Goal: Information Seeking & Learning: Learn about a topic

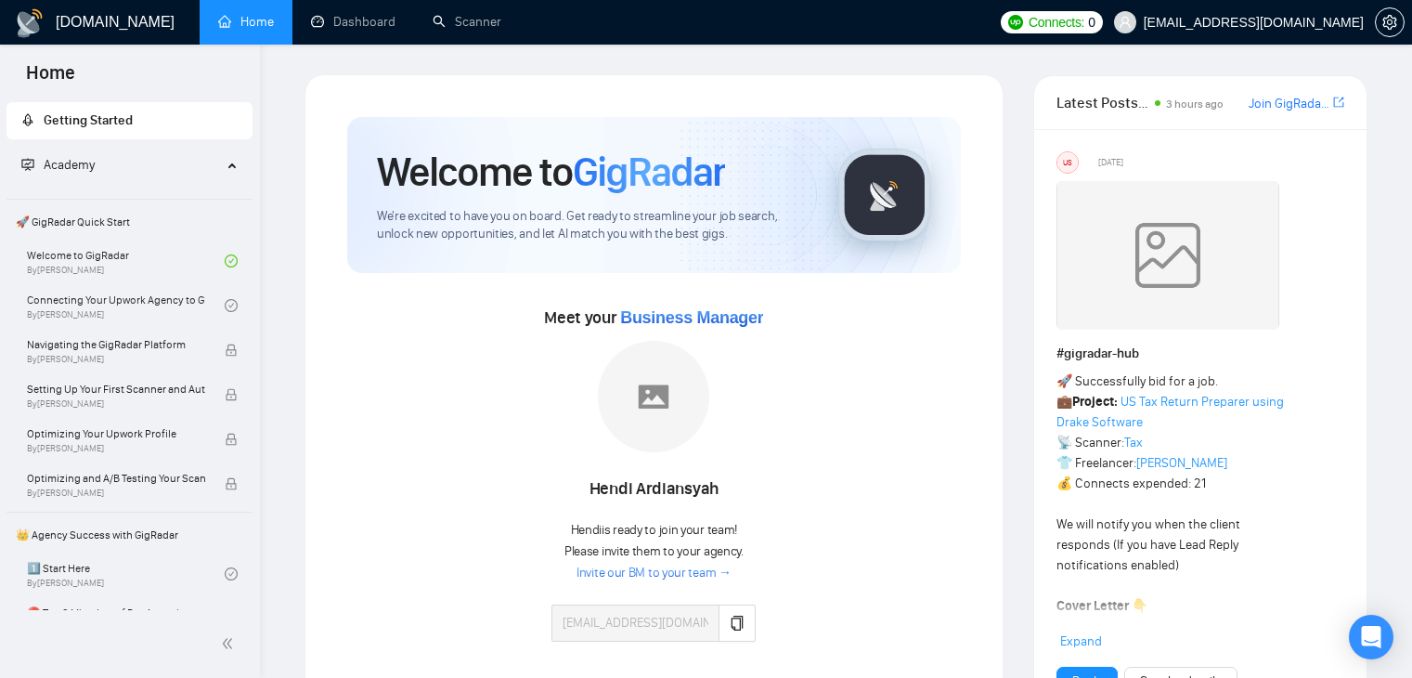
scroll to position [279, 0]
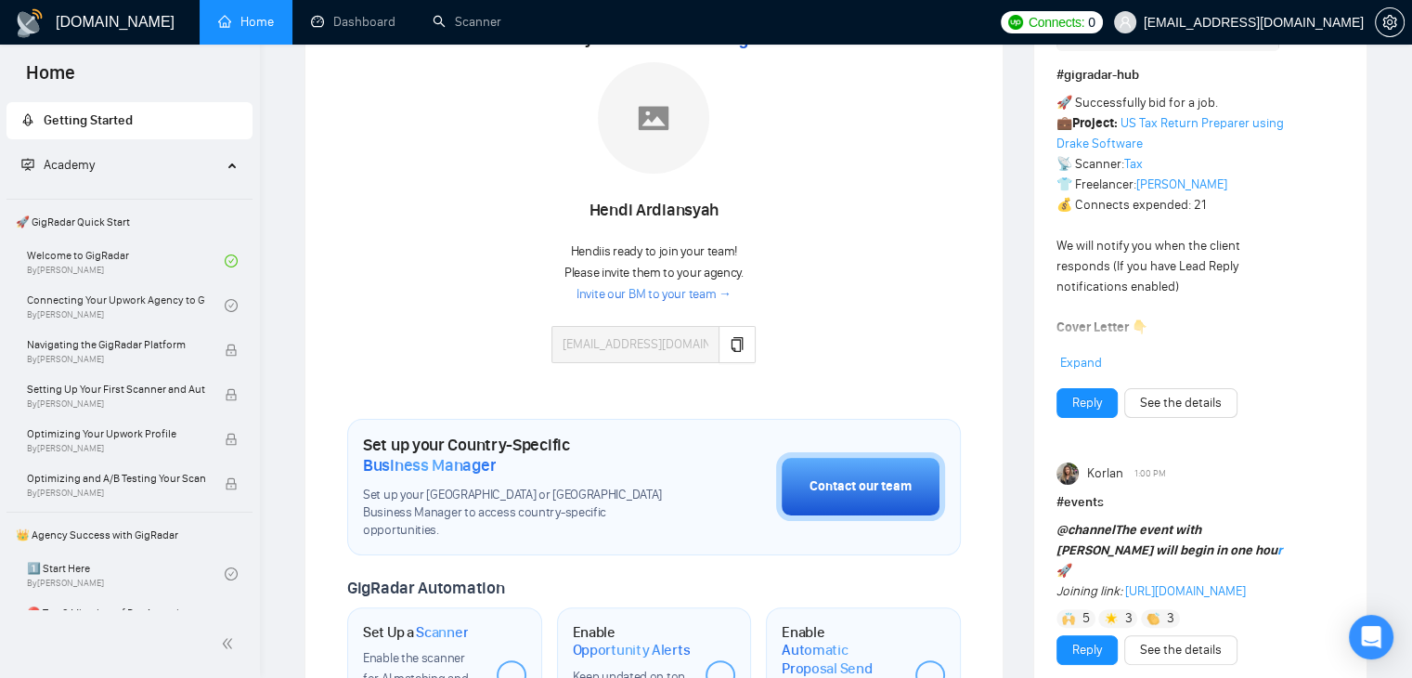
click at [240, 23] on link "Home" at bounding box center [246, 22] width 56 height 16
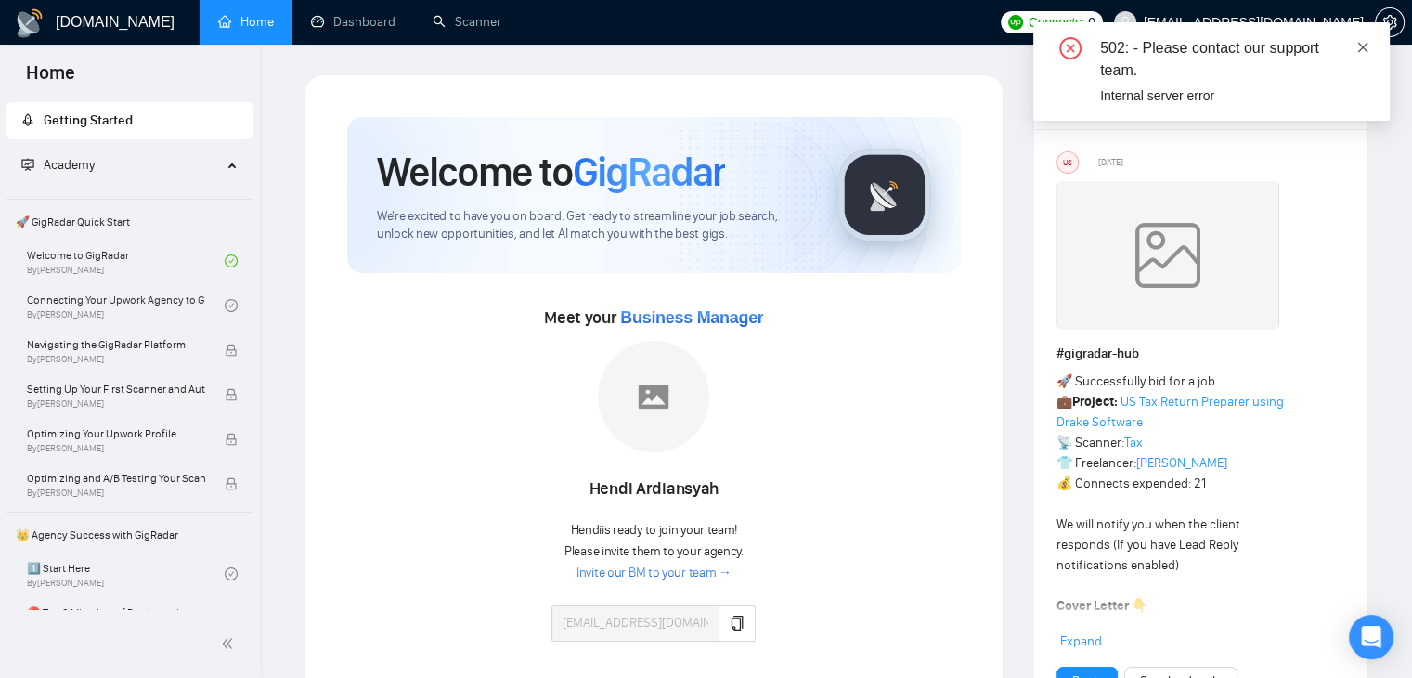
click at [1359, 56] on link at bounding box center [1363, 47] width 13 height 20
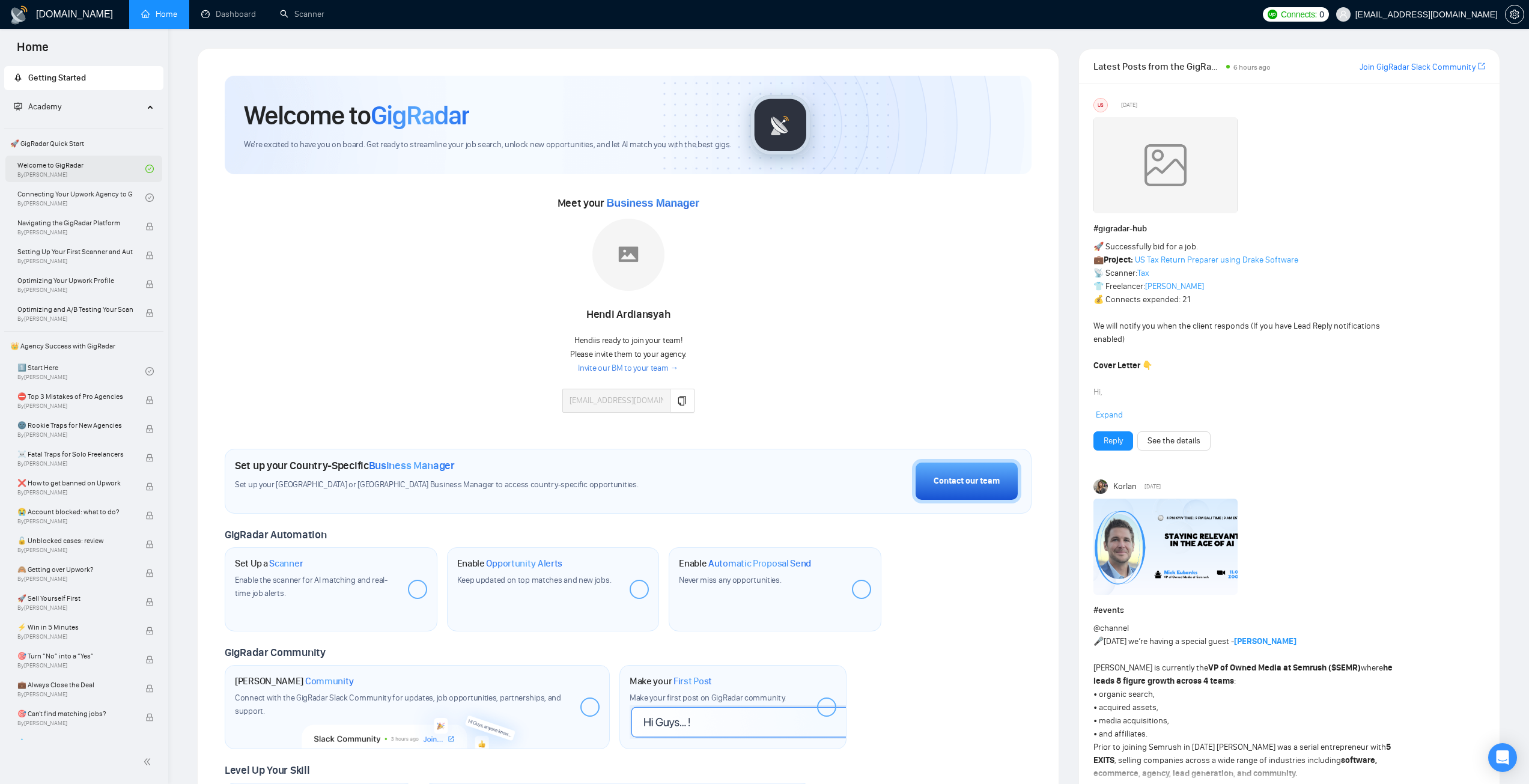
click at [118, 175] on link "Welcome to GigRadar By Vlad Timinsky" at bounding box center [82, 168] width 128 height 27
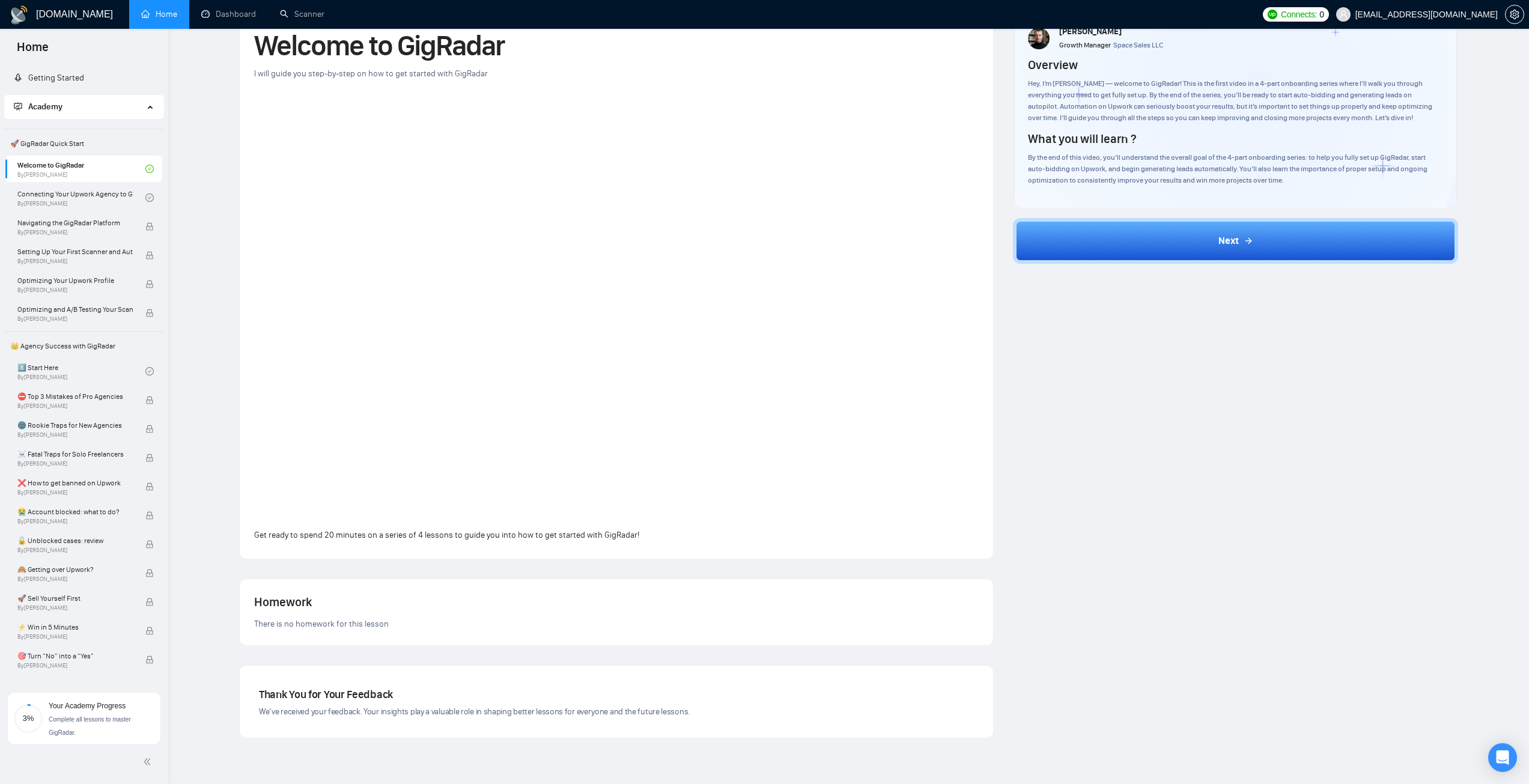
scroll to position [126, 0]
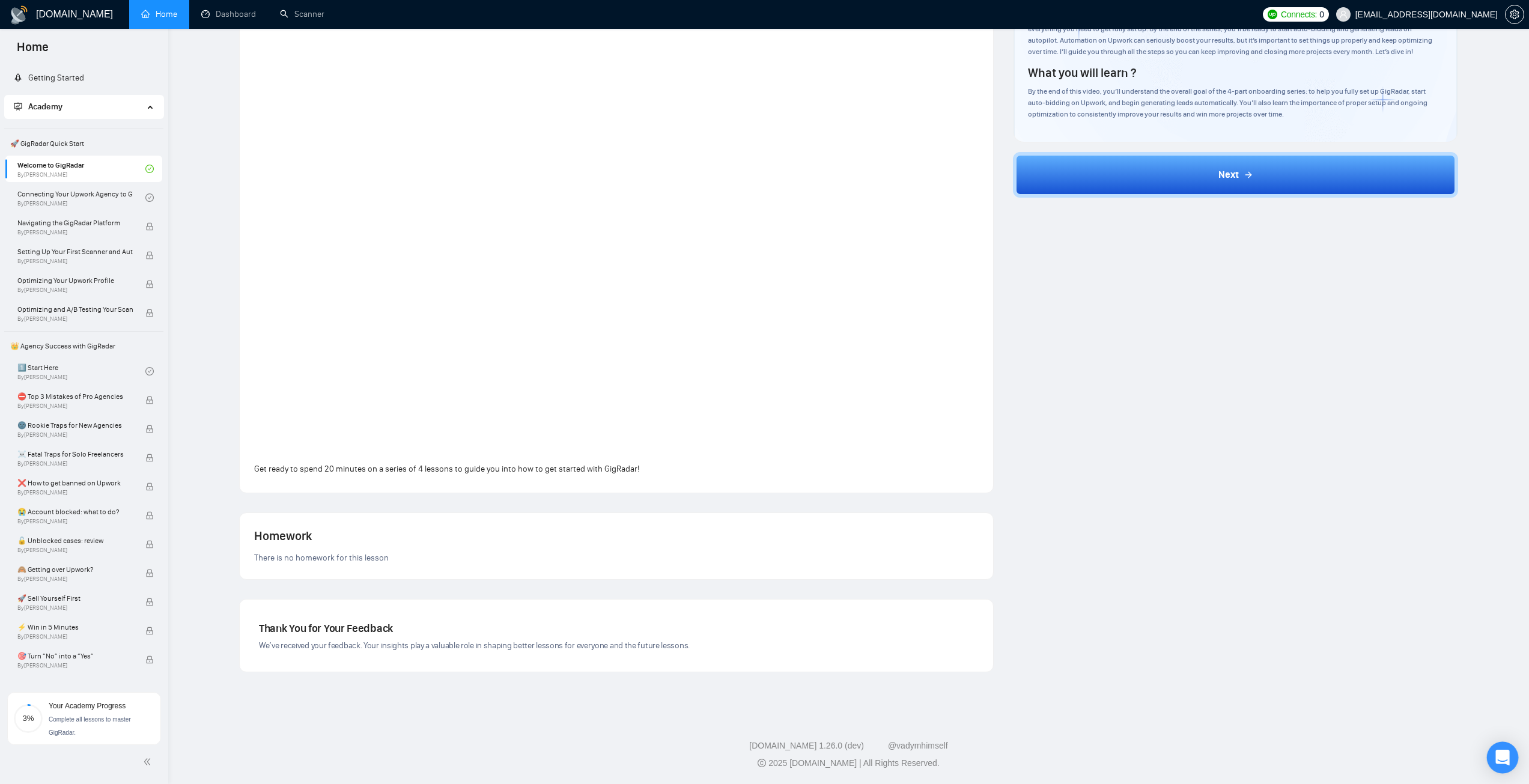
click at [913, 438] on icon "Open Intercom Messenger" at bounding box center [1502, 757] width 14 height 16
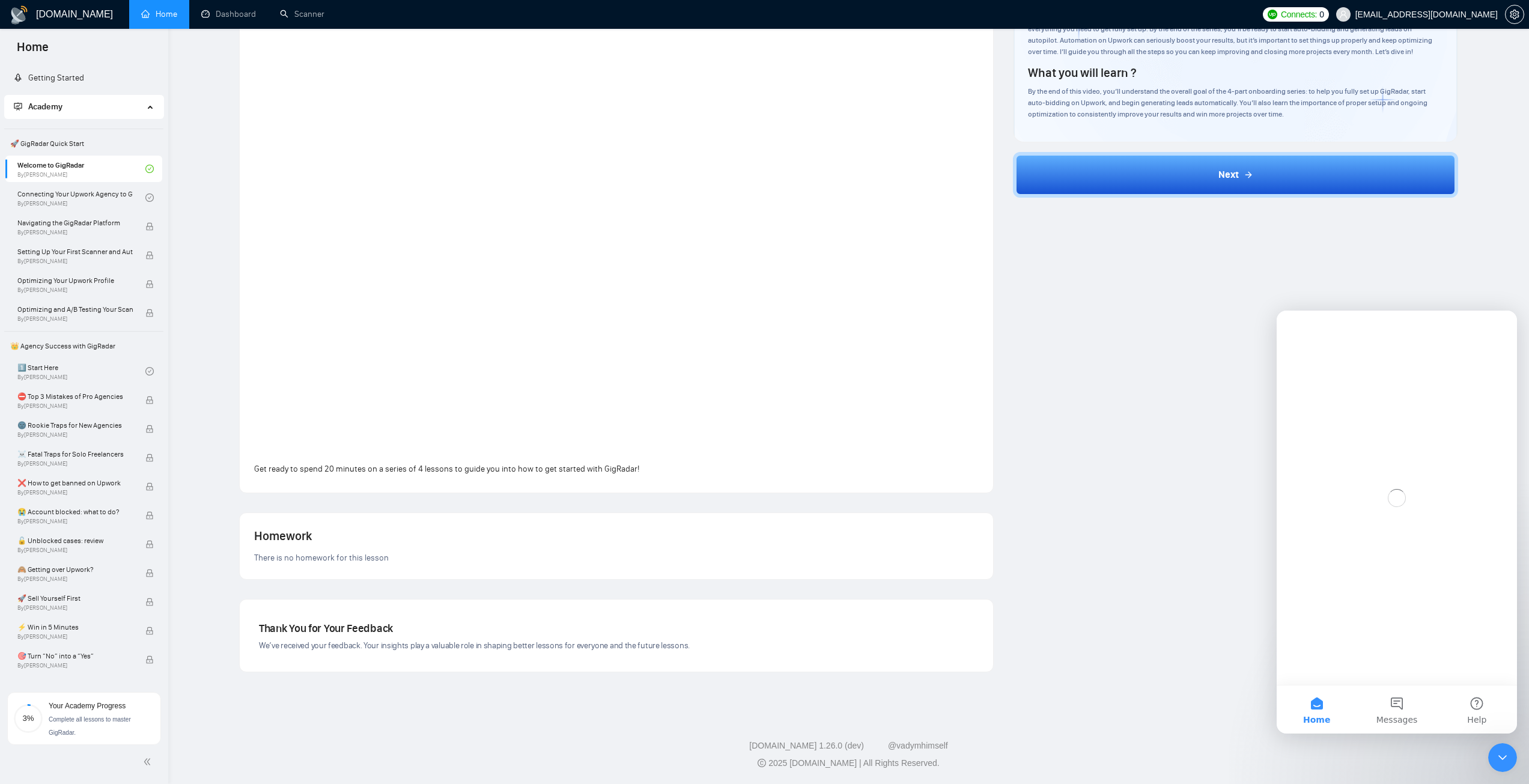
scroll to position [0, 0]
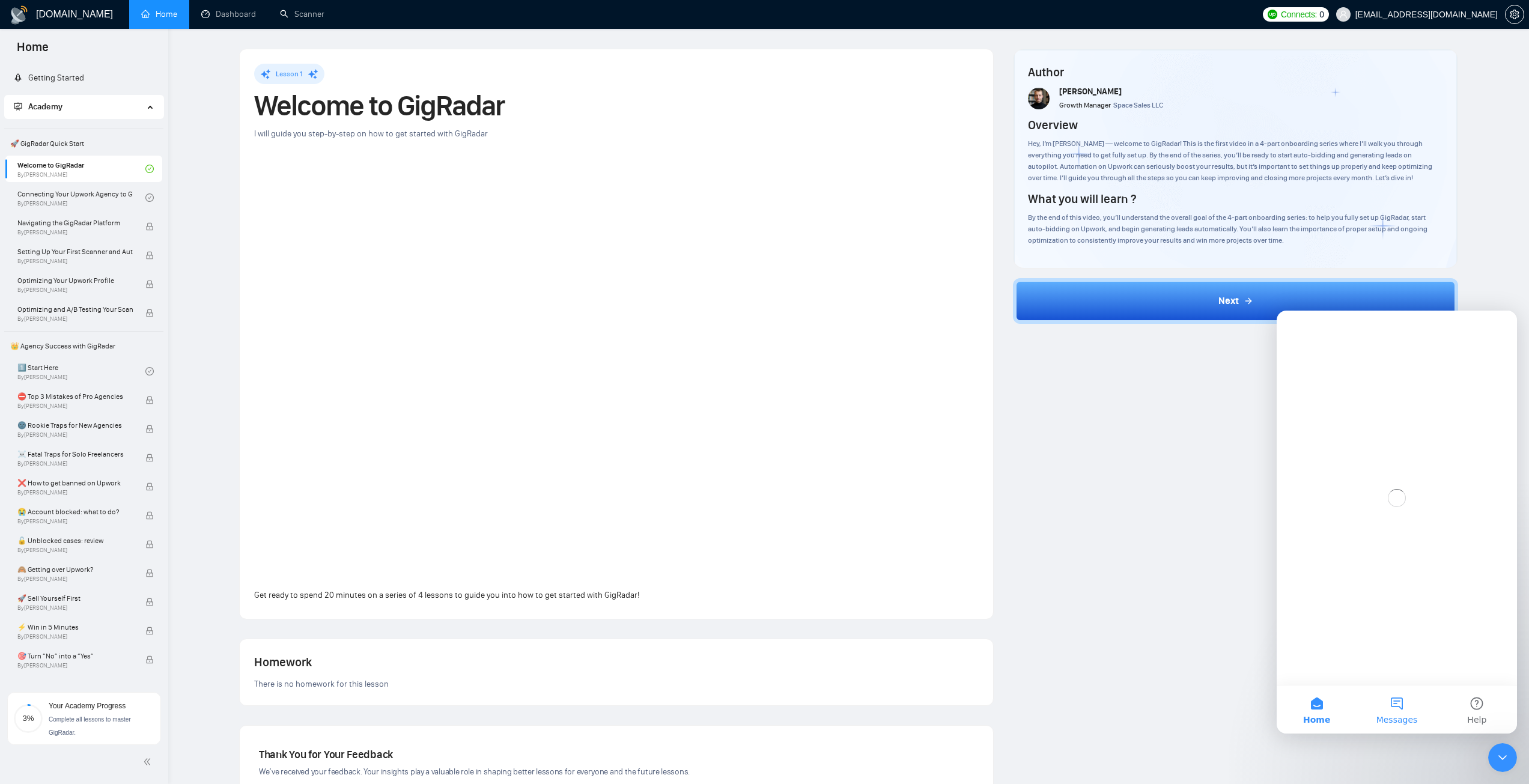
click at [913, 438] on button "Messages" at bounding box center [1396, 709] width 80 height 48
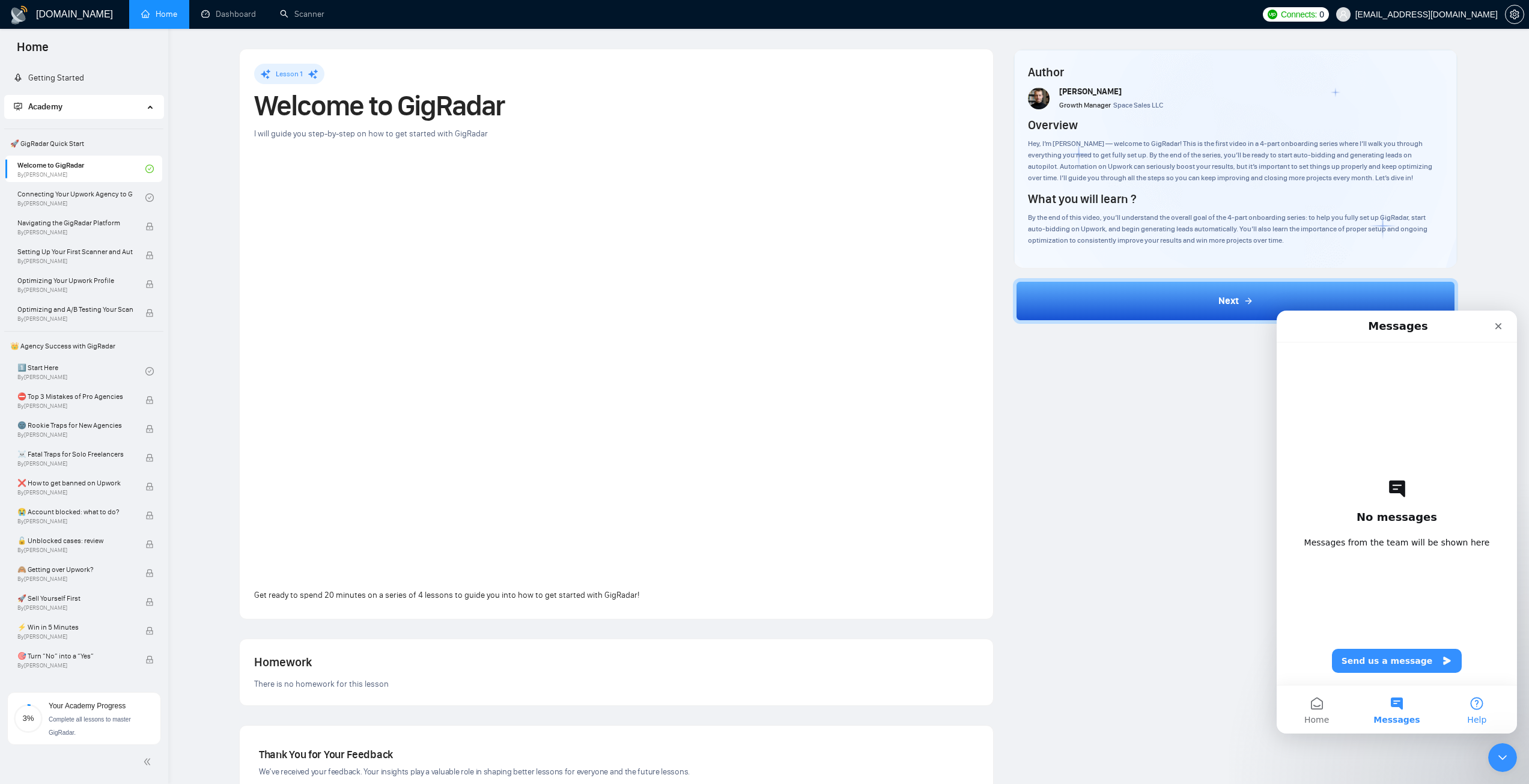
click at [913, 438] on button "Help" at bounding box center [1477, 709] width 80 height 48
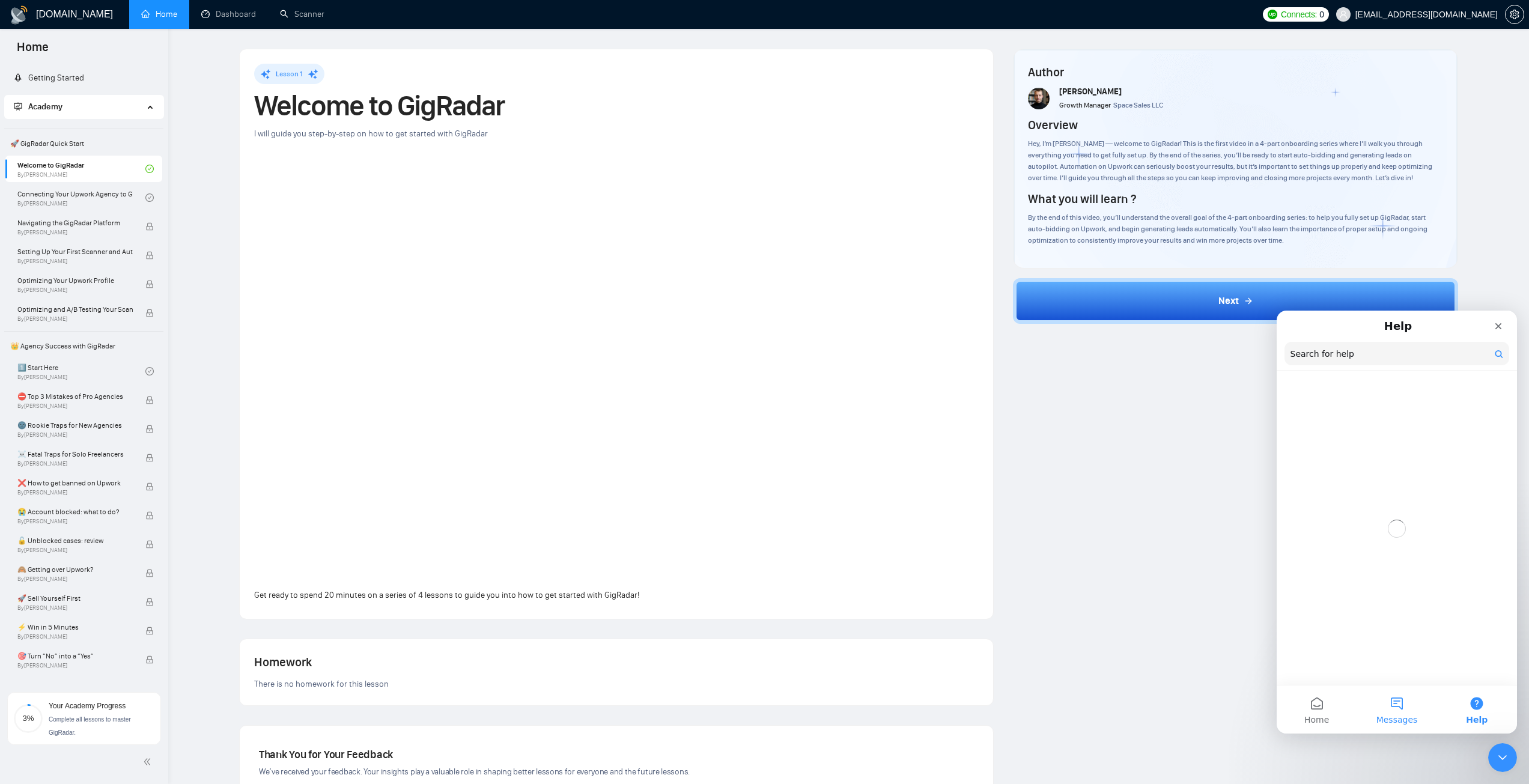
click at [913, 438] on span "Messages" at bounding box center [1397, 719] width 41 height 8
click at [49, 72] on link "Getting Started" at bounding box center [49, 78] width 71 height 10
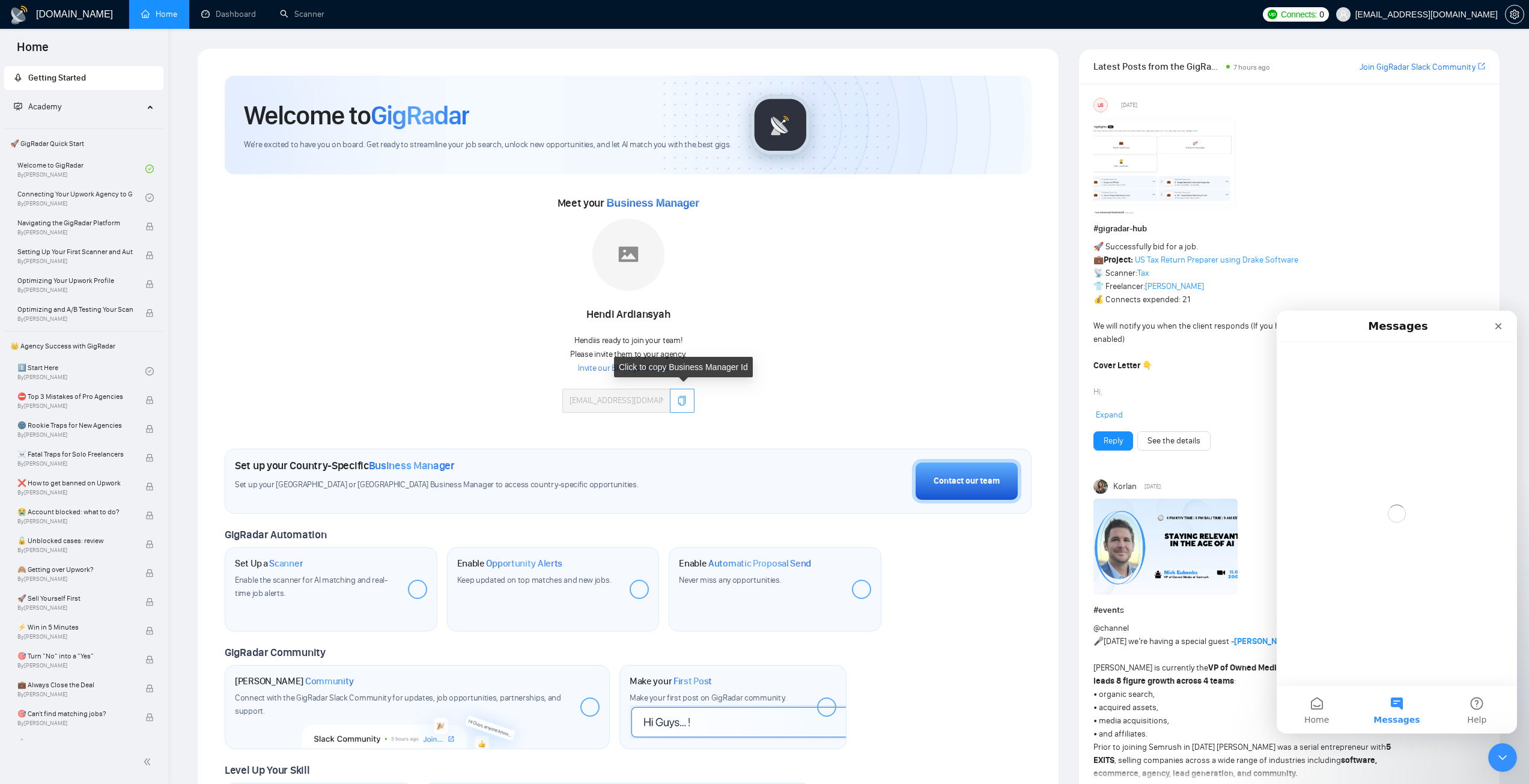
click at [677, 402] on icon "copy" at bounding box center [681, 400] width 10 height 10
click at [913, 438] on button "Home" at bounding box center [1316, 709] width 80 height 48
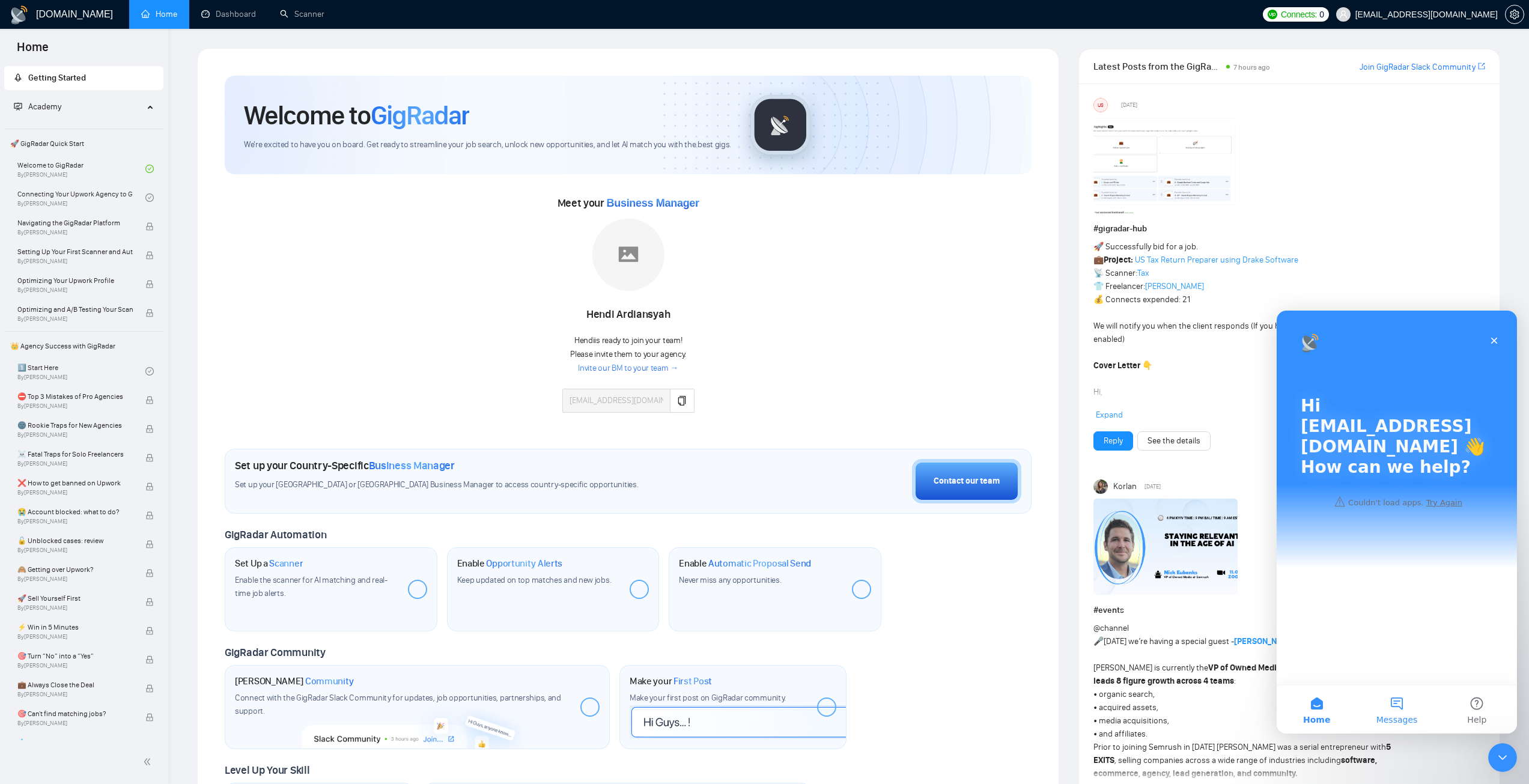
click at [913, 438] on button "Messages" at bounding box center [1396, 709] width 80 height 48
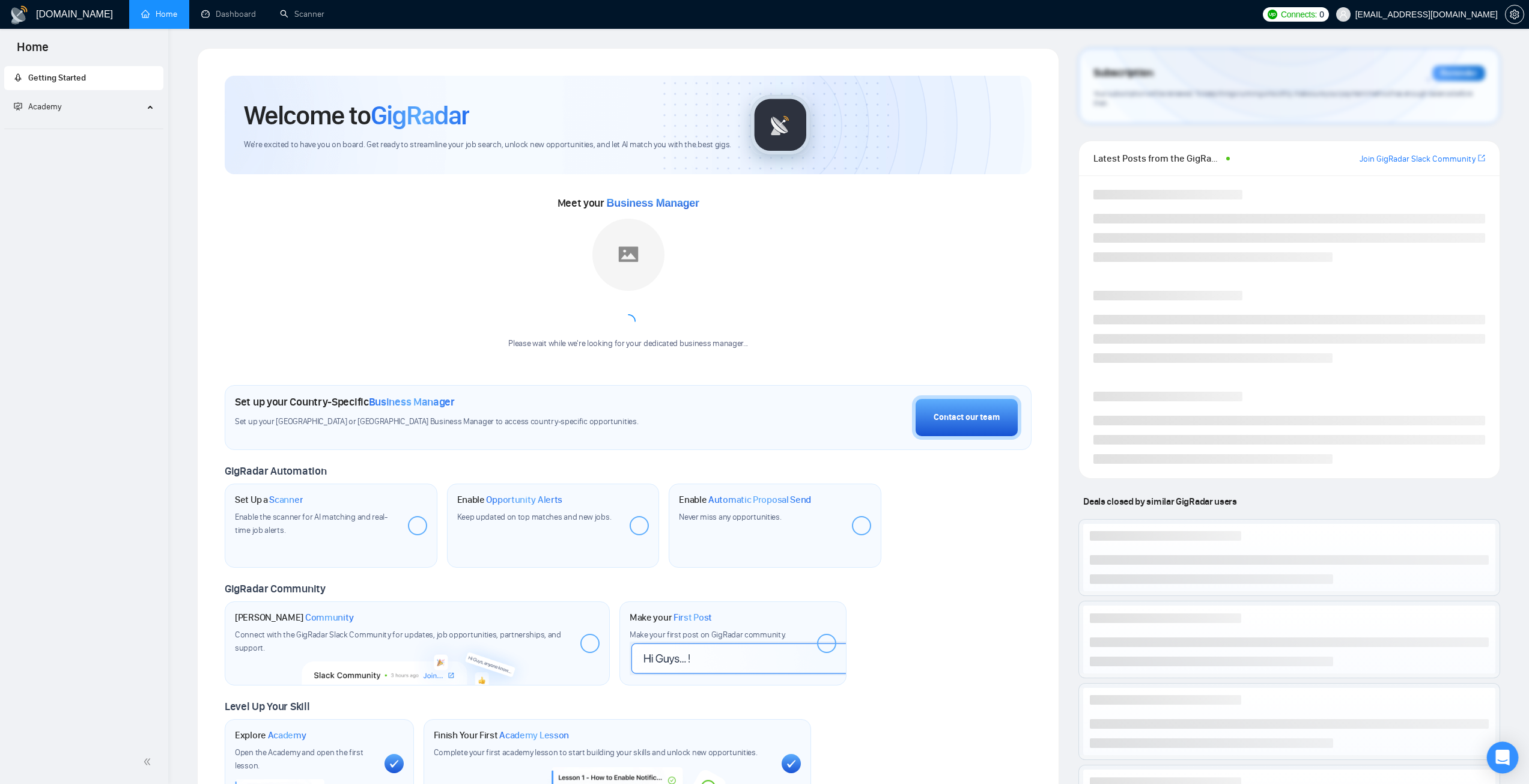
click at [1490, 750] on div "Open Intercom Messenger" at bounding box center [1502, 757] width 32 height 32
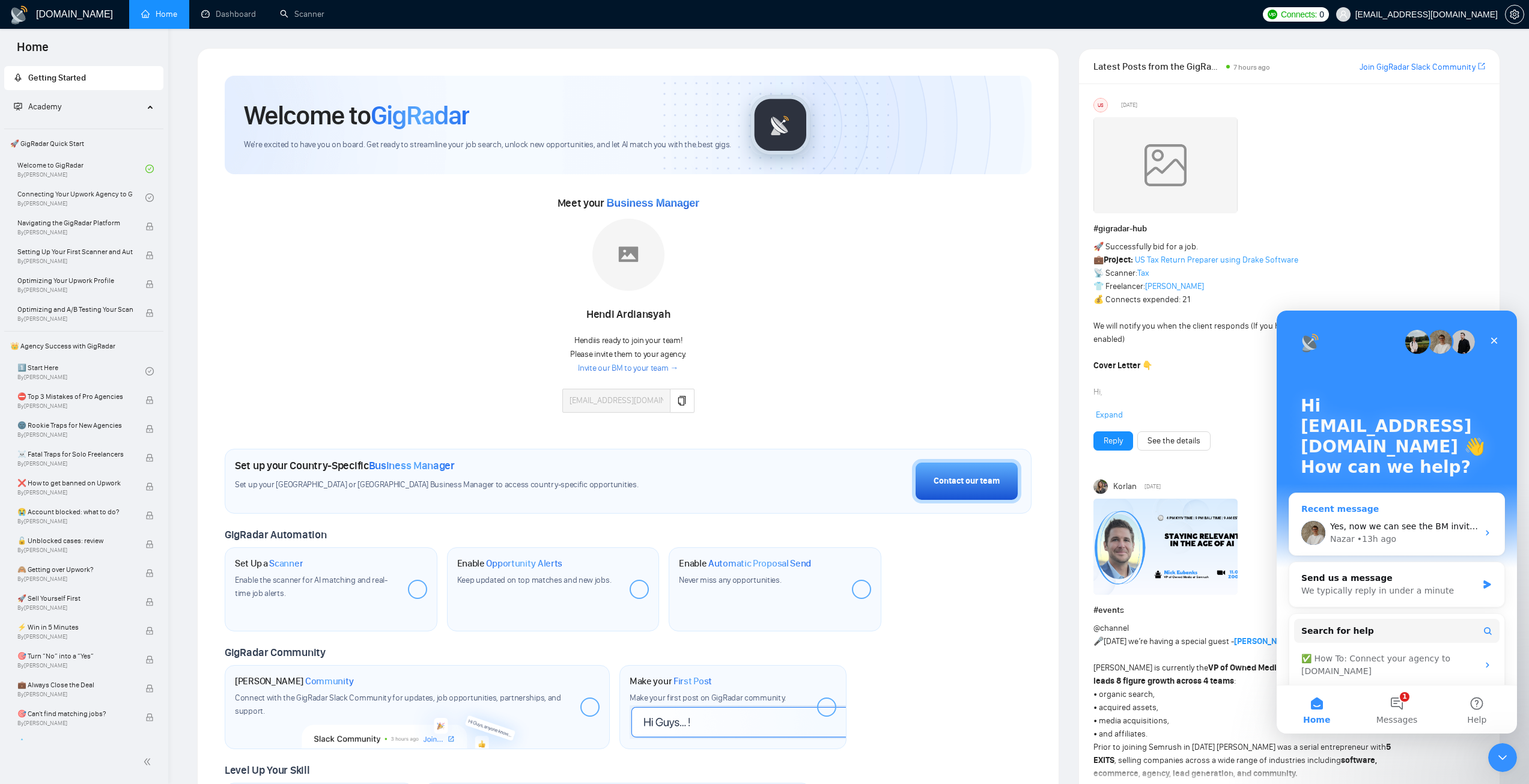
click at [1382, 505] on div "Recent message" at bounding box center [1396, 508] width 191 height 12
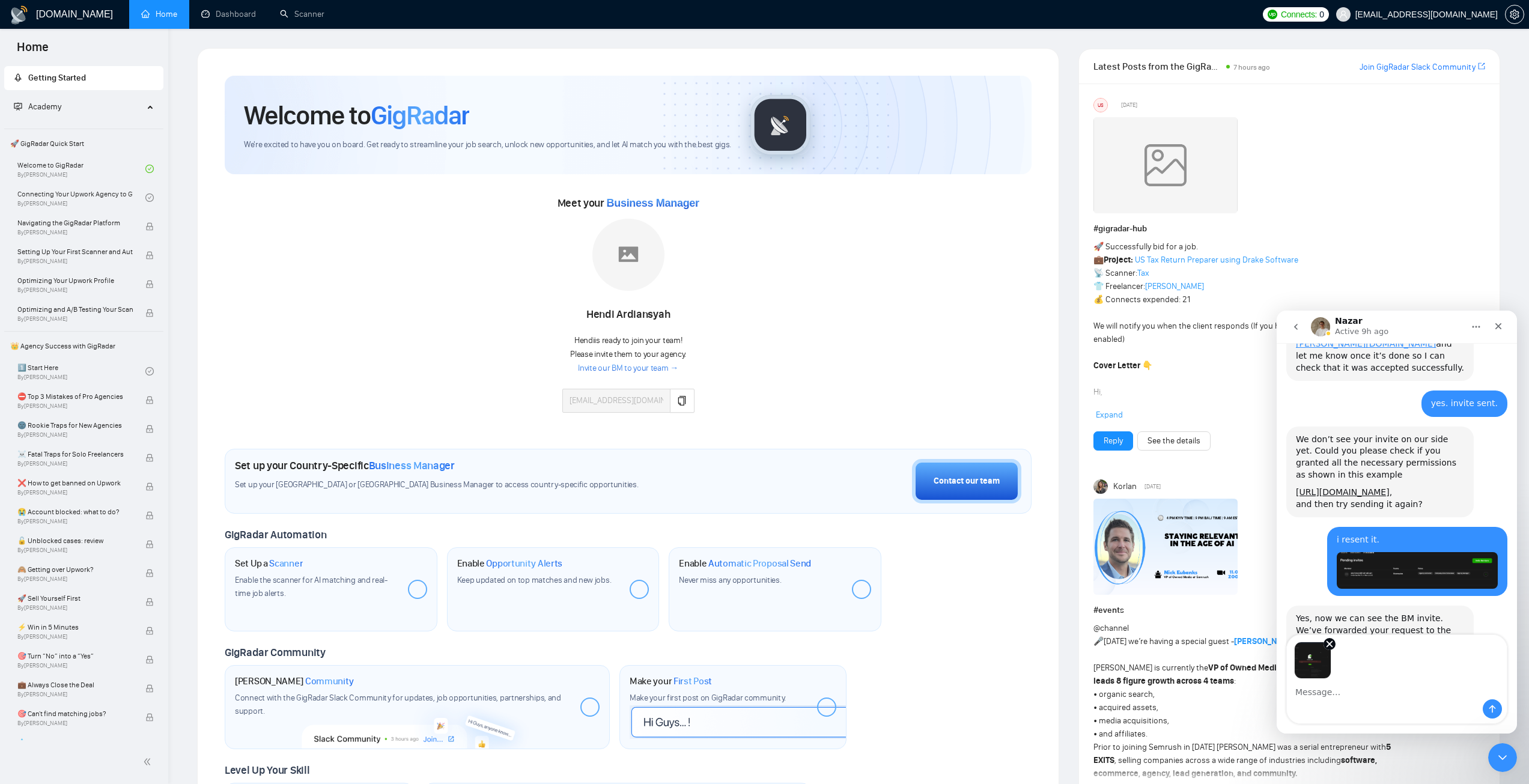
scroll to position [1254, 0]
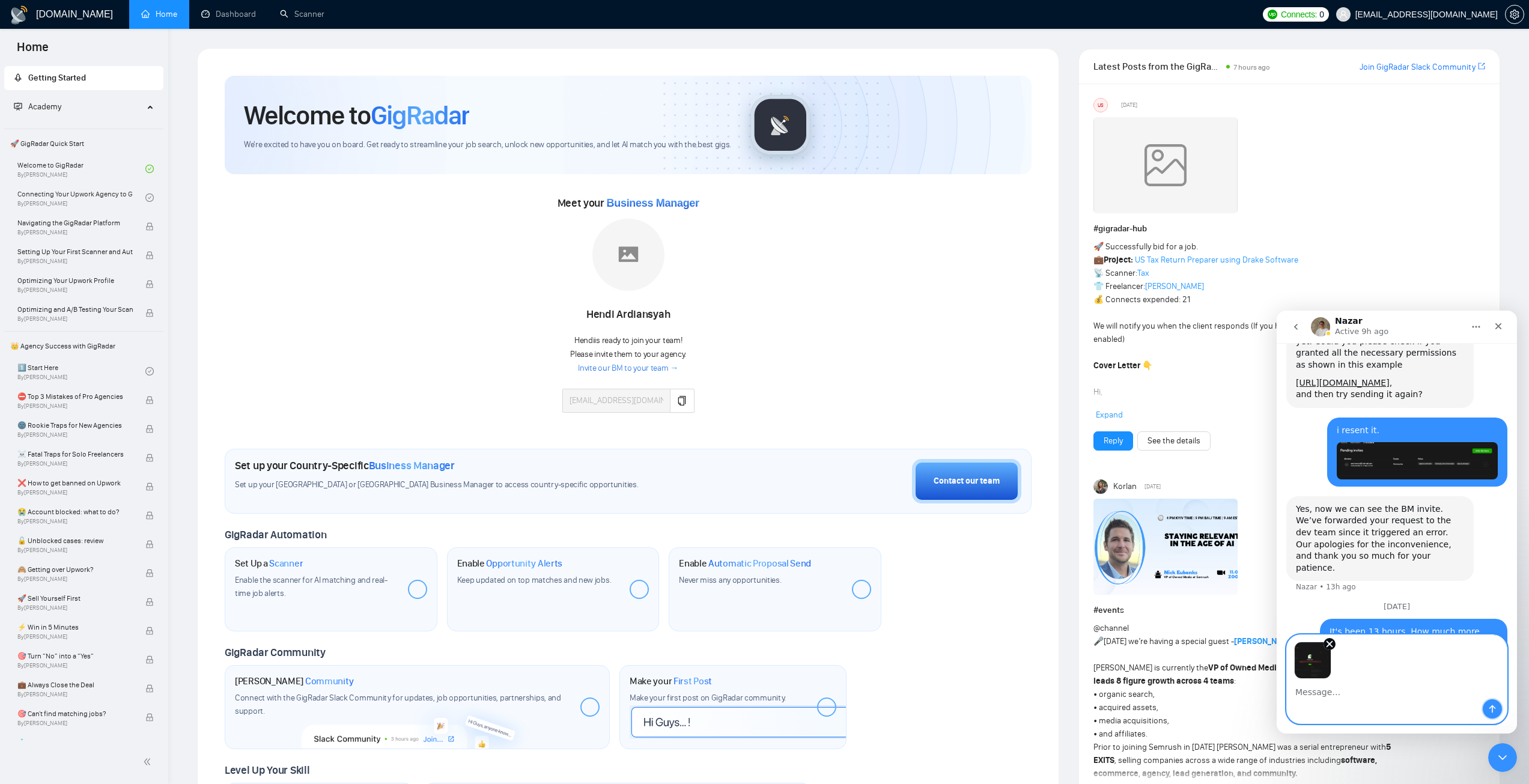
click at [1491, 706] on icon "Send a message…" at bounding box center [1493, 709] width 6 height 8
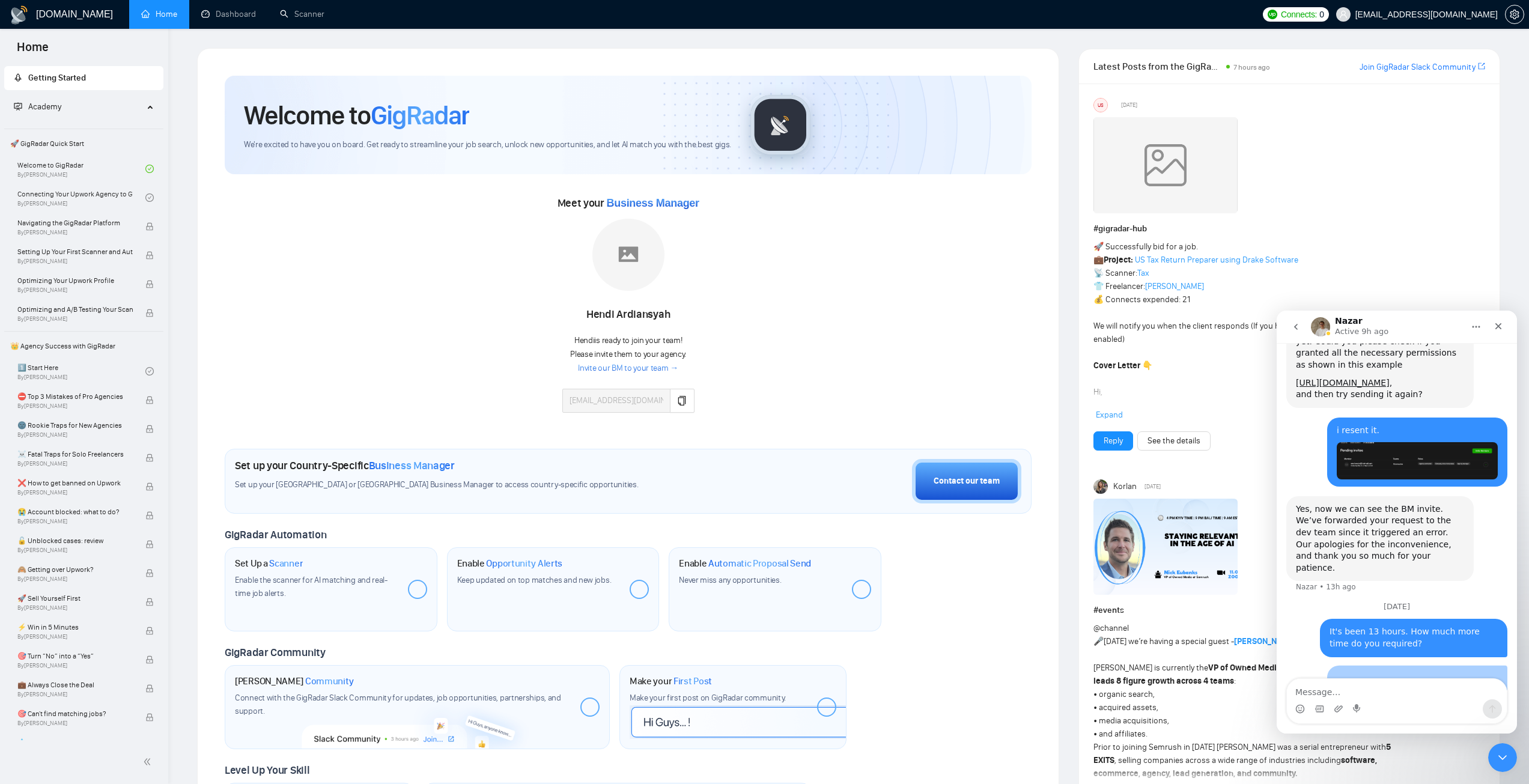
scroll to position [1351, 0]
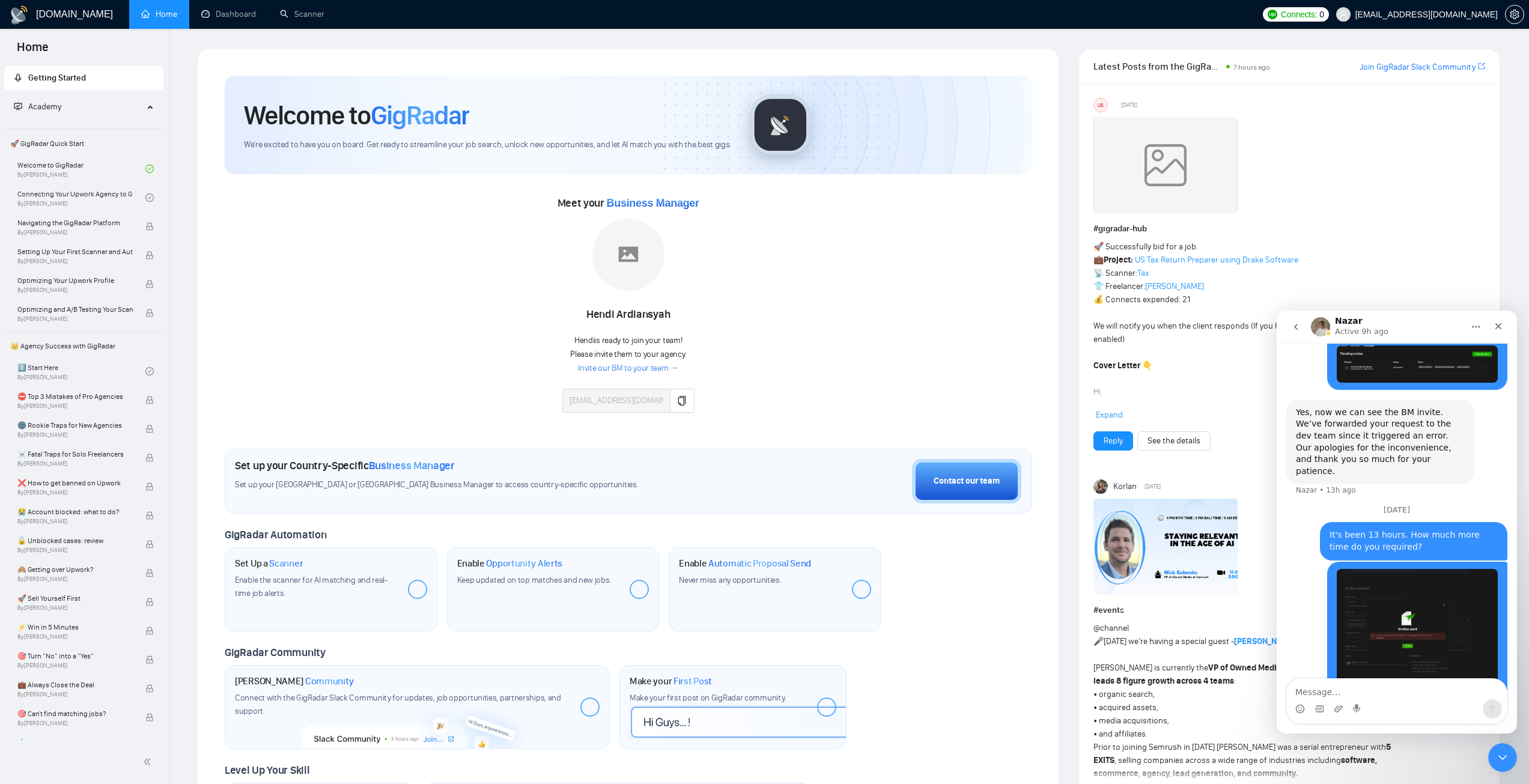
click at [1394, 703] on div "Intercom messenger" at bounding box center [1397, 709] width 220 height 19
click at [1392, 693] on textarea "Message…" at bounding box center [1397, 689] width 220 height 21
type textarea "it is still there"
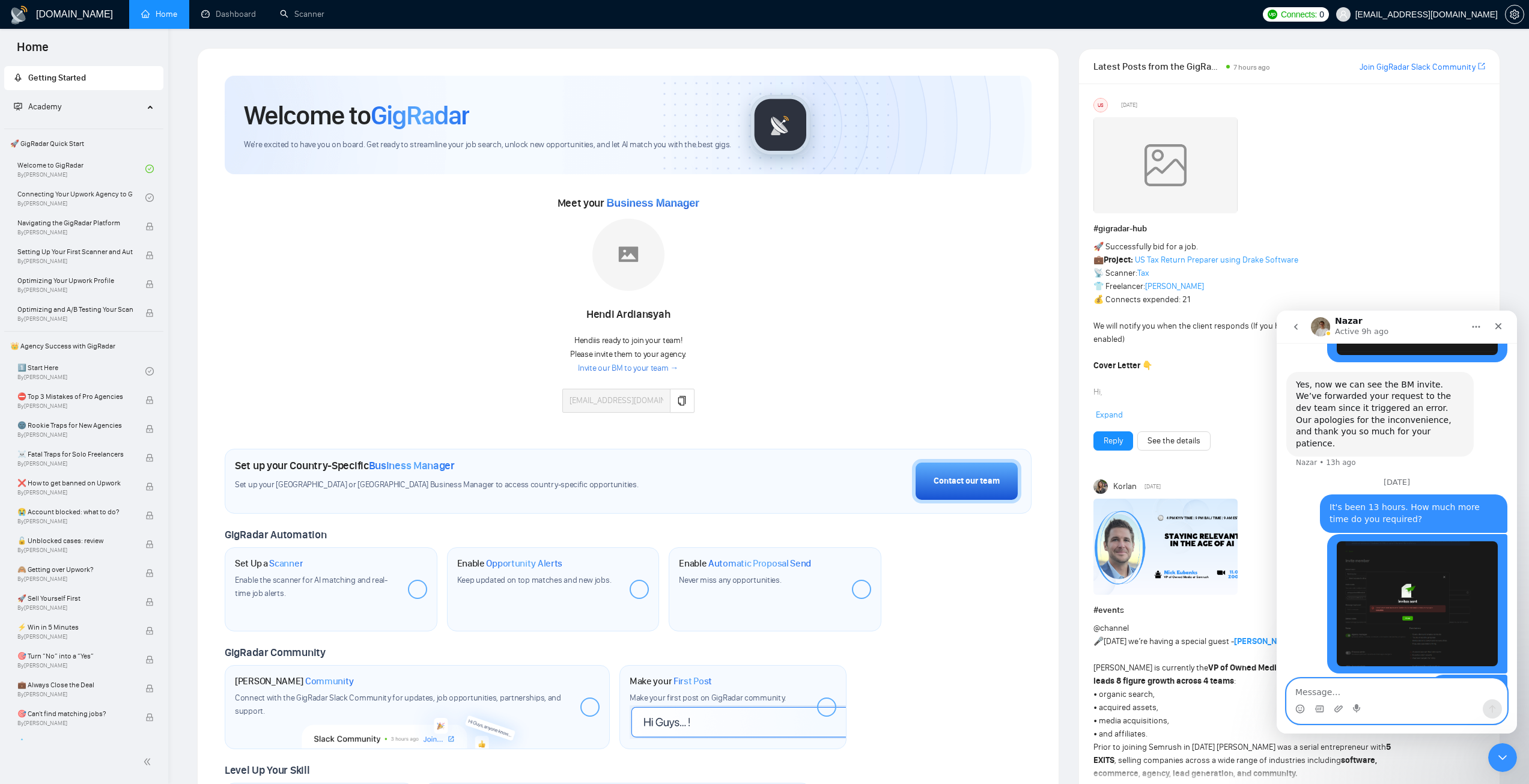
click at [1355, 695] on textarea "Message…" at bounding box center [1397, 689] width 220 height 21
click at [1302, 327] on button "go back" at bounding box center [1295, 326] width 23 height 23
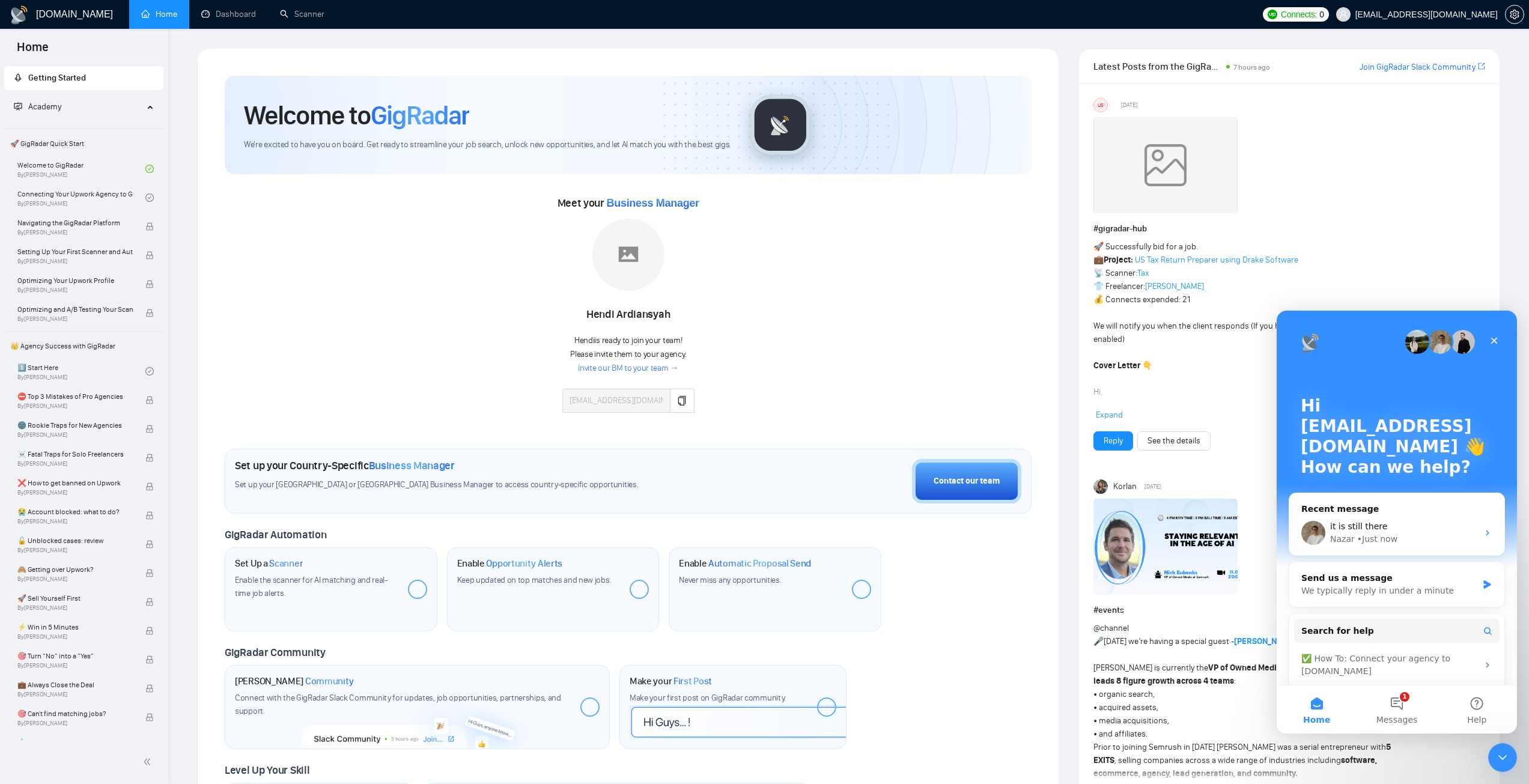
scroll to position [0, 0]
click at [1405, 708] on button "1 Messages" at bounding box center [1396, 709] width 80 height 48
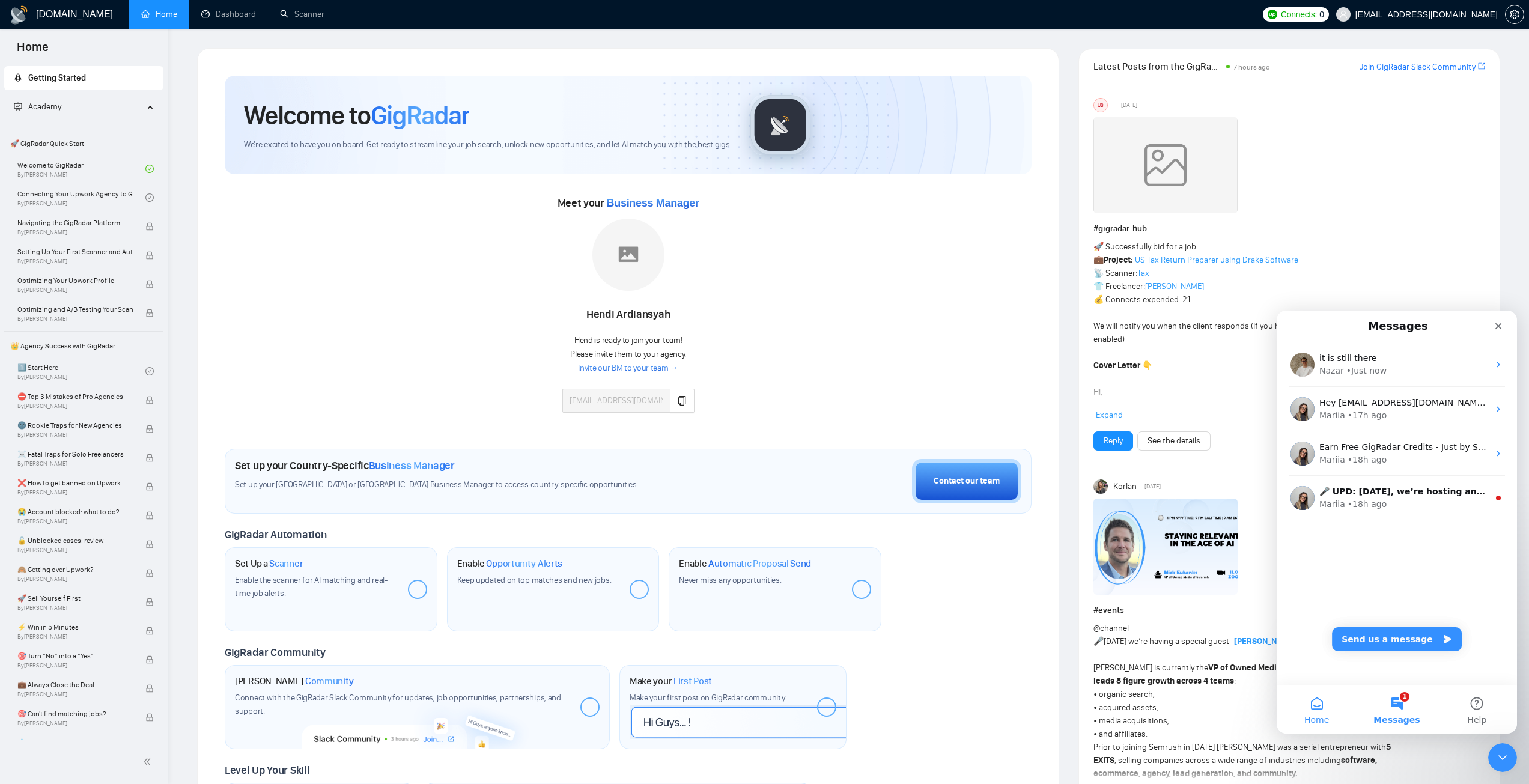
click at [1342, 712] on button "Home" at bounding box center [1316, 709] width 80 height 48
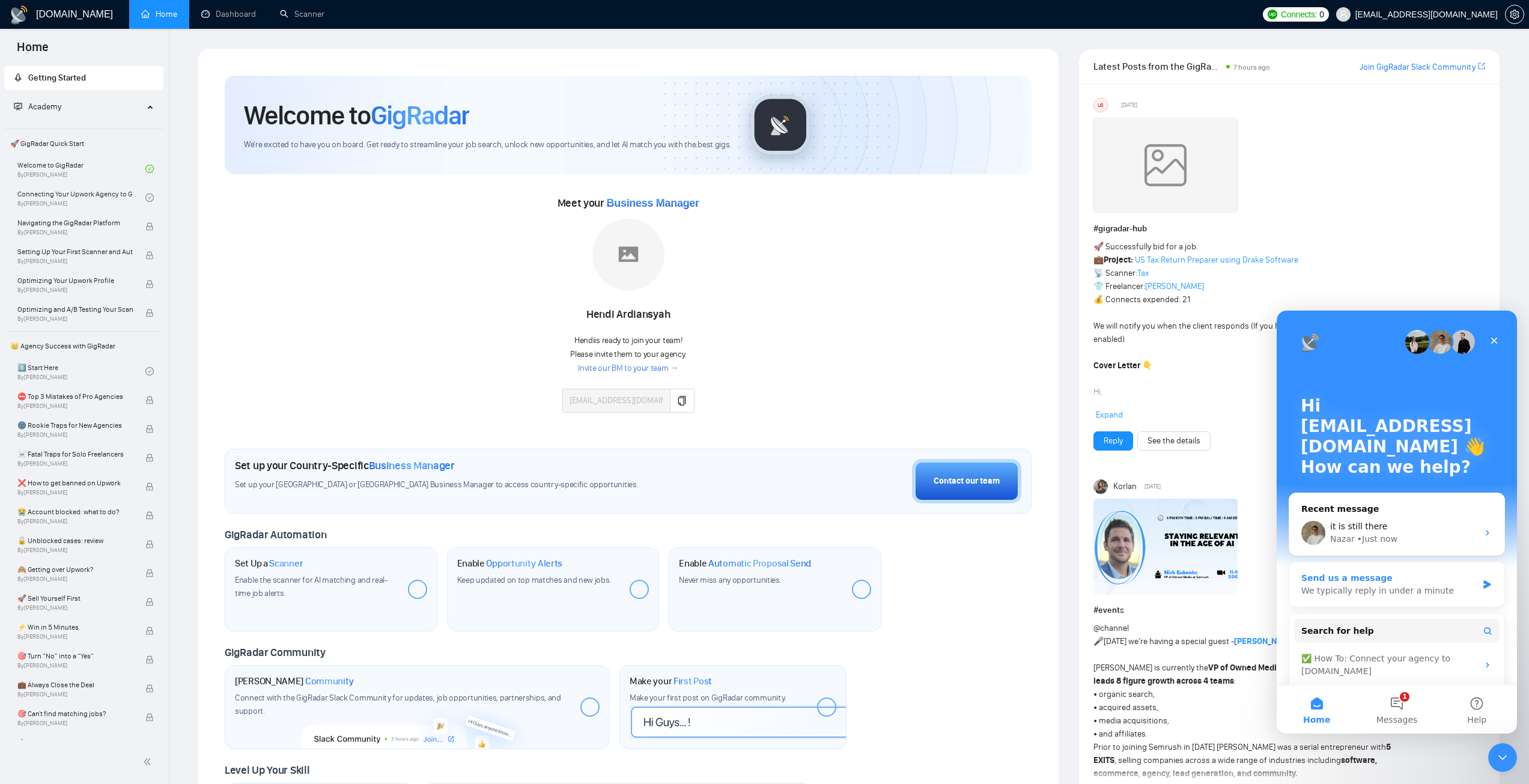
click at [1396, 571] on div "Send us a message We typically reply in under a minute" at bounding box center [1397, 584] width 215 height 45
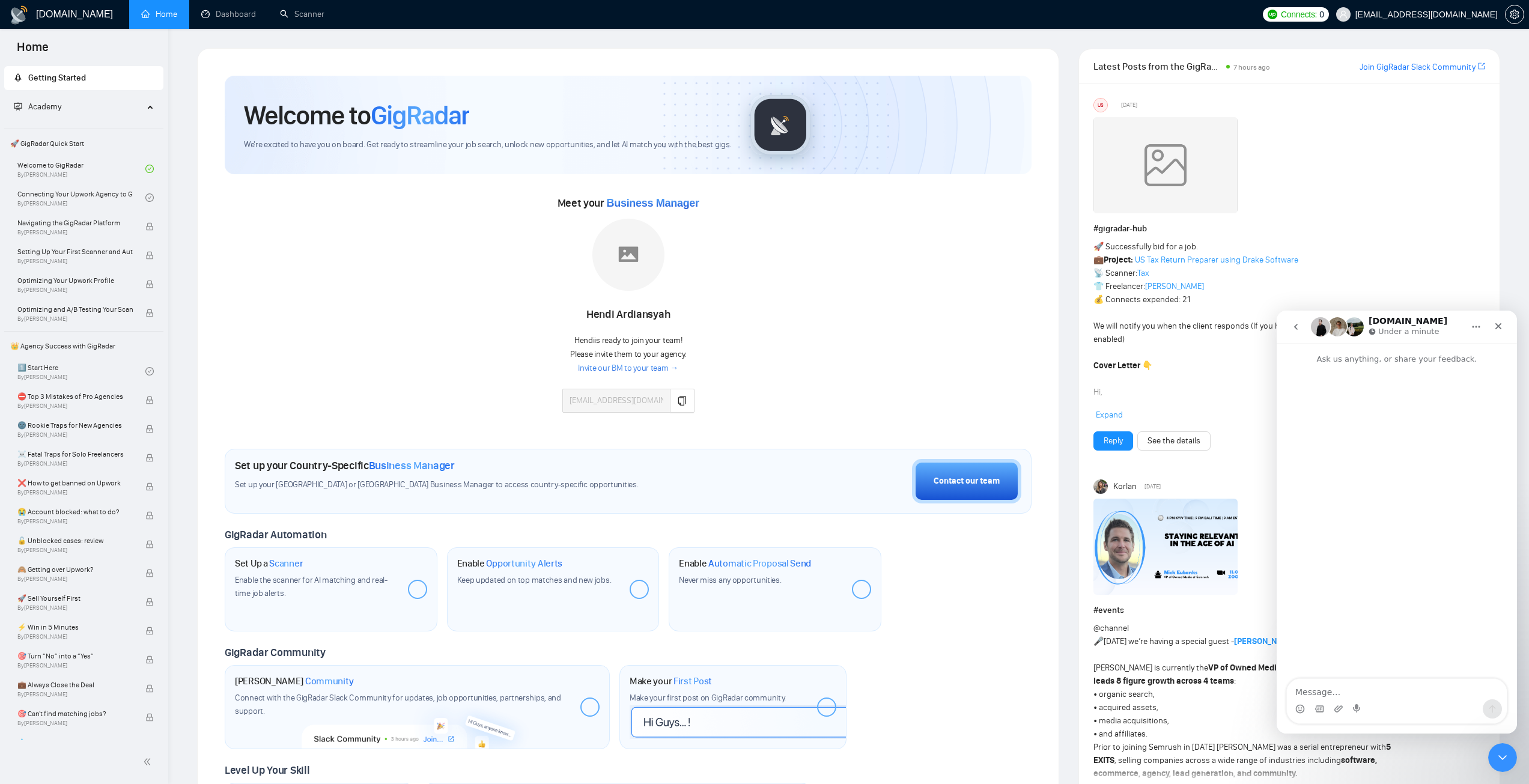
click at [1387, 672] on div "Intercom messenger" at bounding box center [1396, 523] width 240 height 315
click at [1395, 675] on div "Intercom messenger" at bounding box center [1396, 523] width 240 height 315
click at [1398, 677] on div "Intercom messenger" at bounding box center [1396, 523] width 240 height 315
click at [1405, 697] on textarea "Message…" at bounding box center [1397, 689] width 220 height 21
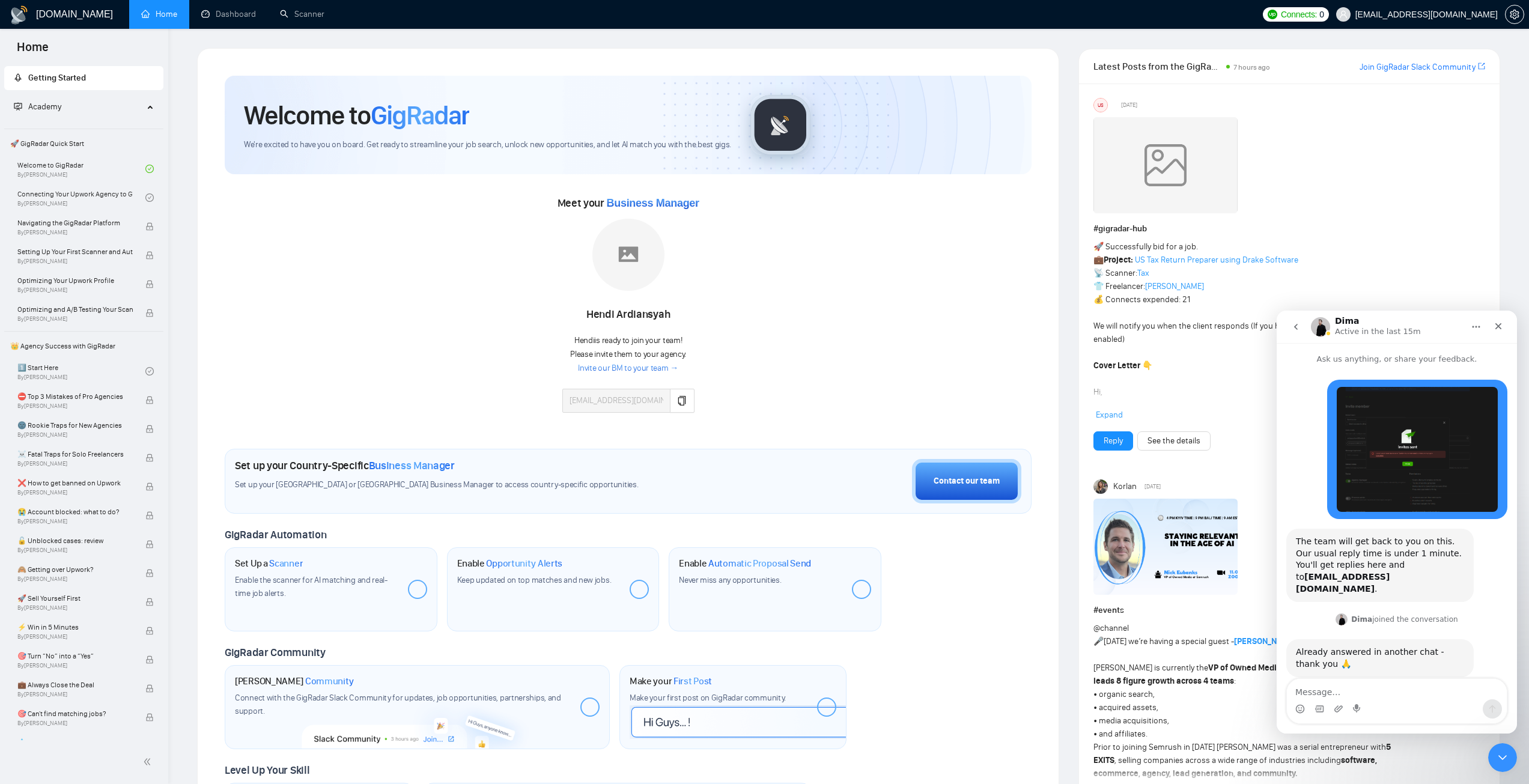
scroll to position [12, 0]
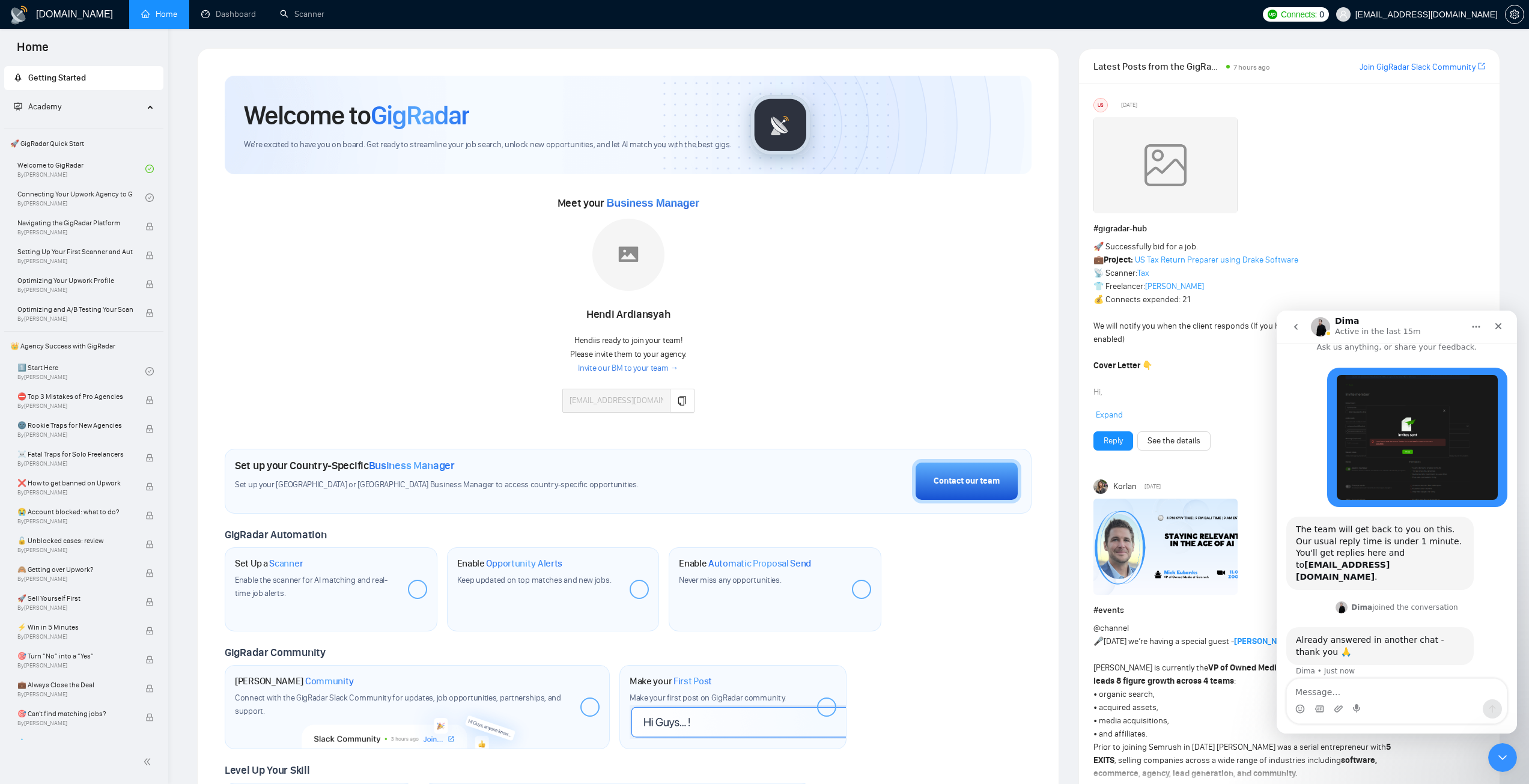
click at [1391, 699] on div "Intercom messenger" at bounding box center [1397, 709] width 220 height 19
click at [1391, 693] on textarea "Message…" at bounding box center [1397, 689] width 220 height 21
type textarea "it is still there not resolved"
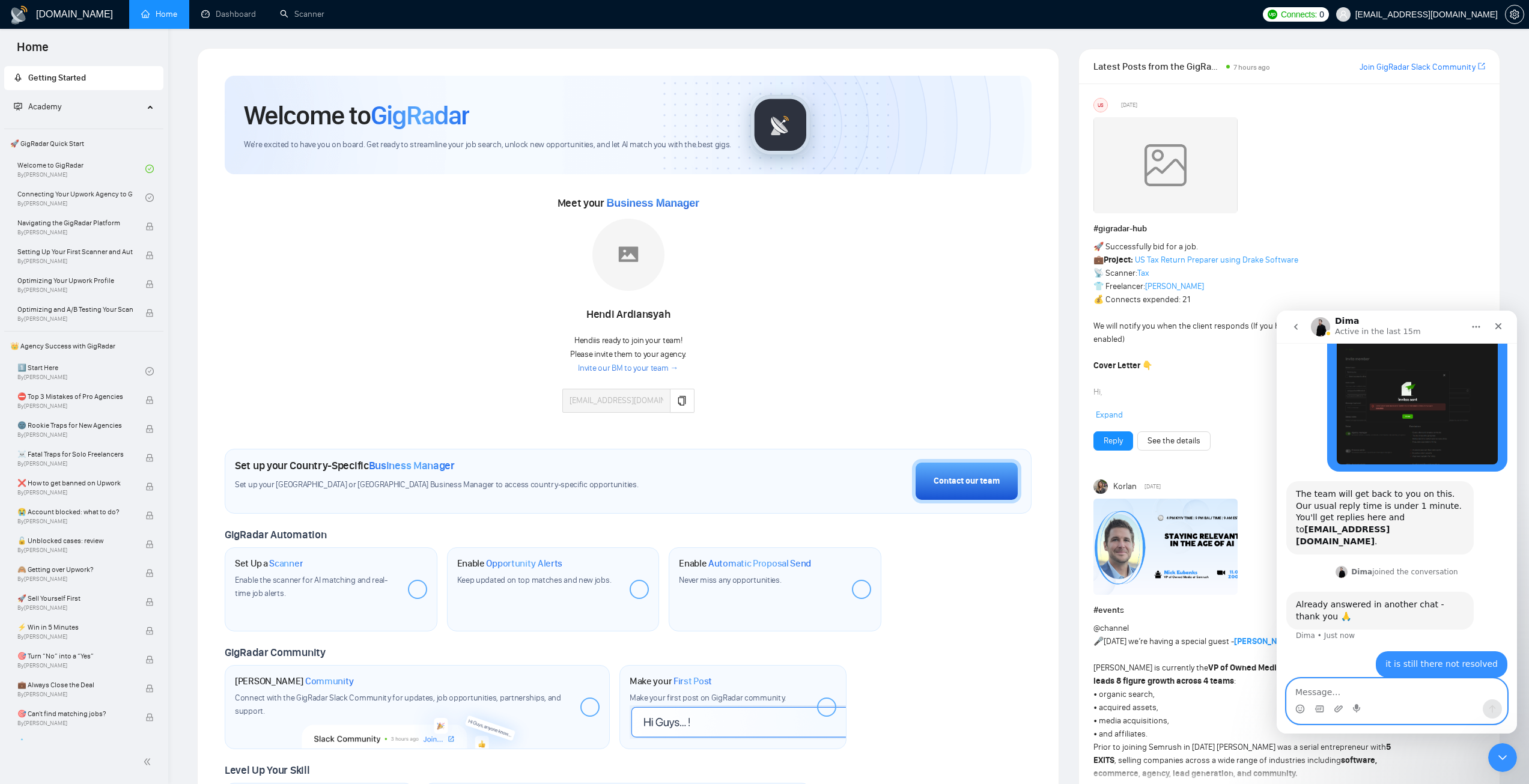
scroll to position [94, 0]
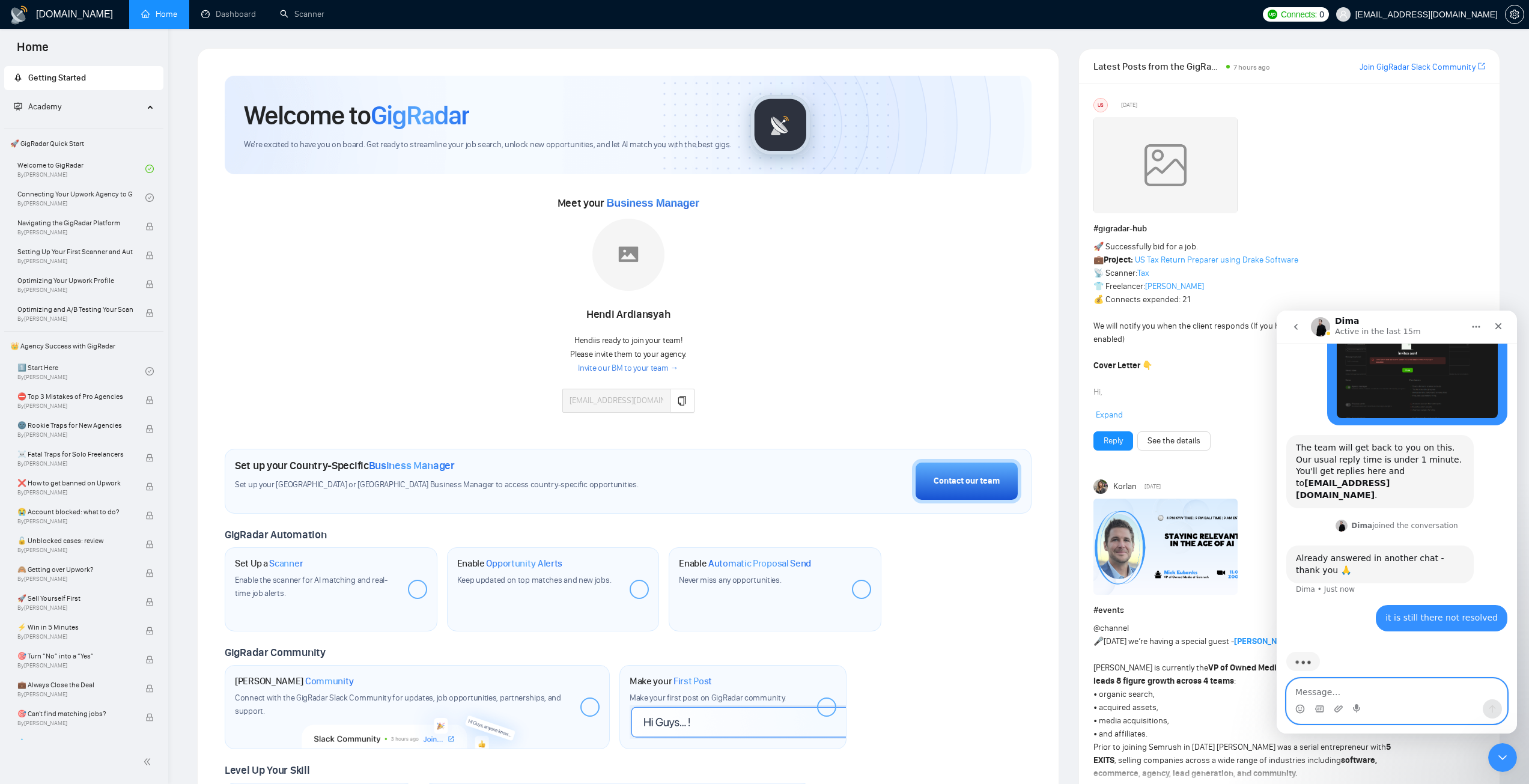
click at [1364, 697] on textarea "Message…" at bounding box center [1397, 689] width 220 height 21
paste textarea "It's been 13 hours. How much more time do you required?"
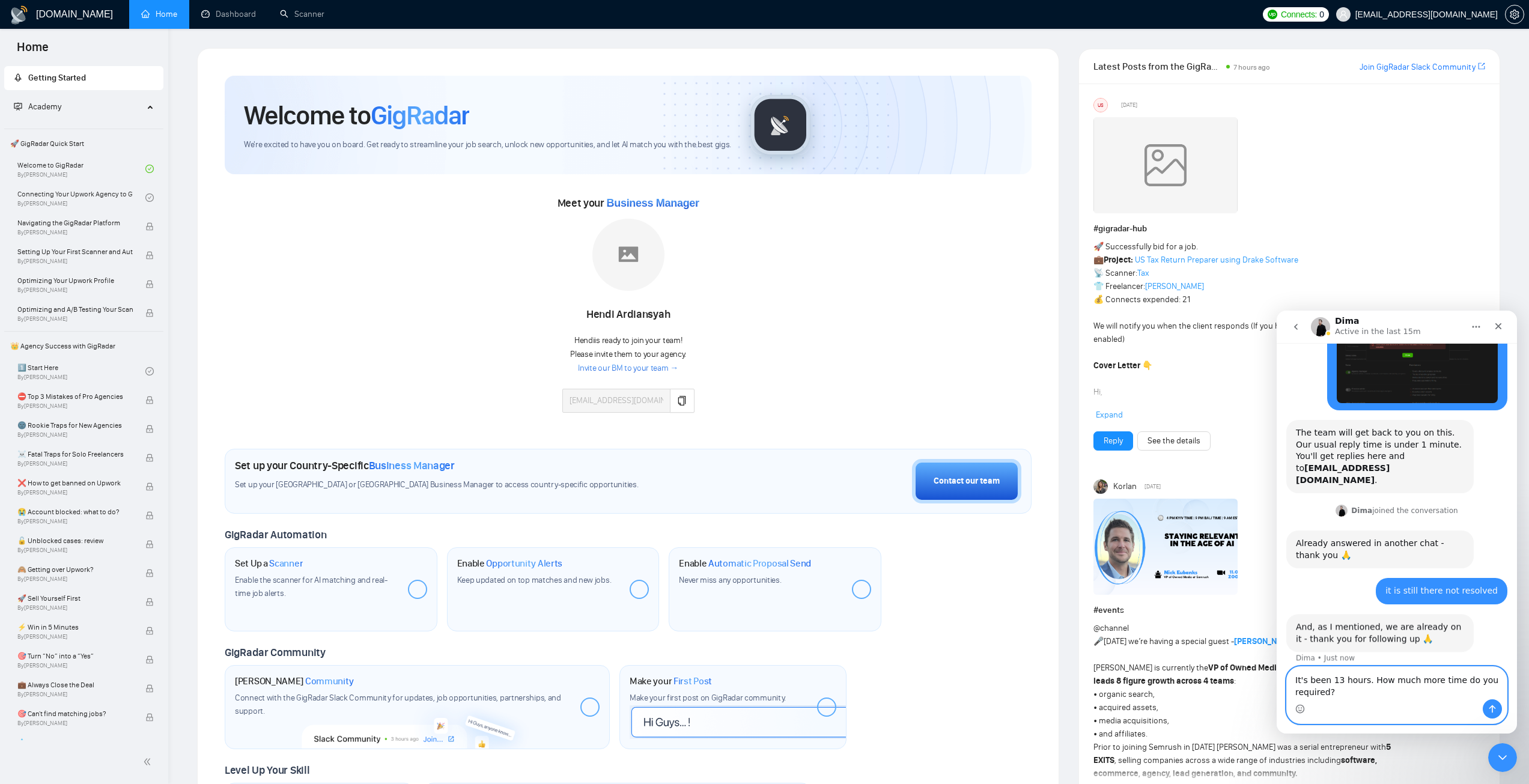
scroll to position [107, 0]
type textarea "It's been 13 hours. How much more time do you required?"
click at [1495, 708] on icon "Send a message…" at bounding box center [1493, 709] width 6 height 8
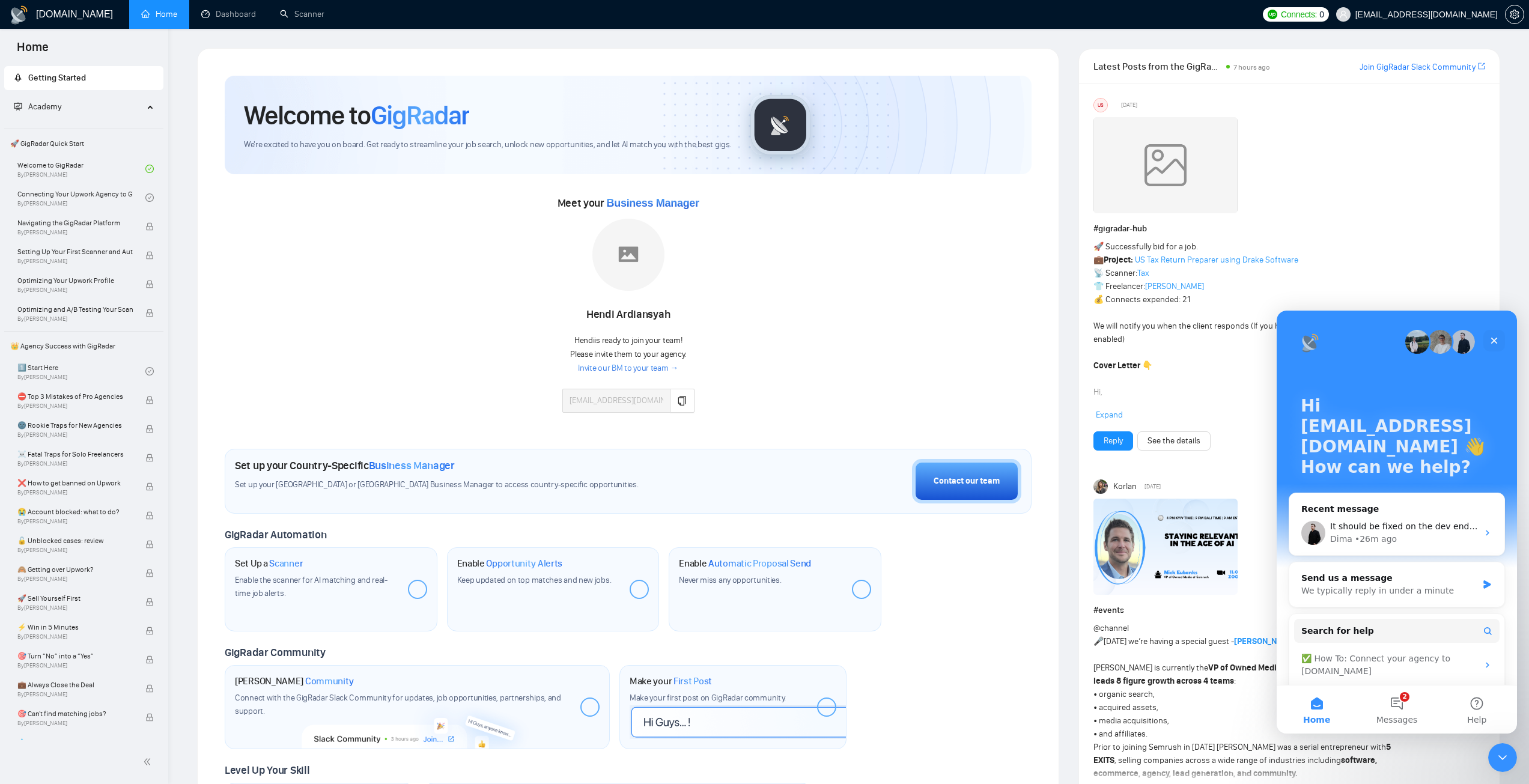
scroll to position [88, 0]
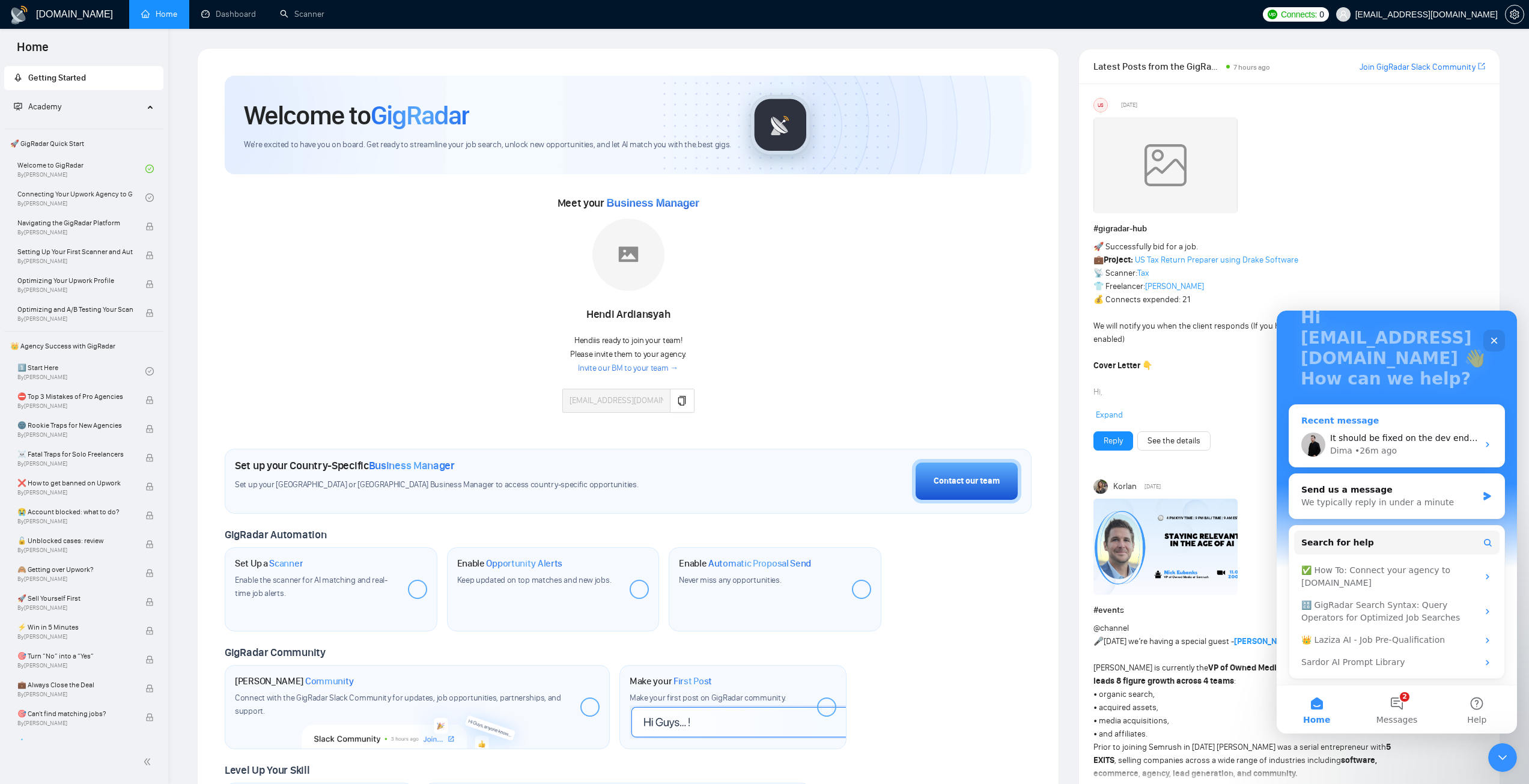
click at [1405, 450] on div "Dima • 26m ago" at bounding box center [1404, 450] width 148 height 12
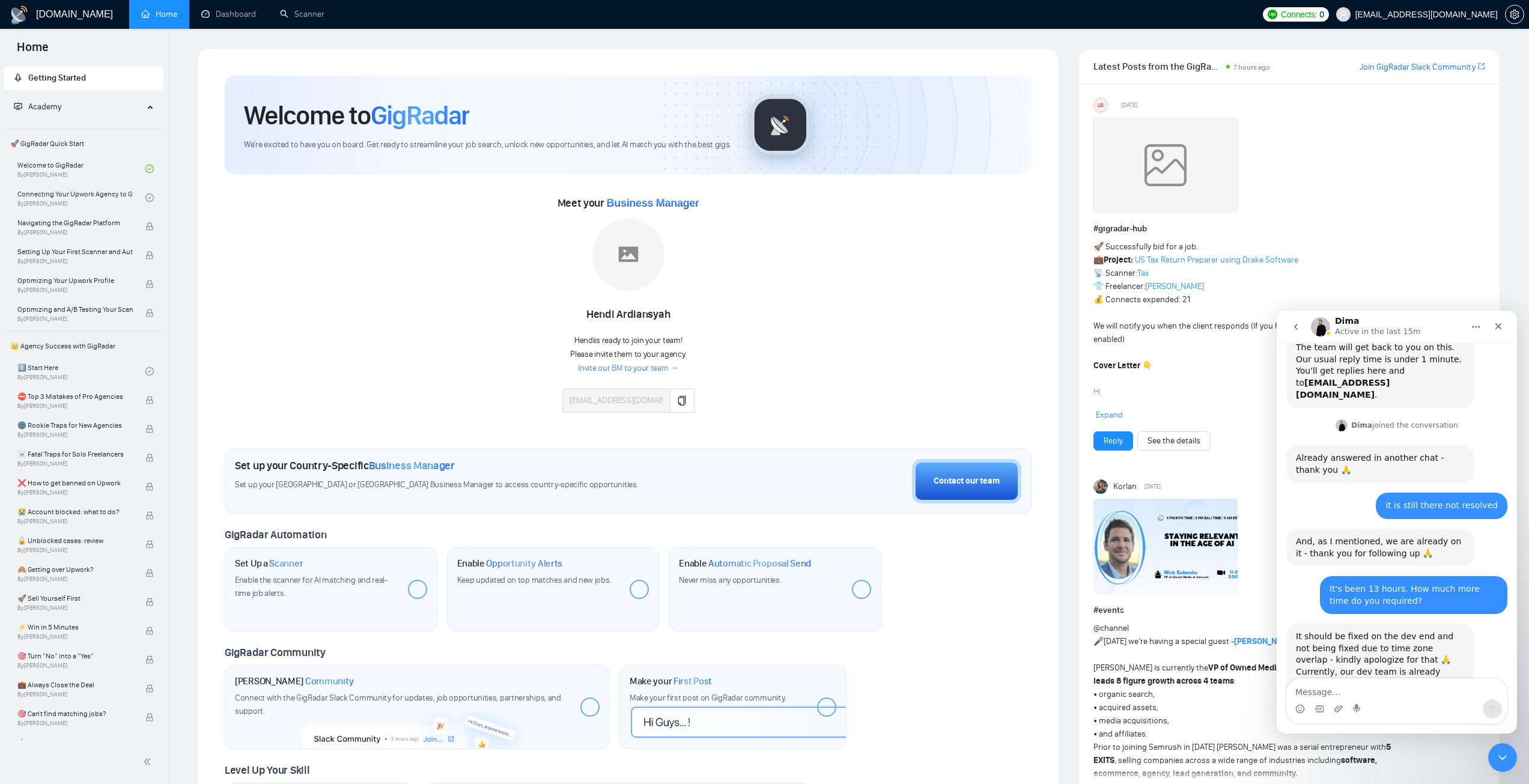
scroll to position [237, 0]
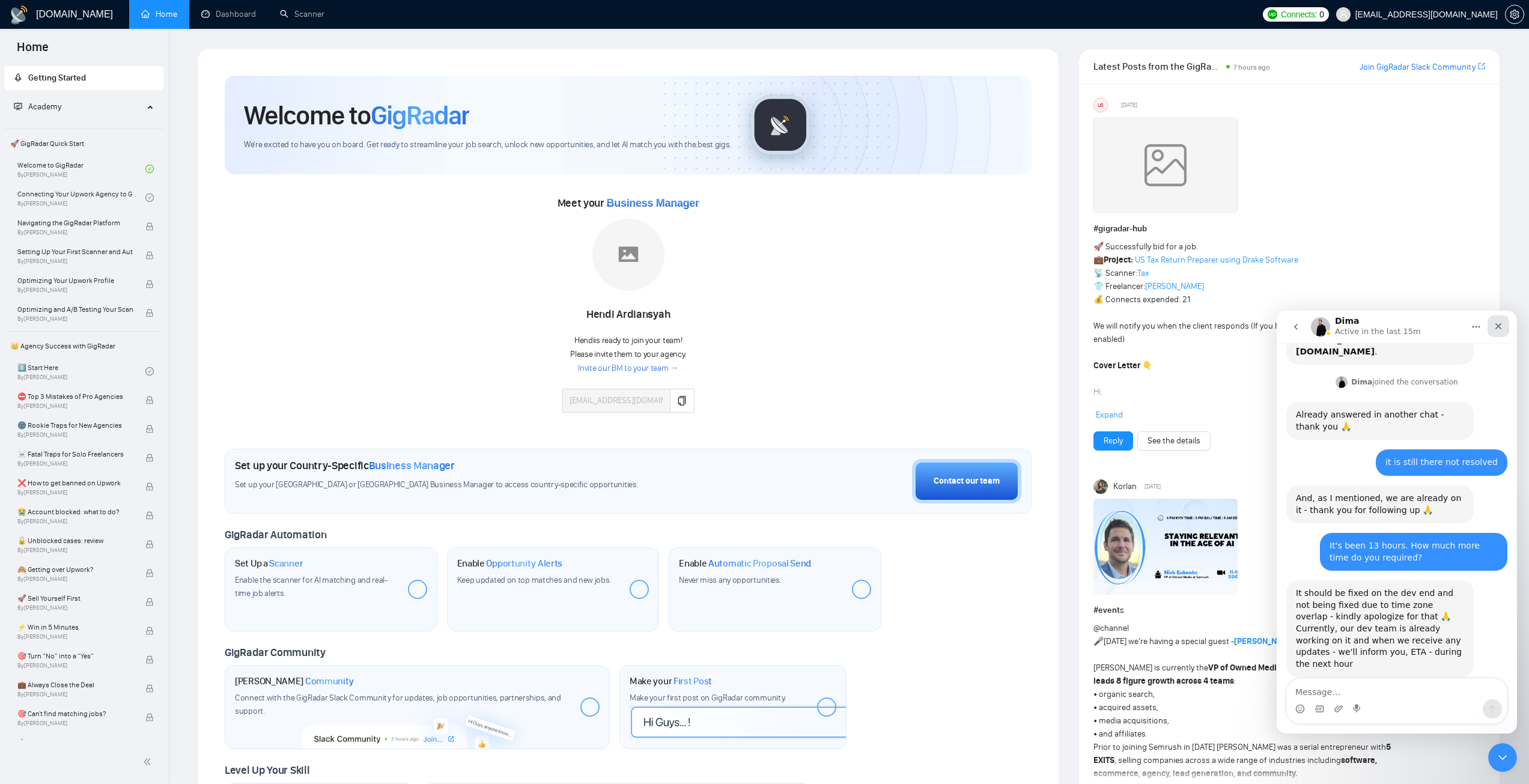
click at [1499, 325] on icon "Close" at bounding box center [1499, 327] width 6 height 6
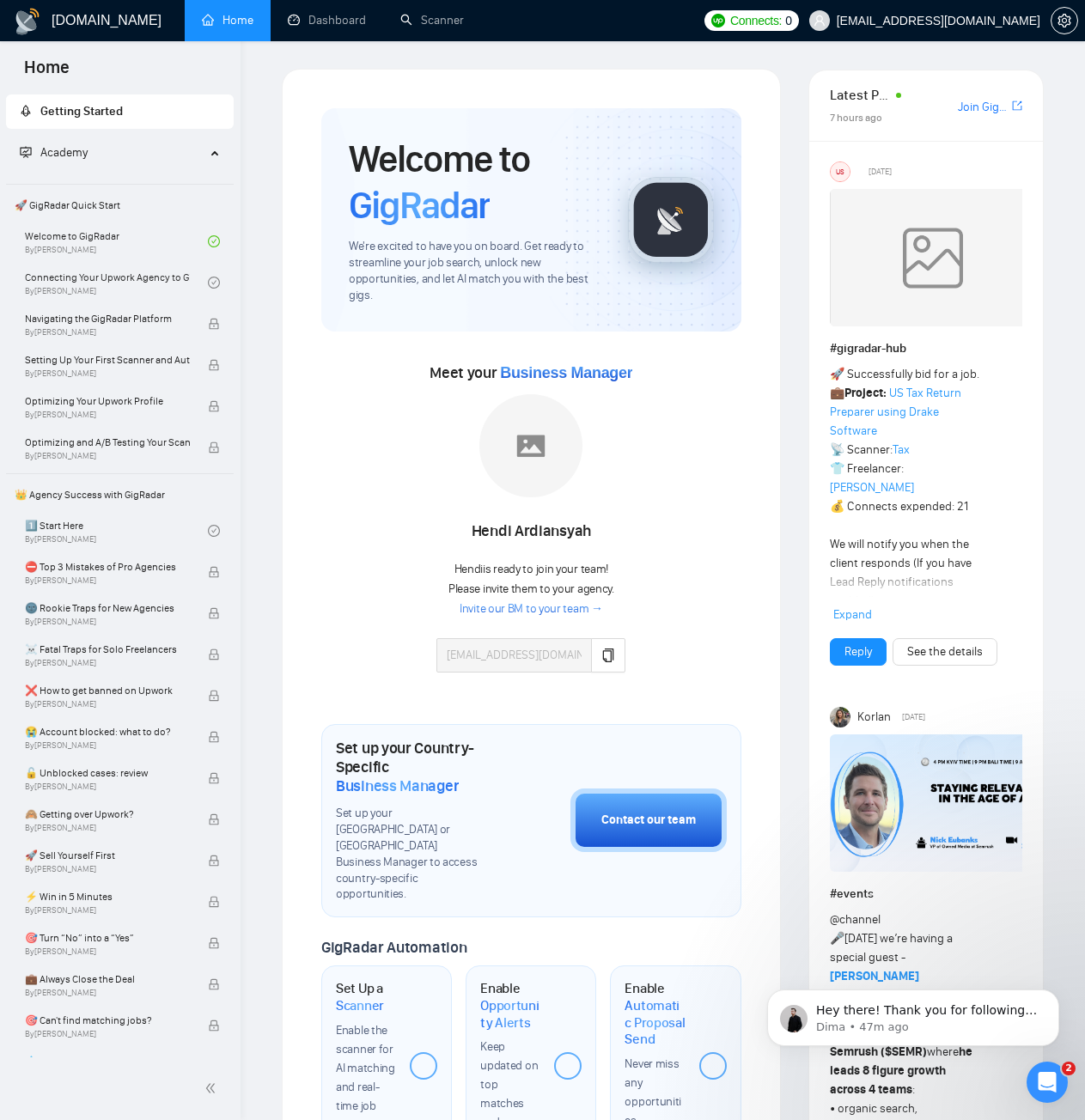
click at [222, 15] on link "Home" at bounding box center [228, 20] width 52 height 15
click at [224, 18] on link "Home" at bounding box center [228, 20] width 52 height 15
click at [98, 22] on h1 "[DOMAIN_NAME]" at bounding box center [106, 20] width 110 height 42
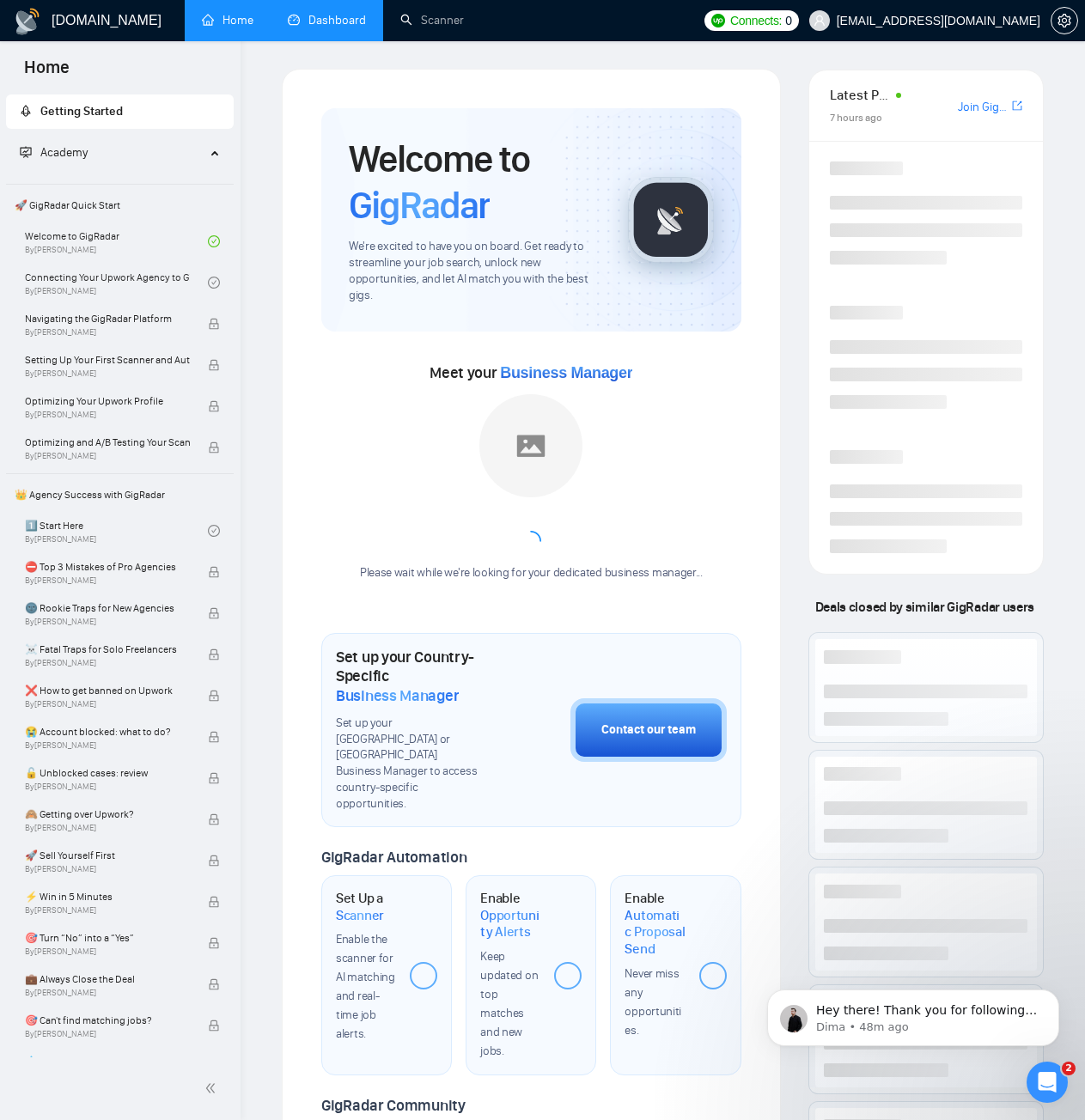
click at [325, 18] on link "Dashboard" at bounding box center [327, 20] width 78 height 15
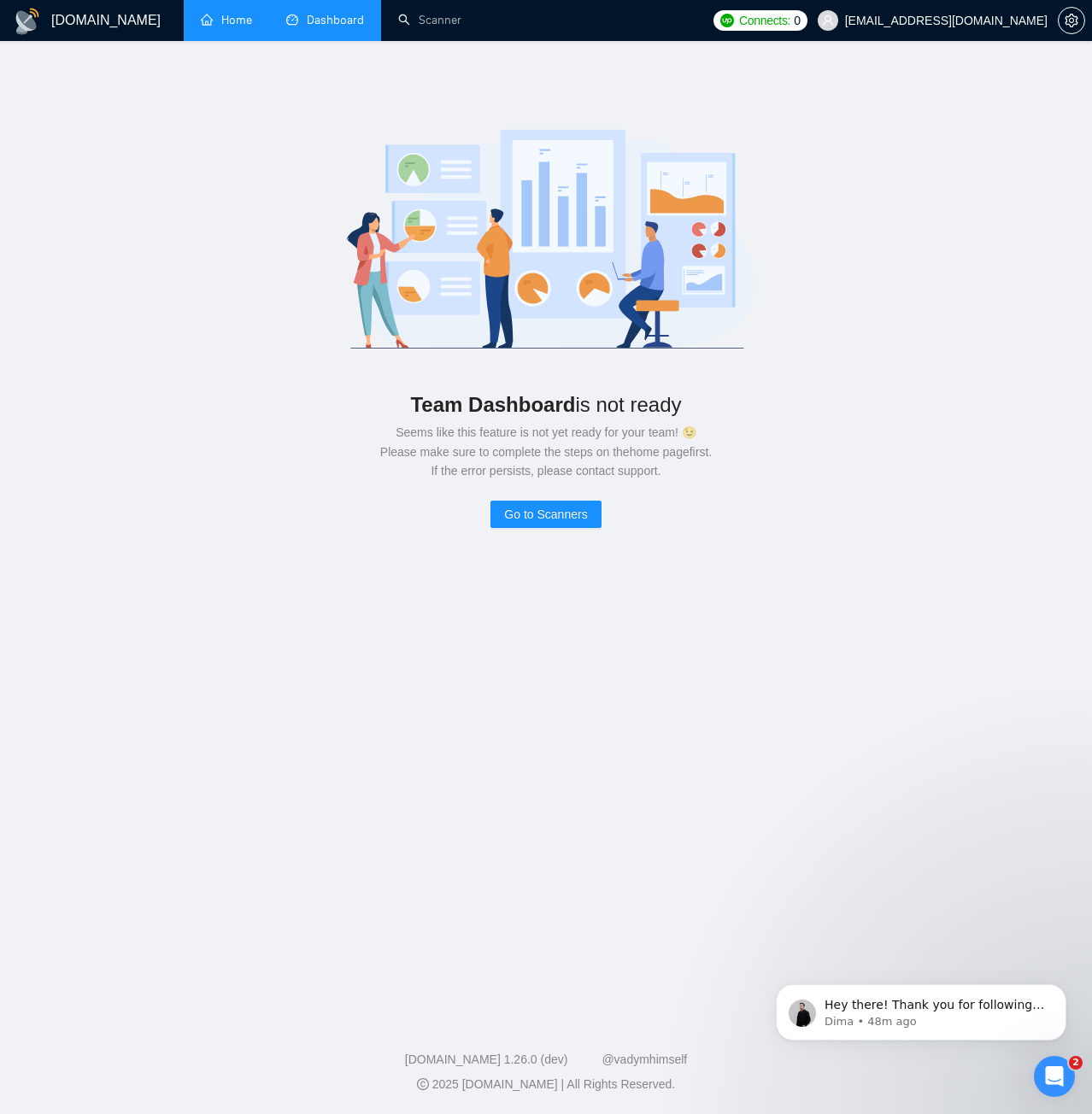
click at [323, 17] on span "Dashboard" at bounding box center [335, 20] width 57 height 15
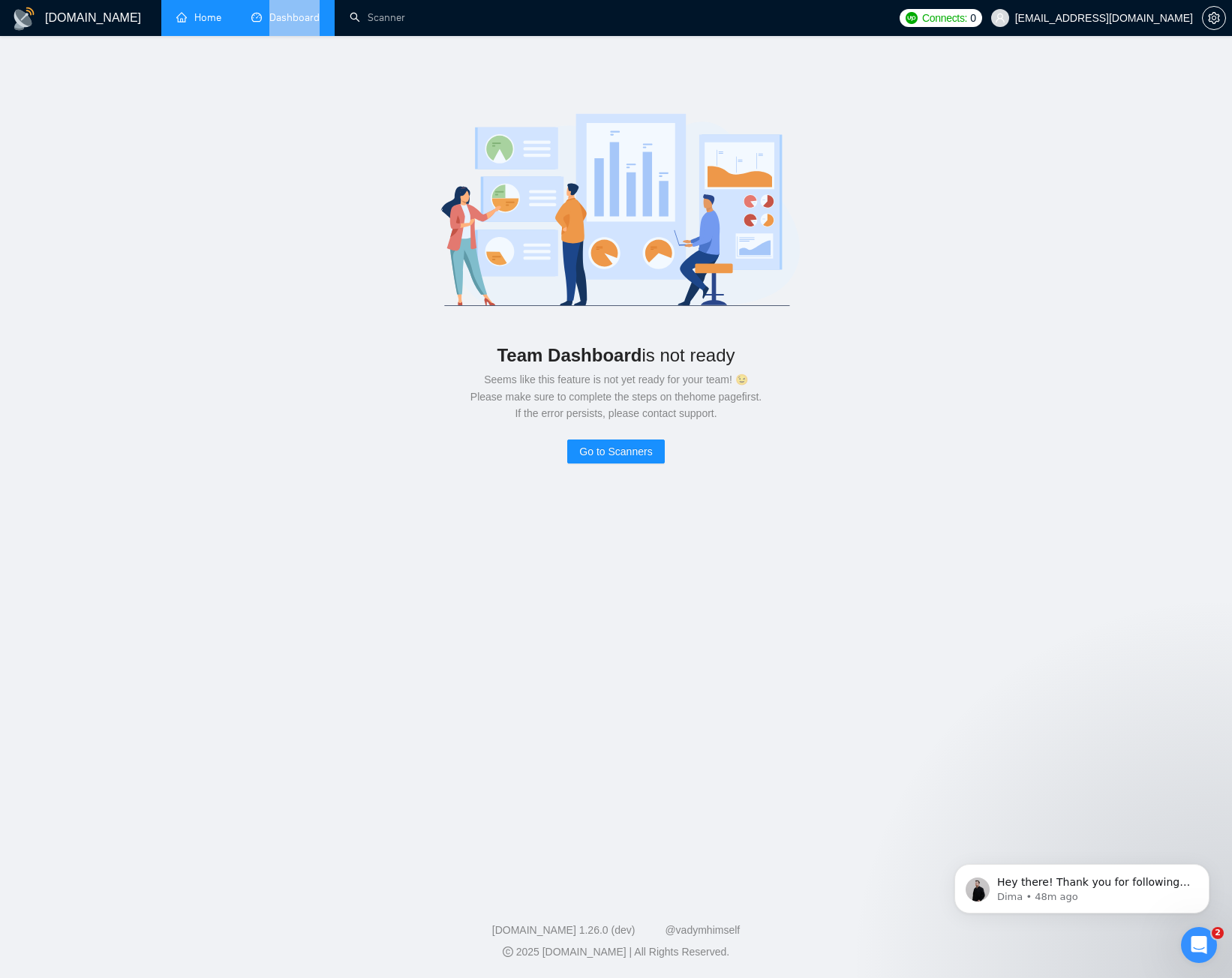
click at [196, 18] on link "Home" at bounding box center [199, 18] width 45 height 13
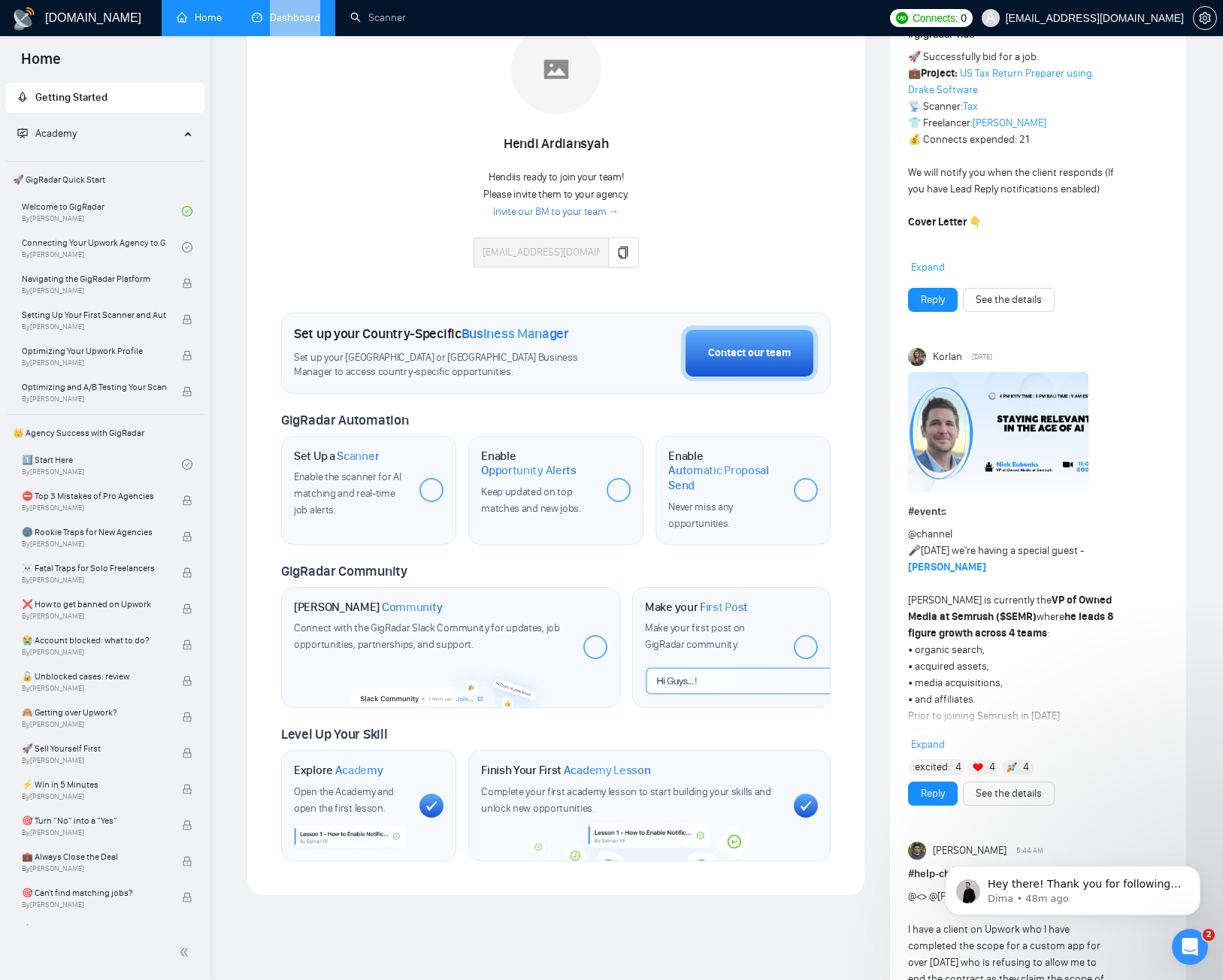
scroll to position [226, 0]
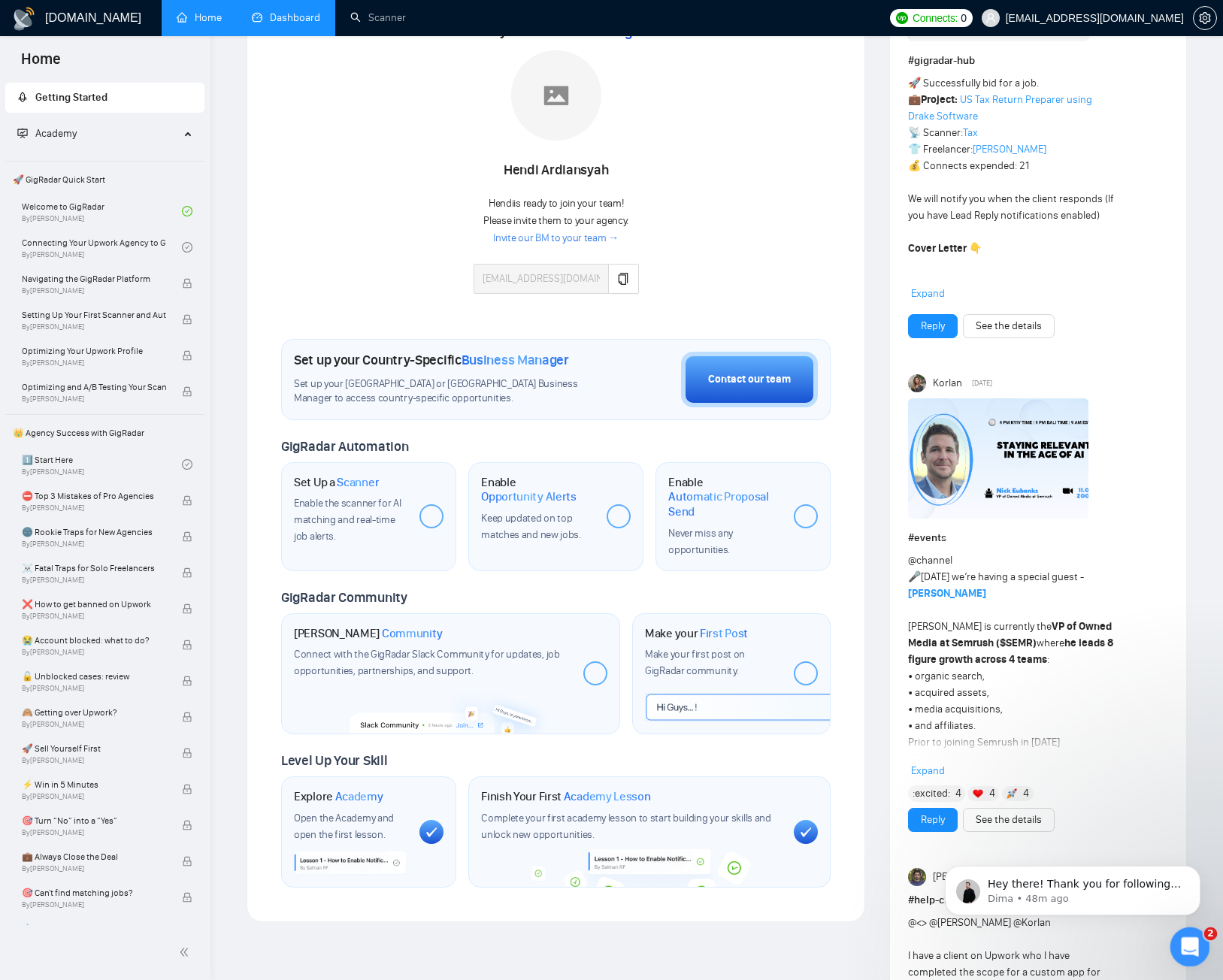
click at [1205, 944] on html at bounding box center [1187, 944] width 36 height 36
click at [1198, 944] on div "Open Intercom Messenger" at bounding box center [1187, 944] width 49 height 49
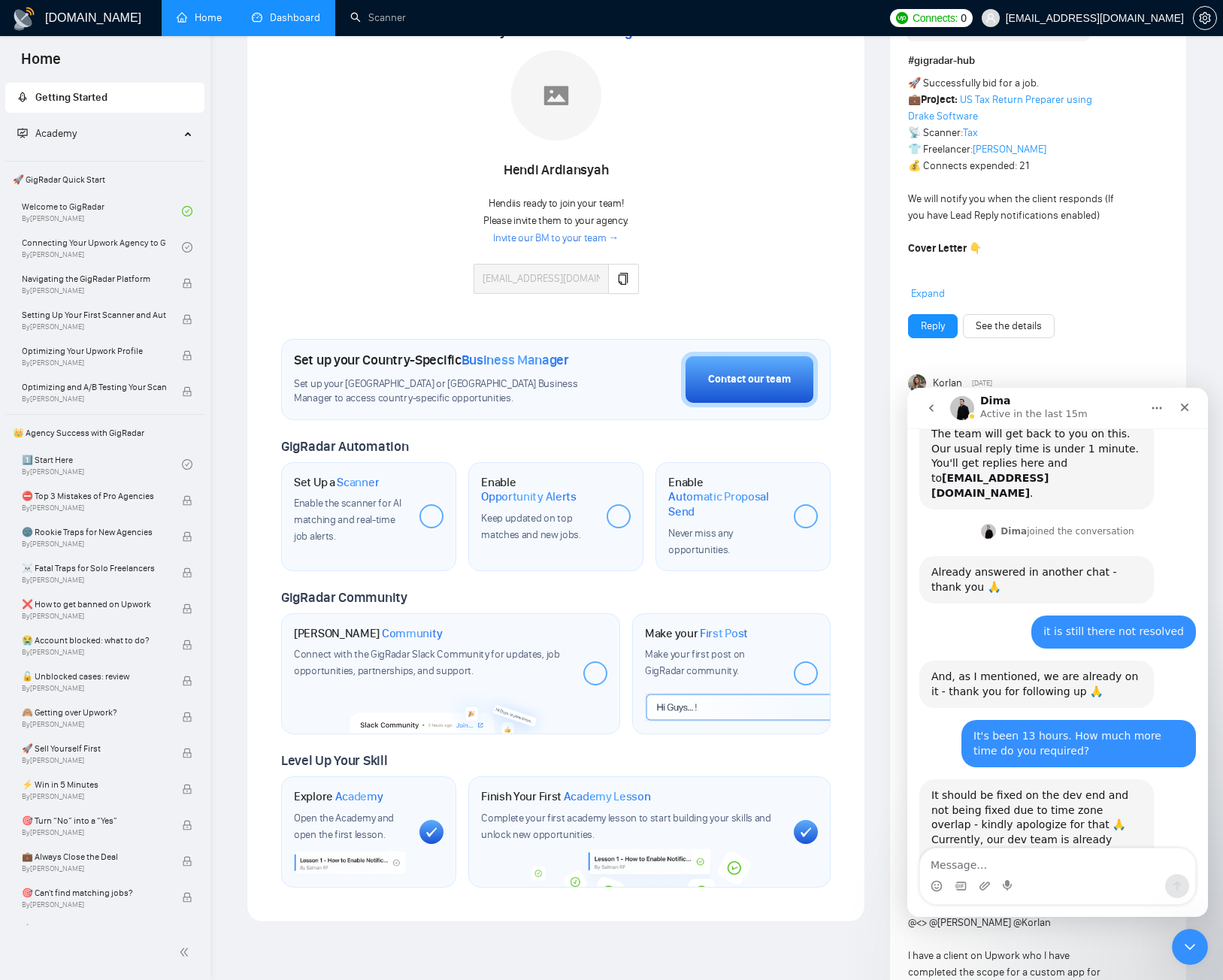
scroll to position [297, 0]
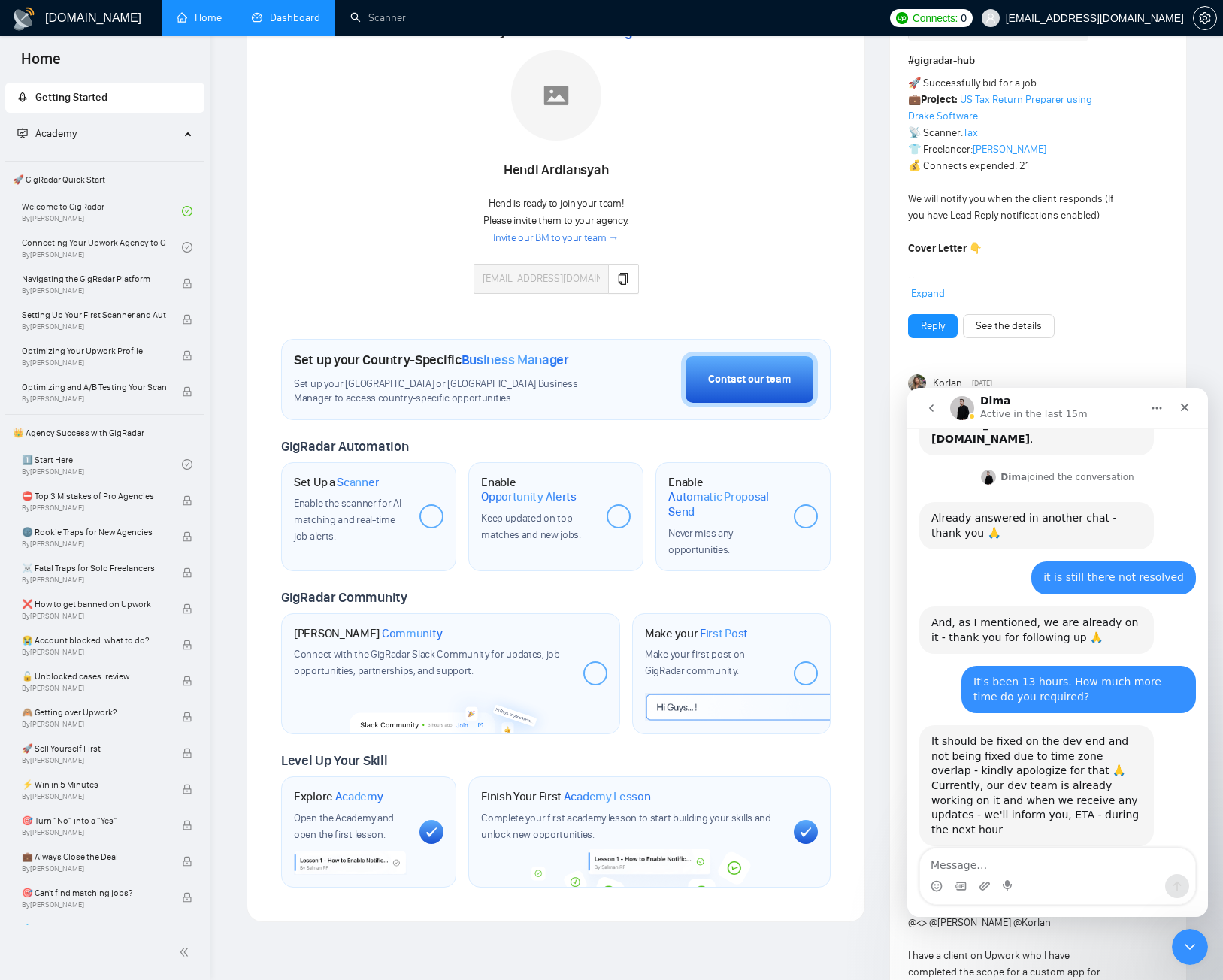
click at [933, 412] on icon "go back" at bounding box center [931, 408] width 12 height 12
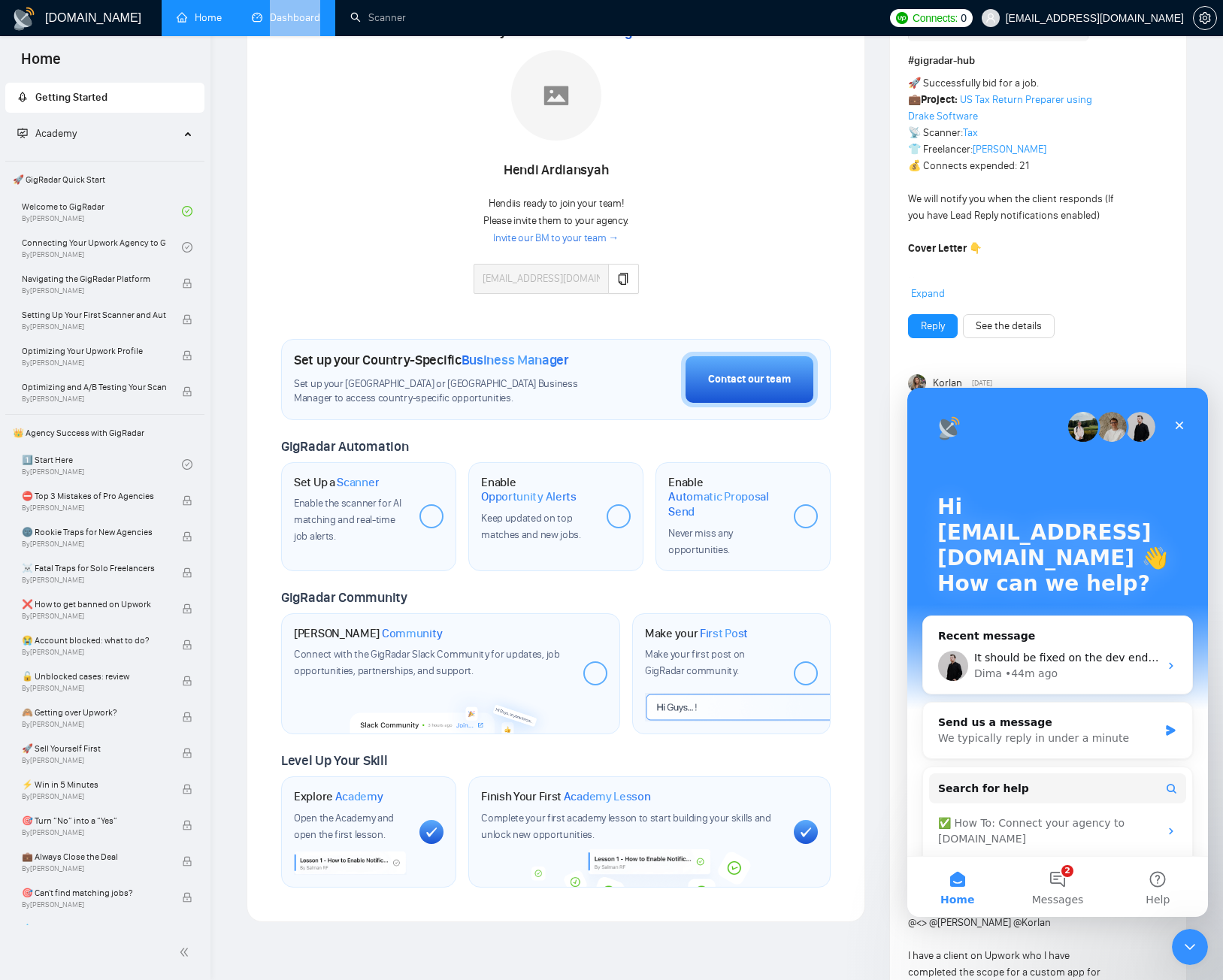
click at [77, 186] on span "🚀 GigRadar Quick Start" at bounding box center [104, 179] width 196 height 30
click at [89, 207] on link "Welcome to GigRadar By Vlad Timinsky" at bounding box center [102, 210] width 160 height 33
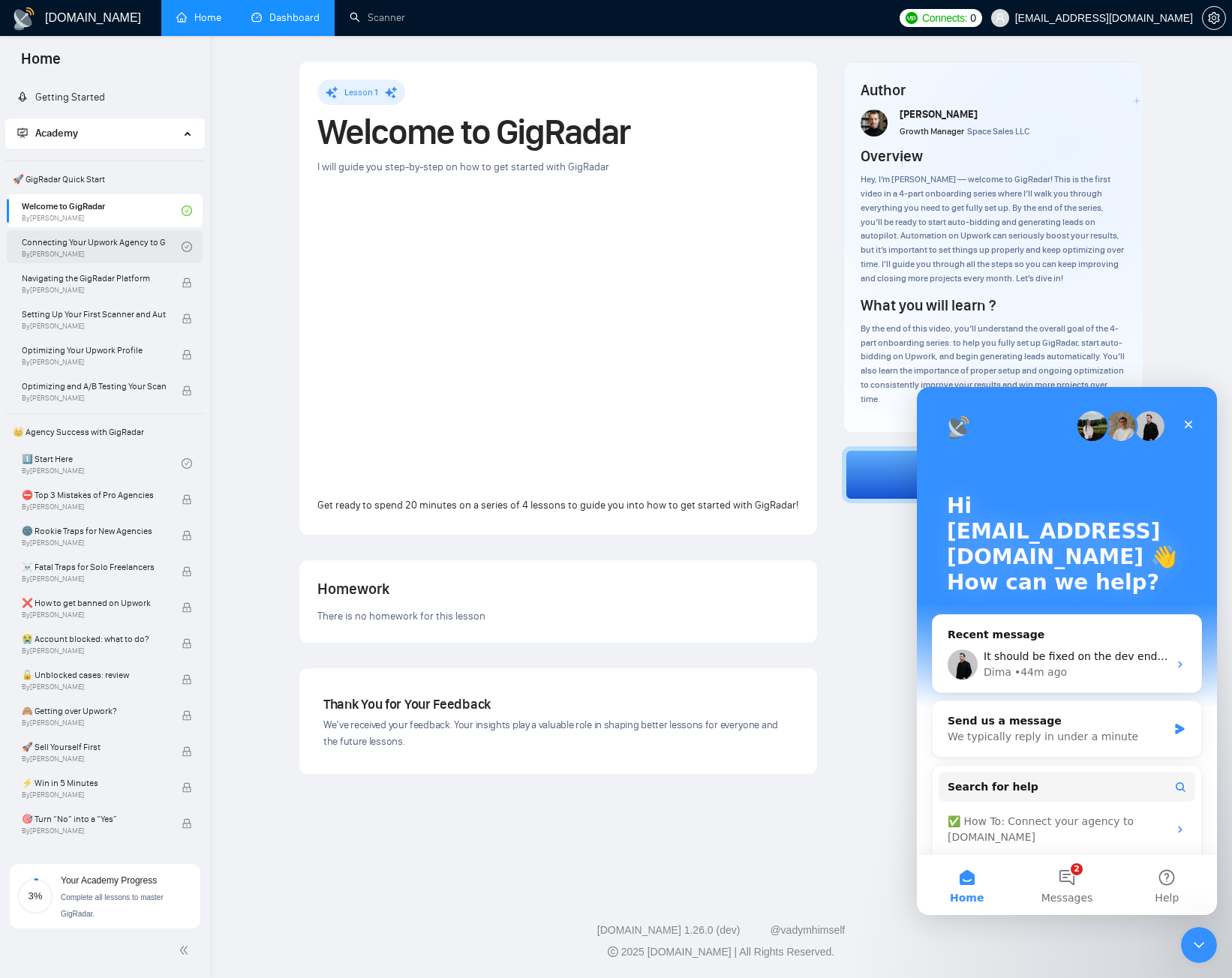
click at [89, 235] on link "Connecting Your Upwork Agency to GigRadar By Vlad Timinsky" at bounding box center [102, 246] width 160 height 33
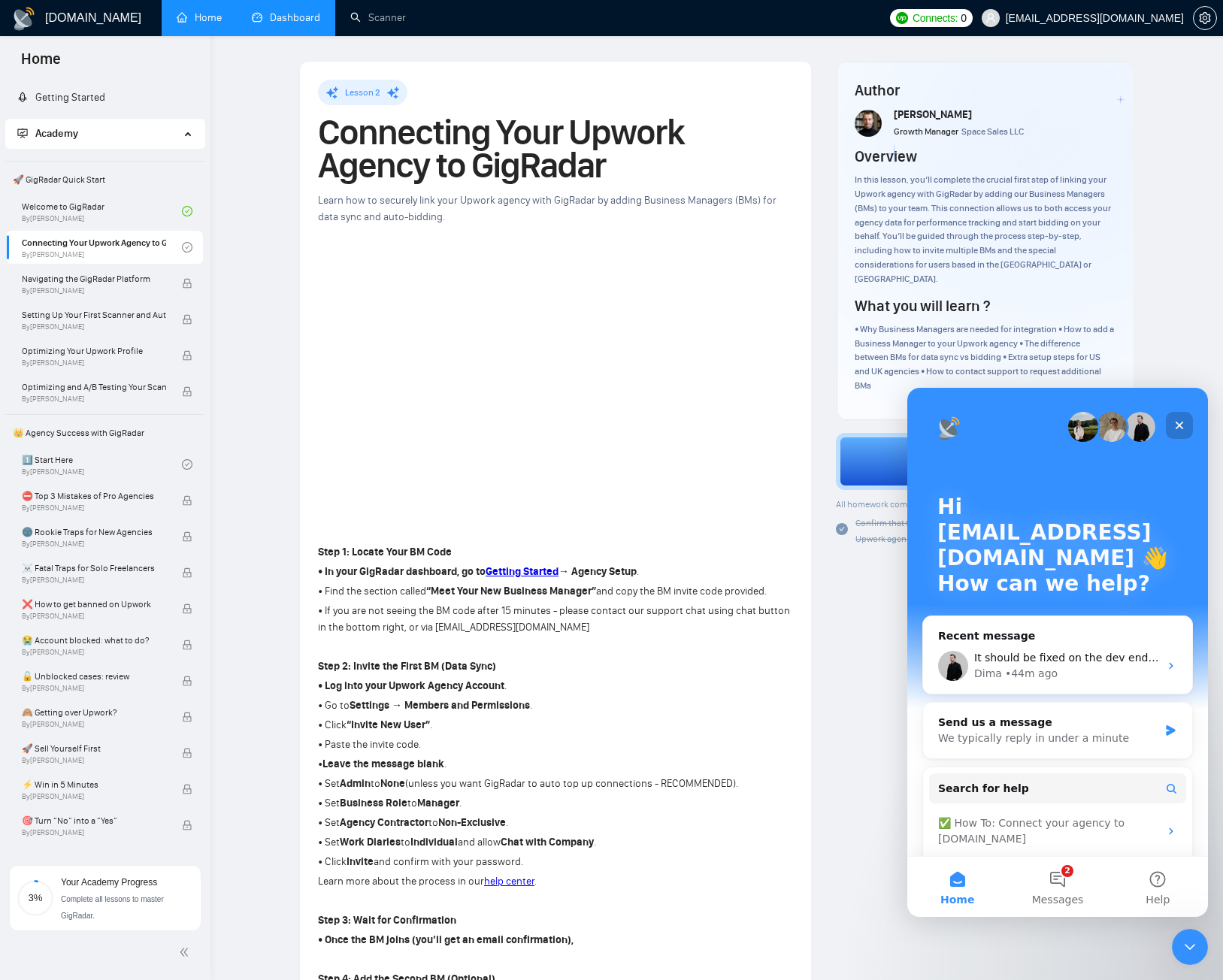
click at [1183, 425] on icon "Close" at bounding box center [1178, 425] width 12 height 12
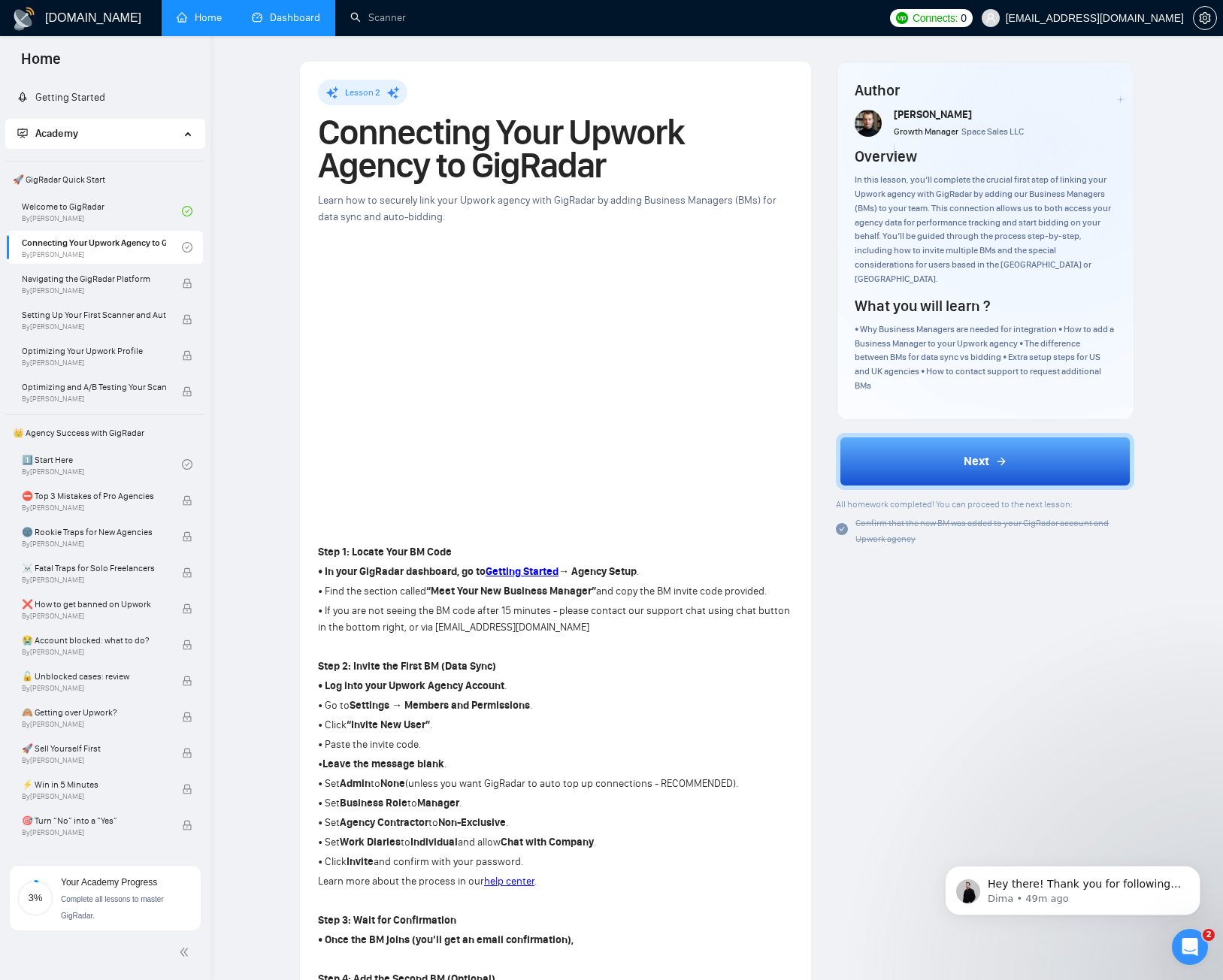
click at [99, 19] on h1 "[DOMAIN_NAME]" at bounding box center [93, 18] width 96 height 36
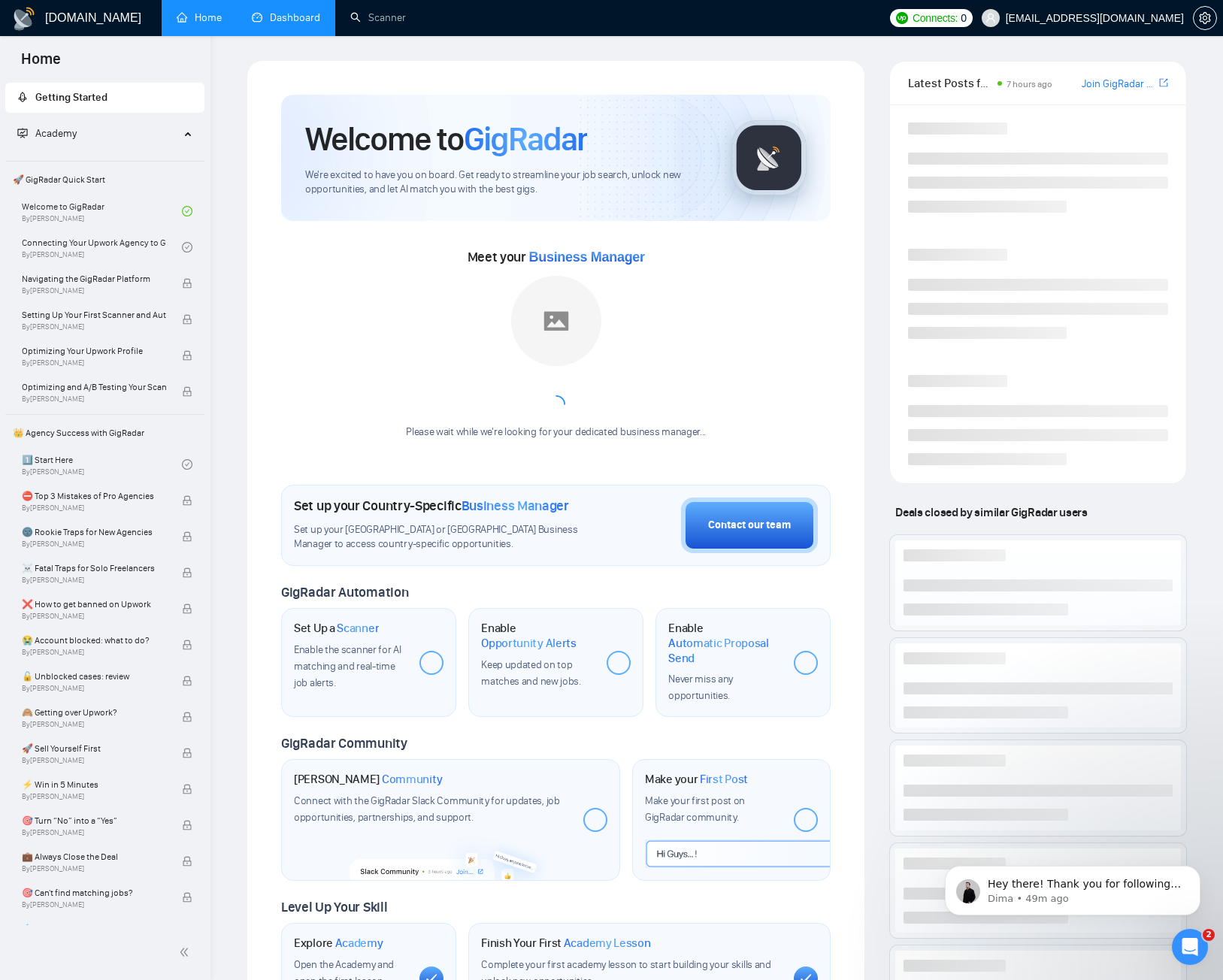
click at [1192, 25] on span "[EMAIL_ADDRESS][DOMAIN_NAME]" at bounding box center [1082, 18] width 220 height 48
click at [1195, 22] on span "setting" at bounding box center [1204, 18] width 23 height 12
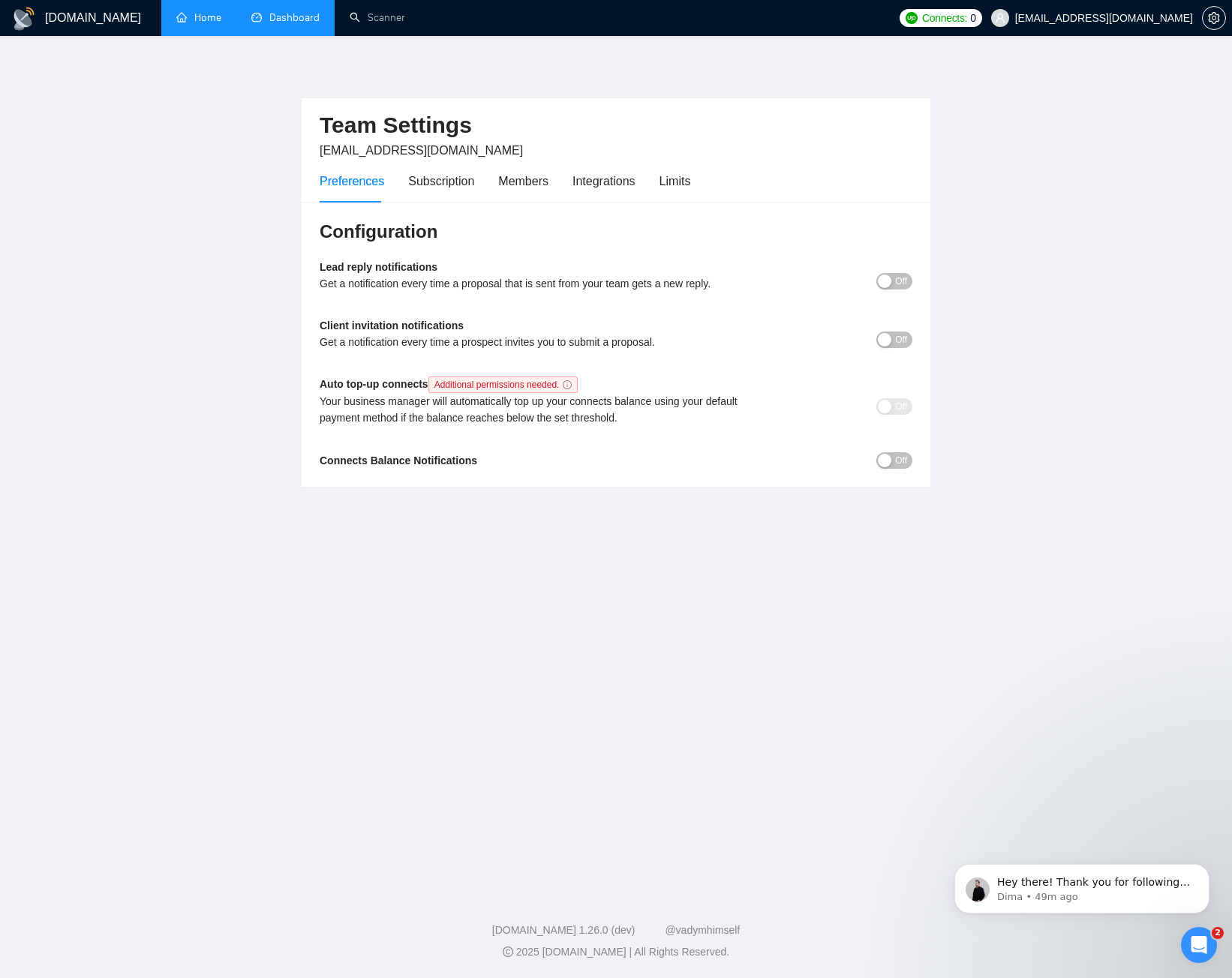
click at [60, 22] on h1 "[DOMAIN_NAME]" at bounding box center [93, 18] width 96 height 36
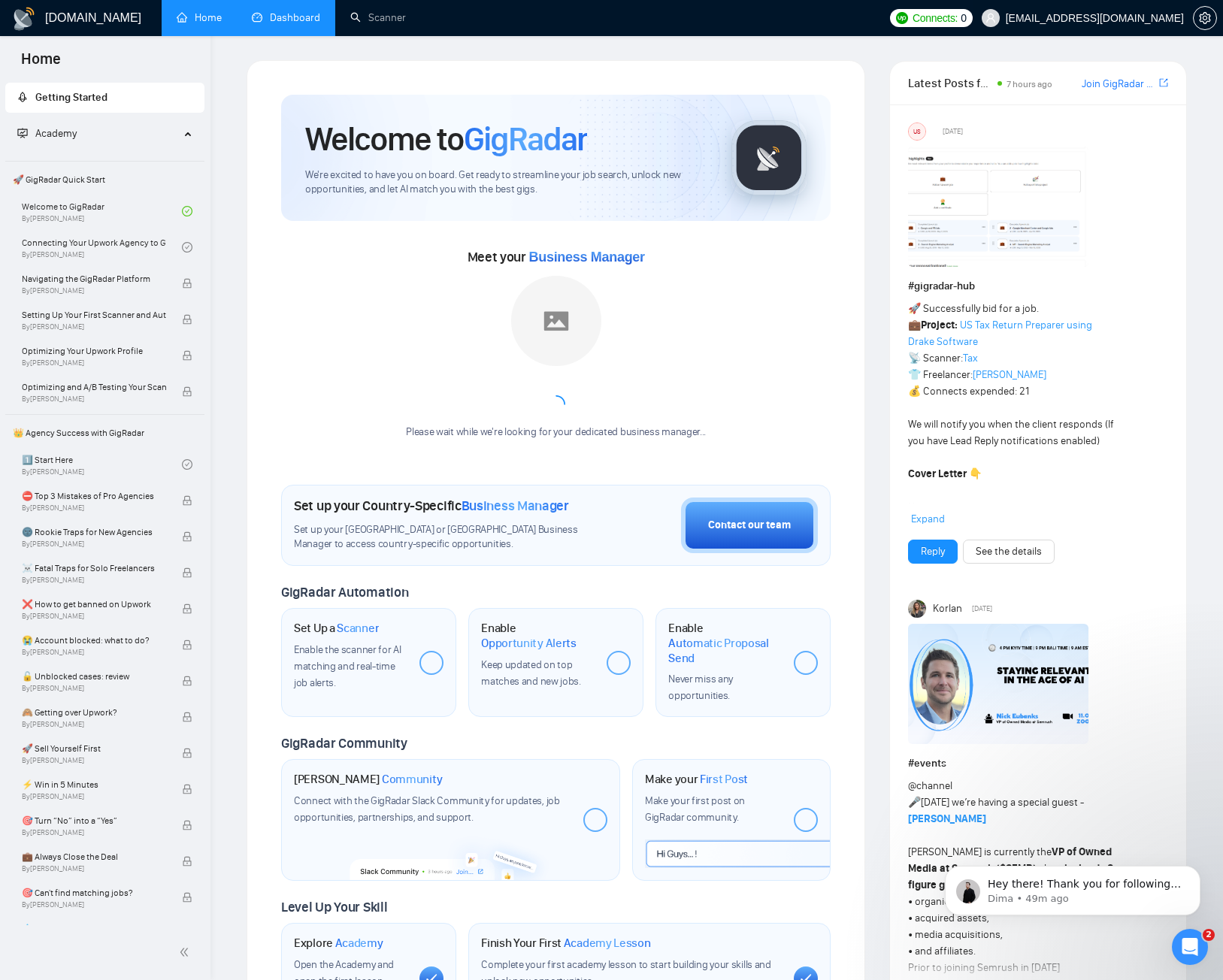
click at [1186, 10] on span "[EMAIL_ADDRESS][DOMAIN_NAME]" at bounding box center [1082, 18] width 220 height 48
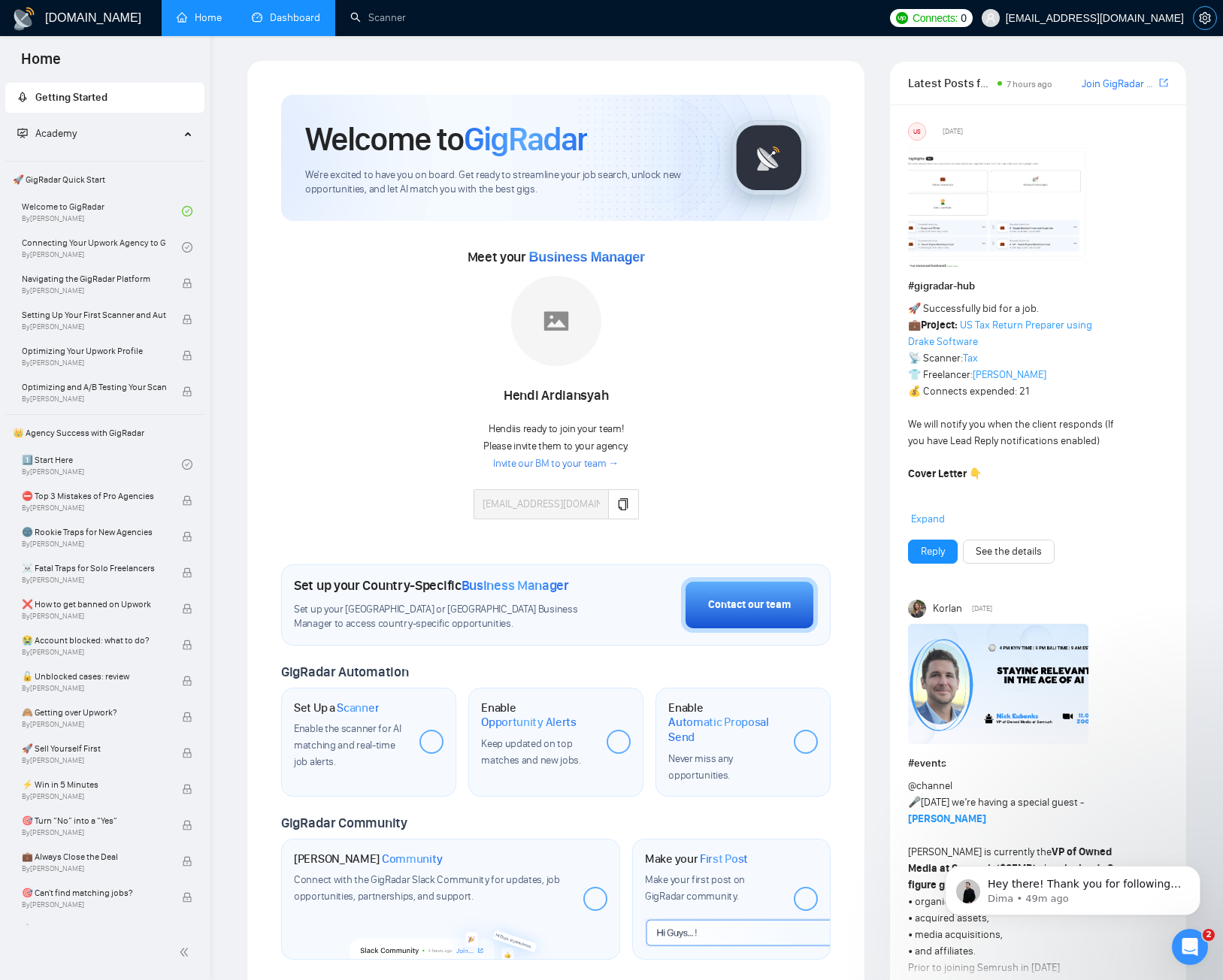
click at [1197, 12] on span "setting" at bounding box center [1204, 18] width 23 height 12
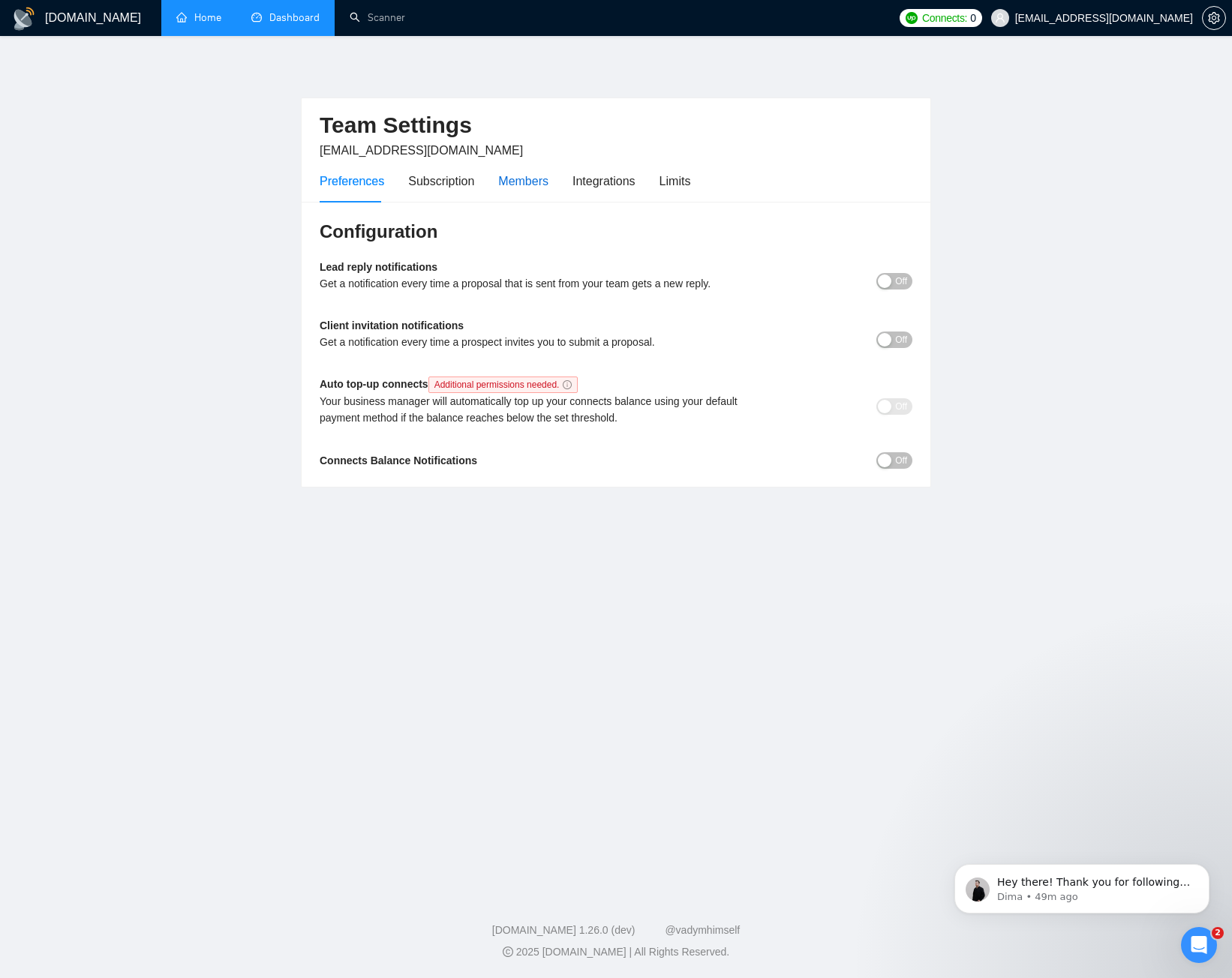
click at [534, 185] on div "Members" at bounding box center [523, 181] width 50 height 19
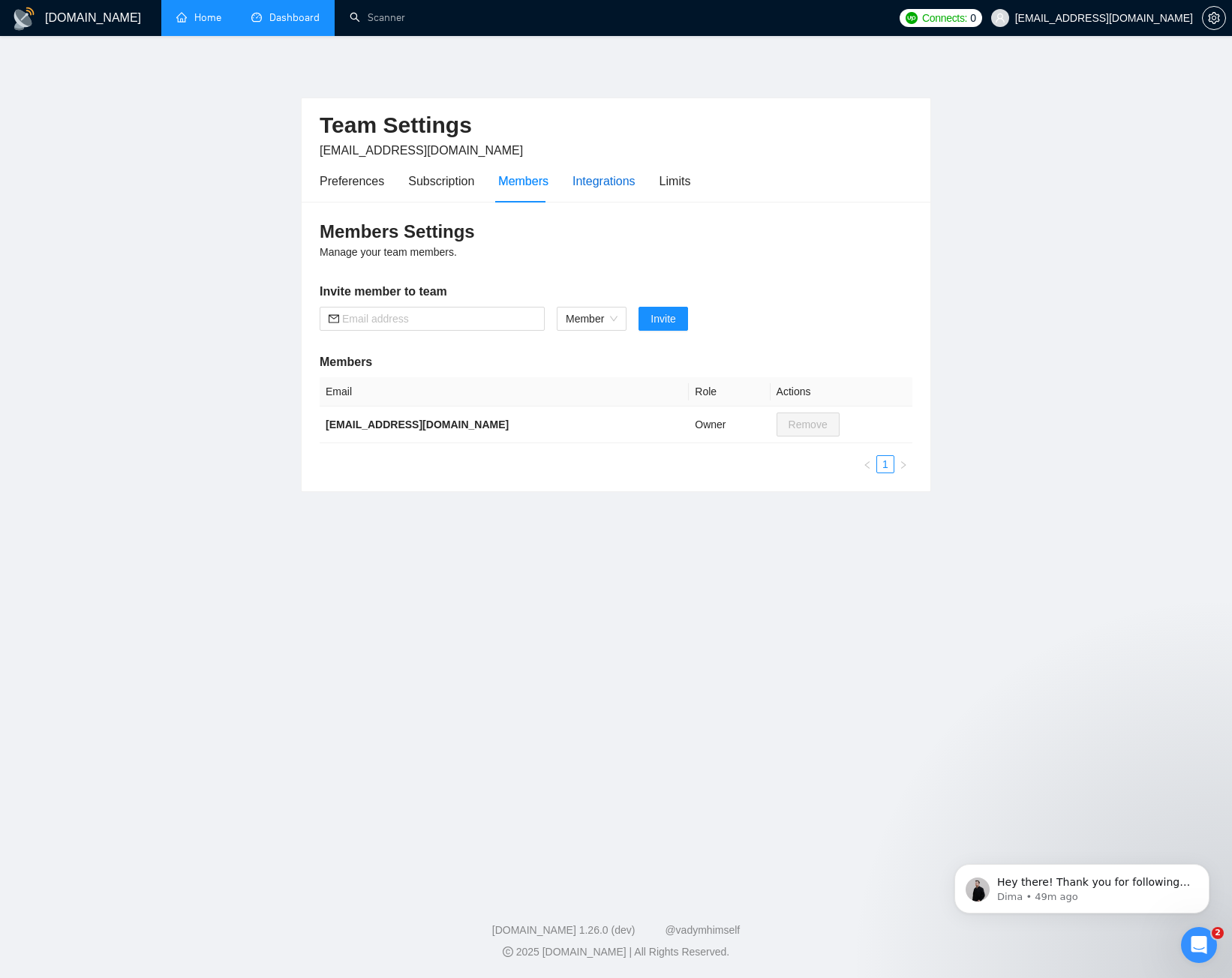
click at [598, 179] on div "Integrations" at bounding box center [603, 181] width 63 height 19
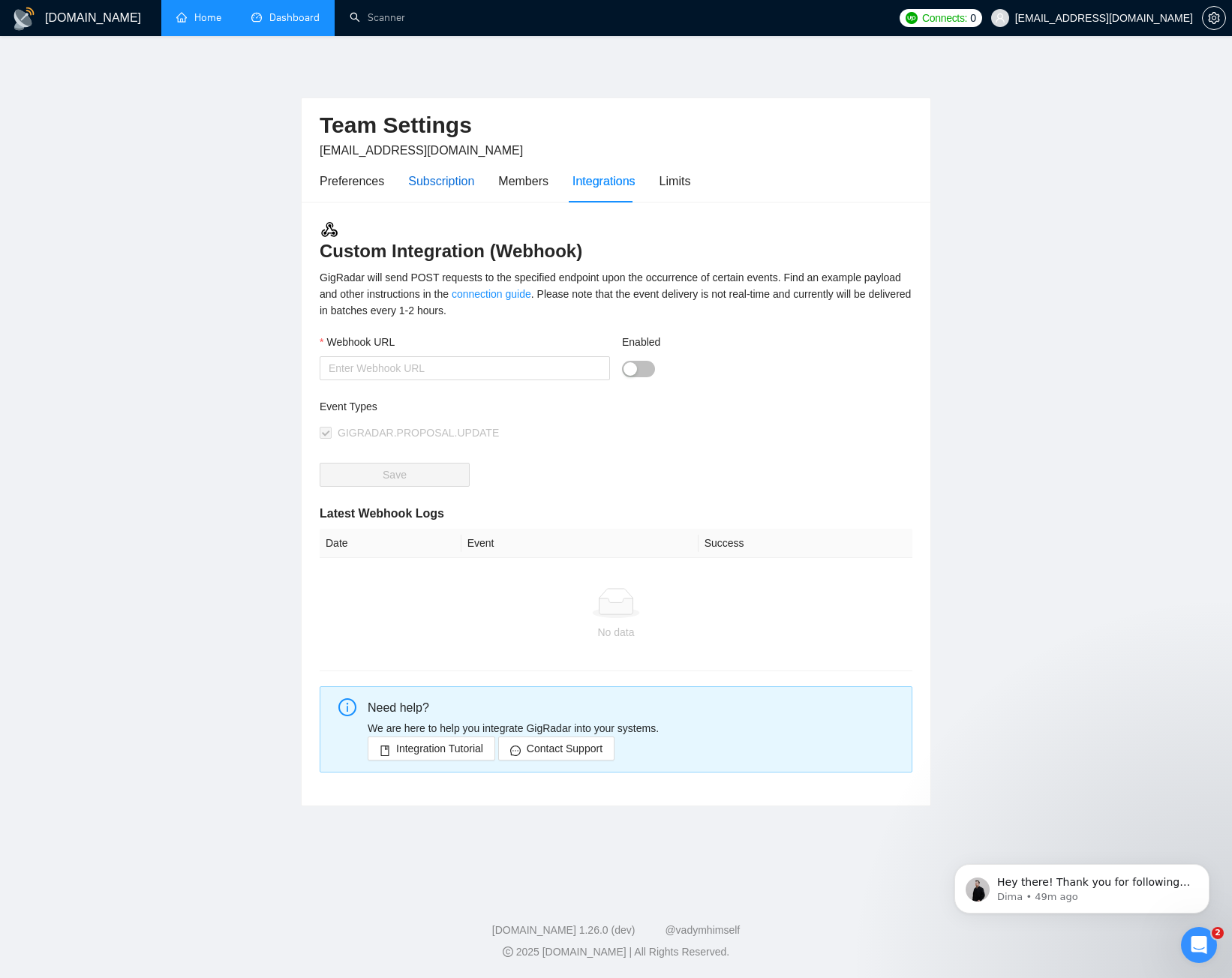
click at [456, 186] on div "Subscription" at bounding box center [441, 181] width 66 height 19
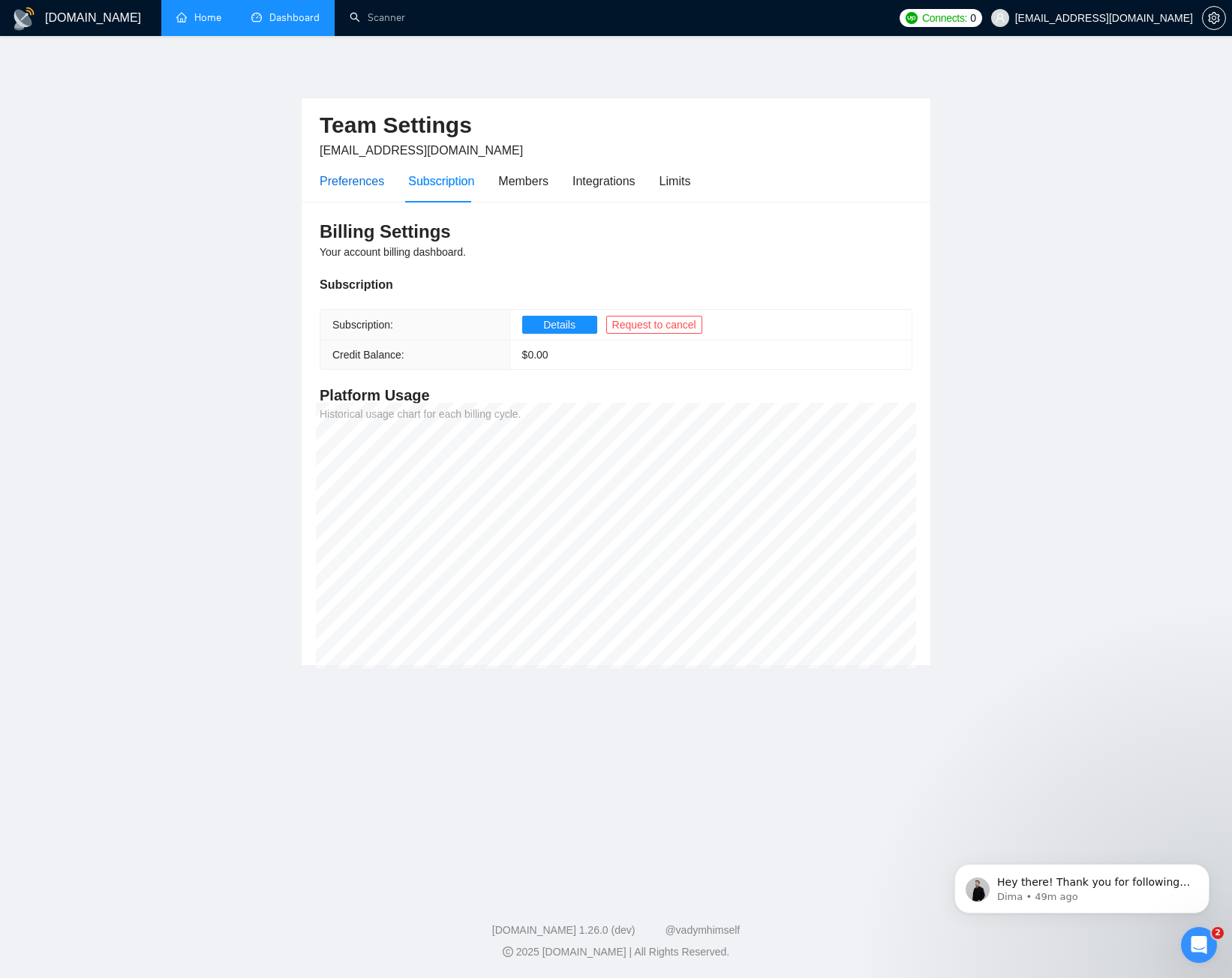
click at [368, 178] on div "Preferences" at bounding box center [352, 181] width 65 height 19
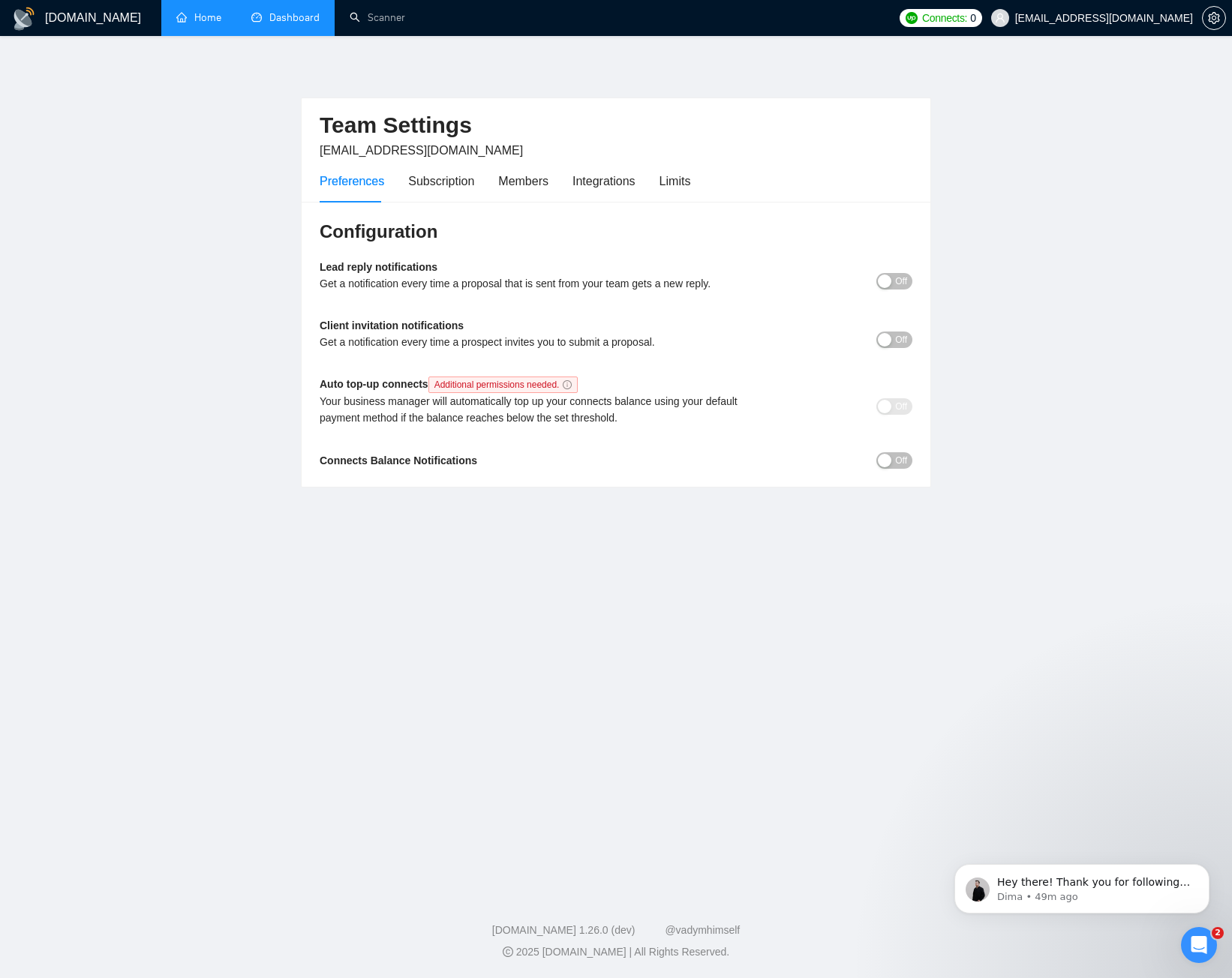
click at [183, 15] on link "Home" at bounding box center [199, 18] width 45 height 13
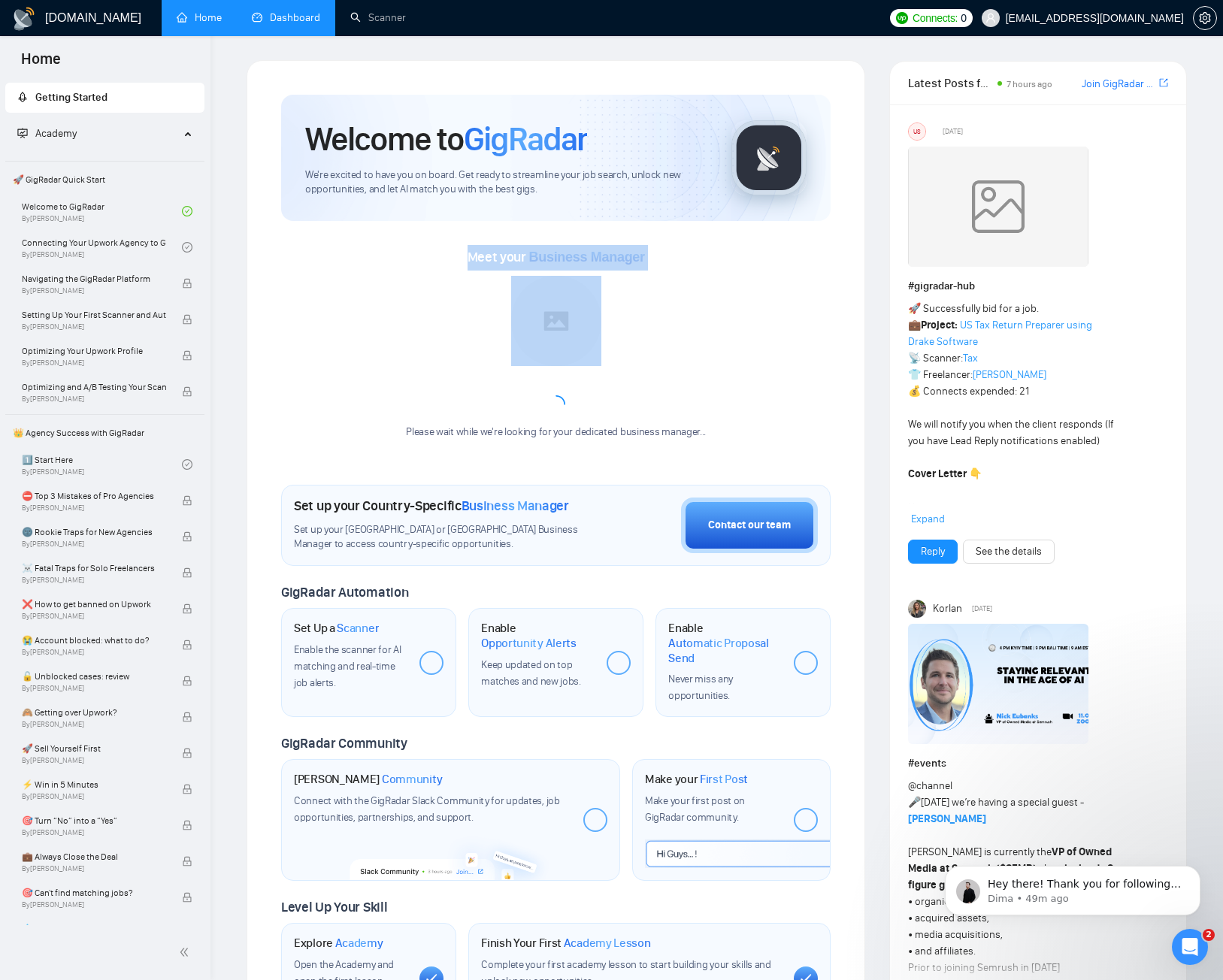
drag, startPoint x: 466, startPoint y: 248, endPoint x: 755, endPoint y: 336, distance: 302.1
click at [755, 336] on div "Meet your Business Manager Please wait while we're looking for your dedicated b…" at bounding box center [555, 350] width 550 height 210
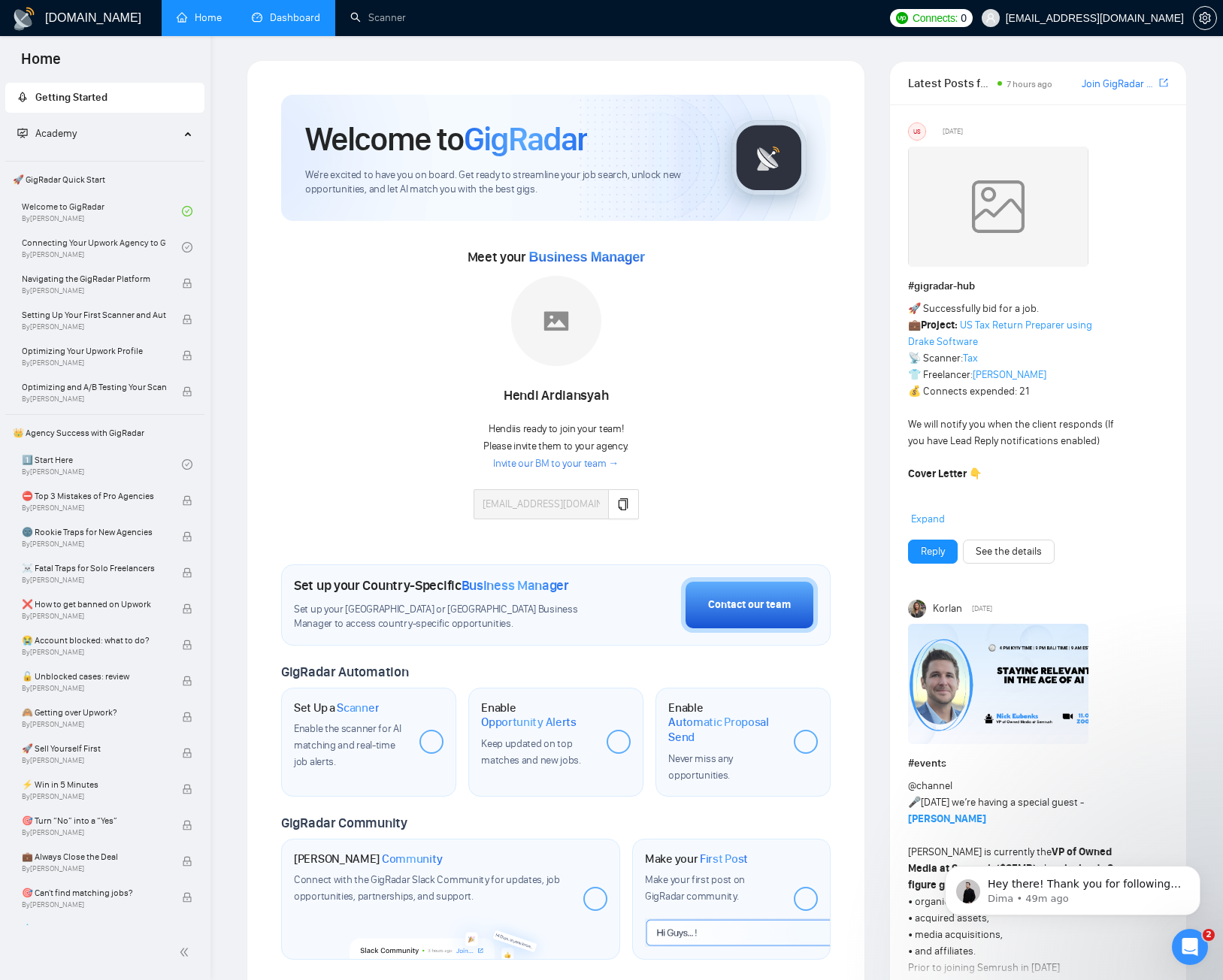
click at [720, 359] on div "Meet your Business Manager Hendi Ardiansyah Hendi is ready to join your team! P…" at bounding box center [555, 389] width 550 height 289
click at [1185, 940] on icon "Open Intercom Messenger" at bounding box center [1187, 944] width 25 height 25
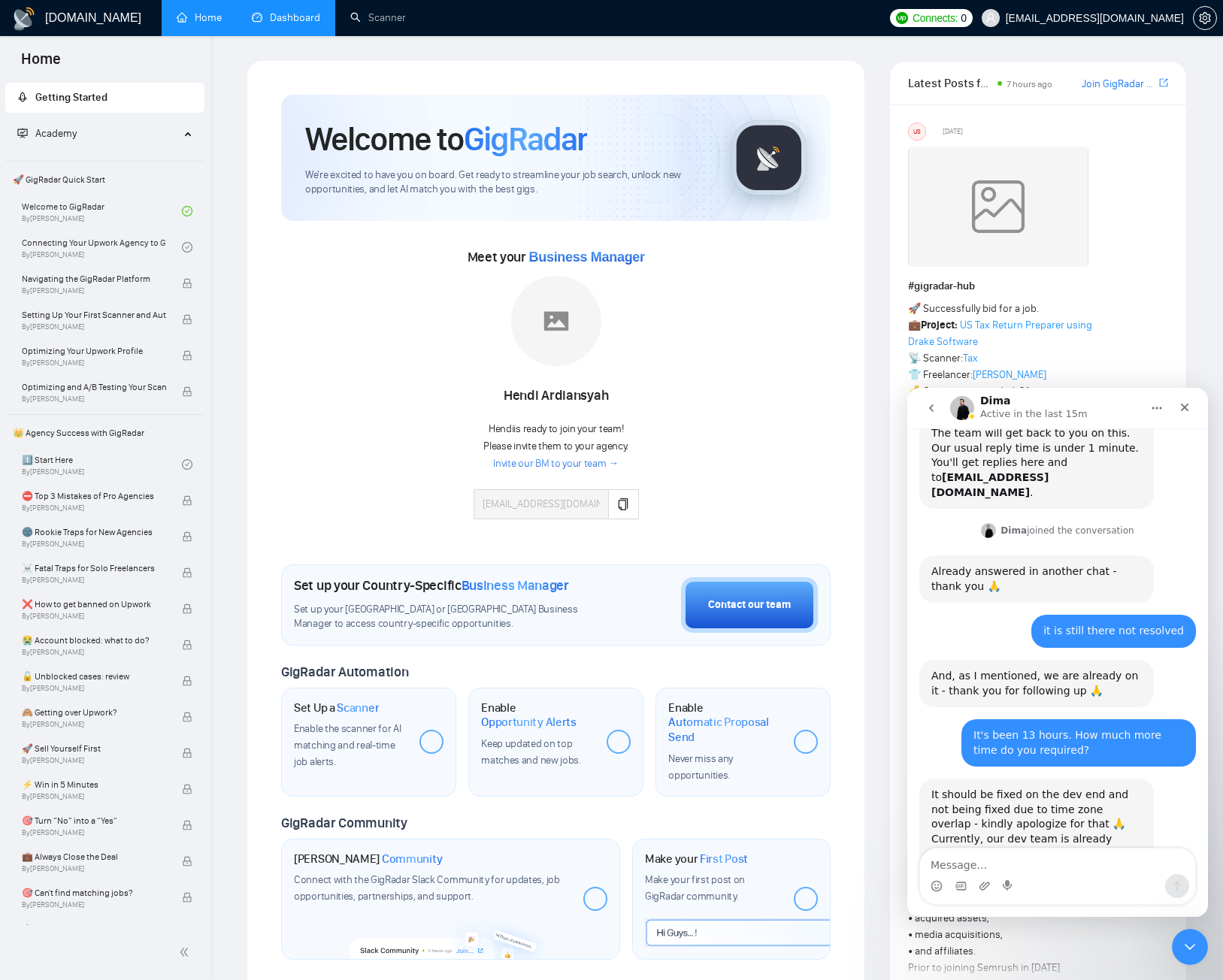
scroll to position [297, 0]
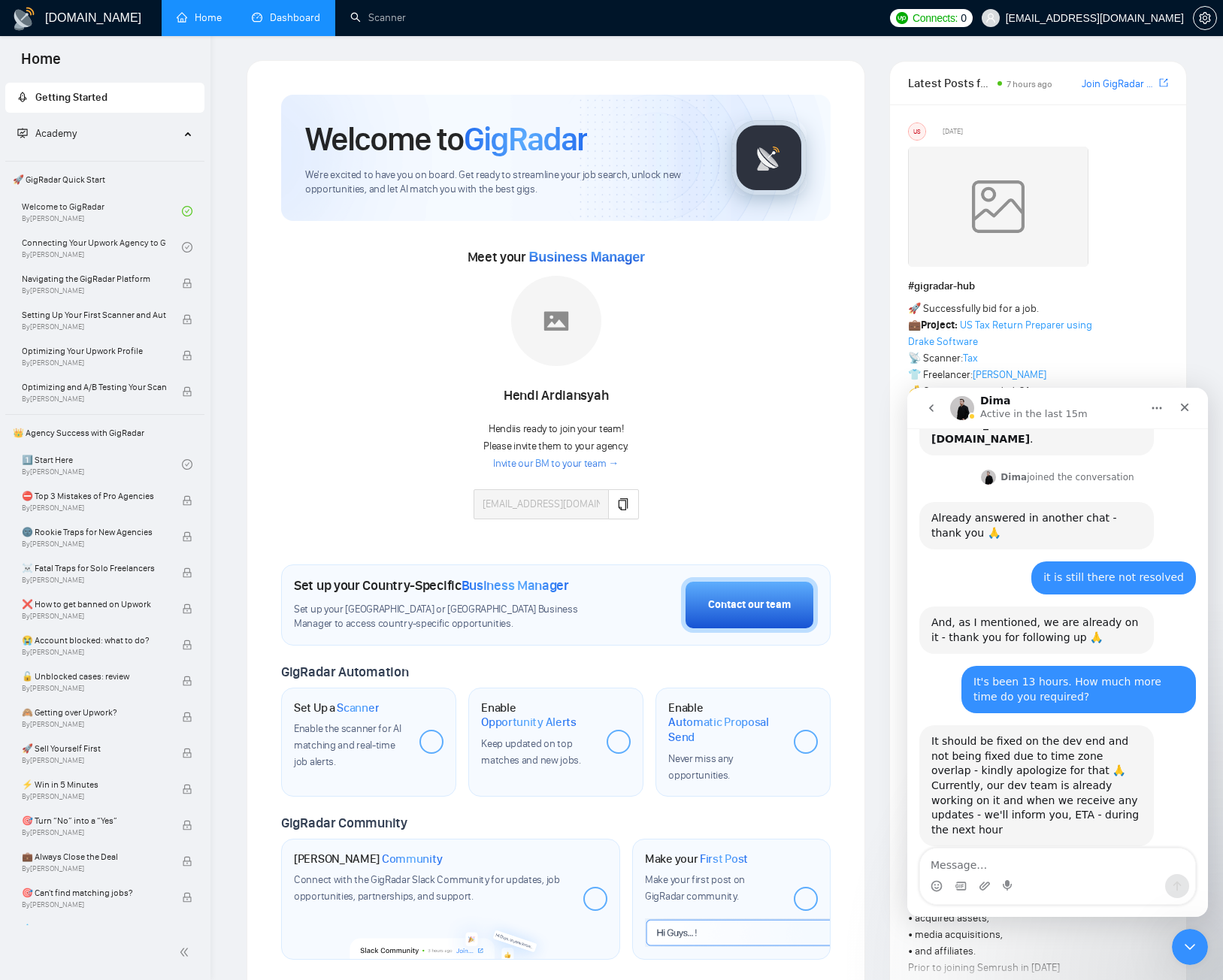
click at [1063, 860] on textarea "Message…" at bounding box center [1057, 861] width 275 height 26
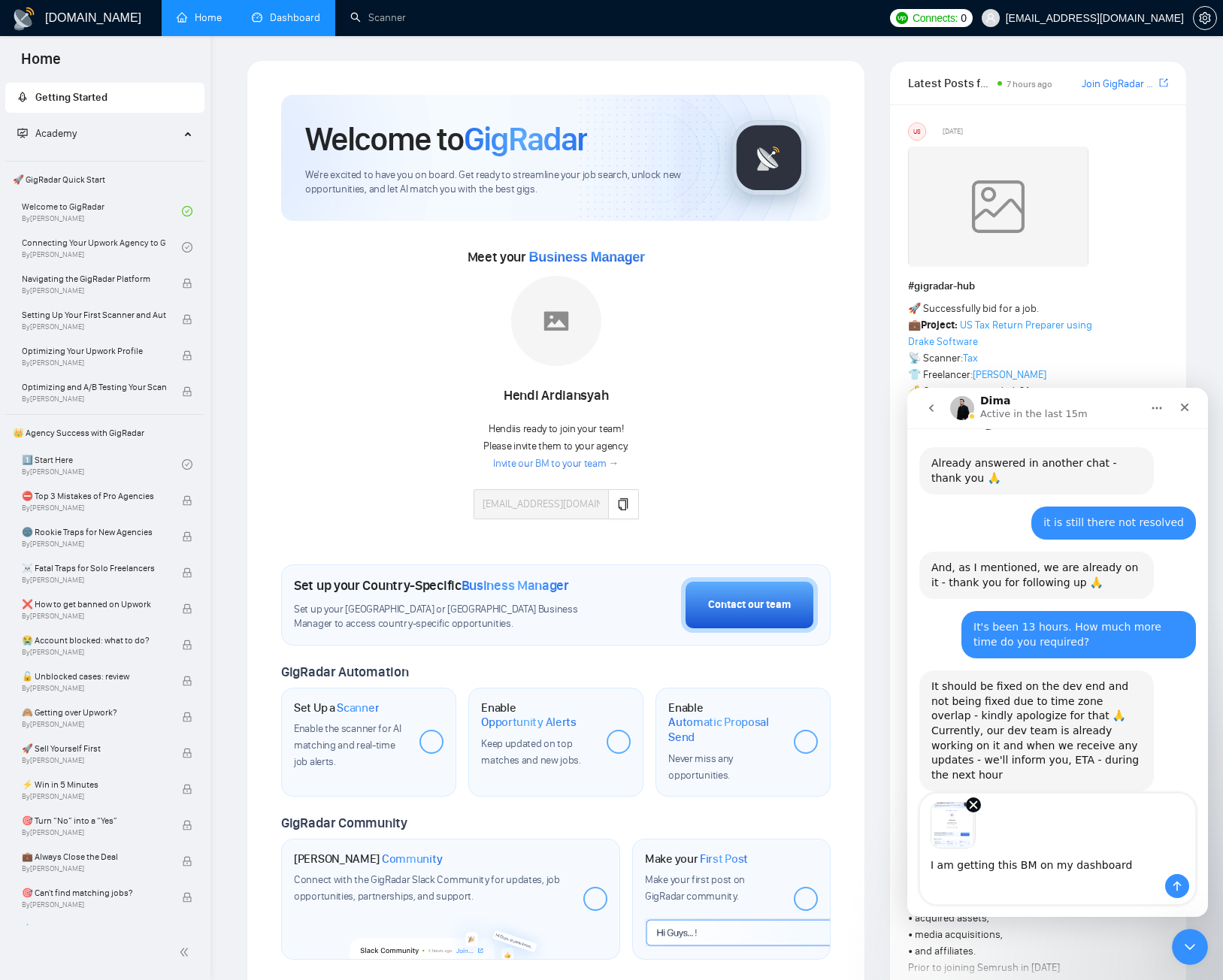
type textarea "I am getting this BM on my dashboard"
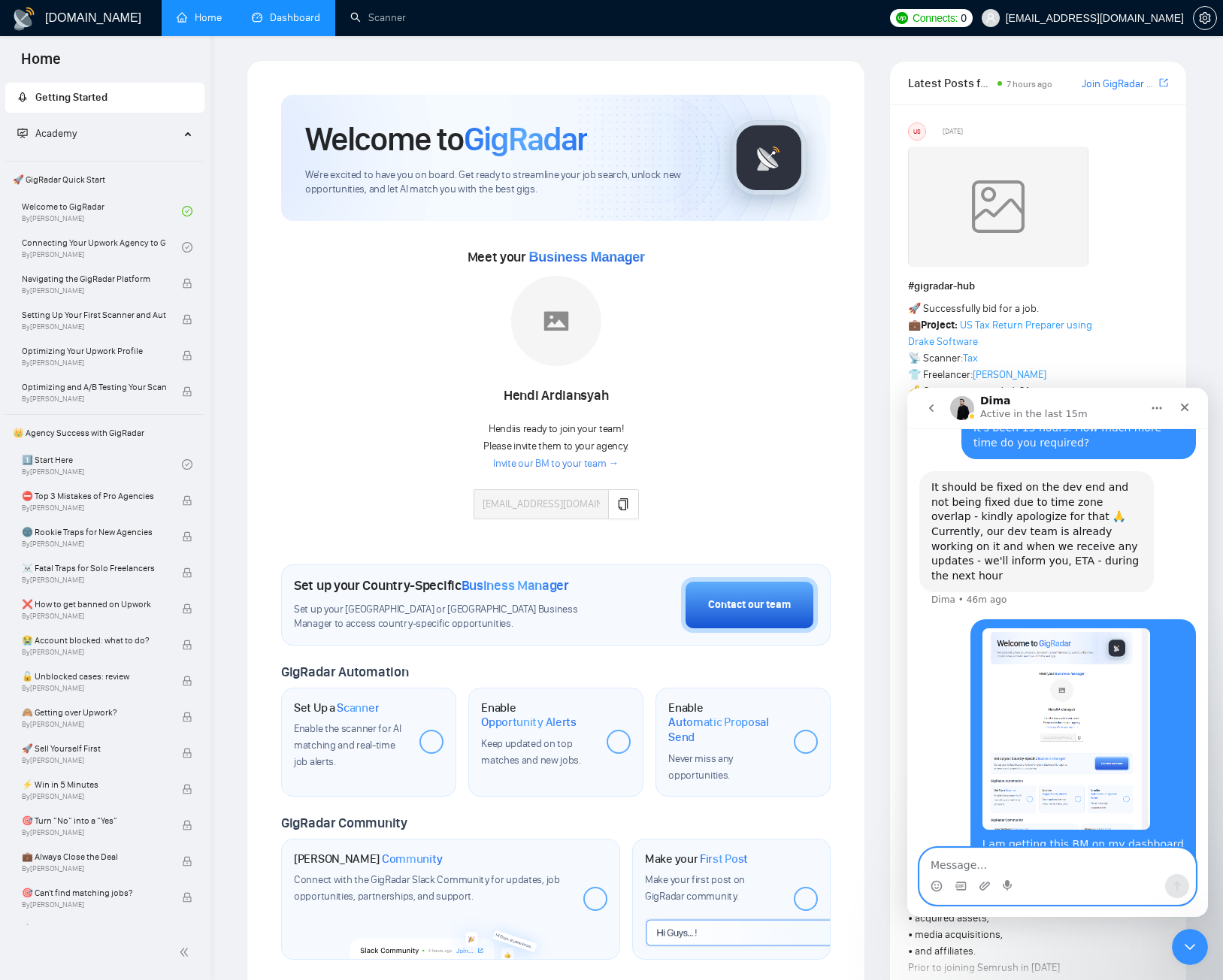
scroll to position [565, 0]
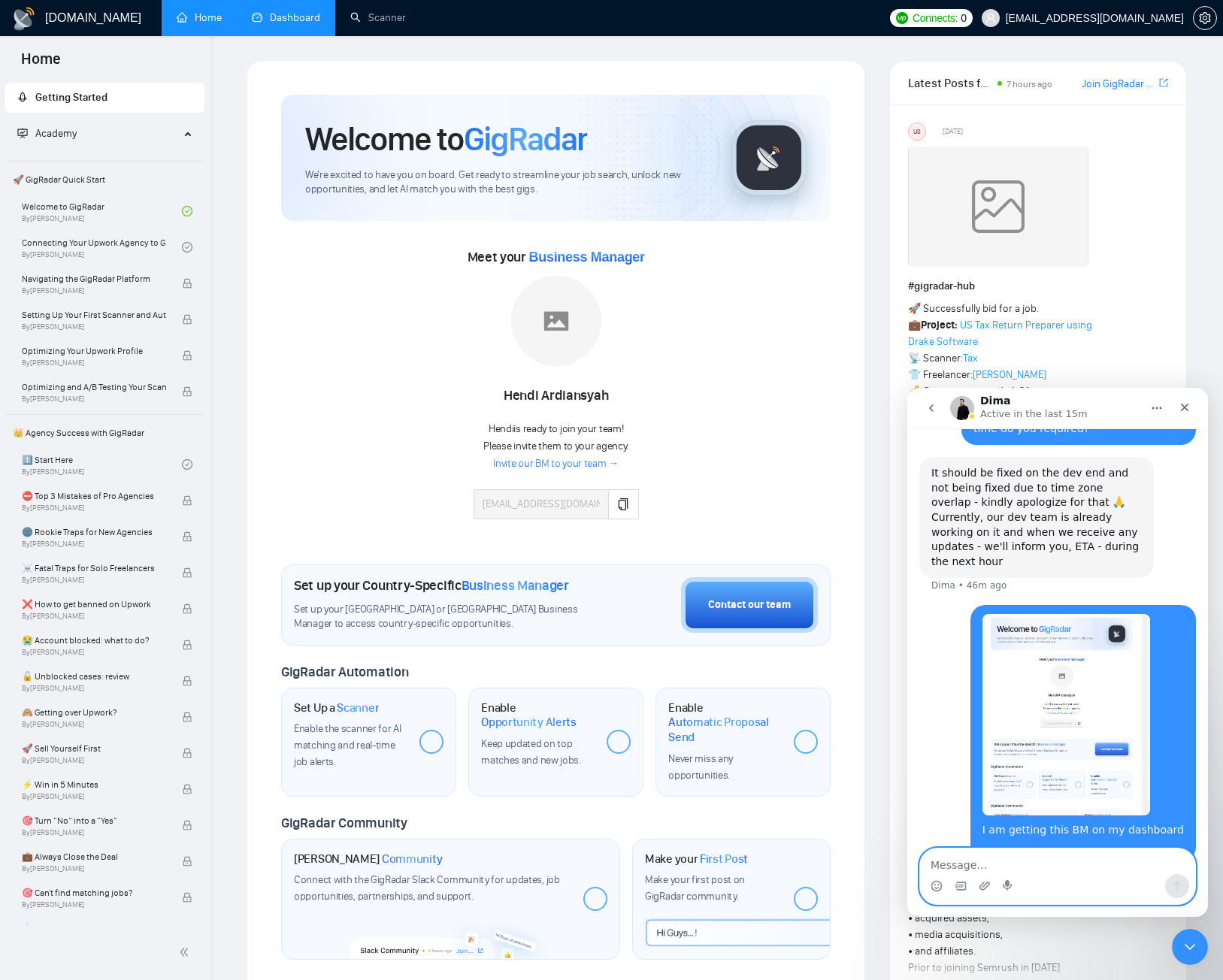
click at [1011, 859] on textarea "Message…" at bounding box center [1057, 861] width 275 height 26
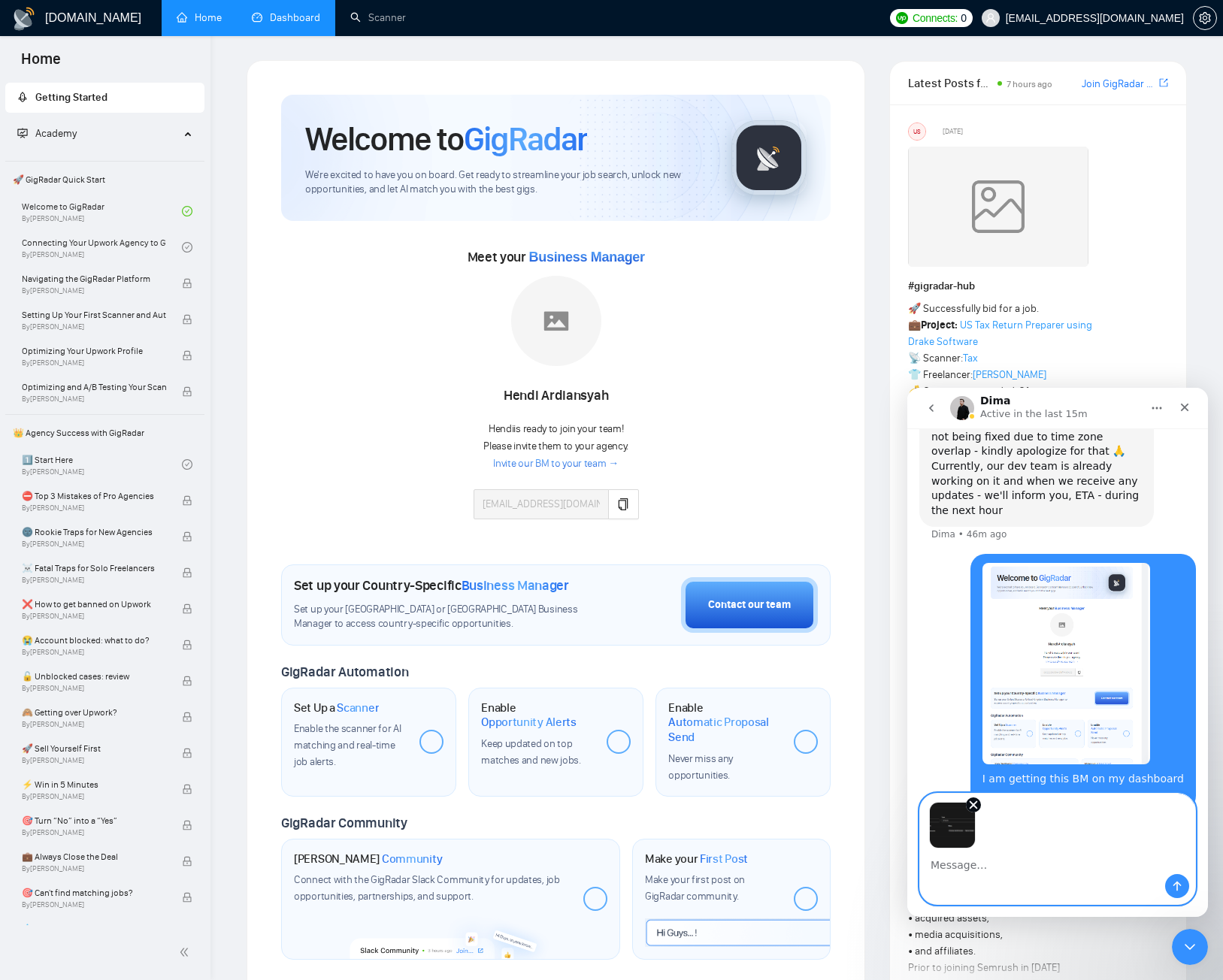
scroll to position [620, 0]
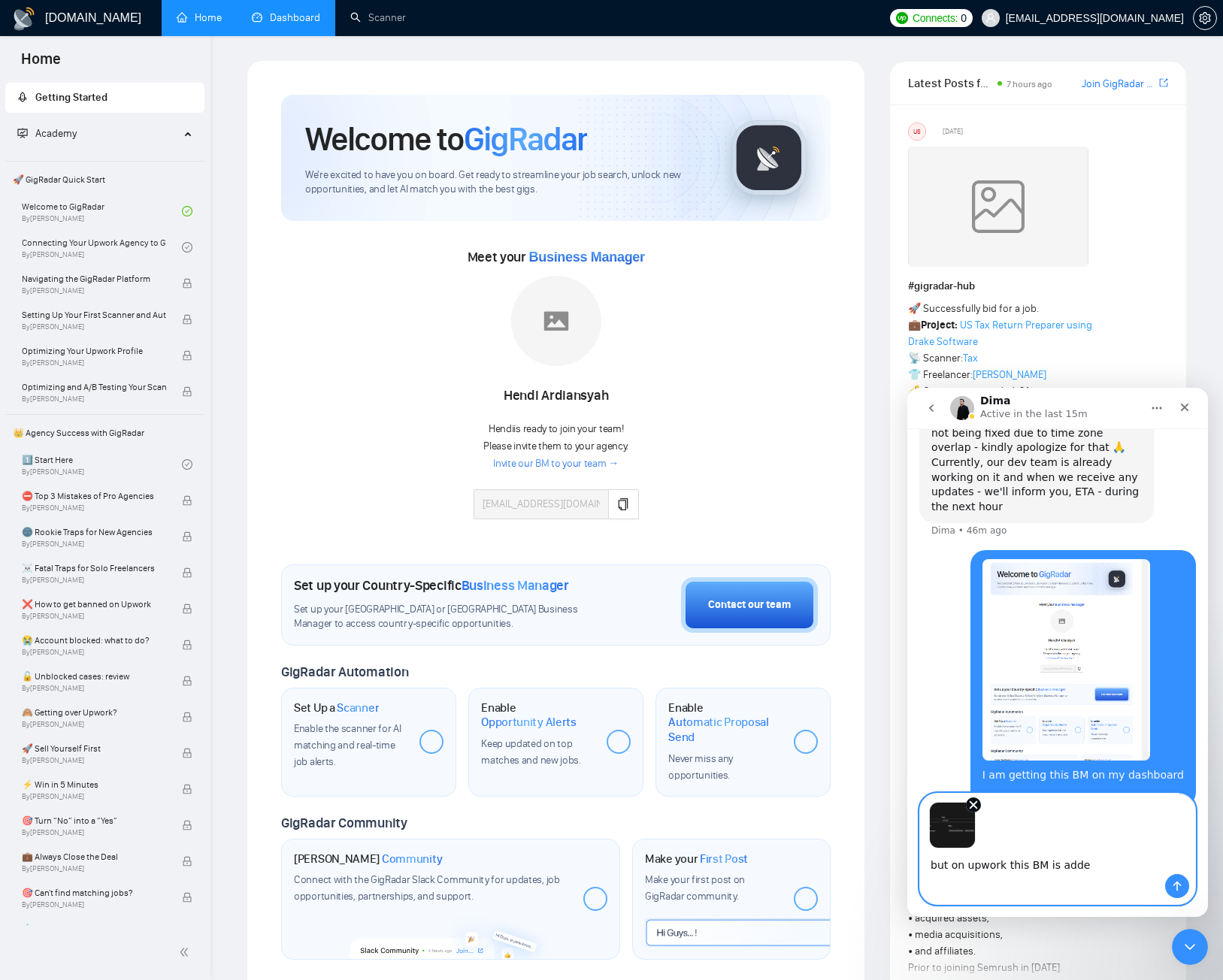
type textarea "but on upwork this BM is added"
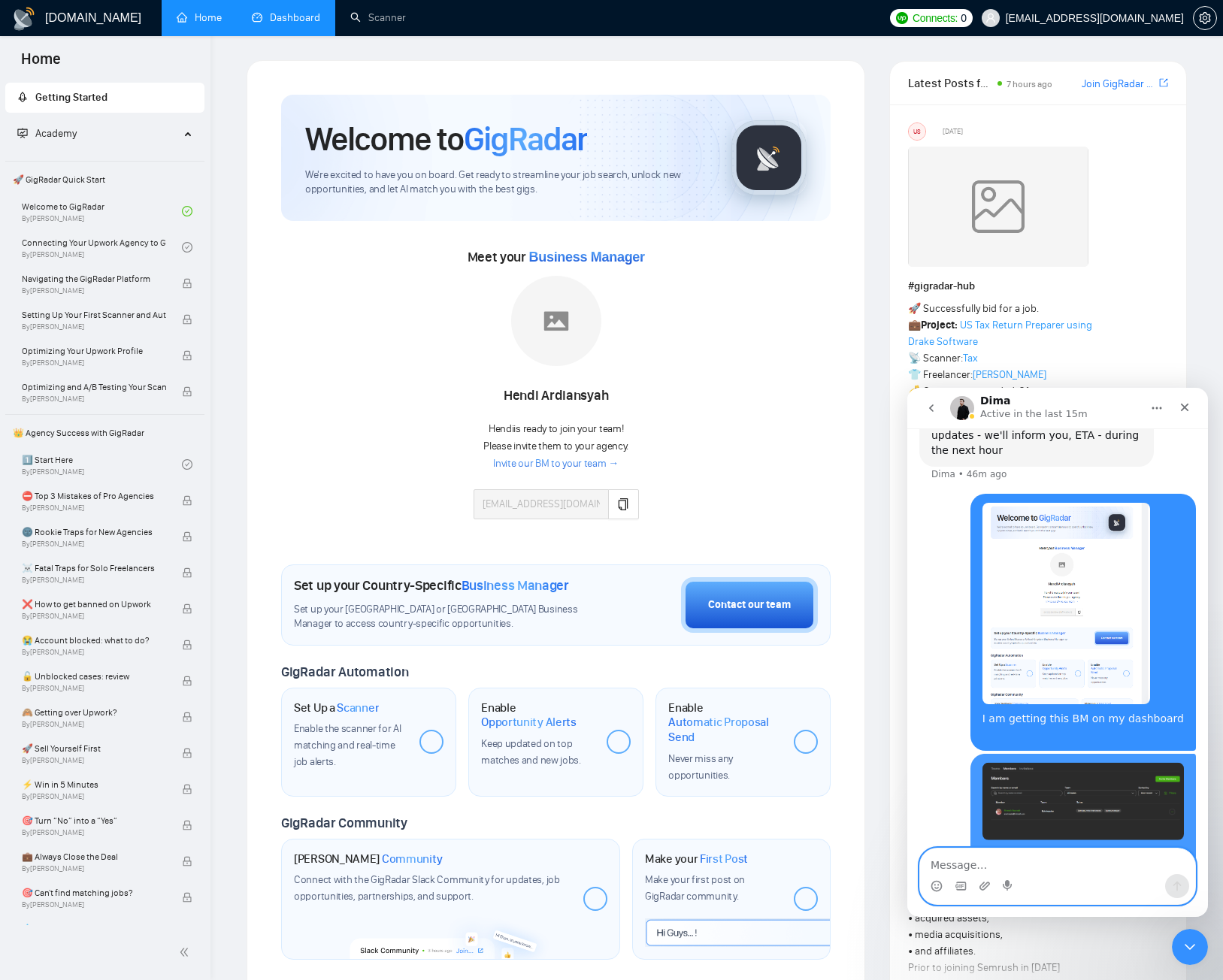
scroll to position [685, 0]
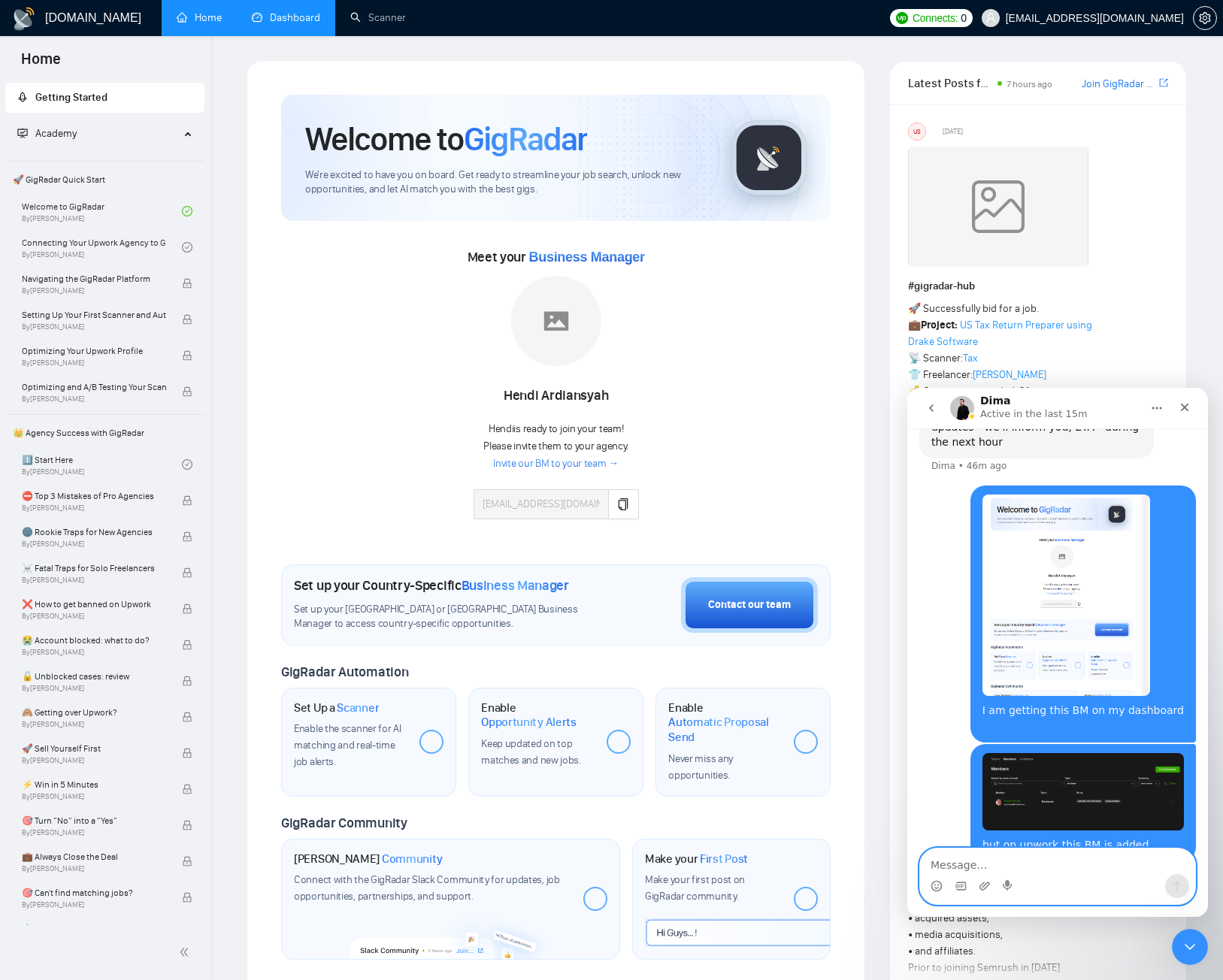
click at [930, 407] on icon "go back" at bounding box center [932, 408] width 5 height 7
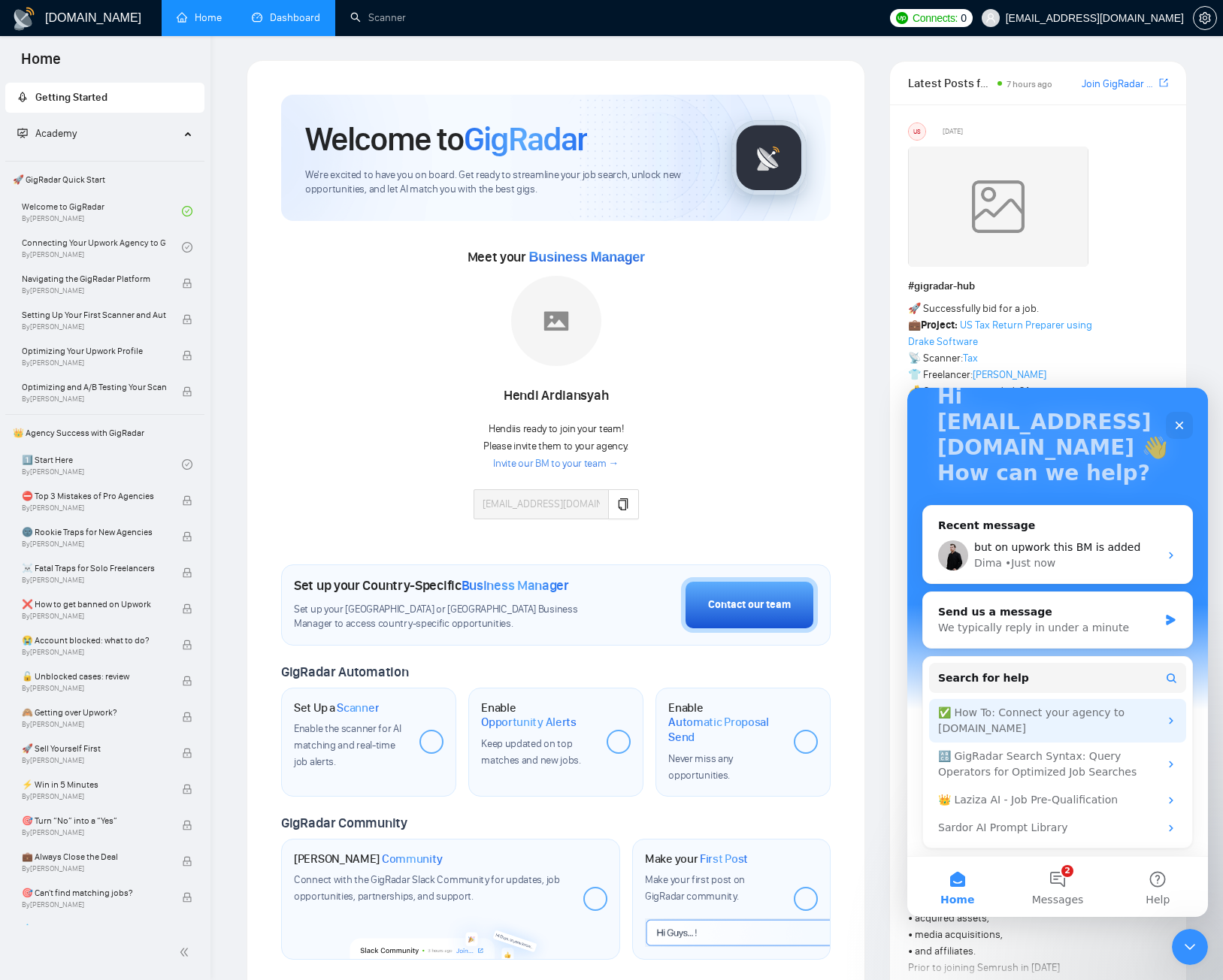
scroll to position [0, 0]
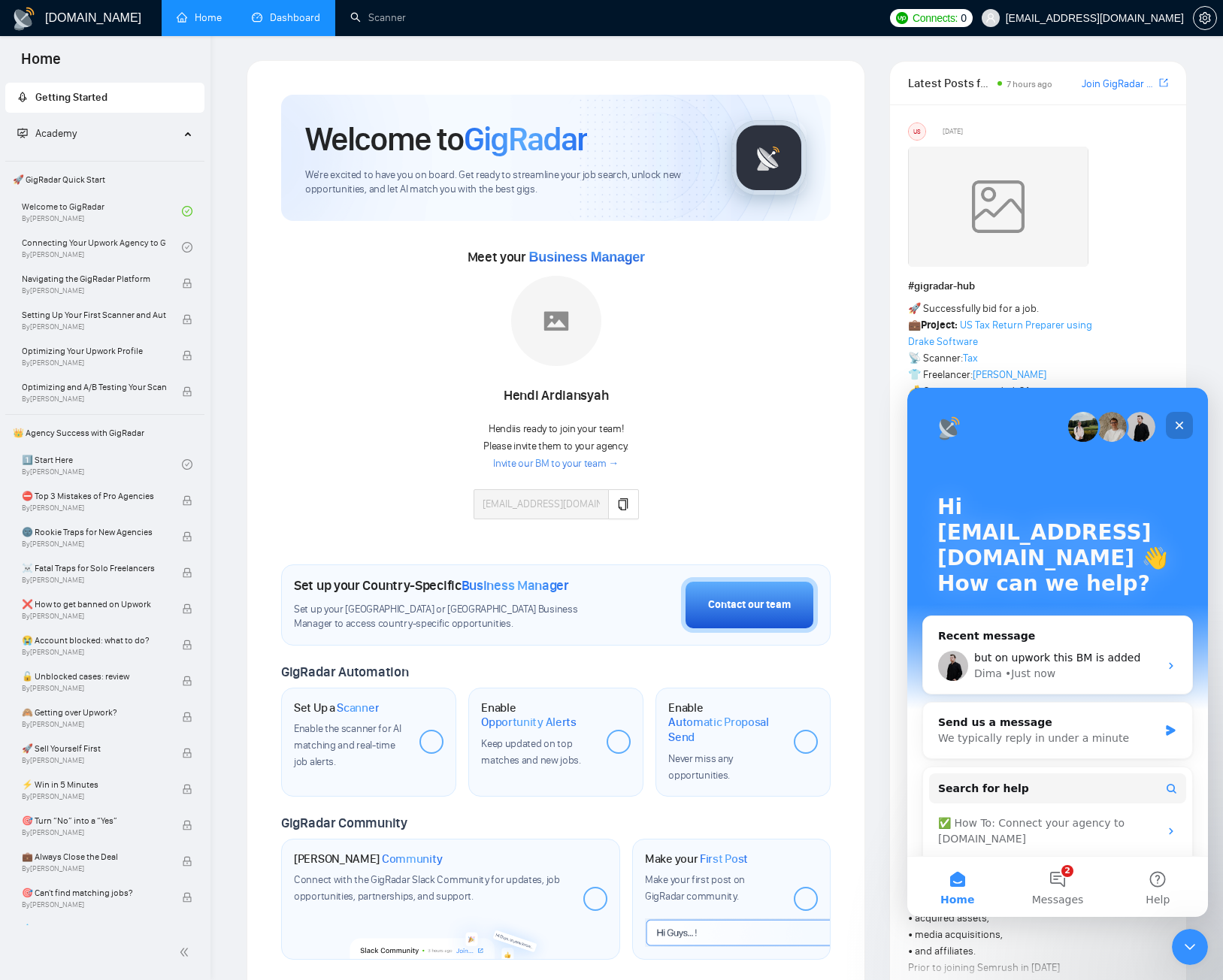
click at [1179, 420] on icon "Close" at bounding box center [1178, 425] width 12 height 12
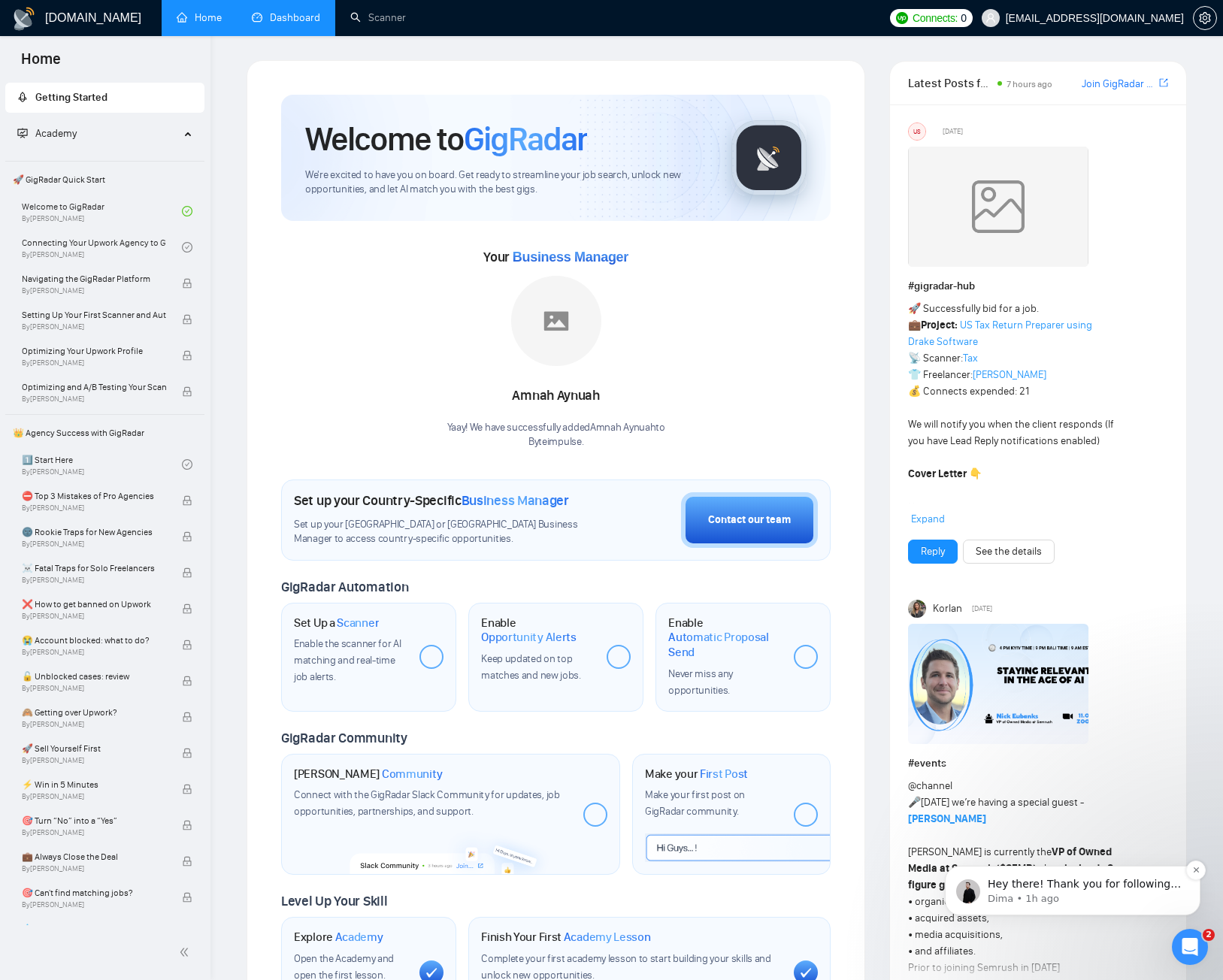
click at [1063, 897] on p "Dima • 1h ago" at bounding box center [1085, 898] width 194 height 14
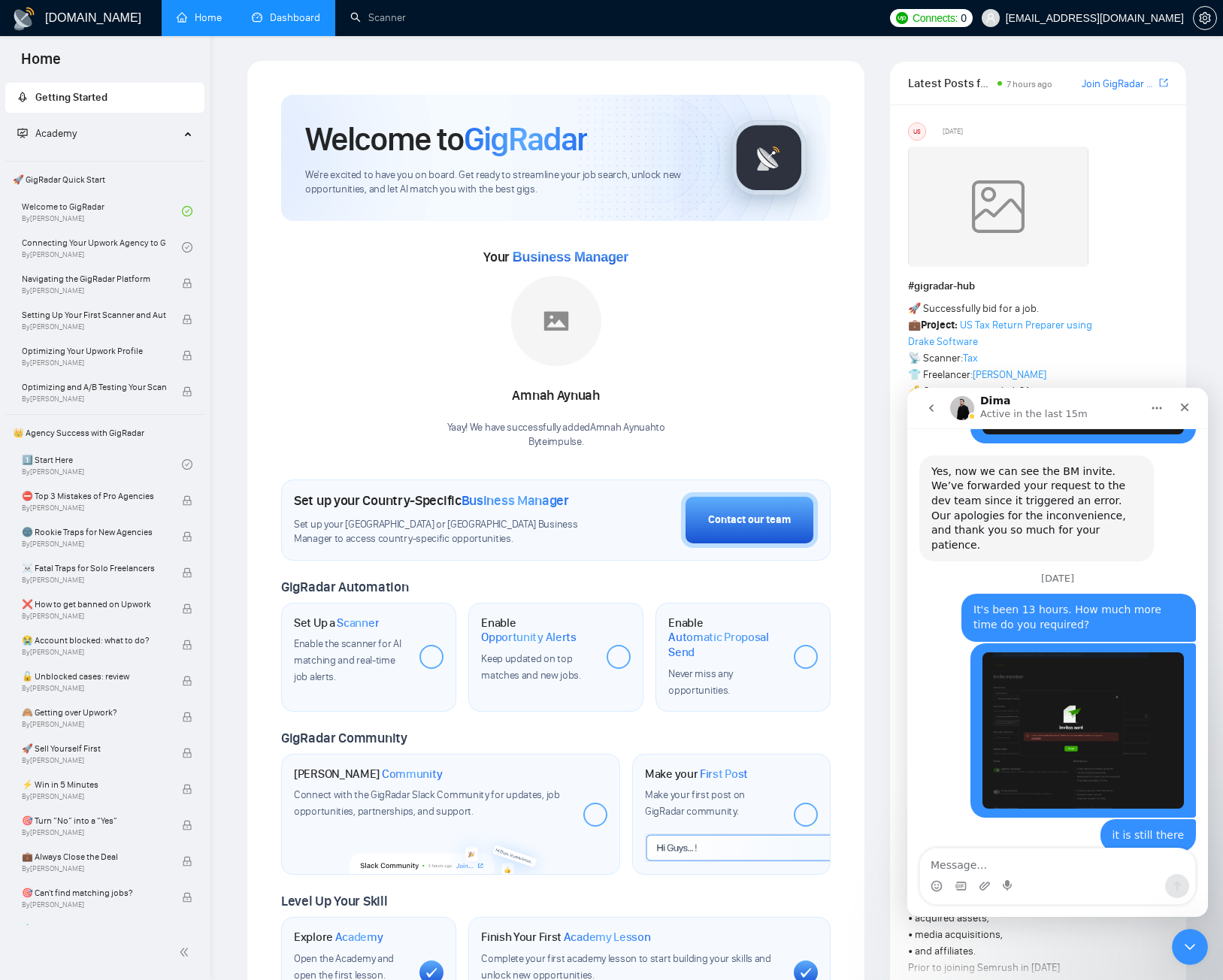
scroll to position [1693, 0]
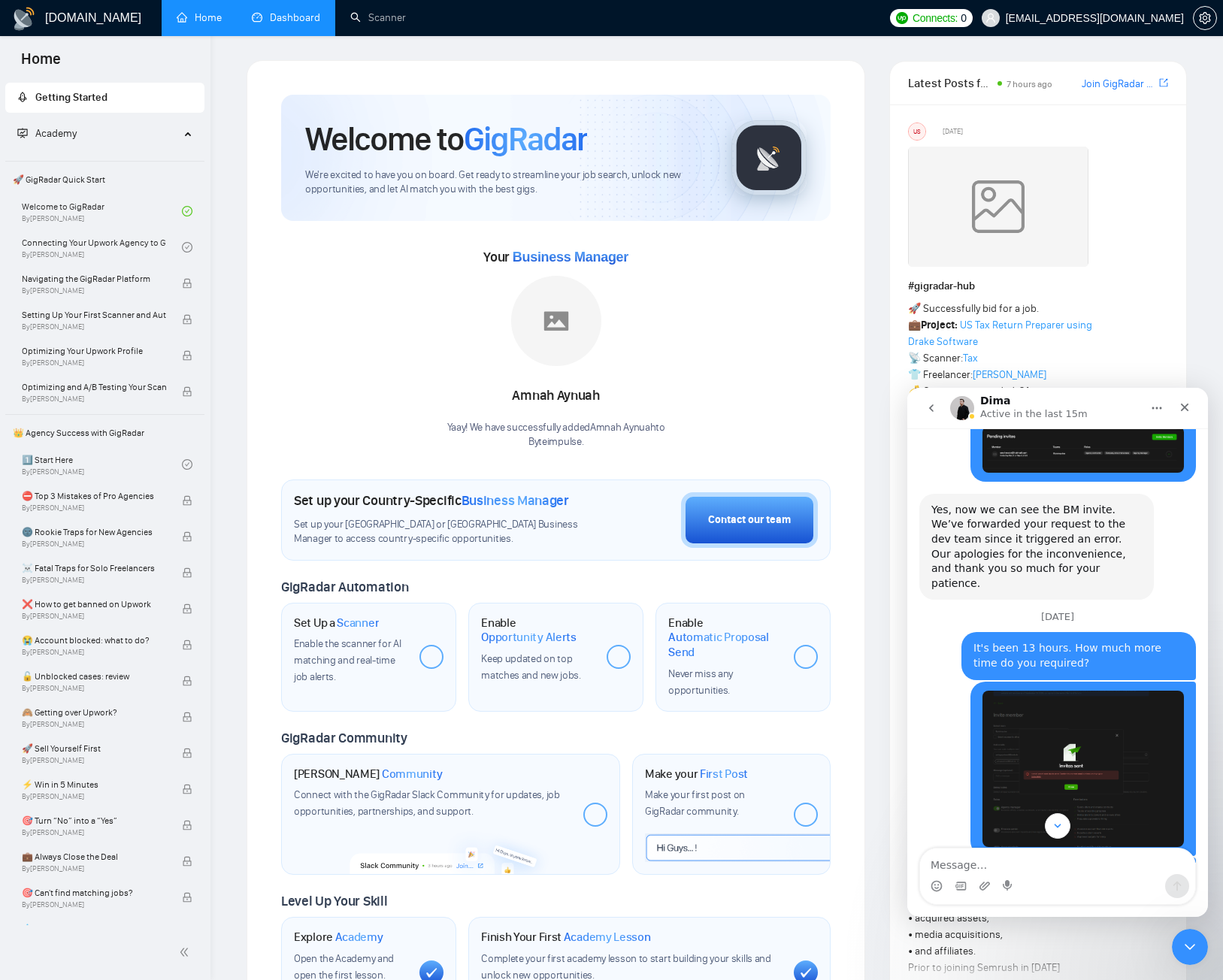
click at [928, 398] on button "go back" at bounding box center [931, 408] width 28 height 28
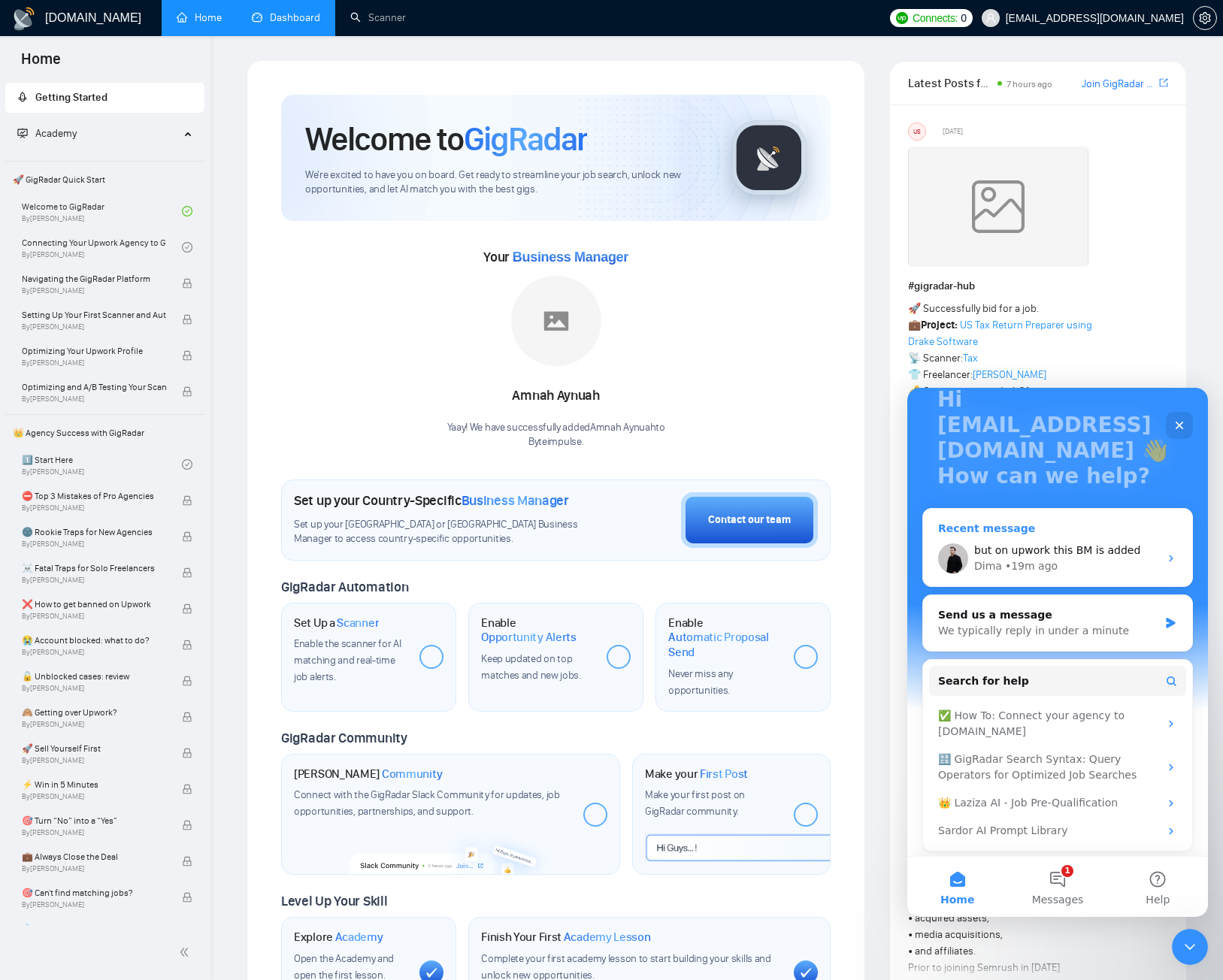
scroll to position [110, 0]
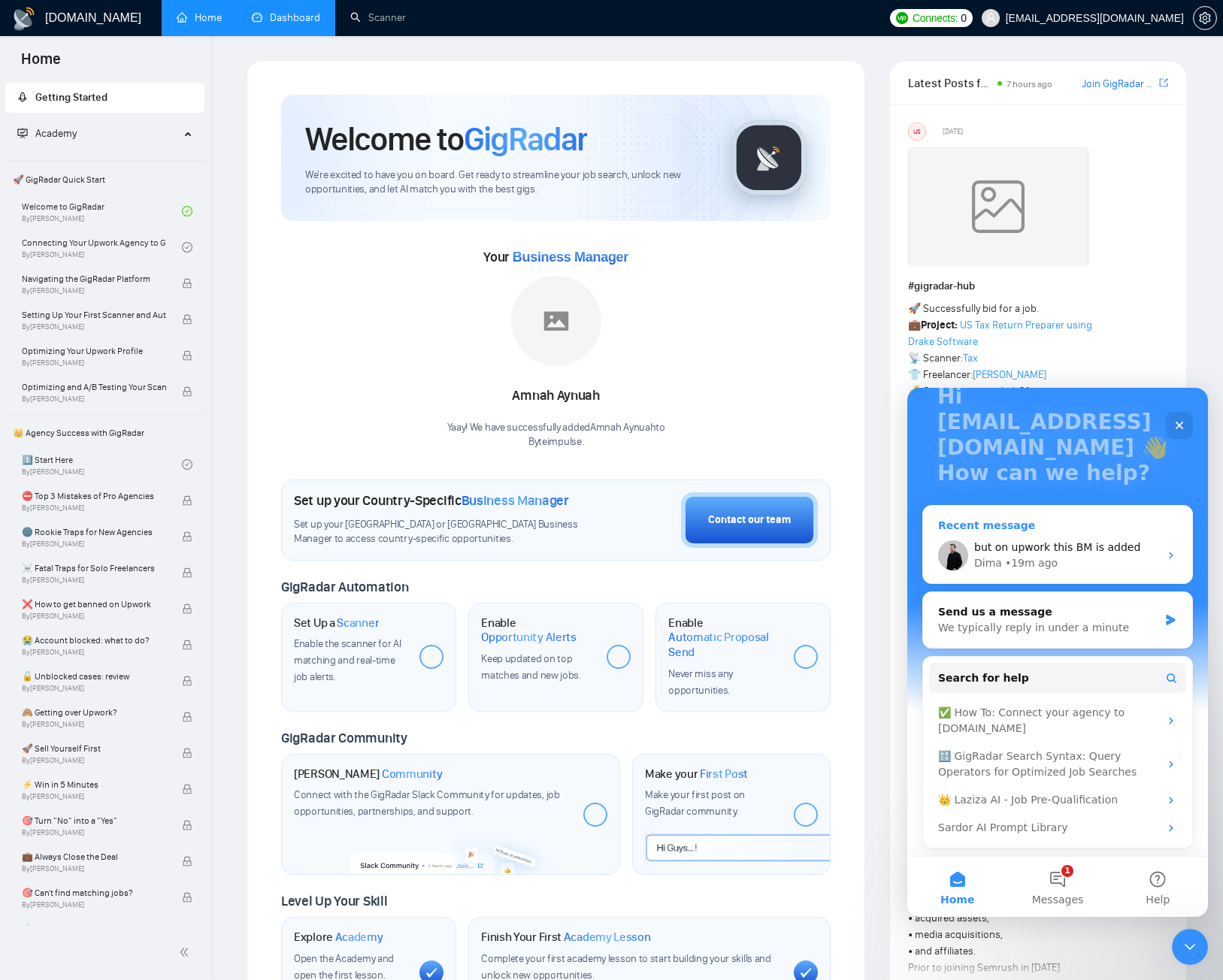
click at [1064, 553] on span "but on upwork this BM is added" at bounding box center [1056, 547] width 166 height 12
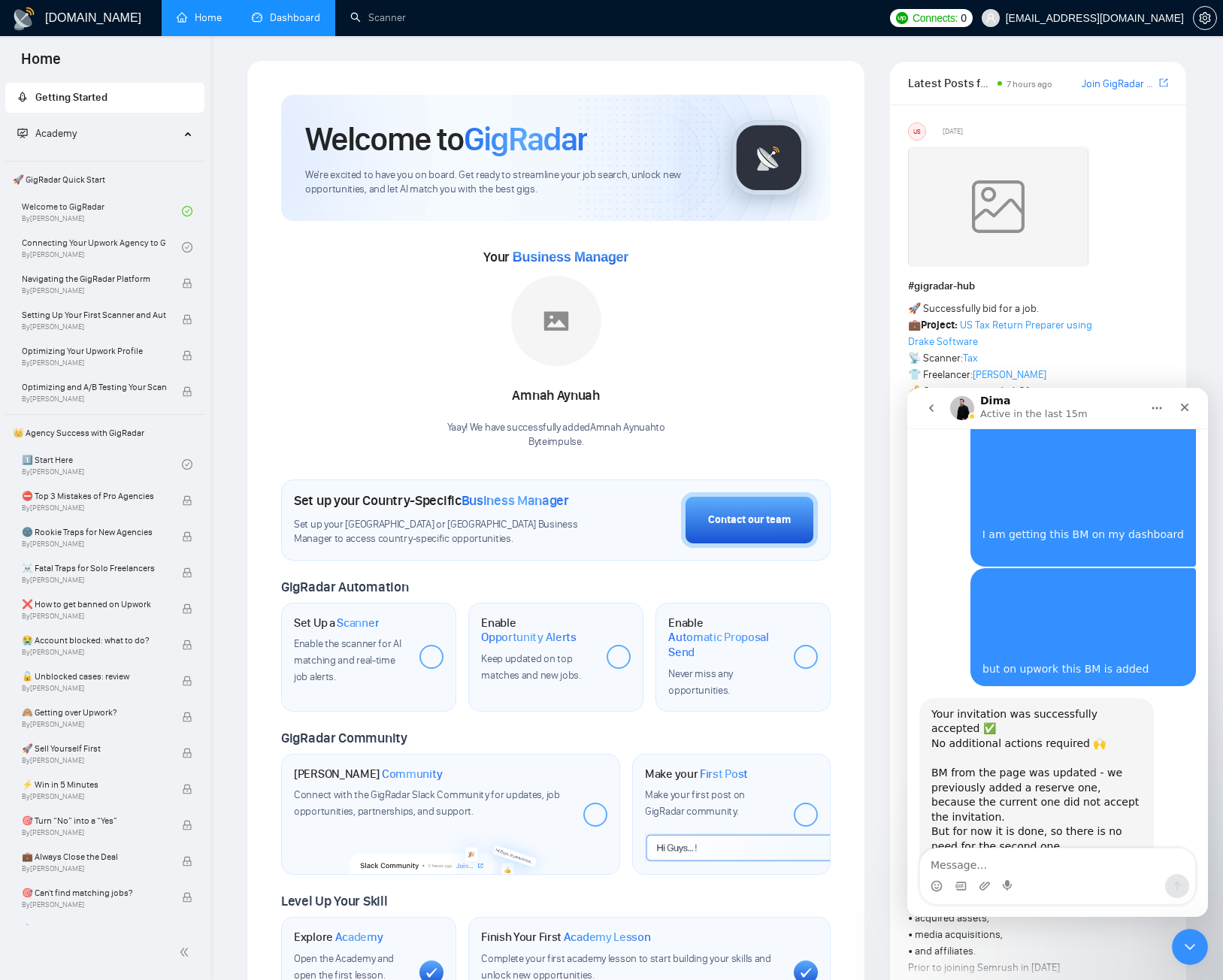
scroll to position [869, 0]
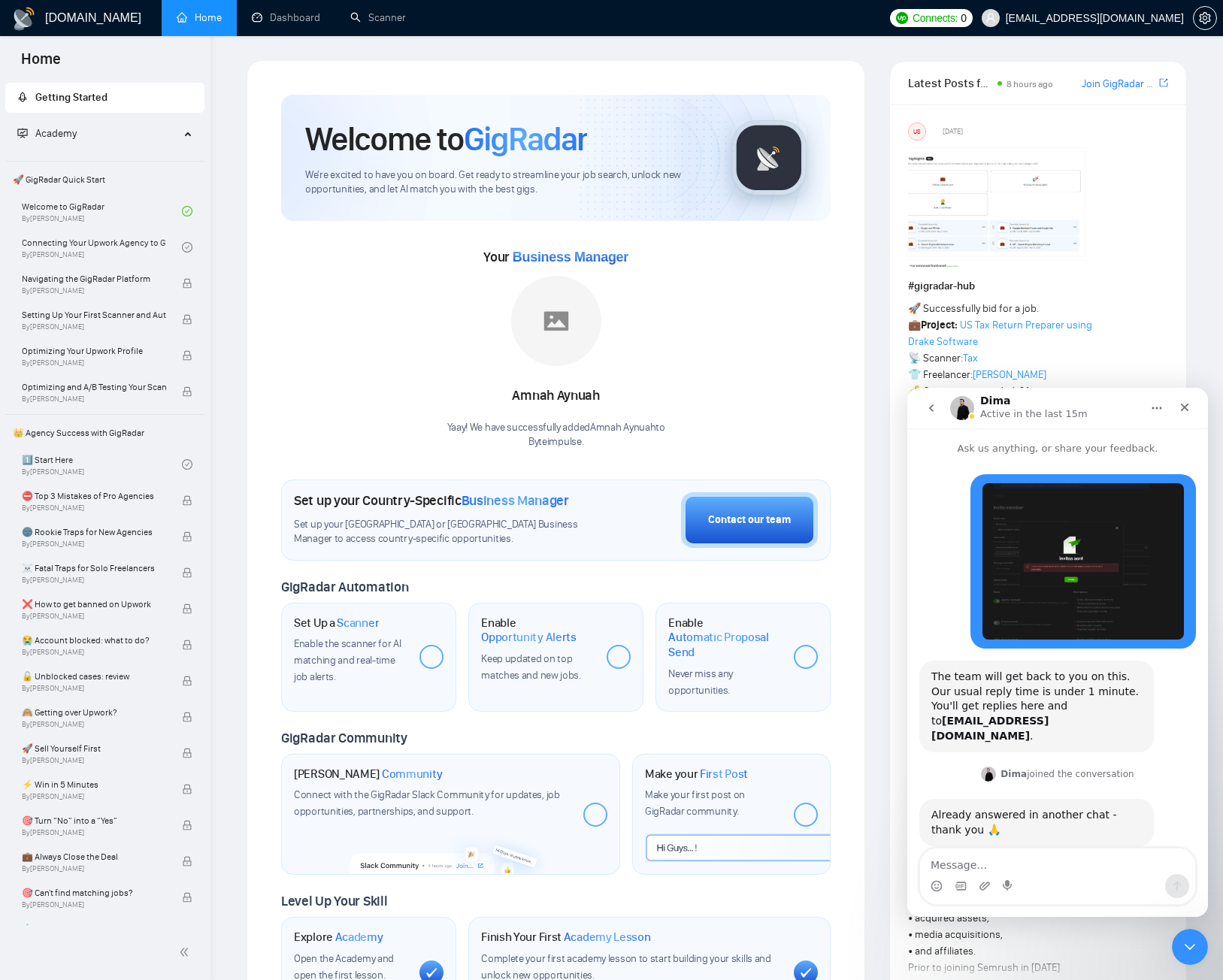
scroll to position [869, 0]
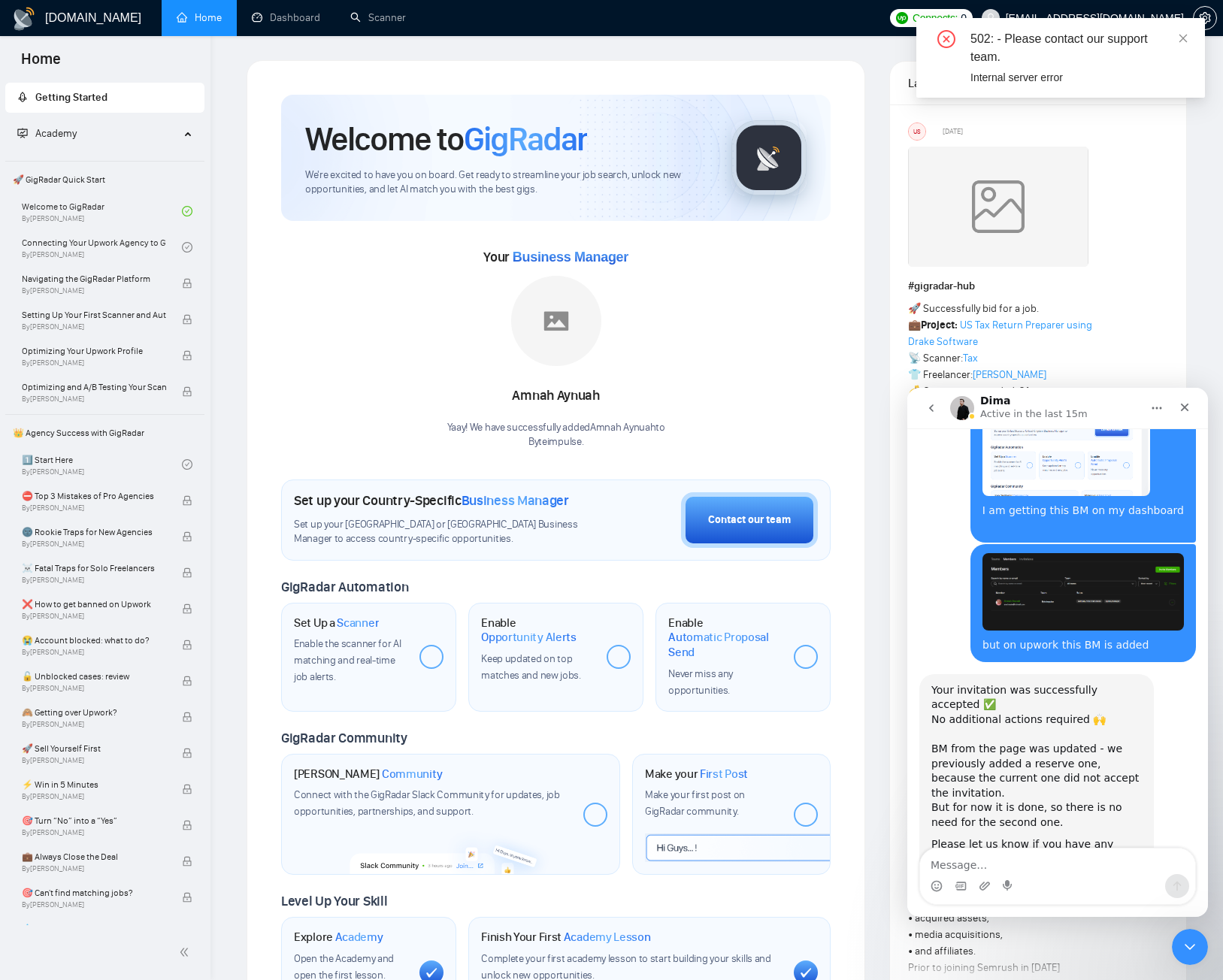
click at [1188, 36] on div "502: - Please contact our support team. Internal server error" at bounding box center [1060, 57] width 289 height 79
click at [1185, 38] on icon "close" at bounding box center [1183, 38] width 11 height 11
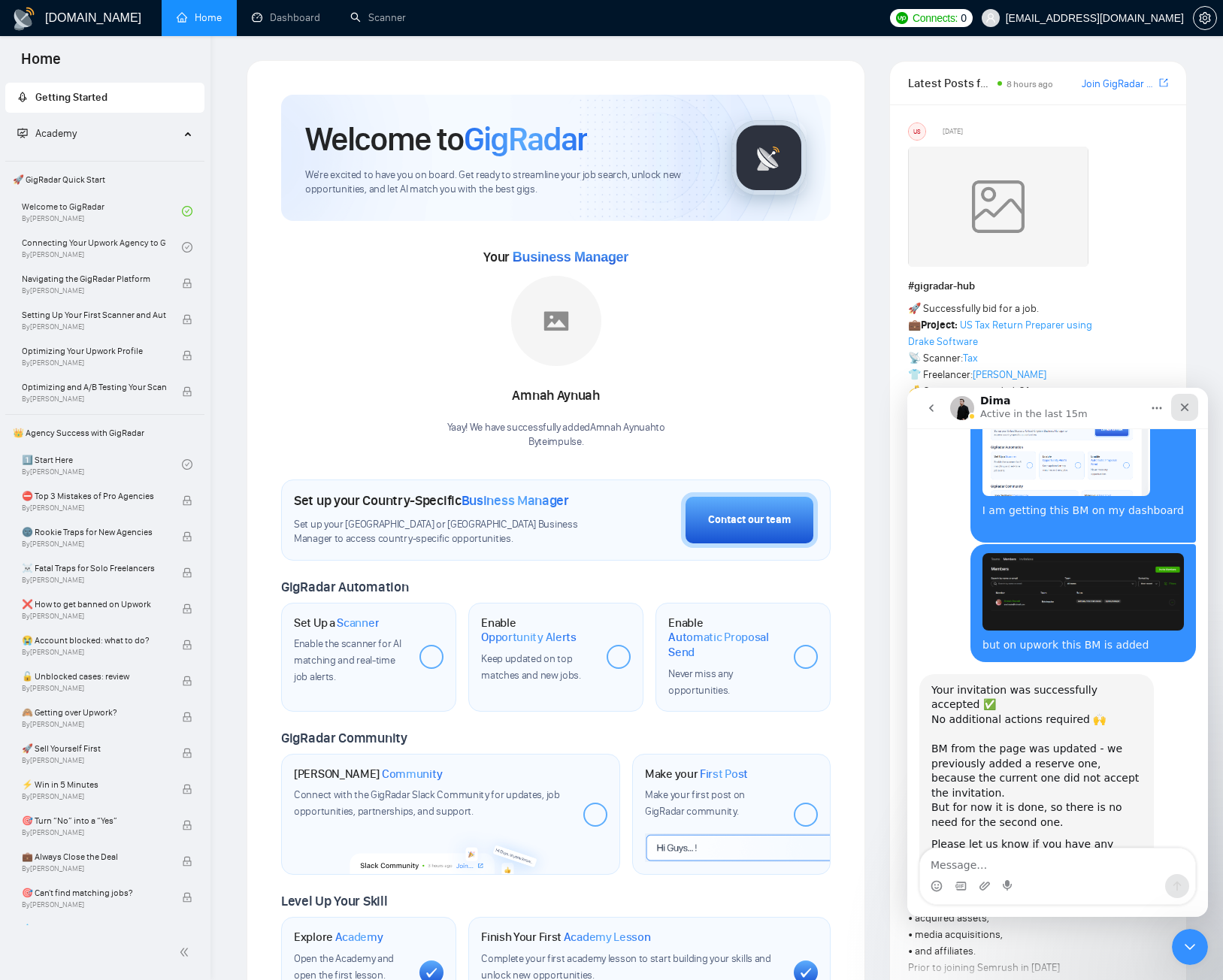
click at [1183, 412] on icon "Close" at bounding box center [1184, 407] width 12 height 12
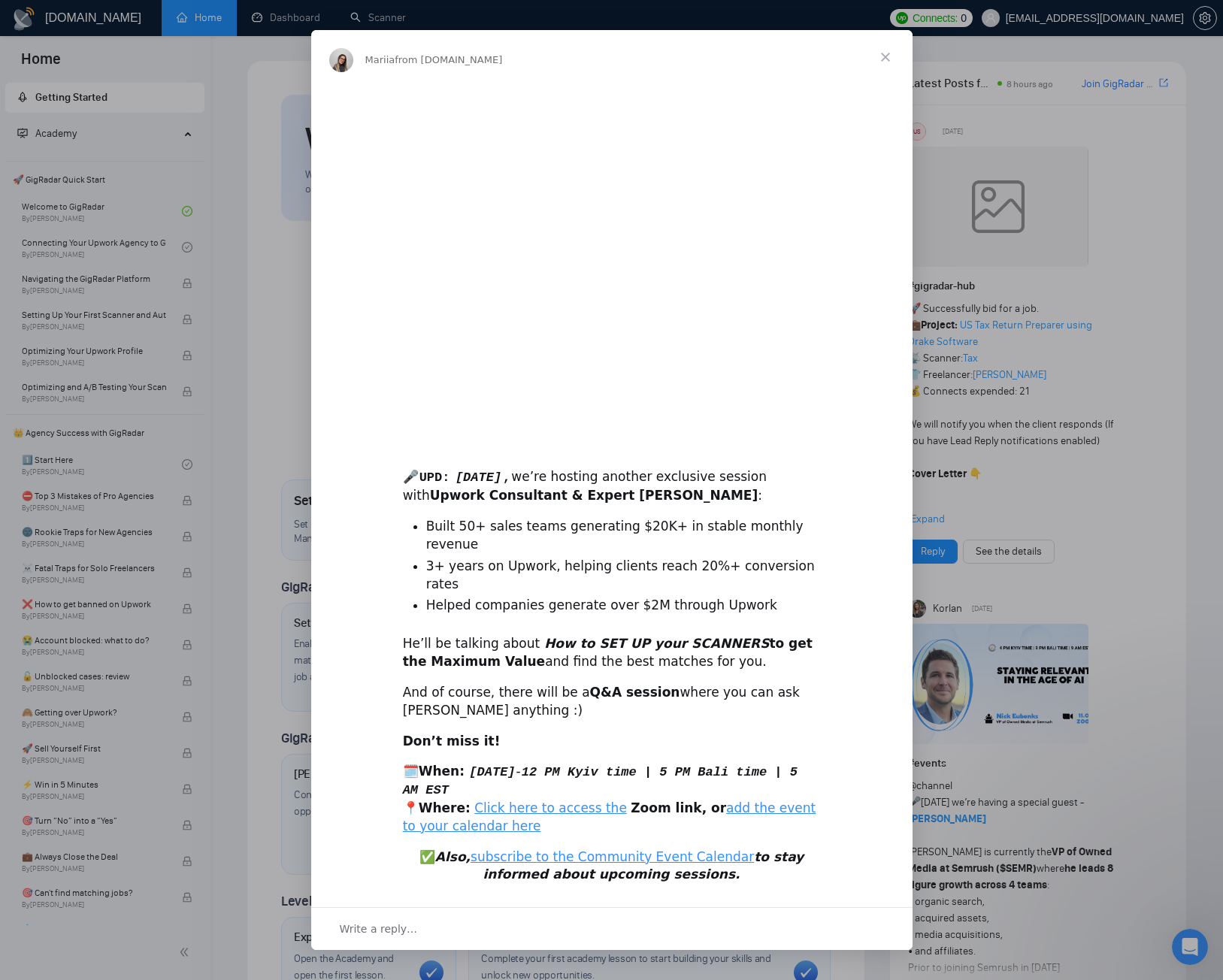
click at [891, 76] on span "Close" at bounding box center [885, 57] width 54 height 54
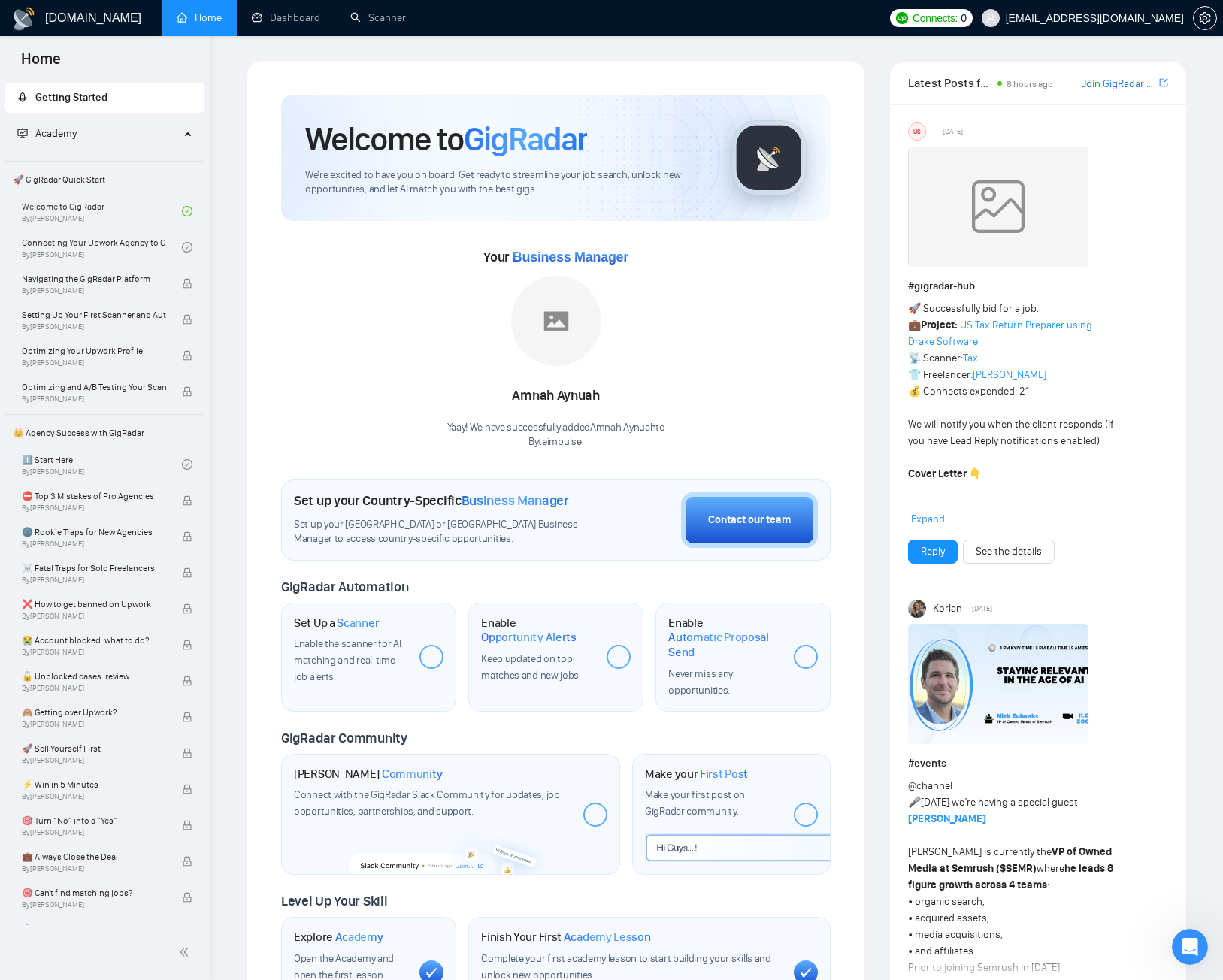
click at [427, 426] on div "Your Business Manager Amnah Aynuah Yaay! We have successfully added Amnah Aynua…" at bounding box center [555, 347] width 550 height 205
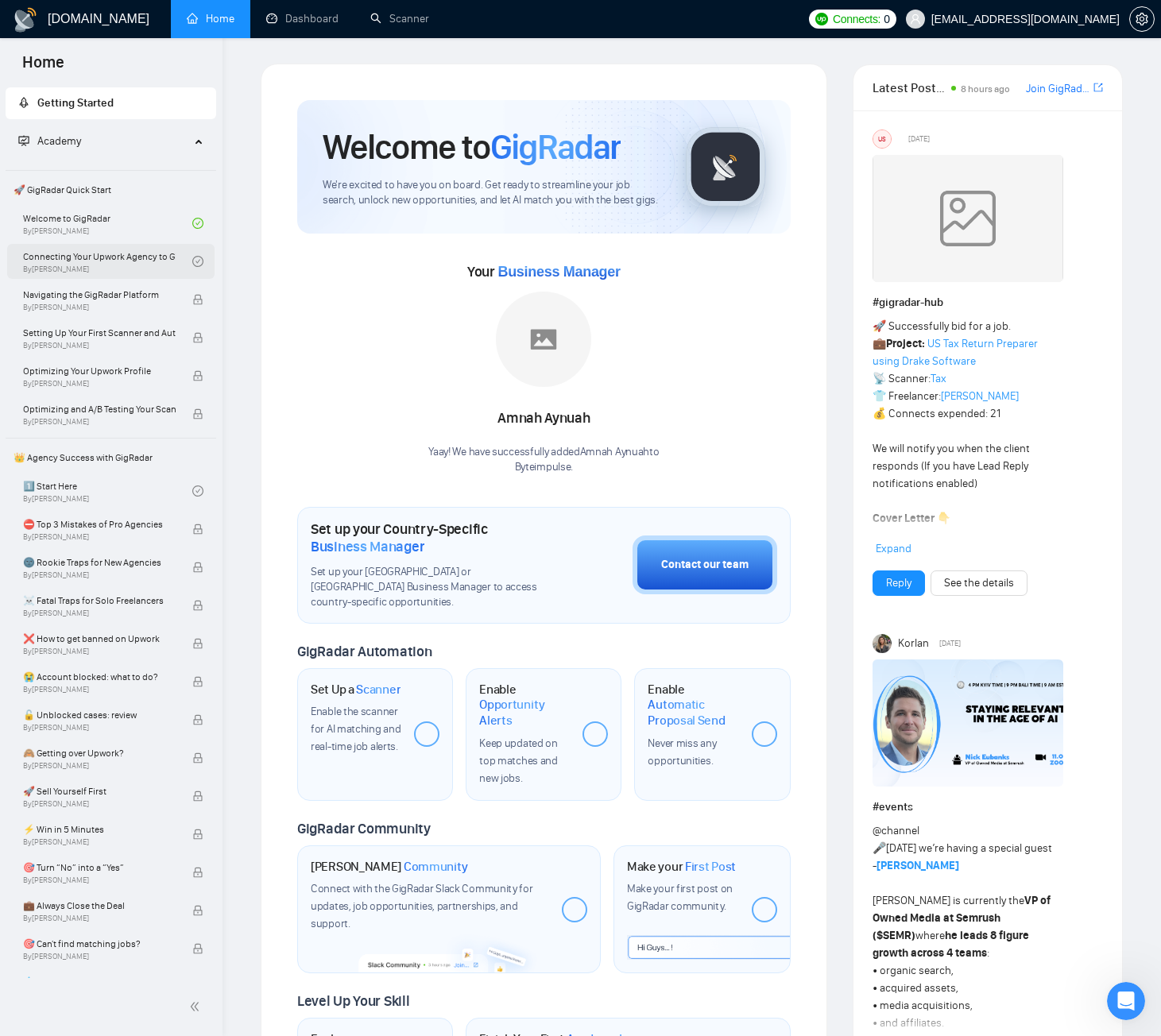
click at [72, 261] on link "Connecting Your Upwork Agency to GigRadar By Vlad Timinsky" at bounding box center [108, 261] width 169 height 35
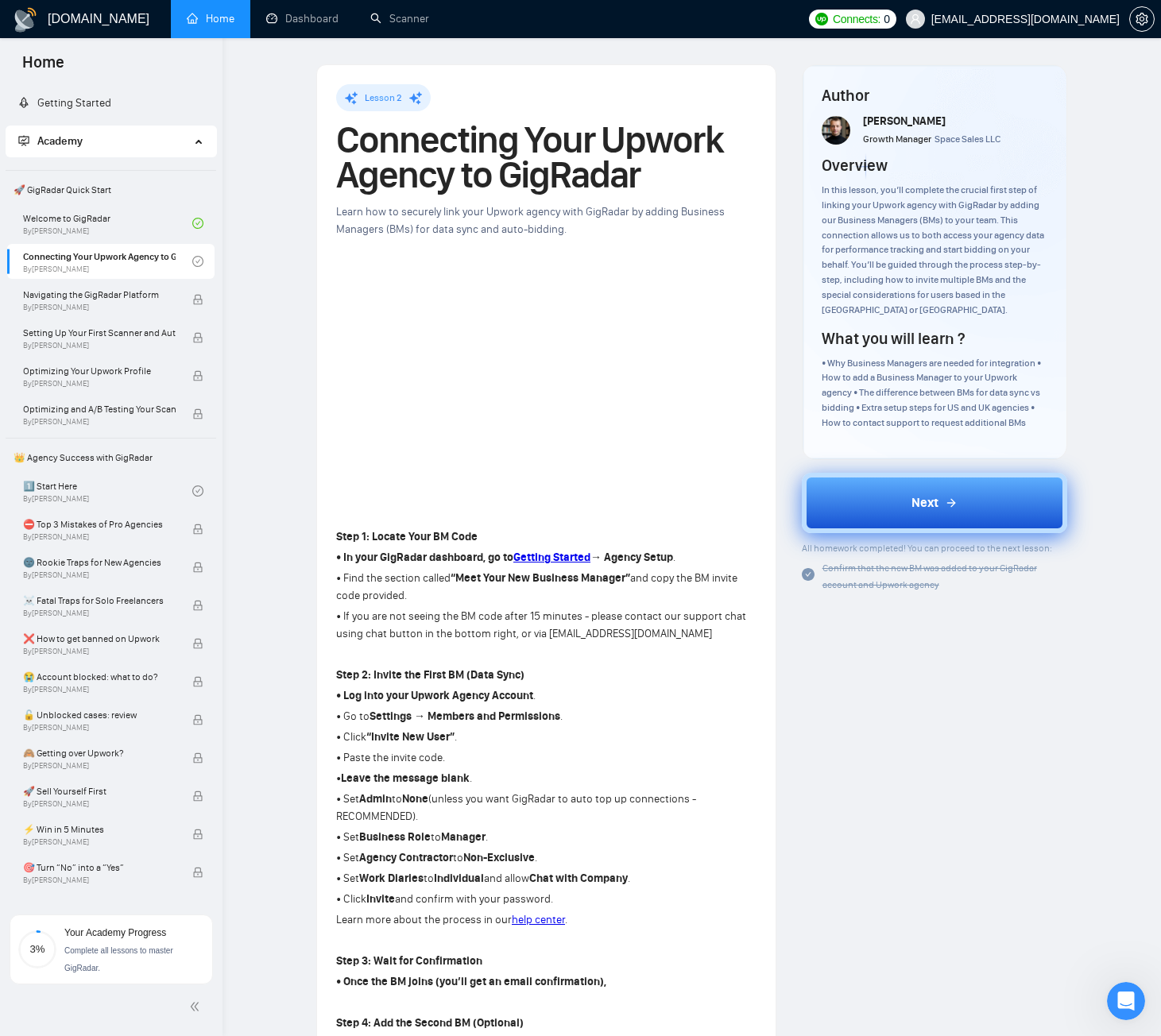
click at [897, 509] on button "Next" at bounding box center [934, 502] width 265 height 61
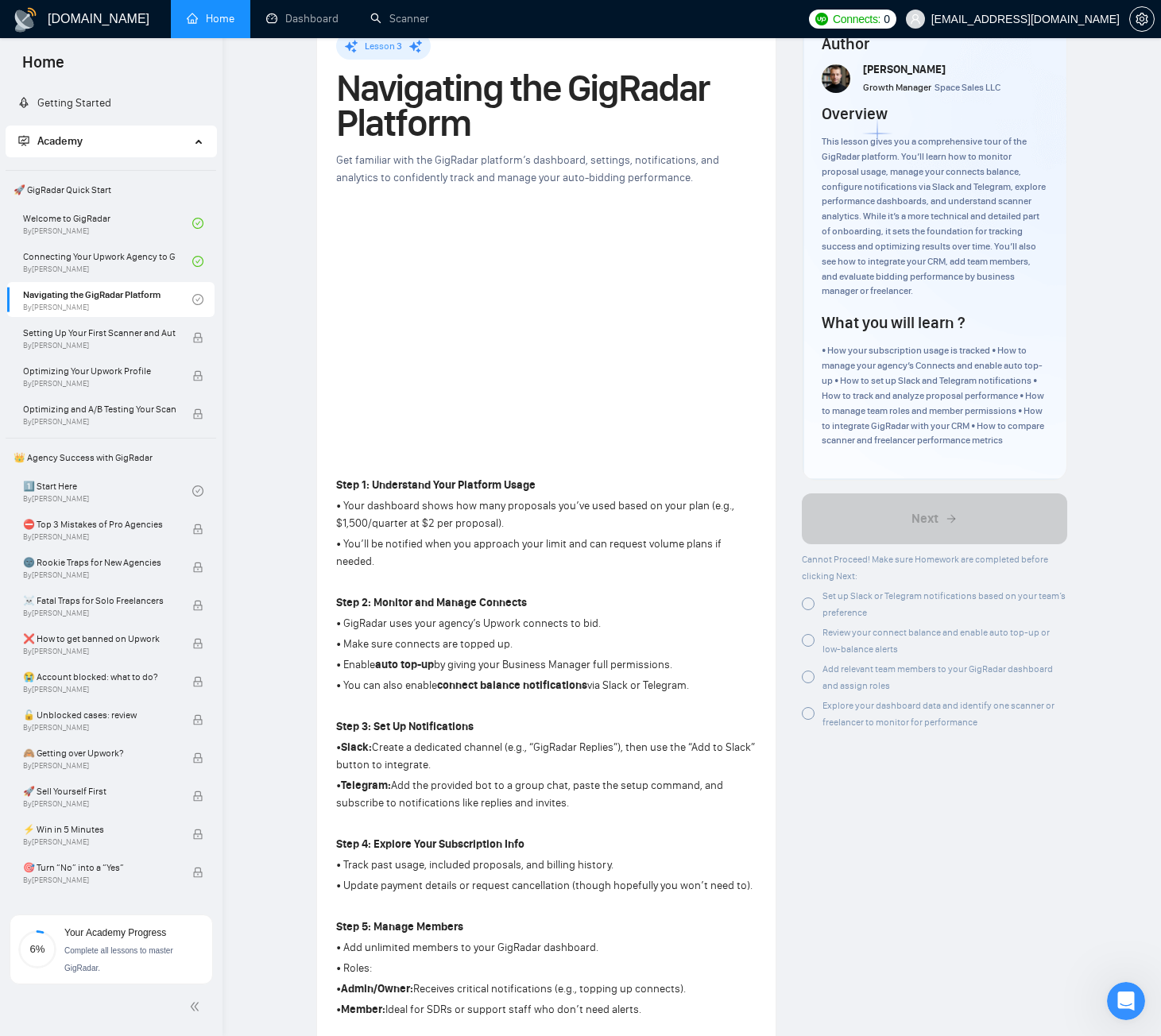
scroll to position [80, 0]
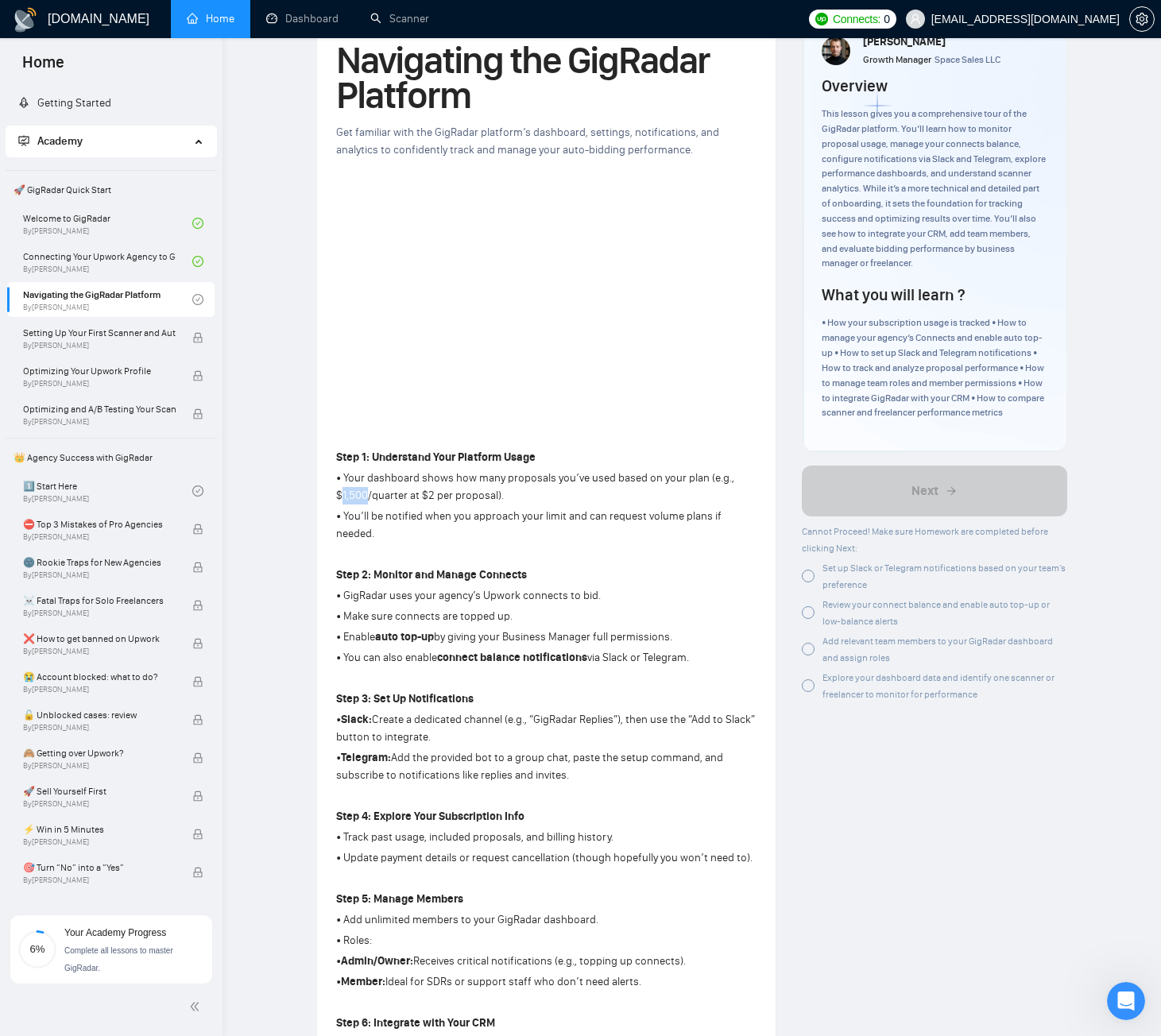
drag, startPoint x: 341, startPoint y: 497, endPoint x: 365, endPoint y: 497, distance: 24.0
click at [365, 497] on p "• Your dashboard shows how many proposals you’ve used based on your plan (e.g.,…" at bounding box center [546, 487] width 420 height 35
click at [97, 379] on span "By Vlad Timinsky" at bounding box center [99, 383] width 152 height 9
click at [809, 583] on div at bounding box center [808, 576] width 13 height 13
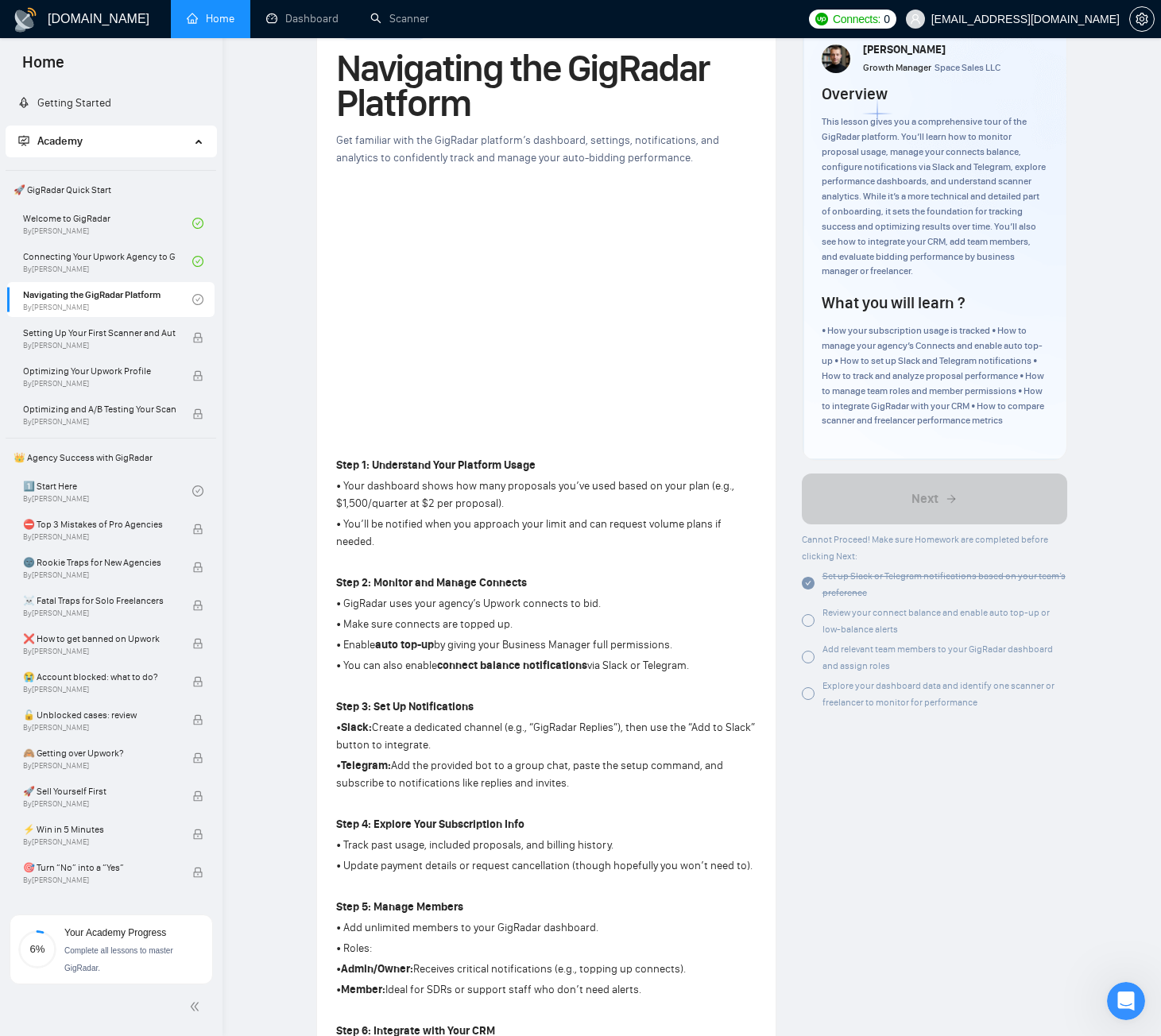
scroll to position [239, 0]
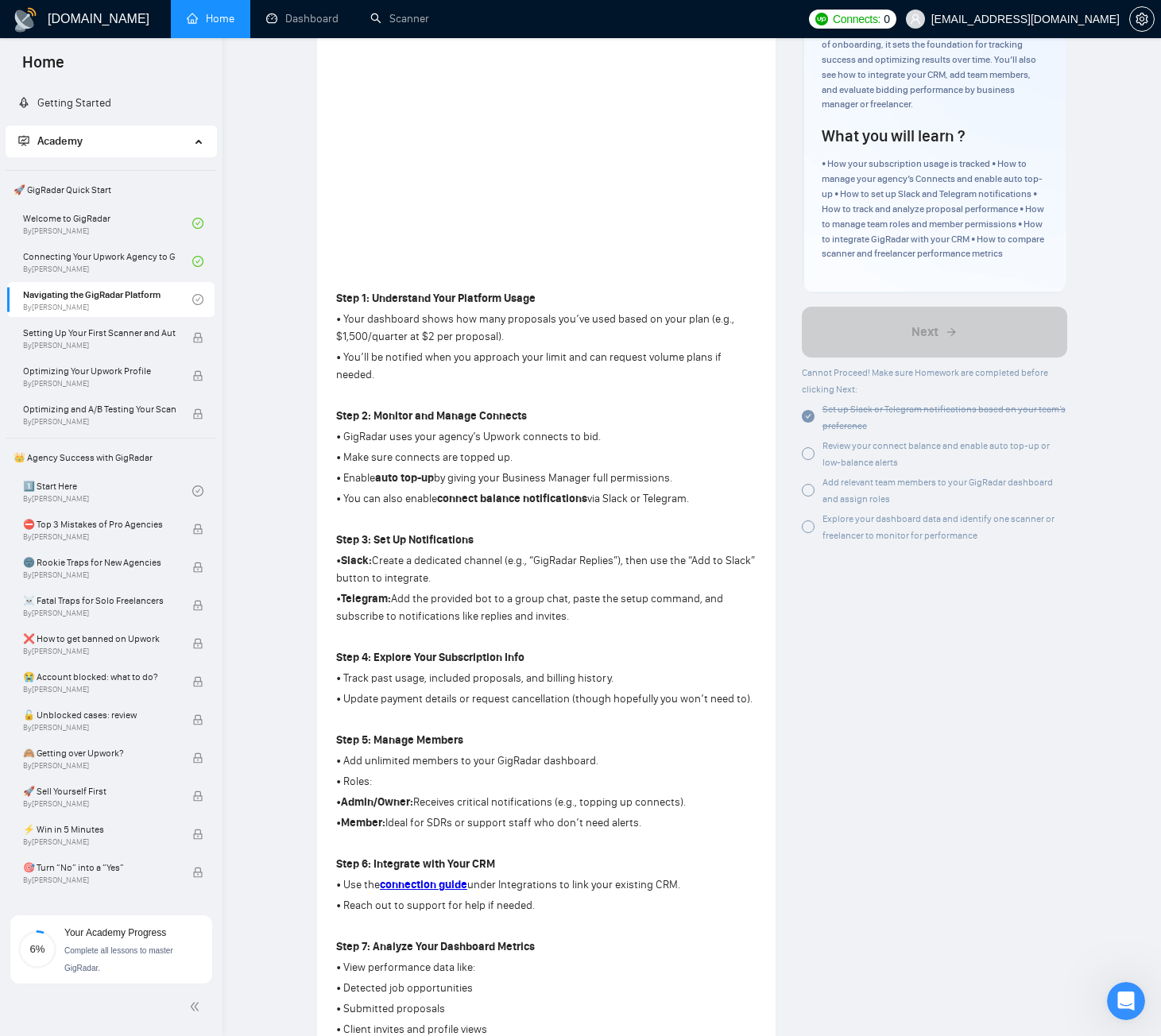
click at [406, 474] on strong "auto top-up" at bounding box center [404, 478] width 59 height 14
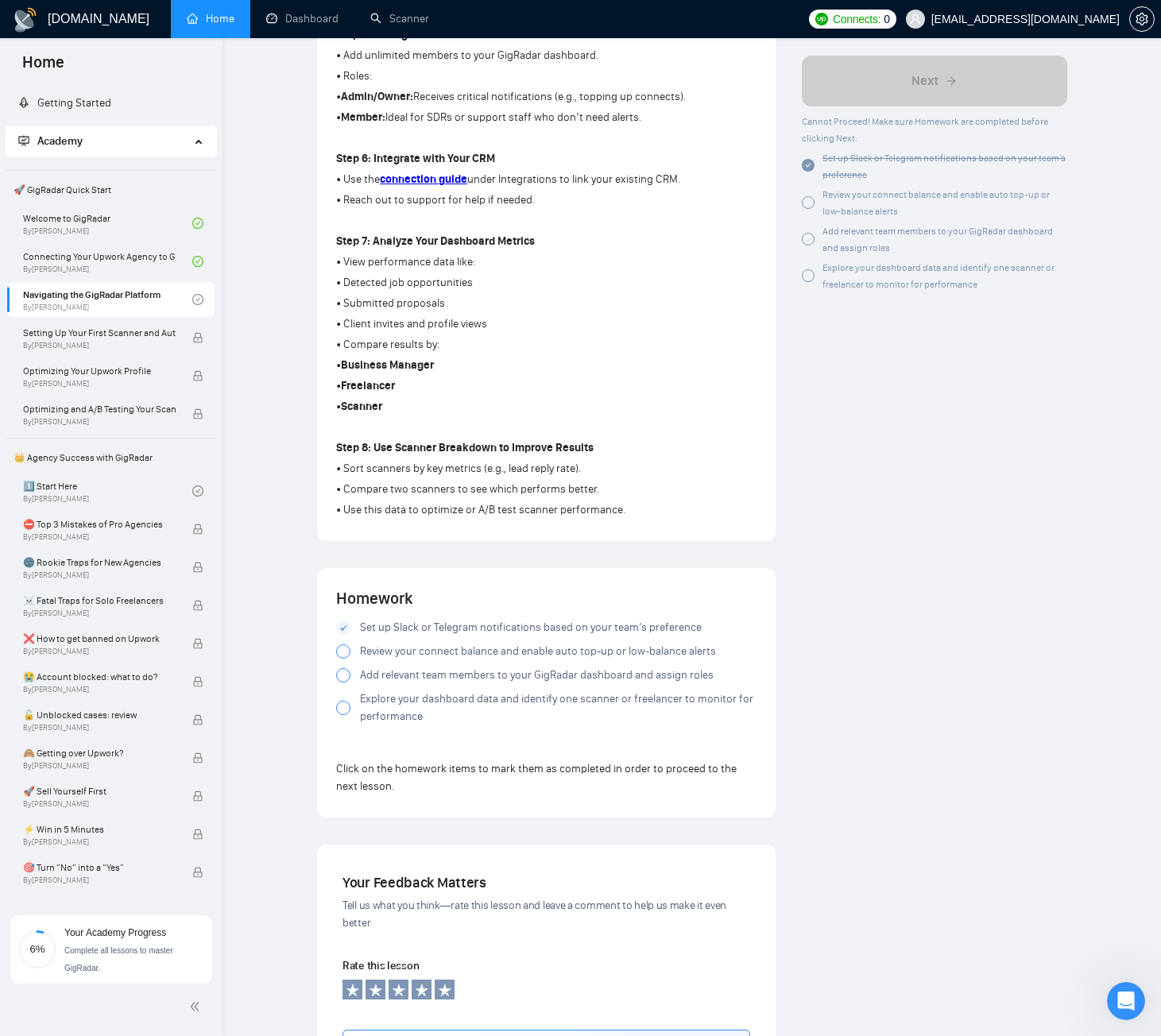
scroll to position [1033, 0]
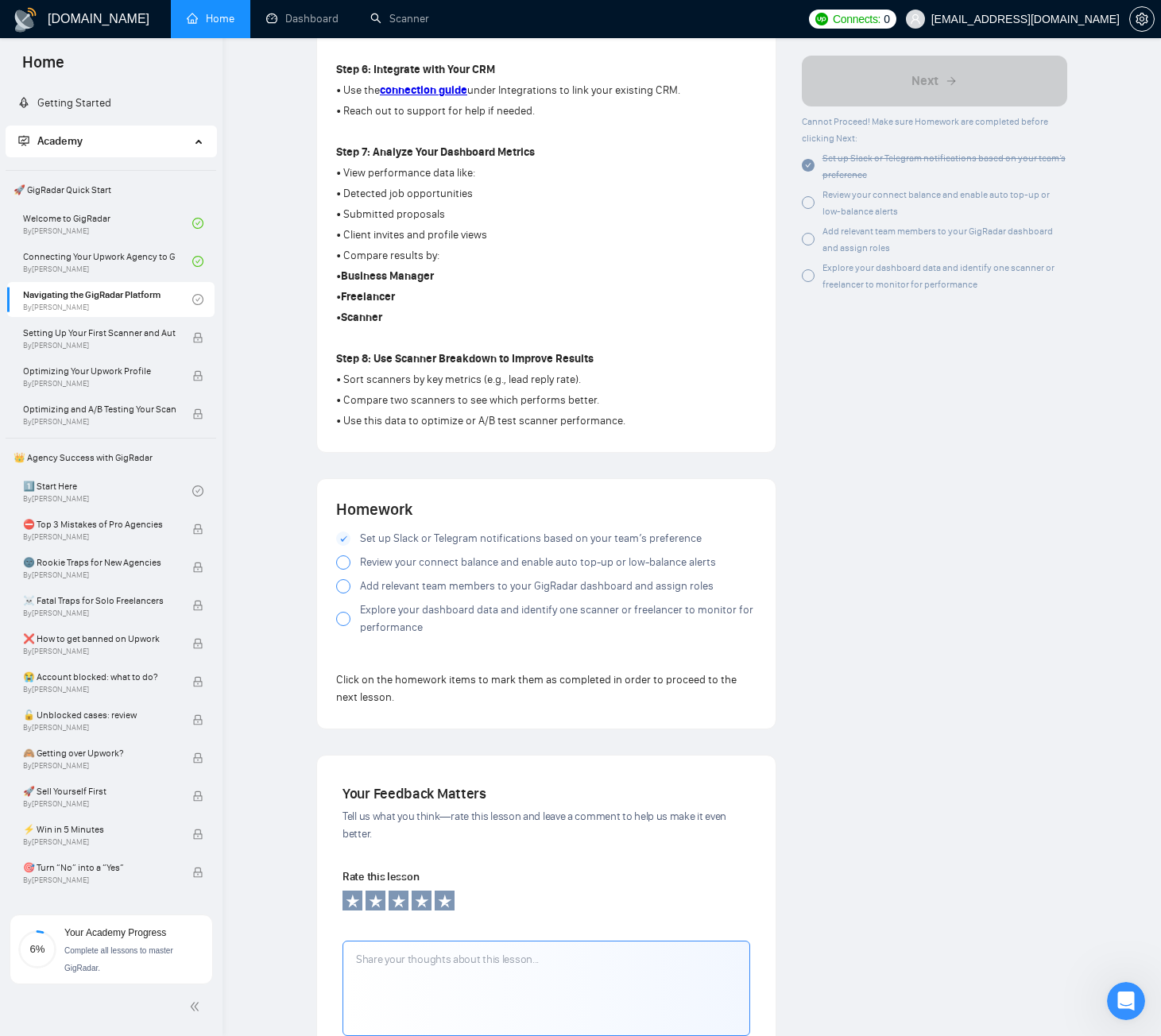
click at [346, 539] on icon at bounding box center [343, 538] width 7 height 6
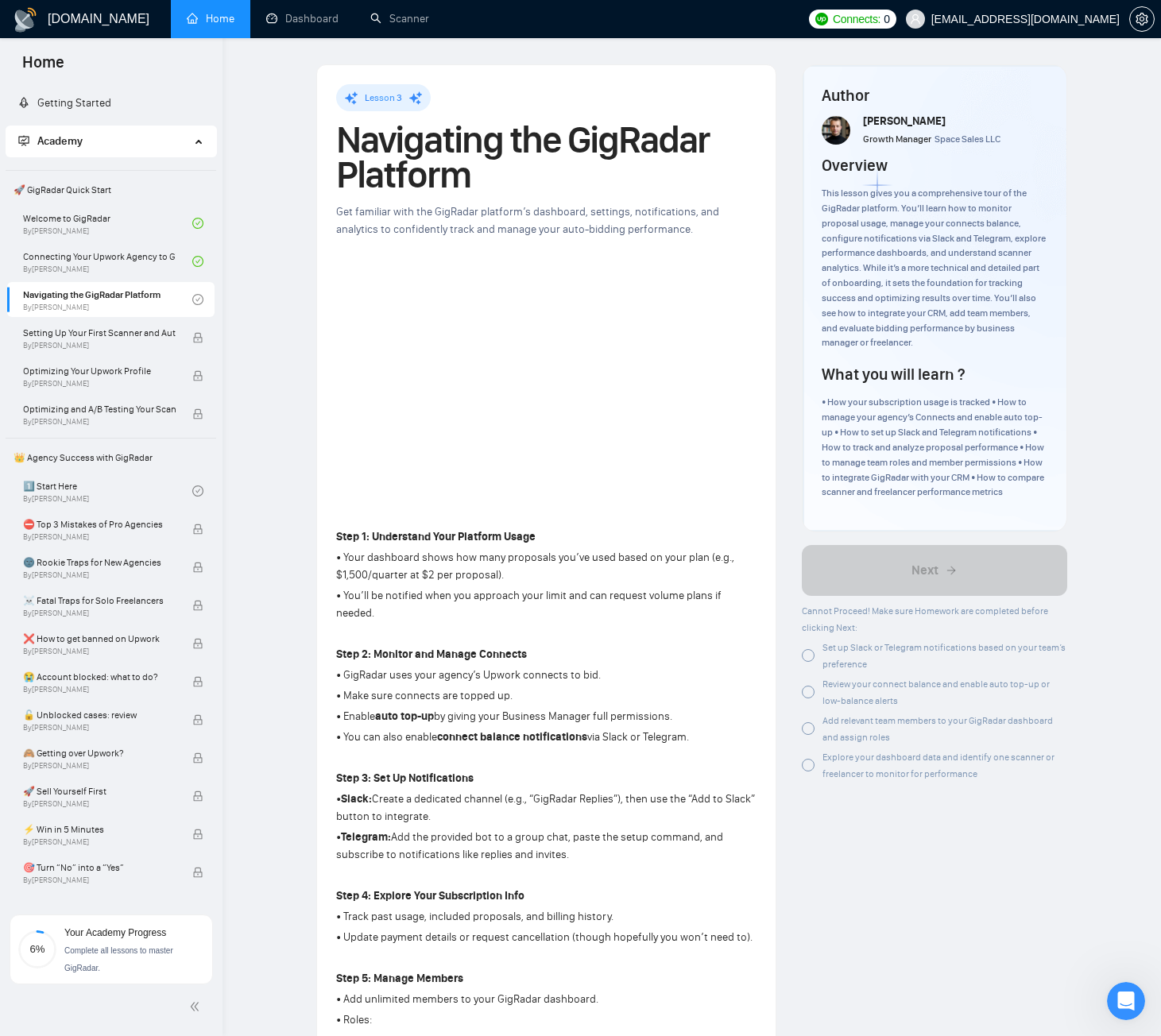
click at [206, 13] on link "Home" at bounding box center [210, 19] width 48 height 14
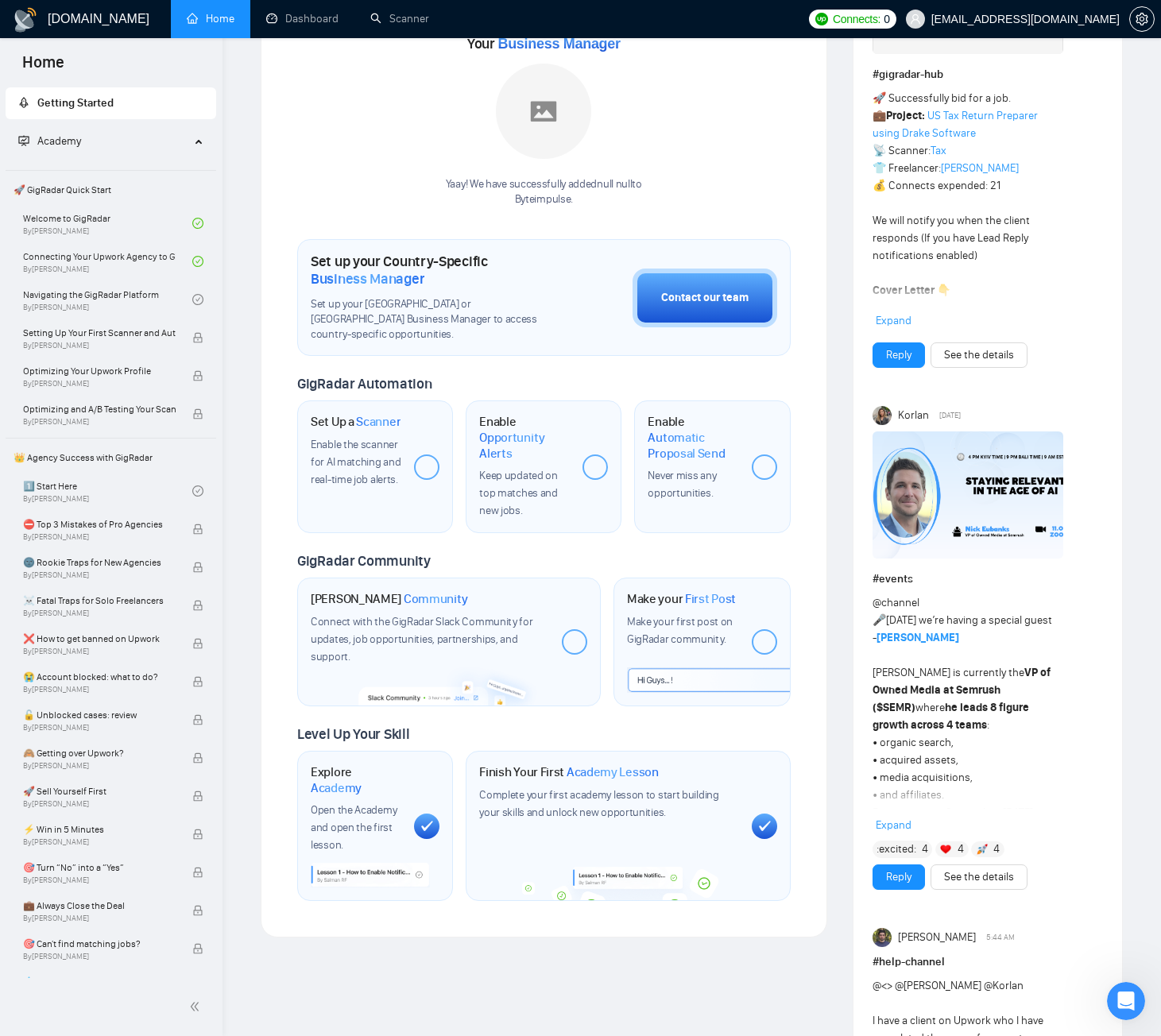
scroll to position [317, 0]
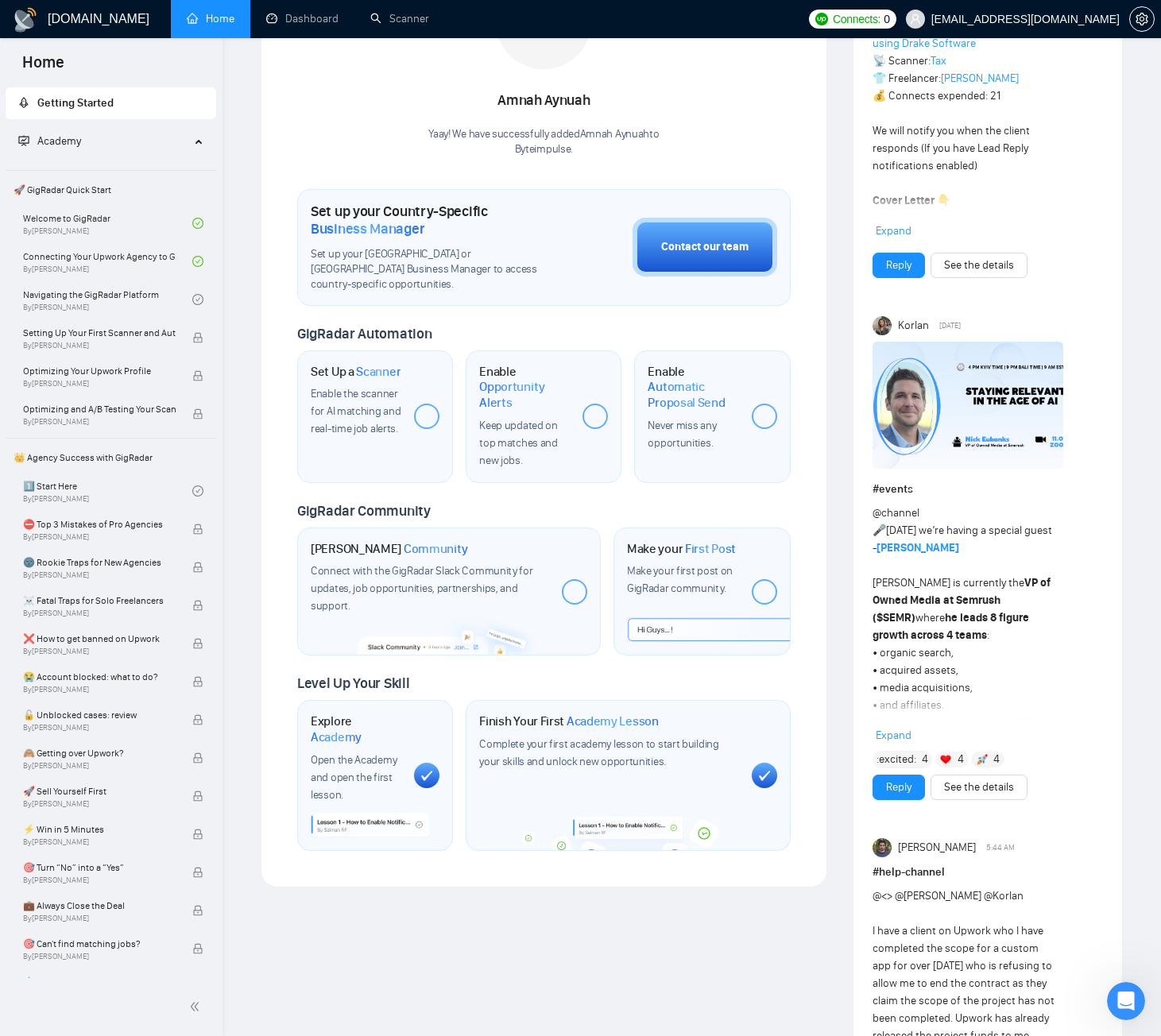
click at [428, 404] on div at bounding box center [427, 417] width 26 height 26
click at [427, 413] on div at bounding box center [427, 417] width 26 height 26
click at [539, 415] on div "Enable Opportunity Alerts Keep updated on top matches and new jobs." at bounding box center [524, 416] width 91 height 105
click at [681, 408] on span "Automatic Proposal Send" at bounding box center [693, 394] width 91 height 31
click at [132, 299] on div "Finish previous lessons to unlock this one." at bounding box center [122, 291] width 198 height 50
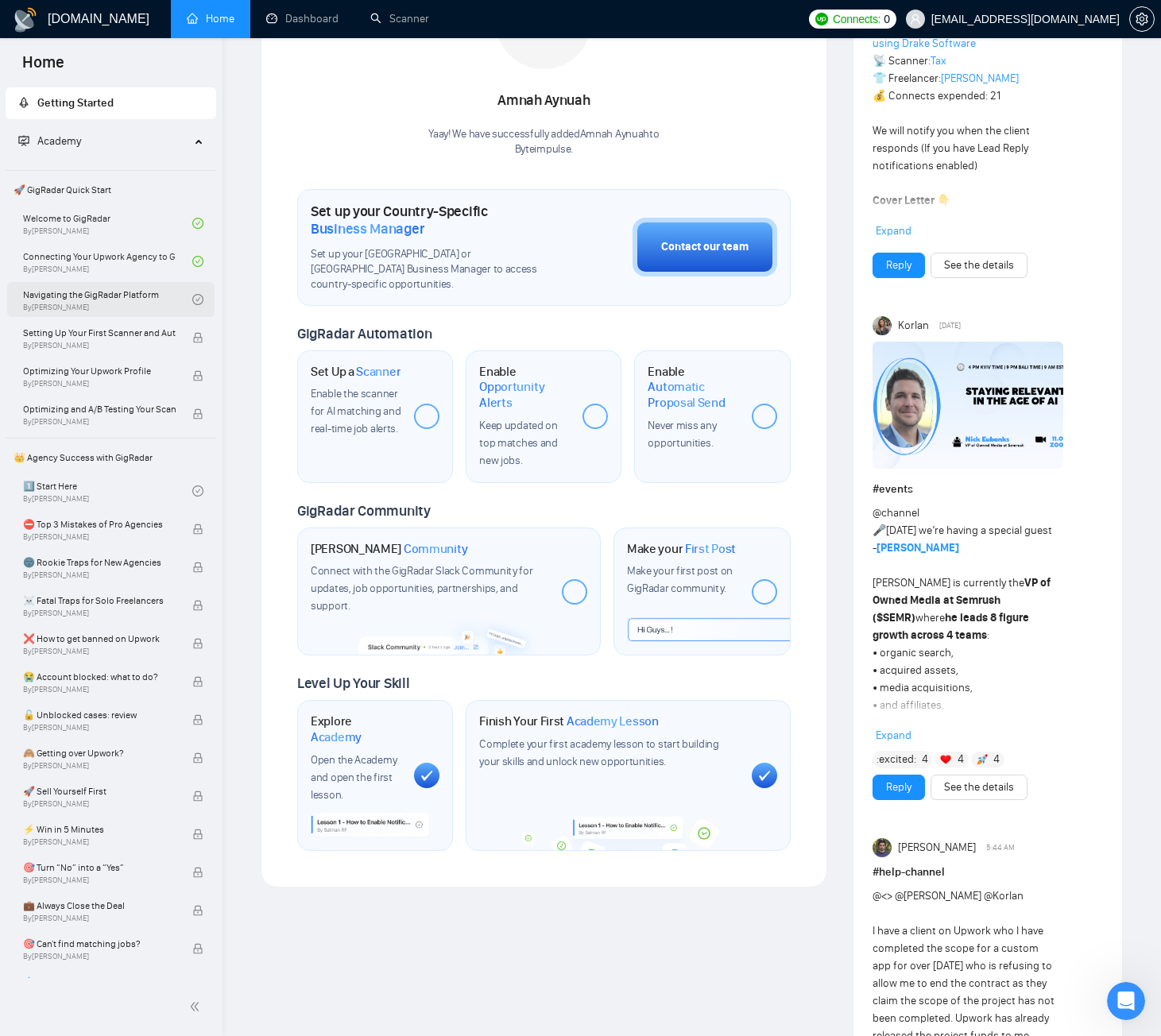
click at [88, 295] on link "Navigating the GigRadar Platform By Vlad Timinsky" at bounding box center [108, 299] width 169 height 35
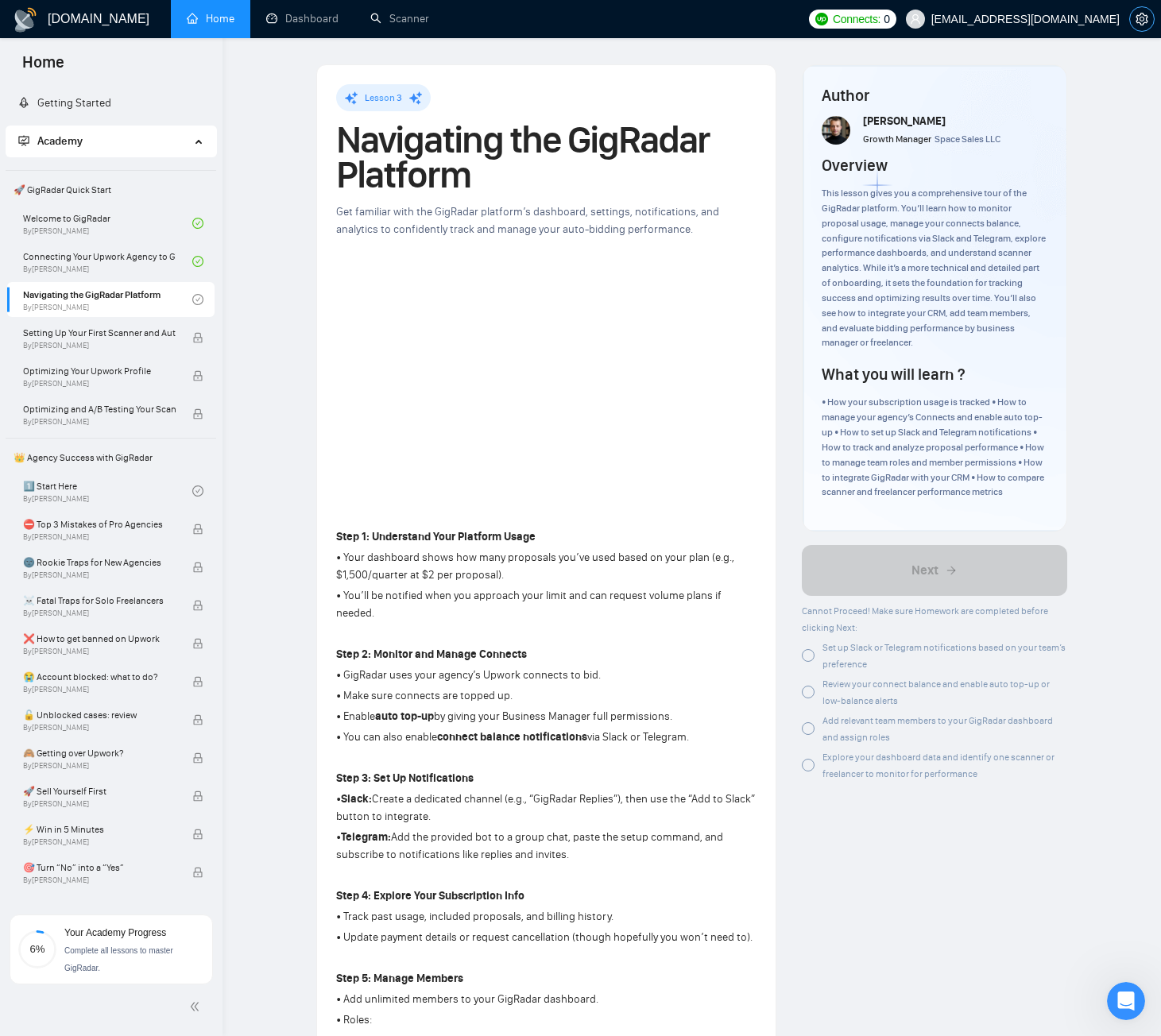
click at [1142, 13] on icon "setting" at bounding box center [1141, 19] width 13 height 13
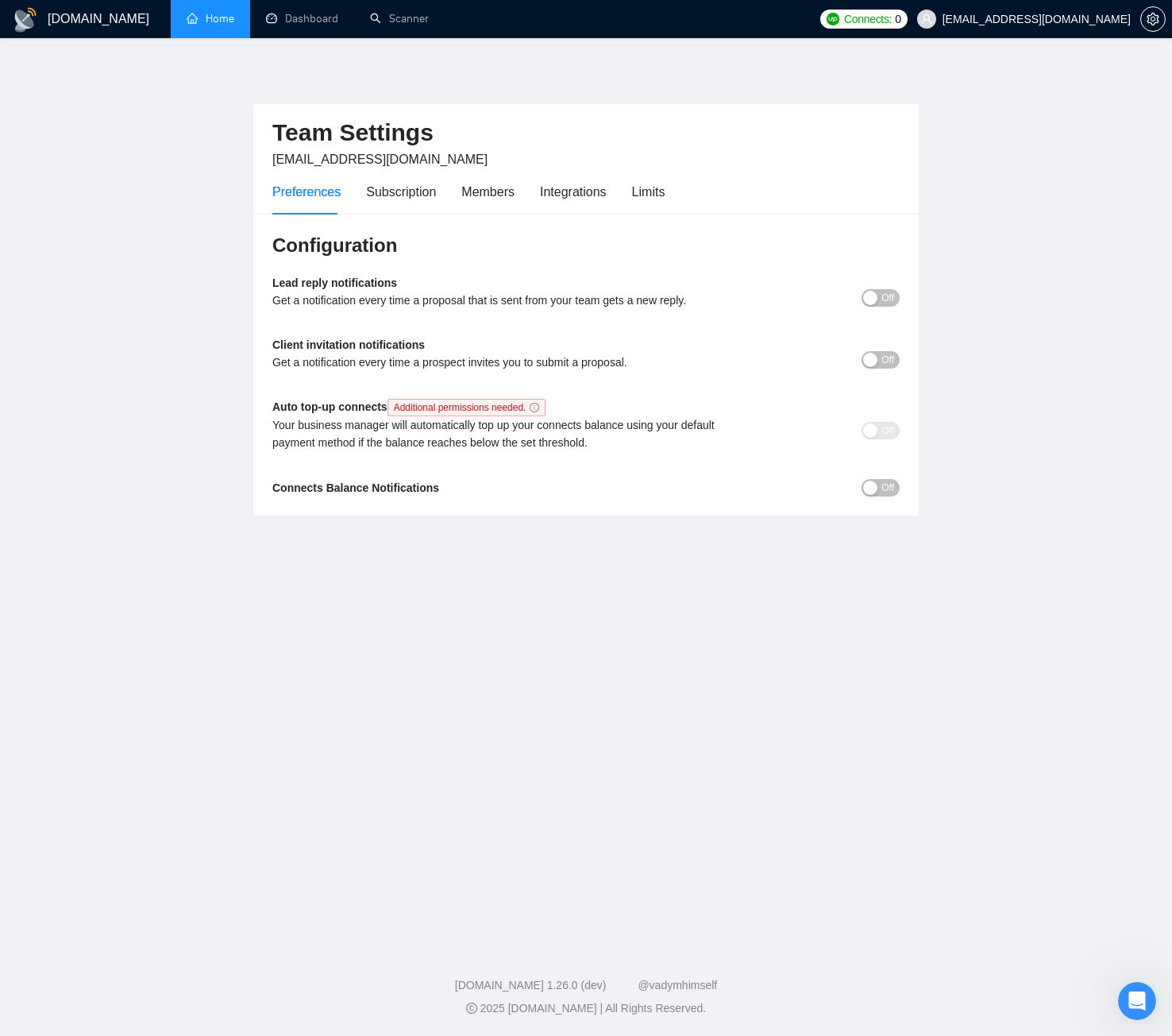
click at [526, 188] on div "Preferences Subscription Members Integrations Limits" at bounding box center [468, 192] width 393 height 45
click at [542, 192] on div "Integrations" at bounding box center [573, 192] width 67 height 20
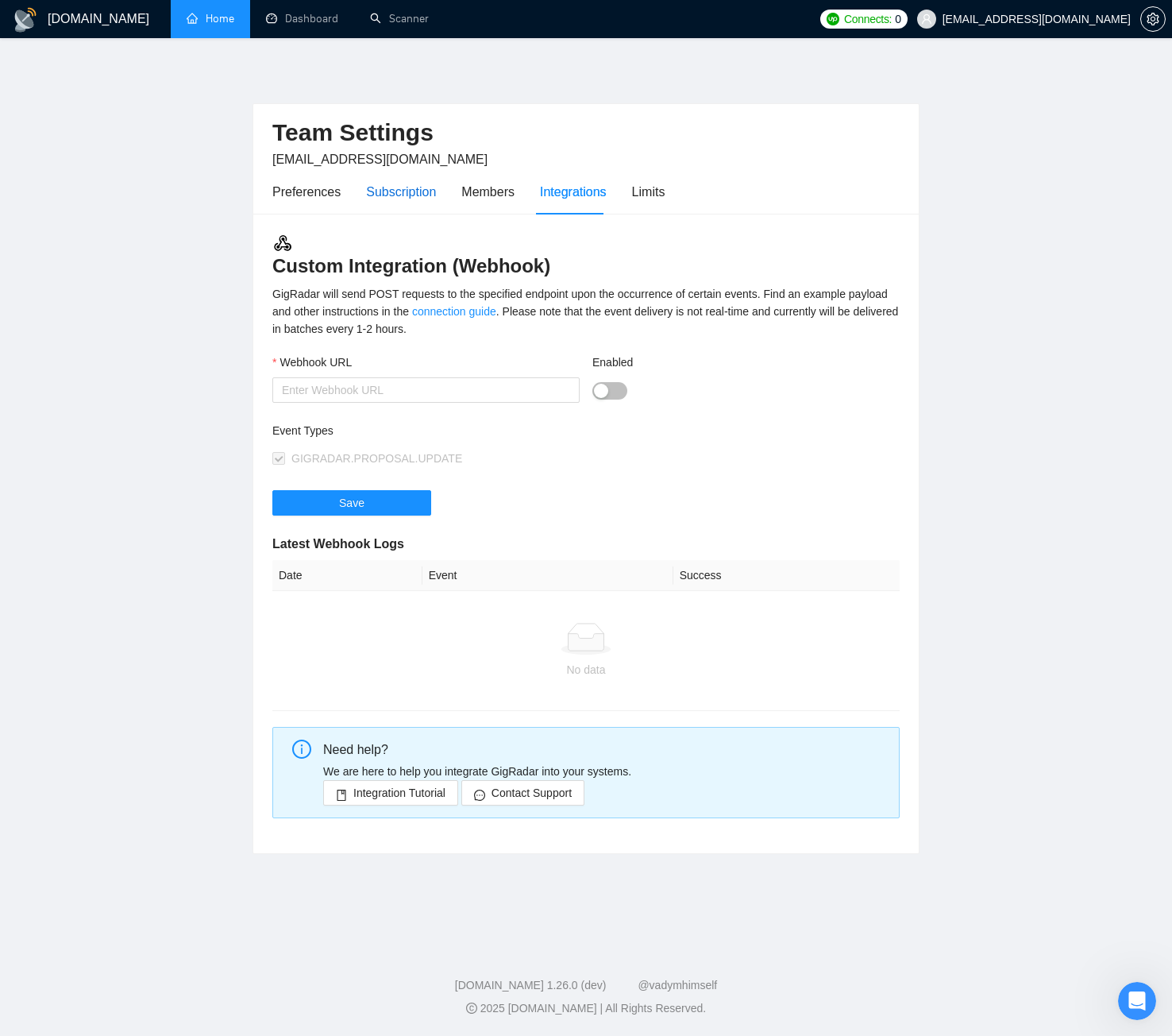
click at [398, 191] on div "Subscription" at bounding box center [401, 192] width 70 height 20
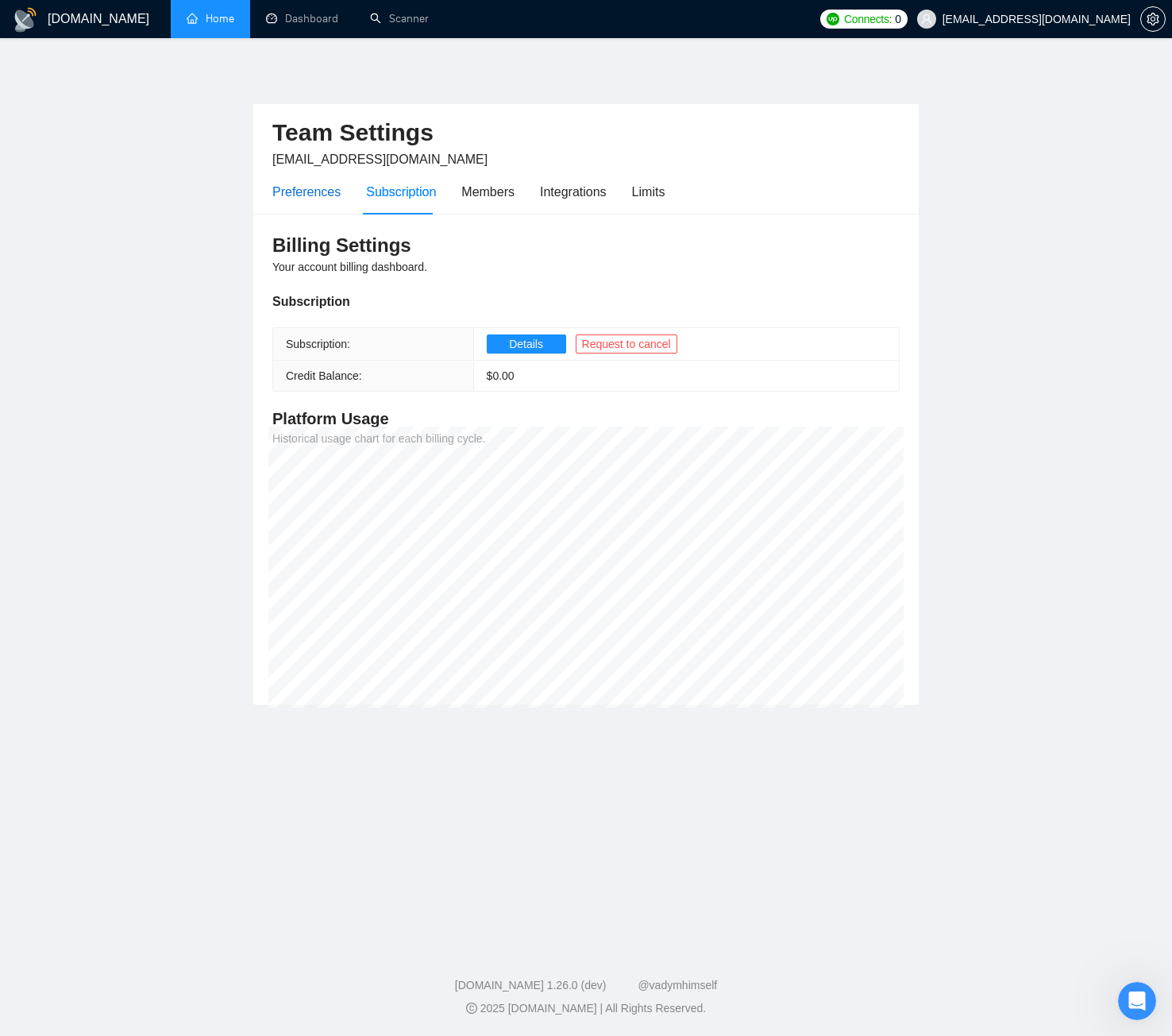
click at [312, 192] on div "Preferences" at bounding box center [306, 192] width 68 height 20
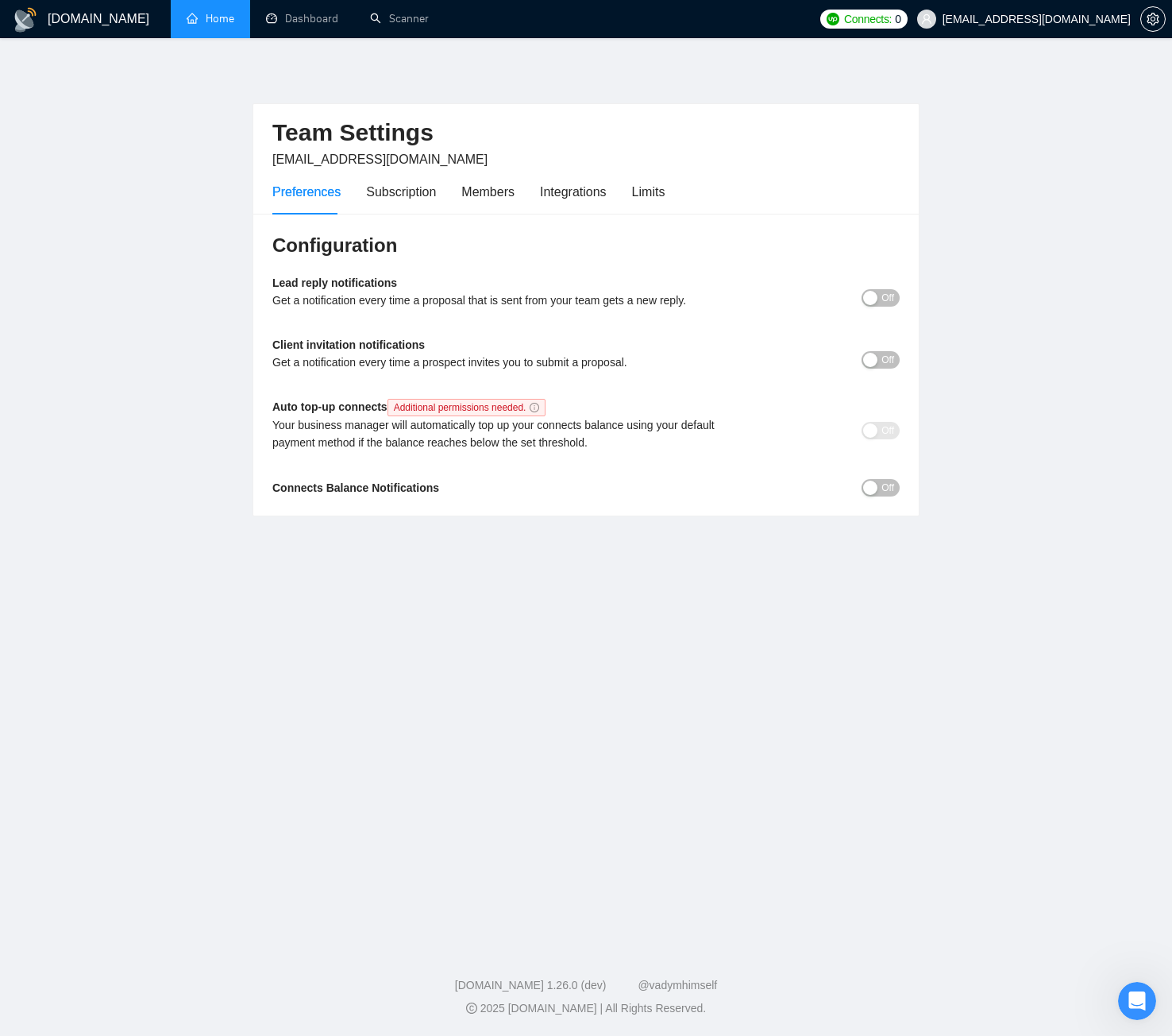
click at [868, 294] on div "button" at bounding box center [870, 298] width 15 height 15
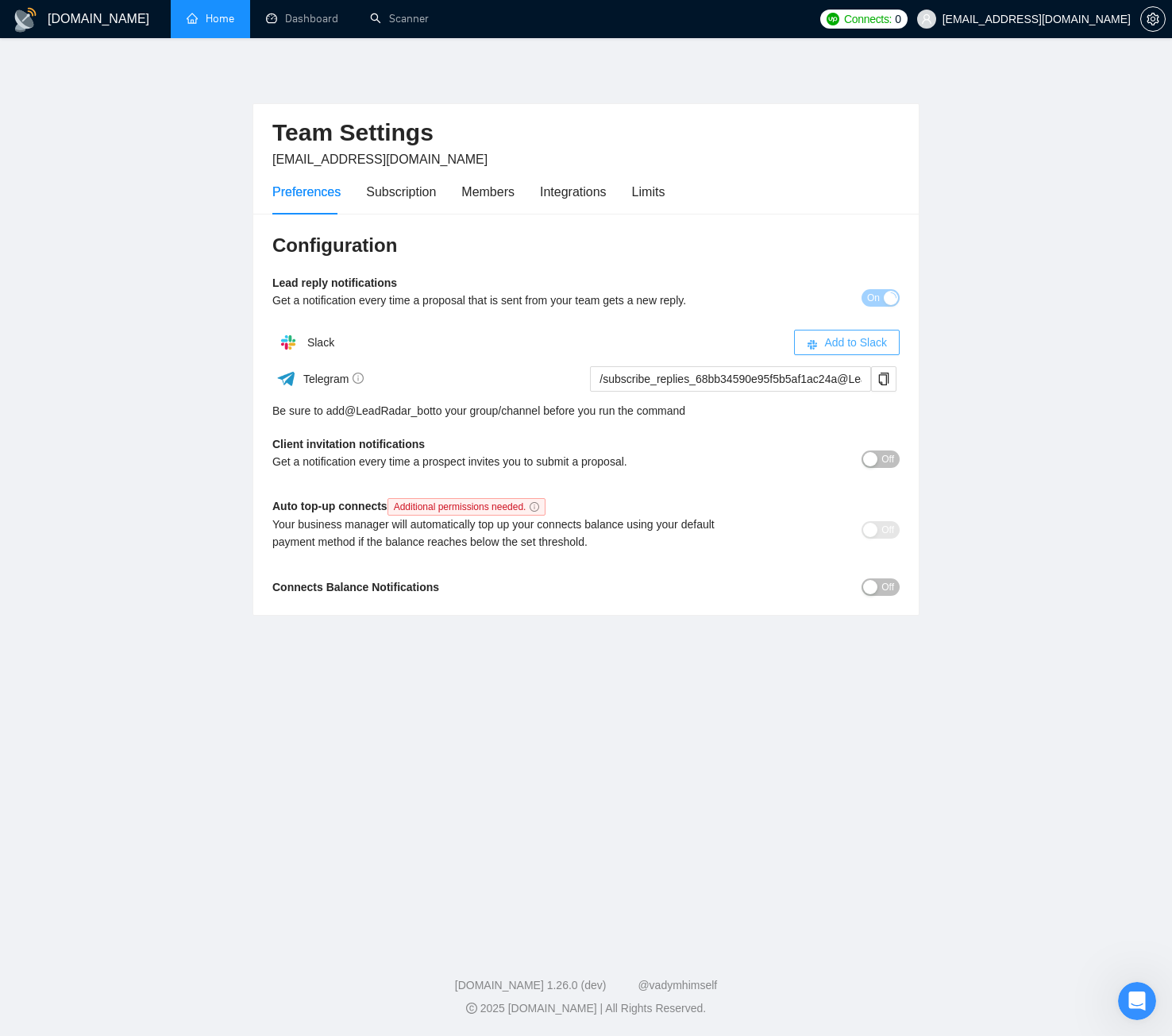
click at [845, 342] on span "Add to Slack" at bounding box center [855, 342] width 62 height 17
click at [872, 461] on div "button" at bounding box center [870, 459] width 15 height 15
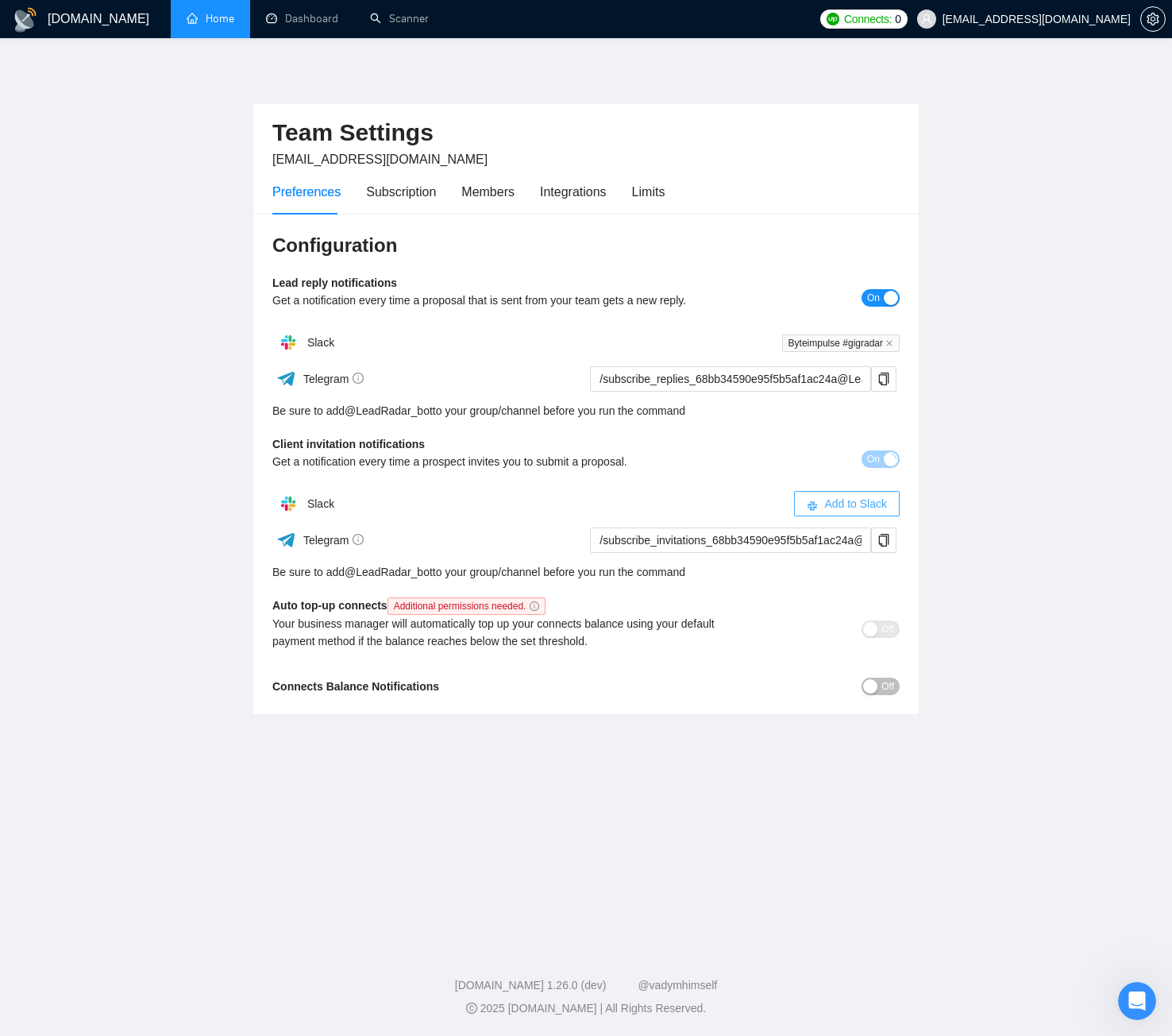
click at [838, 504] on span "Add to Slack" at bounding box center [855, 503] width 62 height 17
click at [885, 681] on span "Off" at bounding box center [888, 686] width 13 height 17
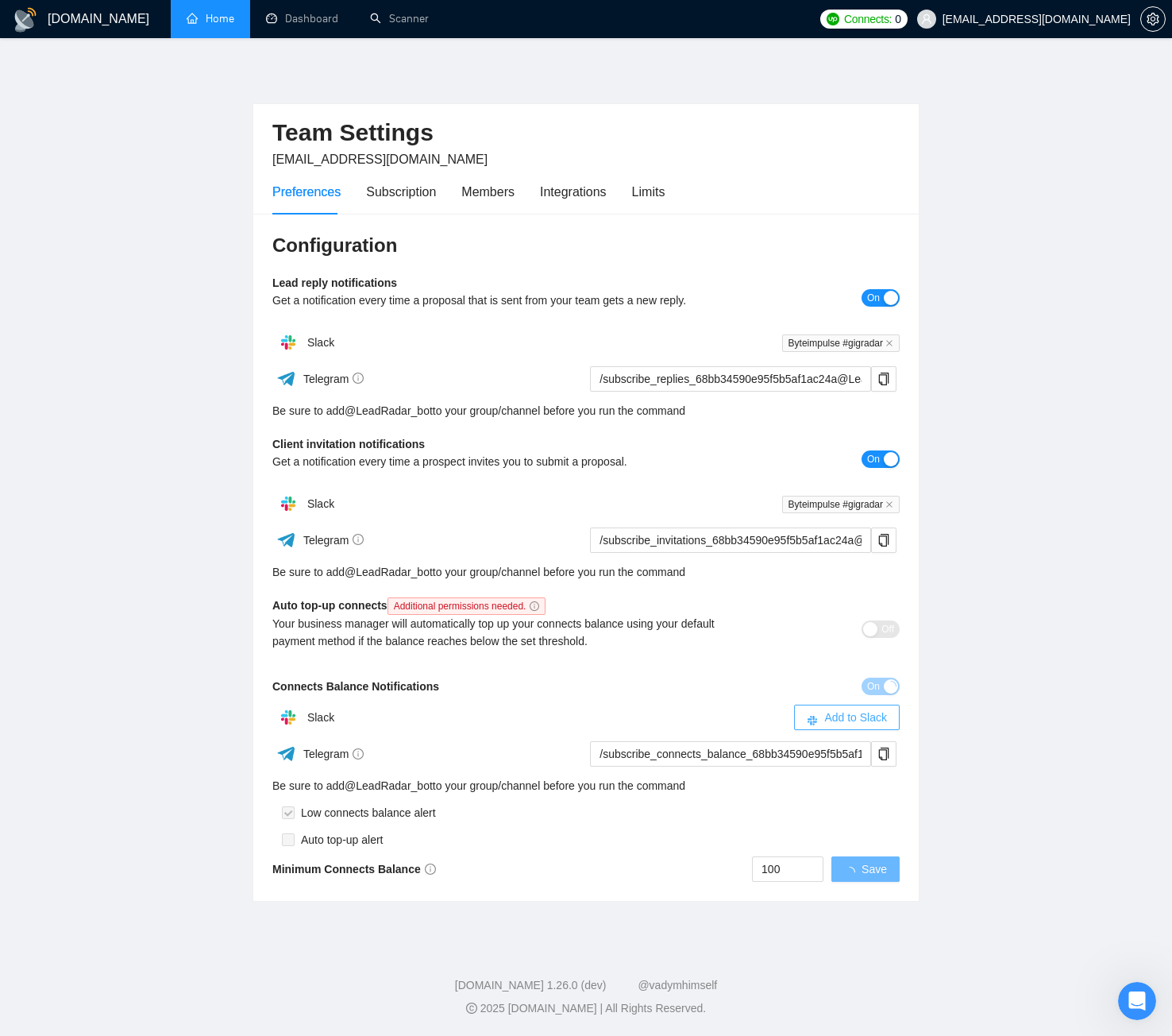
click at [847, 721] on span "Add to Slack" at bounding box center [855, 717] width 62 height 17
click at [880, 687] on button "On" at bounding box center [880, 686] width 38 height 17
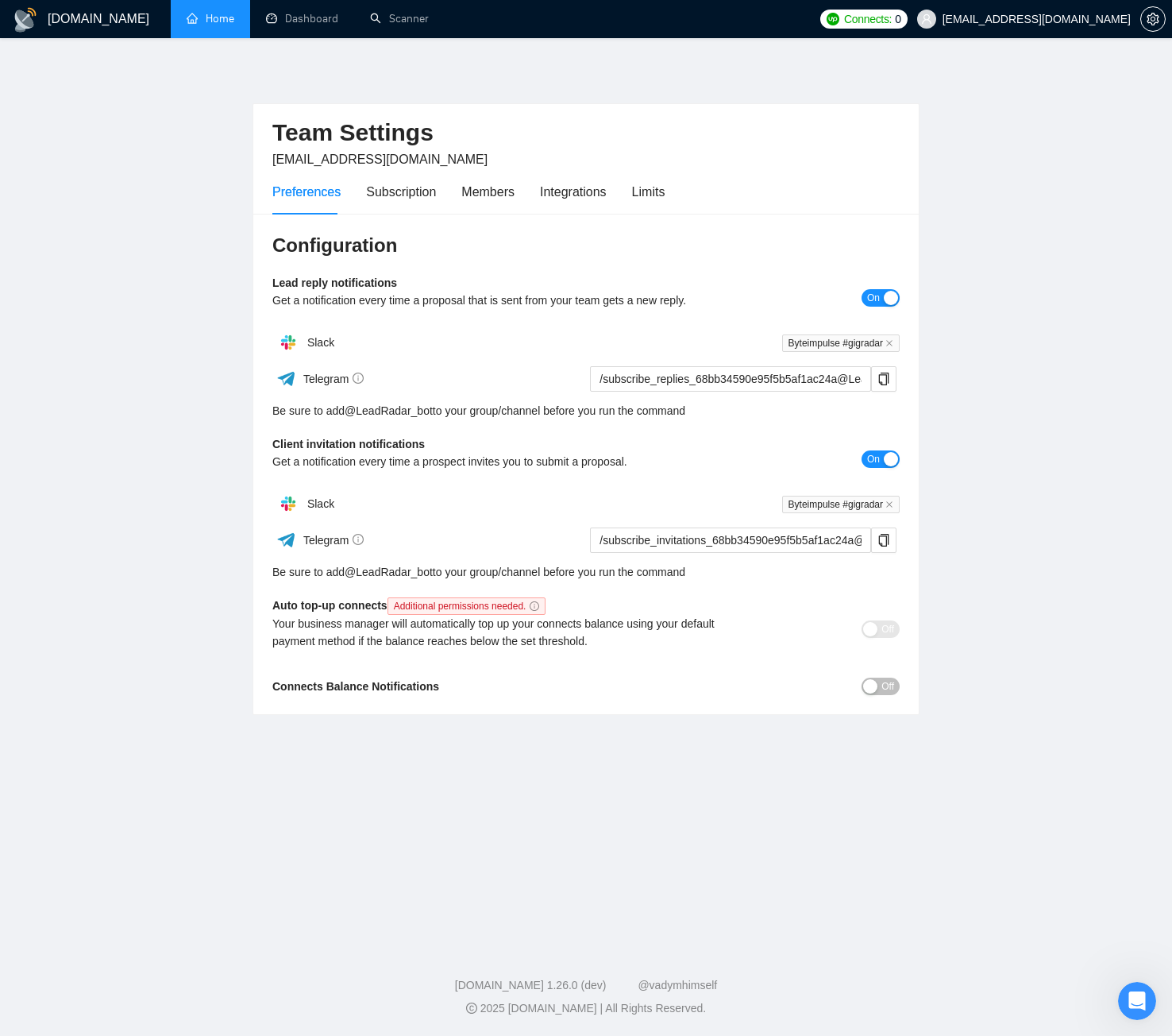
click at [874, 690] on div "button" at bounding box center [870, 686] width 15 height 15
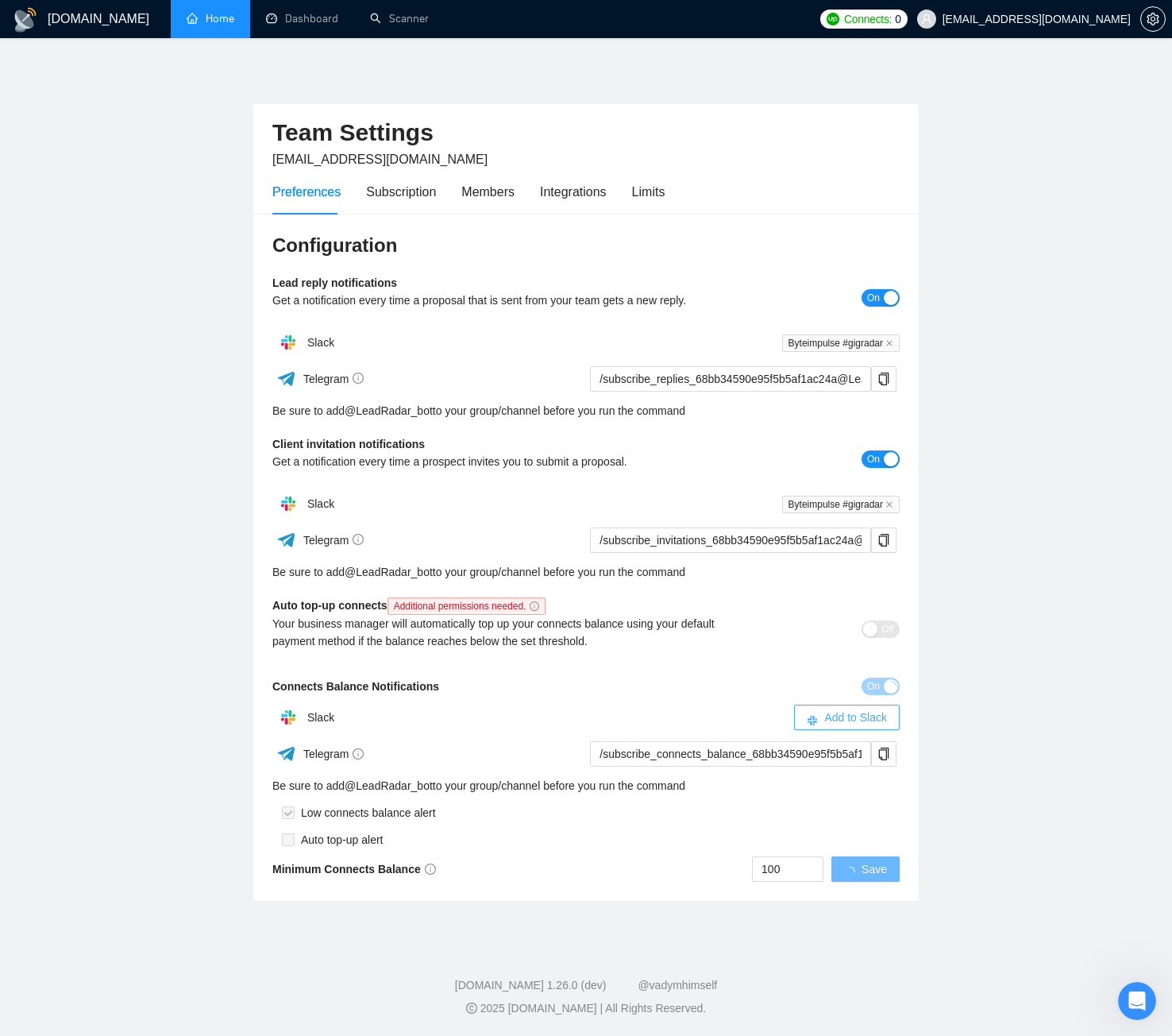
click at [838, 725] on span "Add to Slack" at bounding box center [855, 717] width 62 height 17
click at [805, 869] on input "100" at bounding box center [806, 869] width 70 height 24
click at [871, 870] on span "Save" at bounding box center [874, 869] width 26 height 17
click at [402, 196] on div "Subscription" at bounding box center [401, 192] width 70 height 20
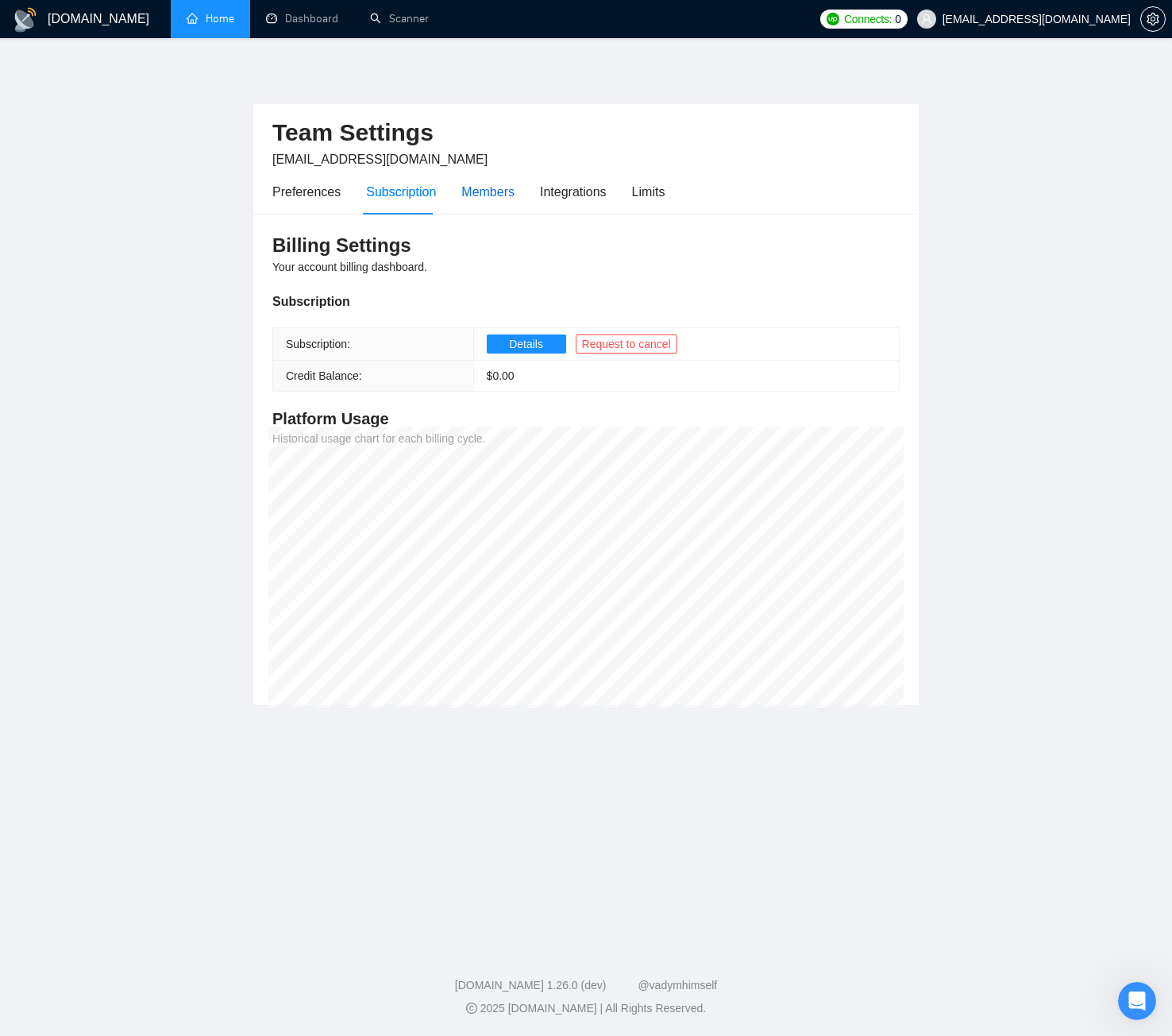
click at [472, 196] on div "Members" at bounding box center [488, 192] width 53 height 20
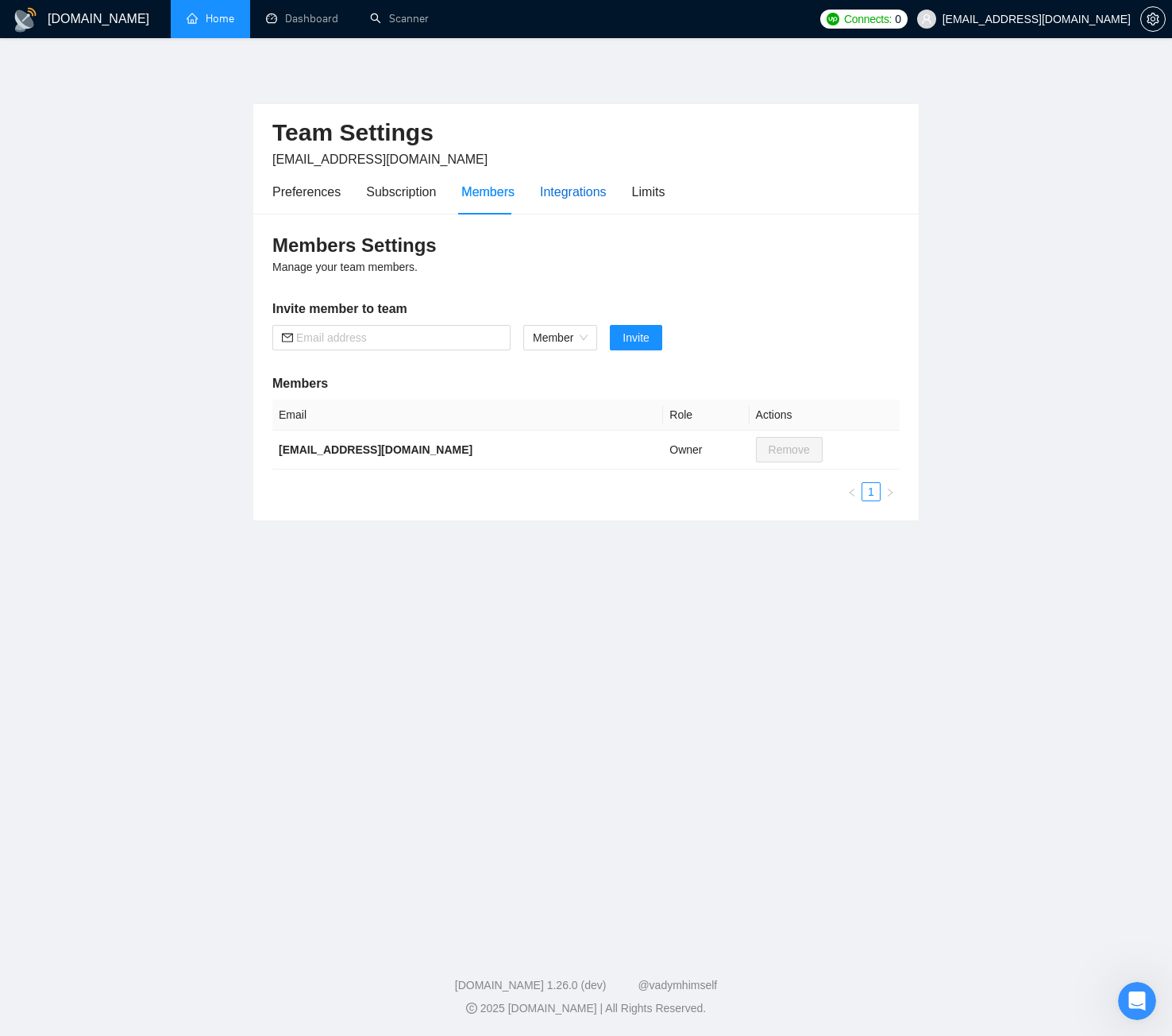
click at [541, 190] on div "Integrations" at bounding box center [573, 192] width 67 height 20
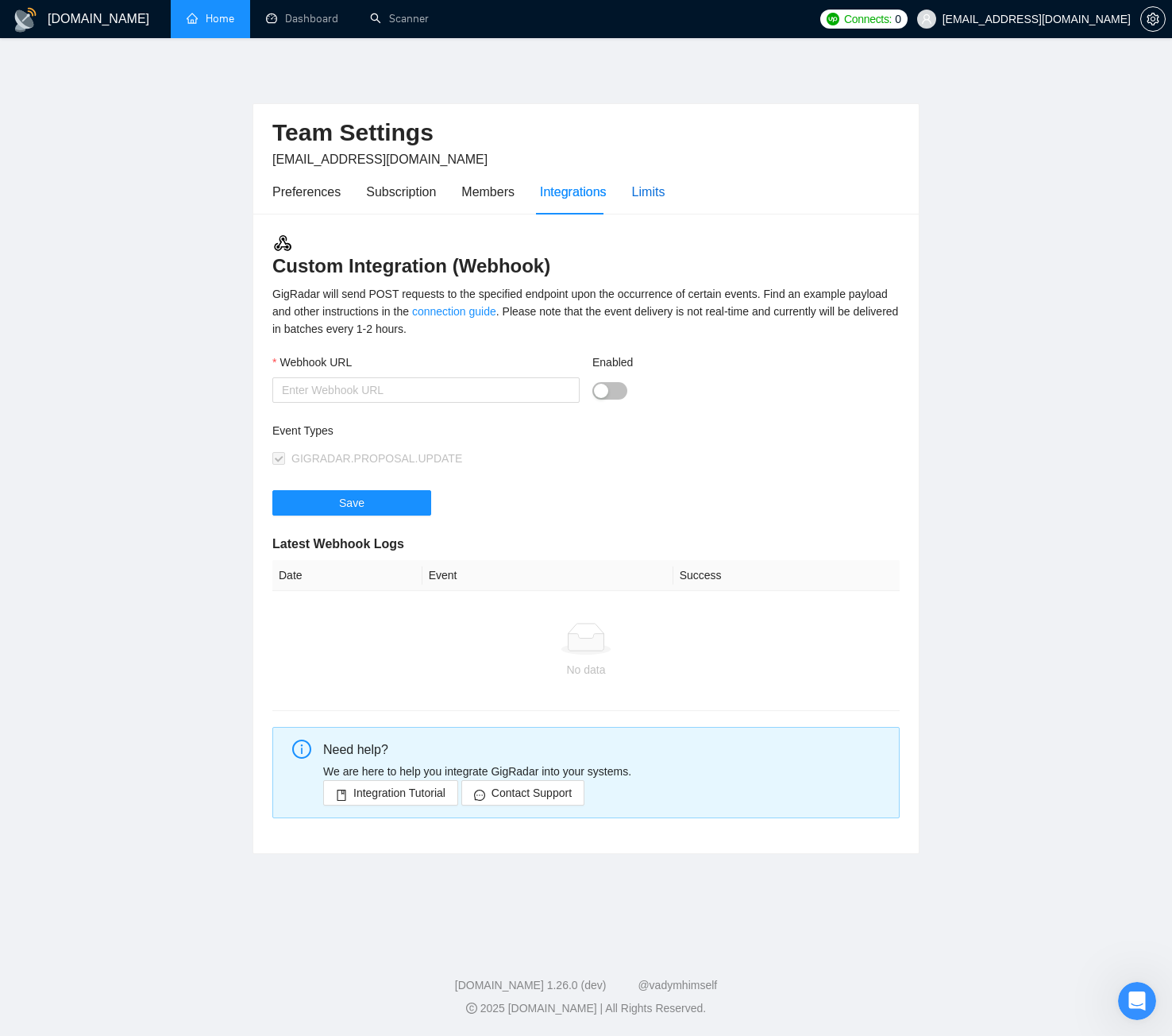
click at [645, 190] on div "Limits" at bounding box center [648, 192] width 33 height 20
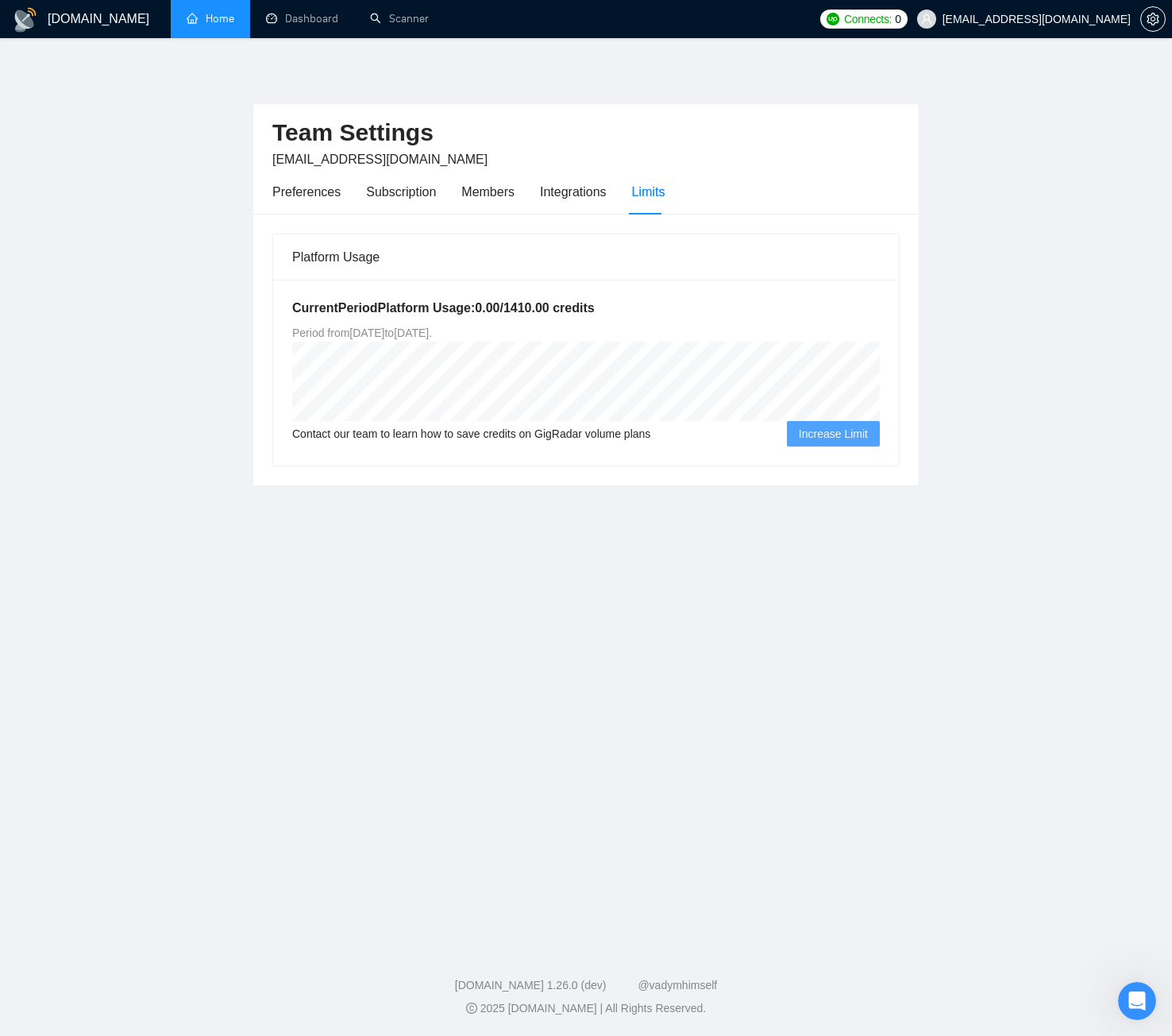
click at [194, 23] on link "Home" at bounding box center [210, 19] width 48 height 14
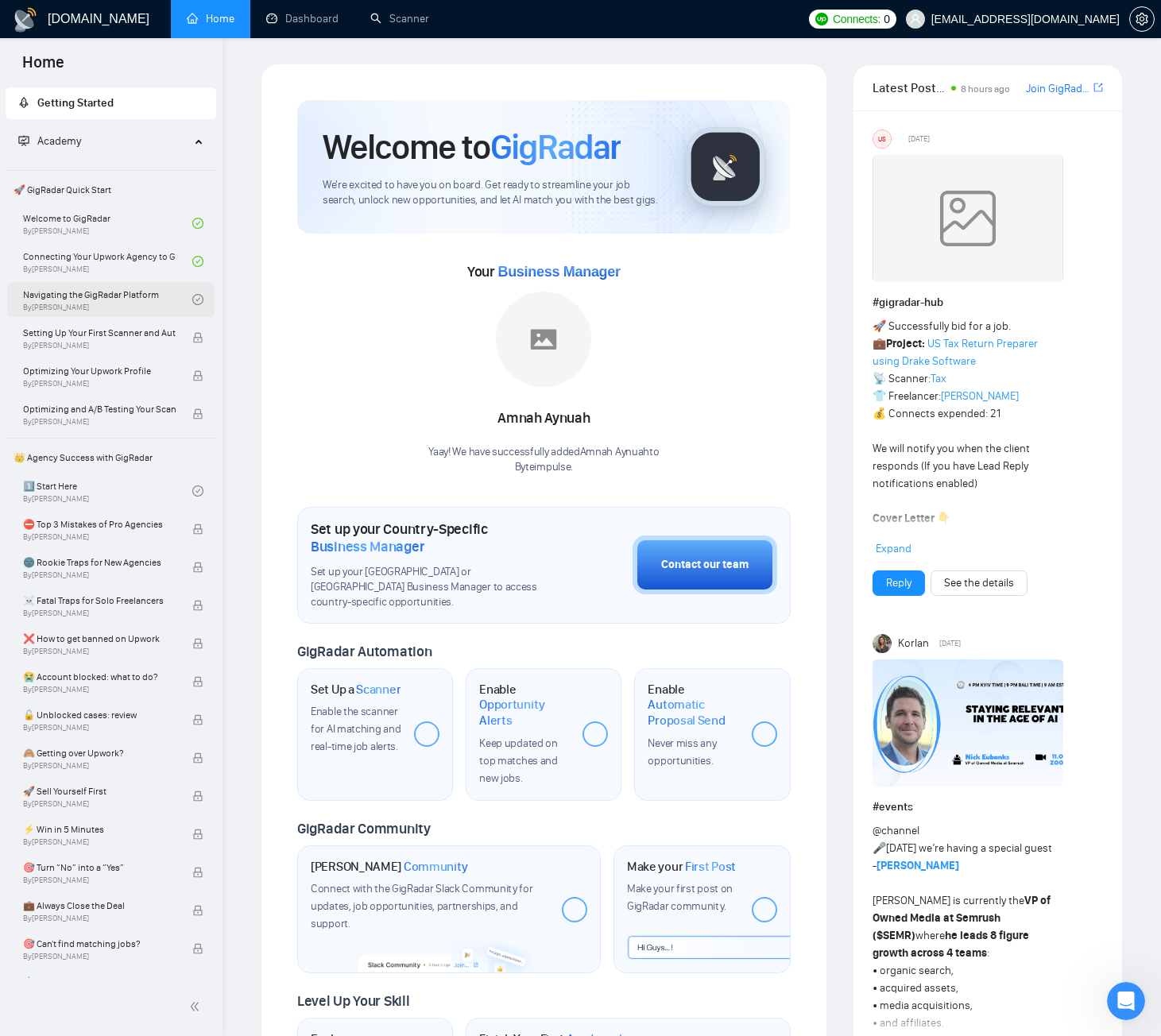
click at [100, 290] on link "Navigating the GigRadar Platform By Vlad Timinsky" at bounding box center [108, 299] width 169 height 35
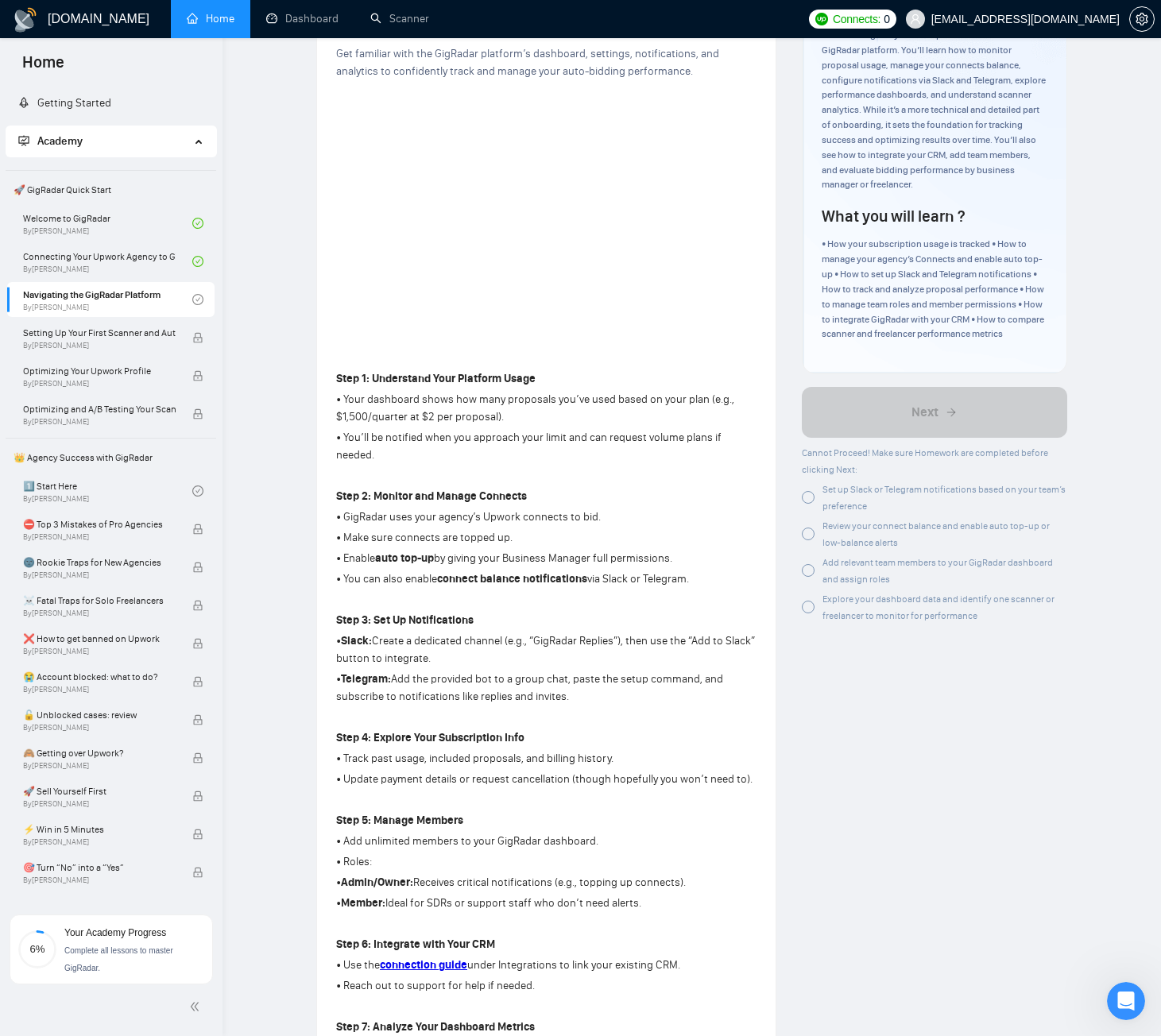
scroll to position [159, 0]
click at [810, 503] on div at bounding box center [808, 496] width 13 height 13
click at [809, 539] on div at bounding box center [808, 533] width 13 height 13
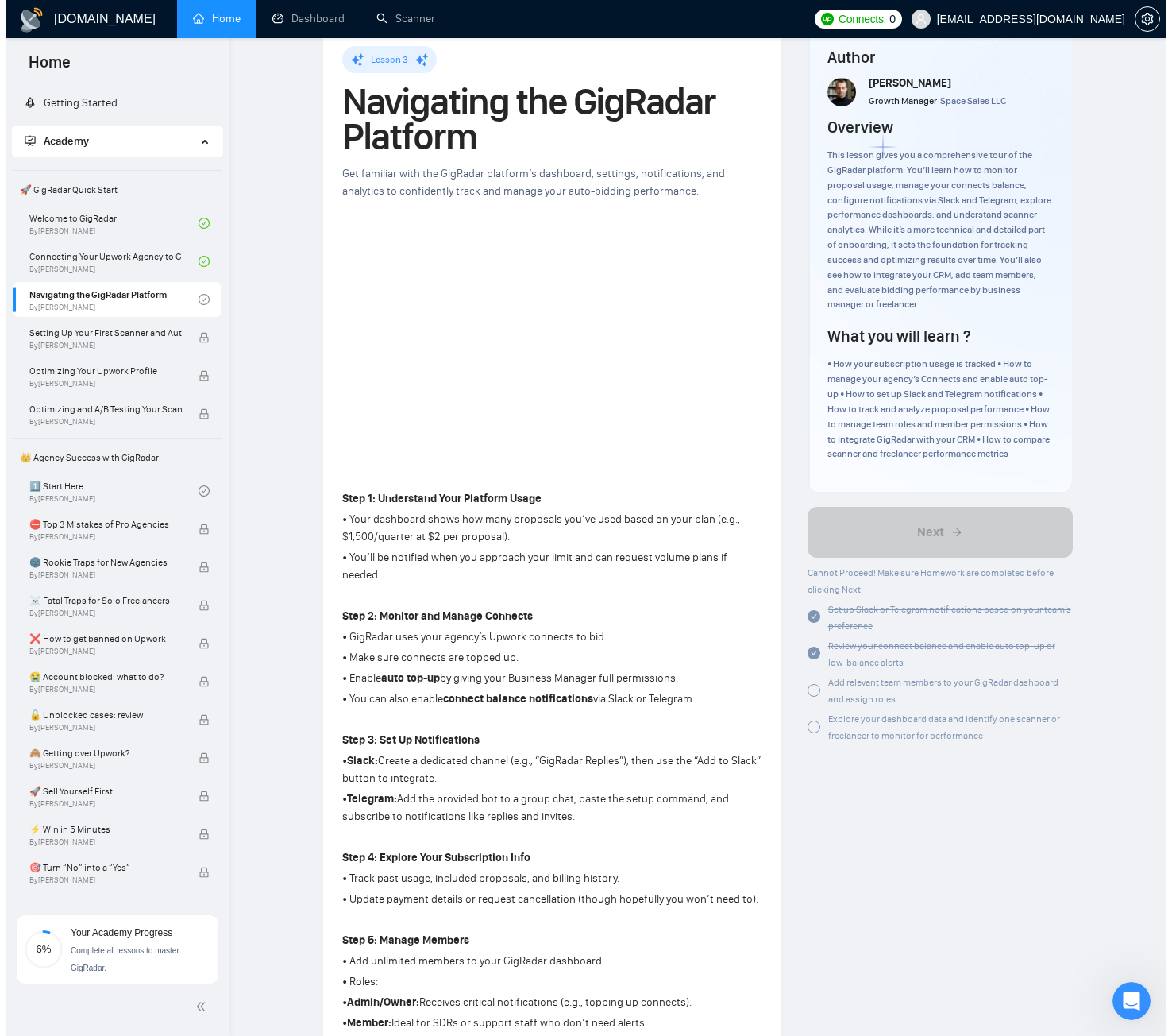
scroll to position [0, 0]
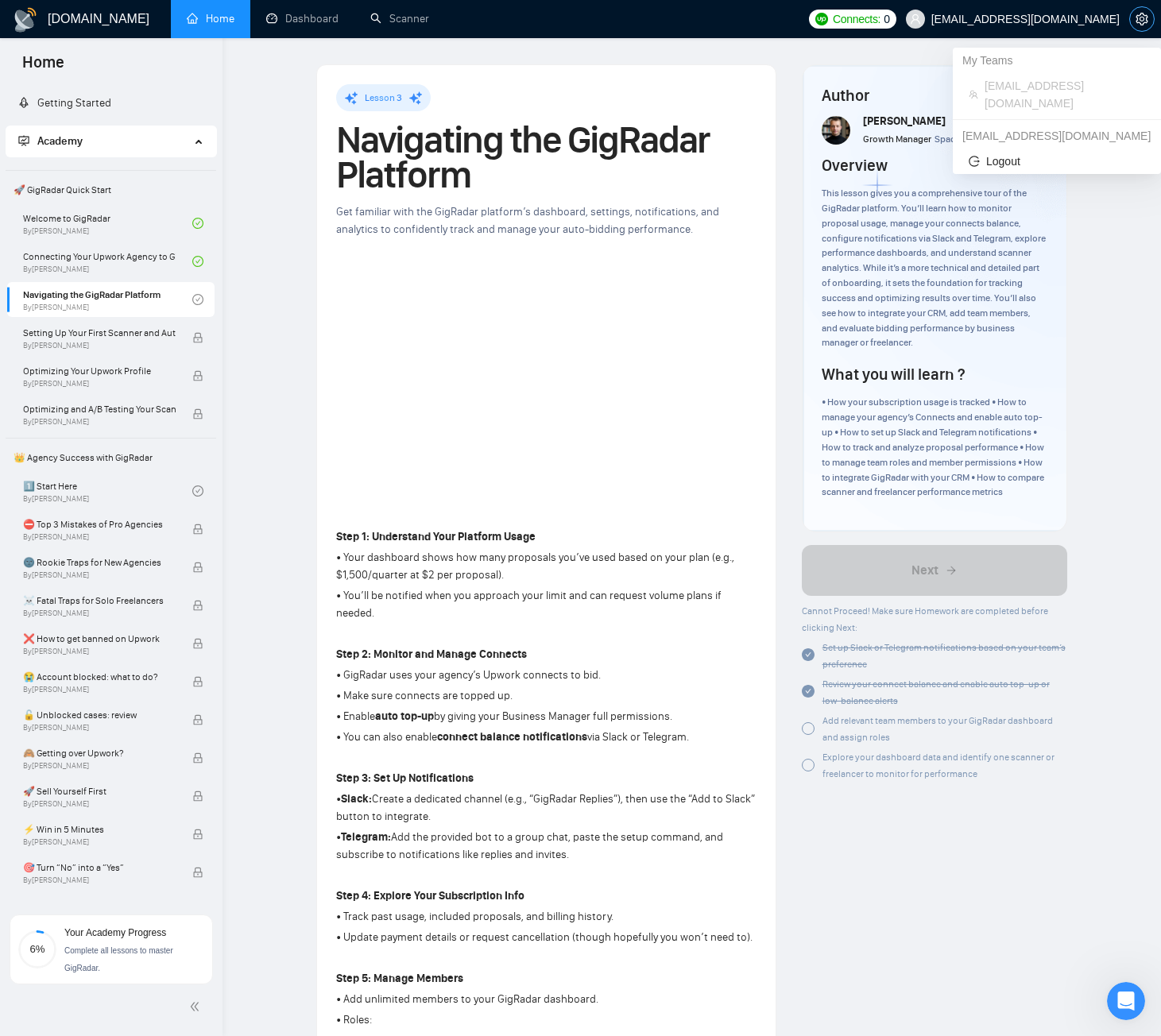
click at [1142, 21] on icon "setting" at bounding box center [1141, 19] width 13 height 13
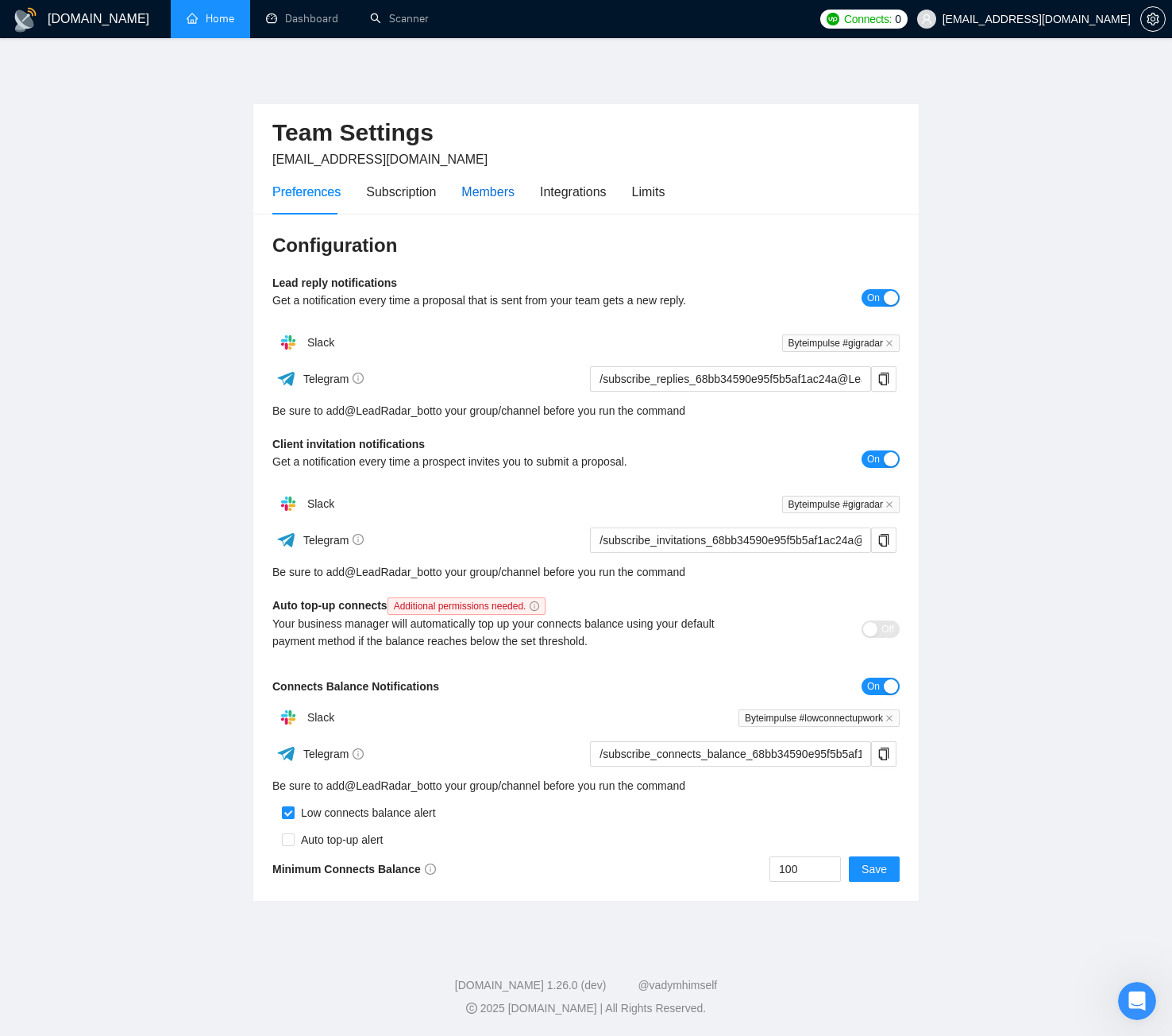
click at [485, 188] on div "Members" at bounding box center [488, 192] width 53 height 20
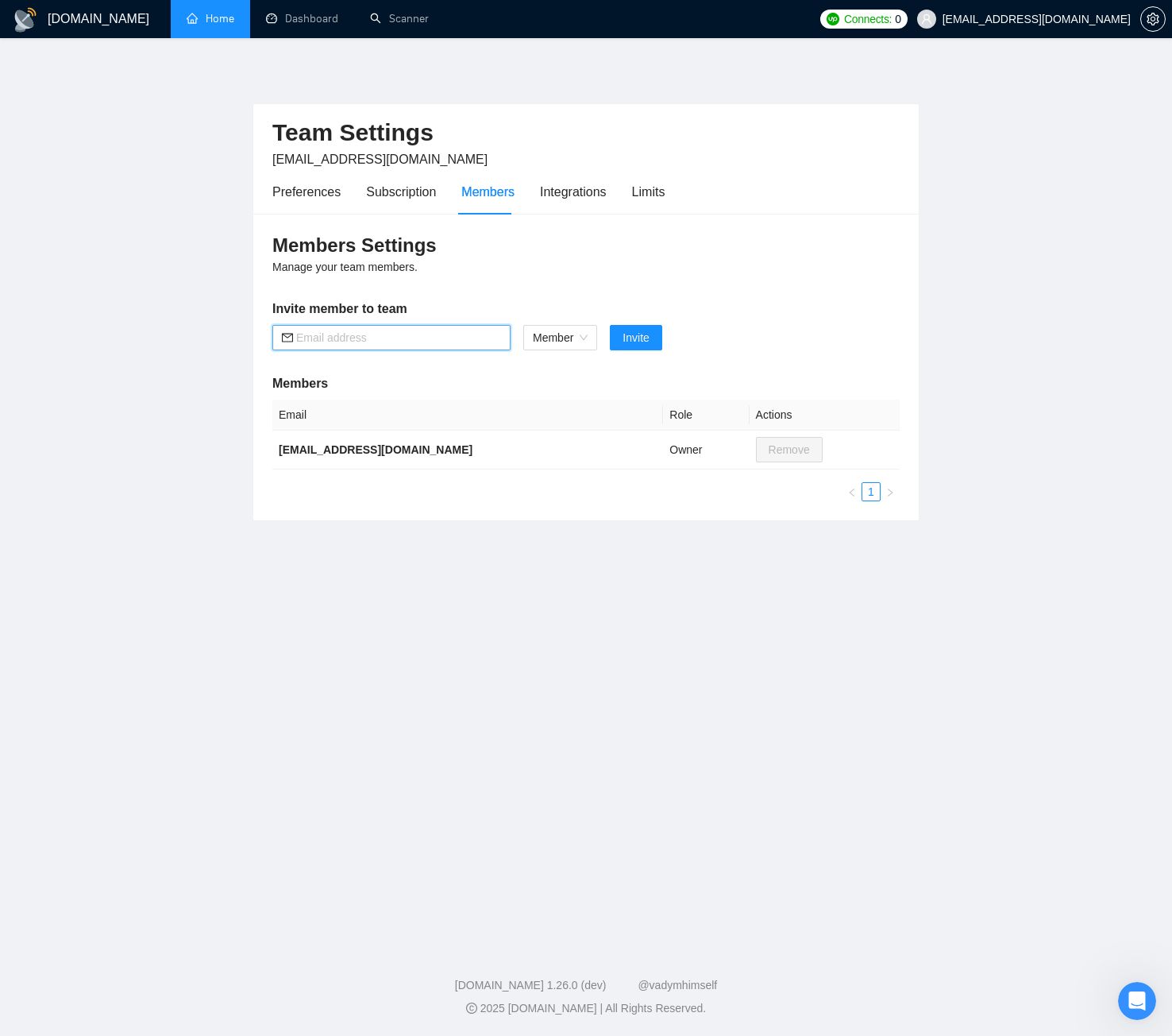
click at [401, 346] on input "text" at bounding box center [399, 337] width 205 height 17
click at [554, 340] on span "Member" at bounding box center [560, 338] width 55 height 24
click at [554, 379] on div "Admin" at bounding box center [560, 370] width 74 height 26
click at [400, 343] on input "text" at bounding box center [399, 337] width 205 height 17
type input "usmanqadeer085@gmail.com"
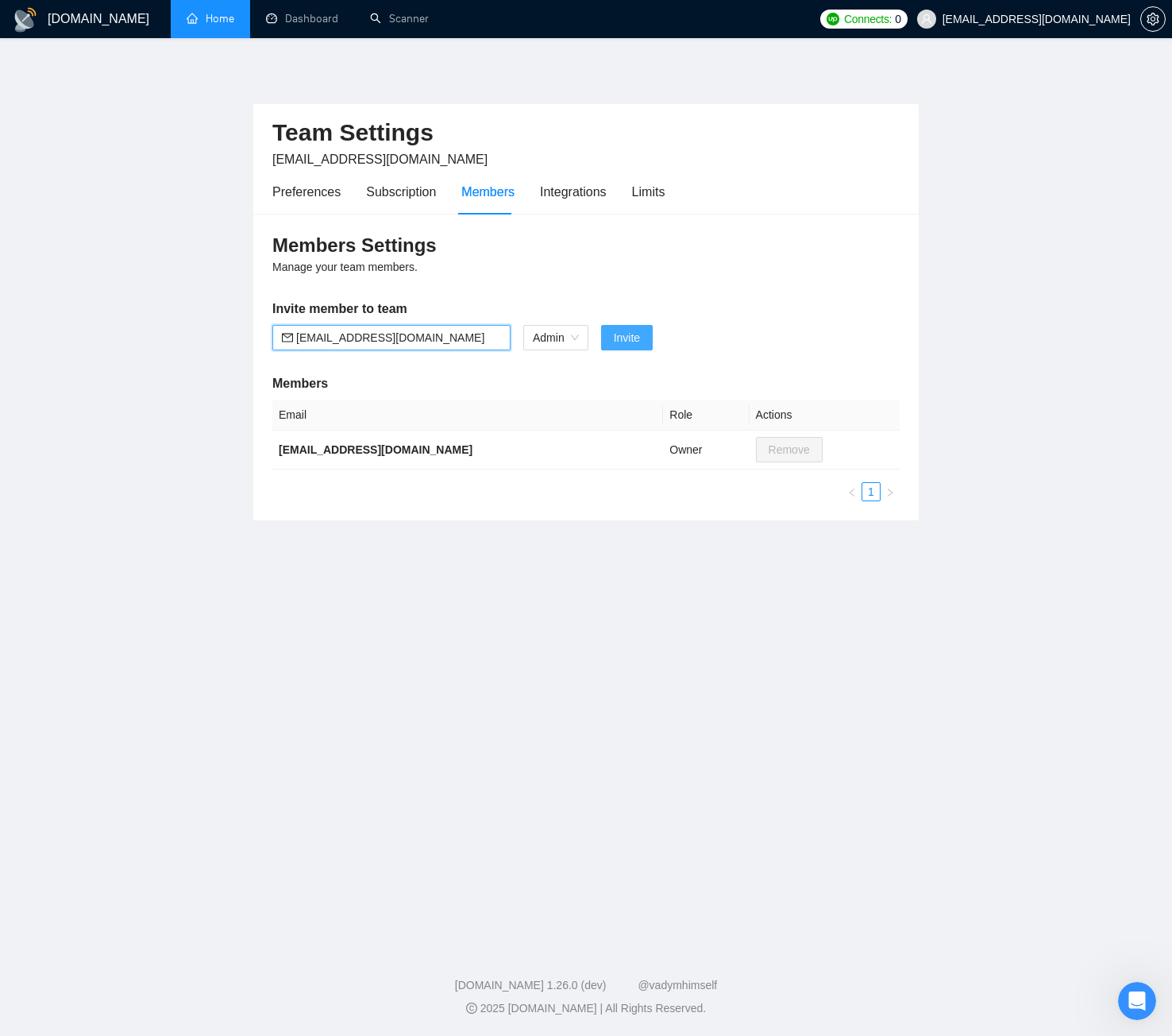
click at [619, 340] on span "Invite" at bounding box center [627, 337] width 27 height 17
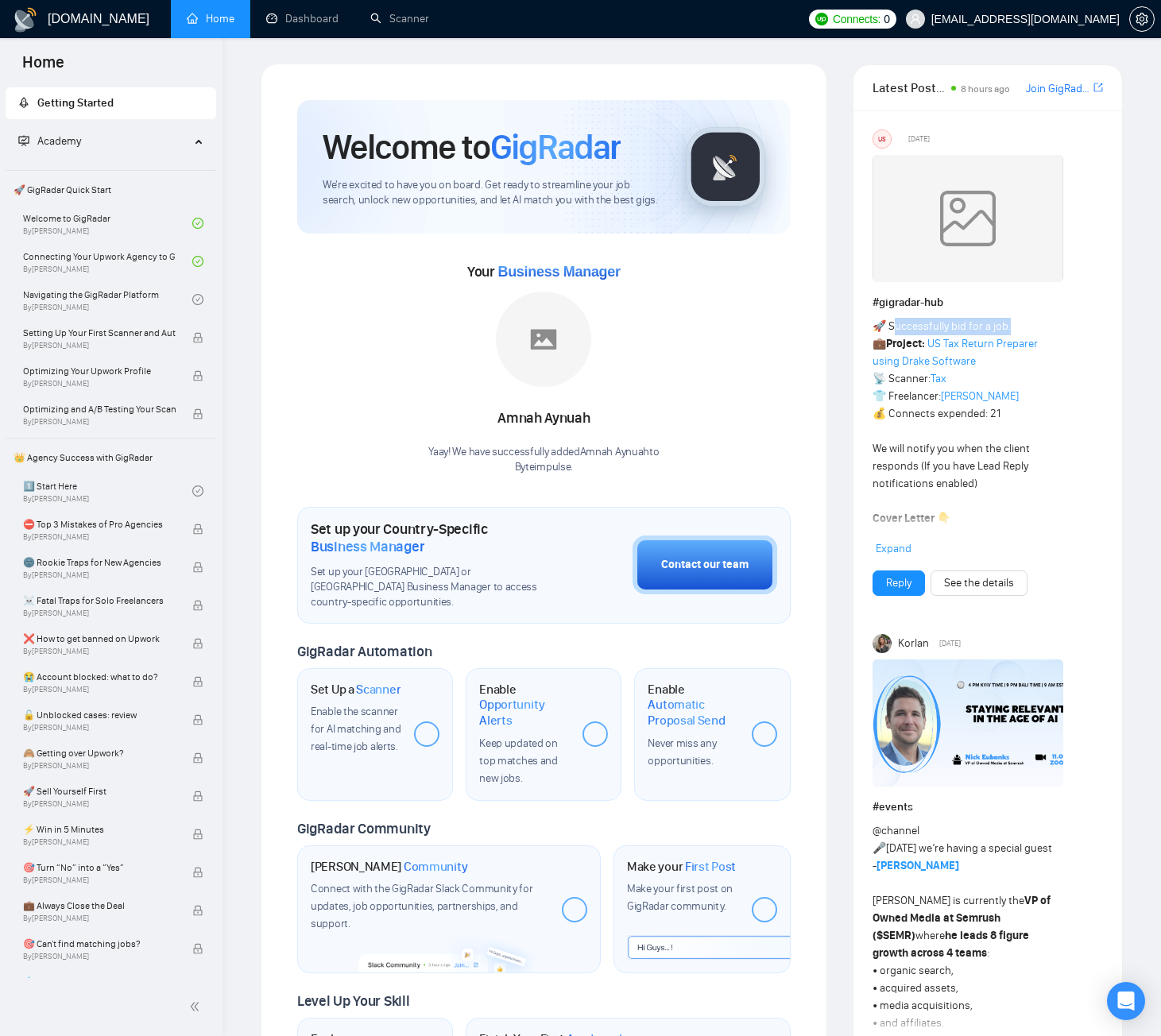
drag, startPoint x: 893, startPoint y: 328, endPoint x: 1028, endPoint y: 328, distance: 135.0
click at [1028, 328] on div "🚀 Successfully bid for a job. 💼 Project: US Tax Return Preparer using Drake Sof…" at bounding box center [963, 1016] width 184 height 1398
click at [1028, 327] on div "🚀 Successfully bid for a job. 💼 Project: US Tax Return Preparer using Drake Sof…" at bounding box center [963, 1016] width 184 height 1398
drag, startPoint x: 1016, startPoint y: 414, endPoint x: 950, endPoint y: 419, distance: 66.2
click at [950, 419] on div "🚀 Successfully bid for a job. 💼 Project: US Tax Return Preparer using Drake Sof…" at bounding box center [963, 1016] width 184 height 1398
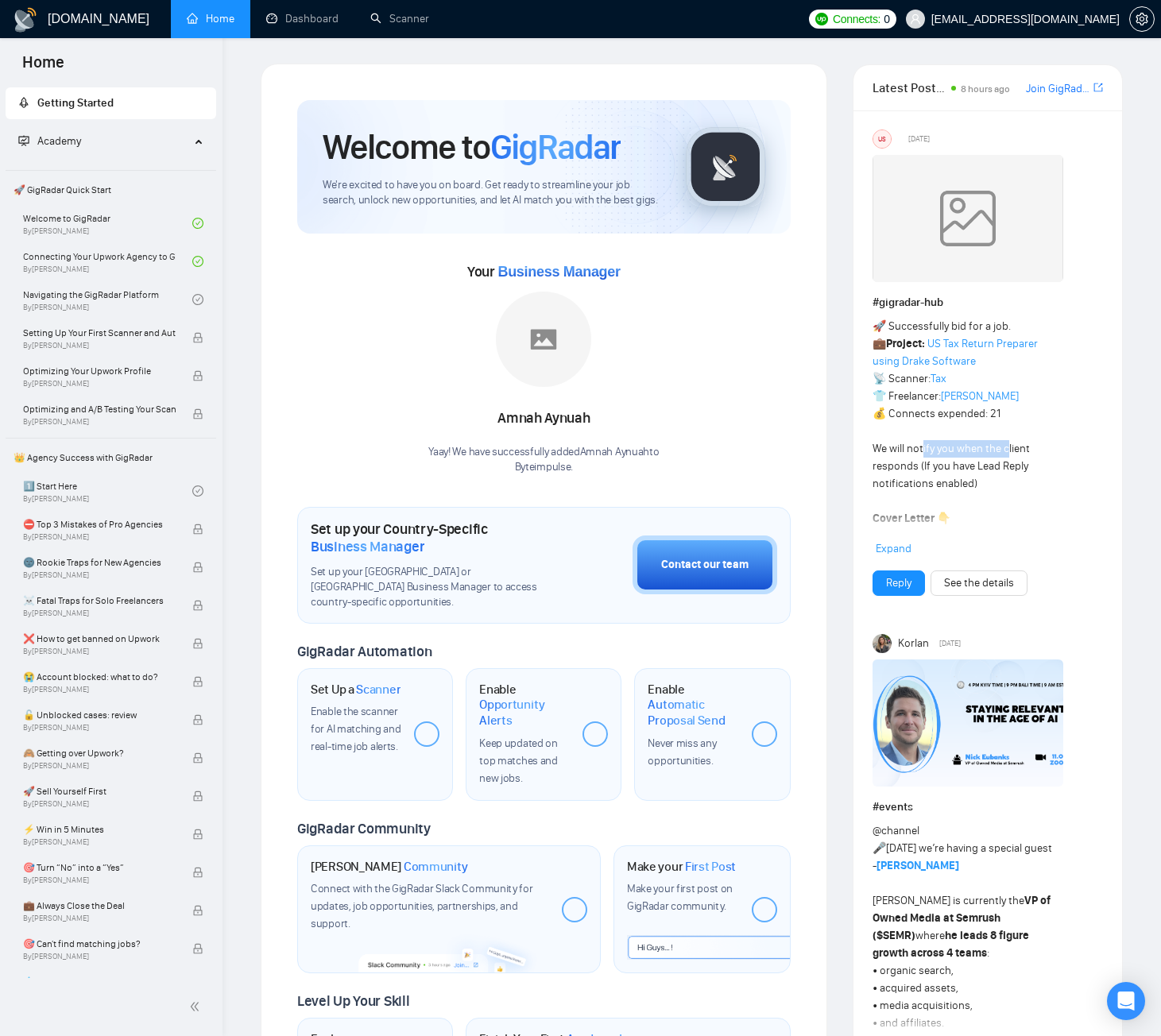
drag, startPoint x: 924, startPoint y: 453, endPoint x: 1008, endPoint y: 454, distance: 84.0
click at [1006, 454] on div "🚀 Successfully bid for a job. 💼 Project: US Tax Return Preparer using Drake Sof…" at bounding box center [963, 1016] width 184 height 1398
click at [946, 495] on div "🚀 Successfully bid for a job. 💼 Project: US Tax Return Preparer using Drake Sof…" at bounding box center [963, 1016] width 184 height 1398
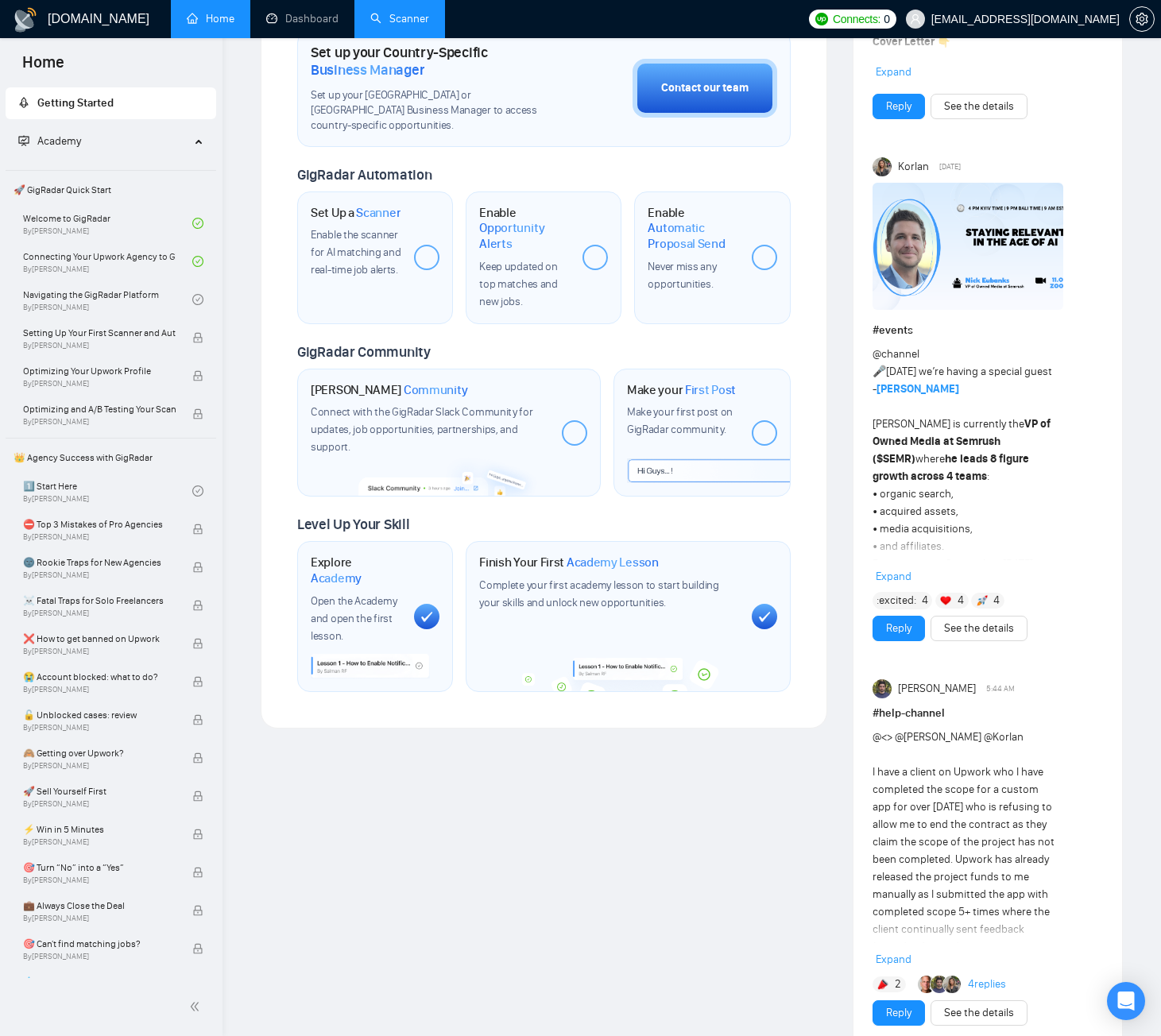
click at [370, 26] on link "Scanner" at bounding box center [400, 19] width 59 height 14
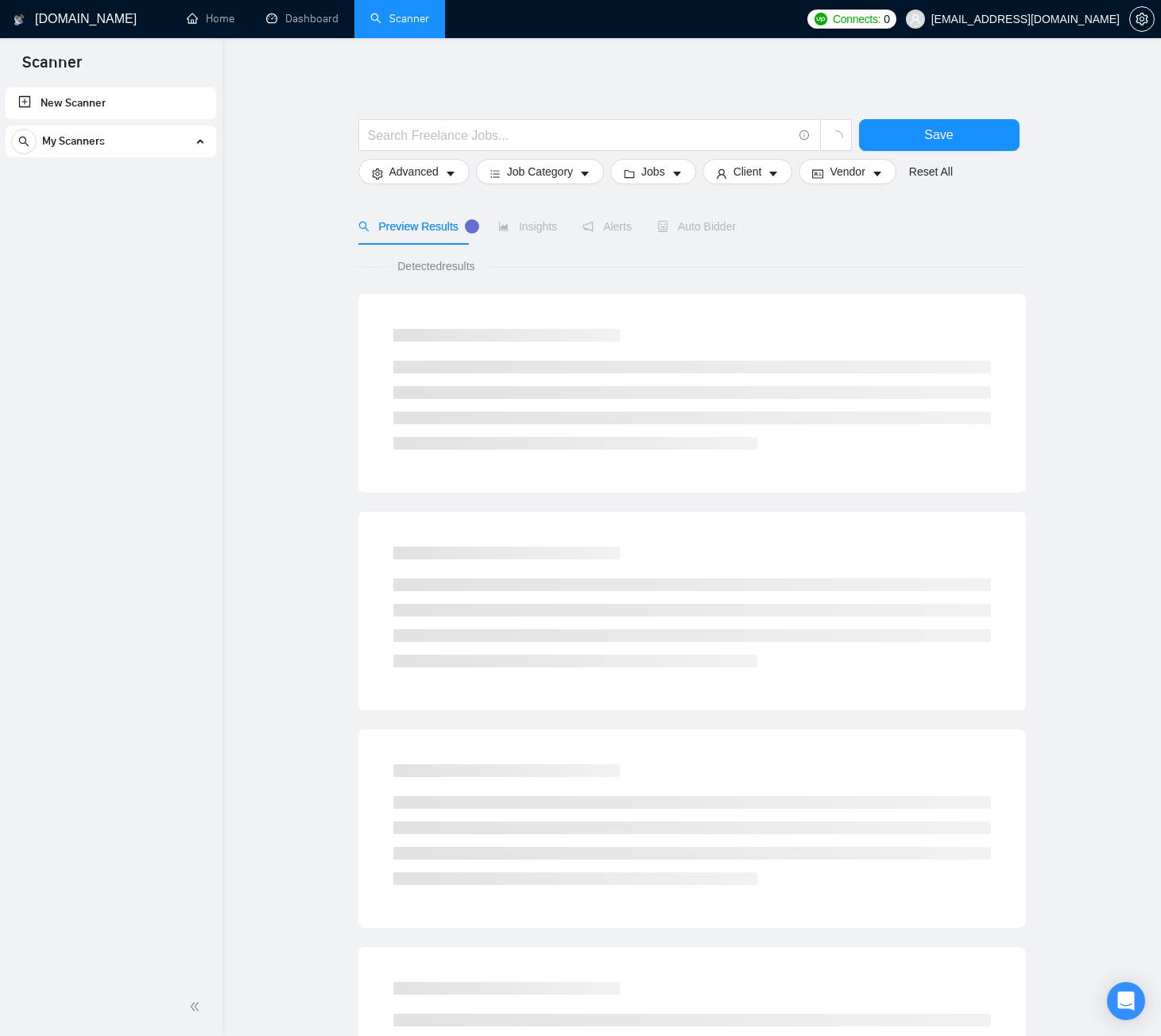
click at [56, 181] on div "New Scanner My Scanners" at bounding box center [111, 530] width 222 height 894
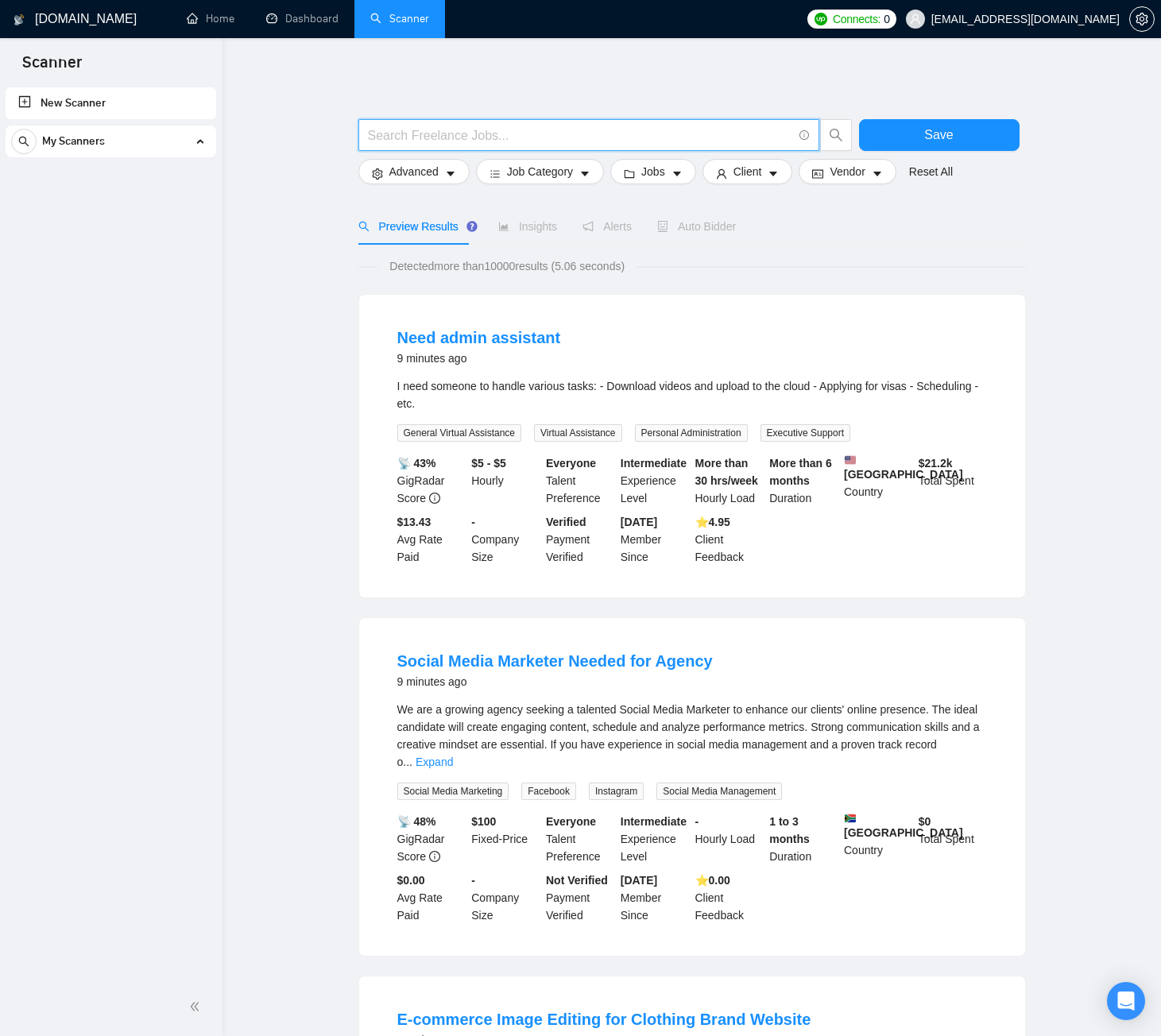
click at [524, 144] on input "text" at bounding box center [580, 135] width 424 height 20
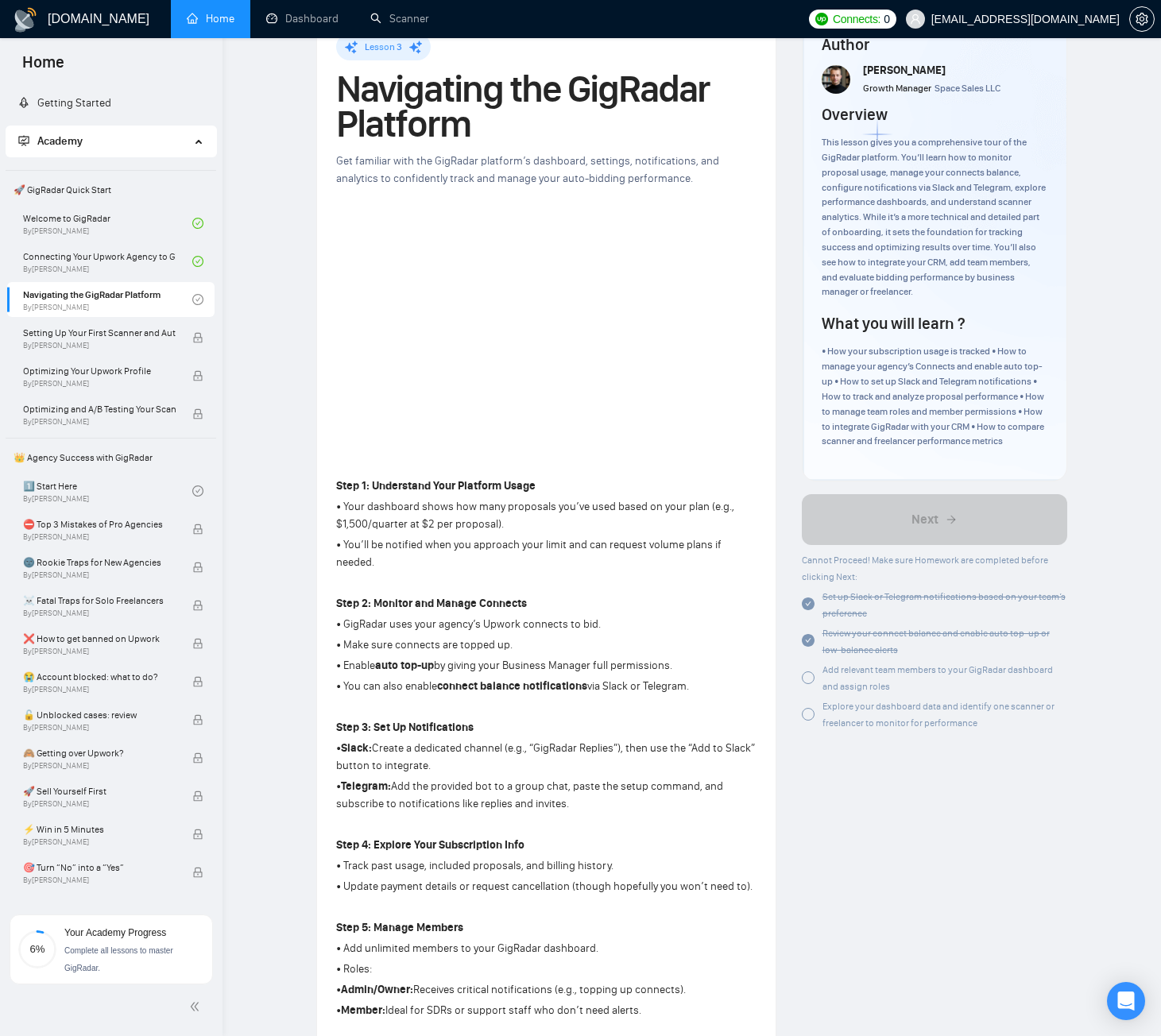
scroll to position [80, 0]
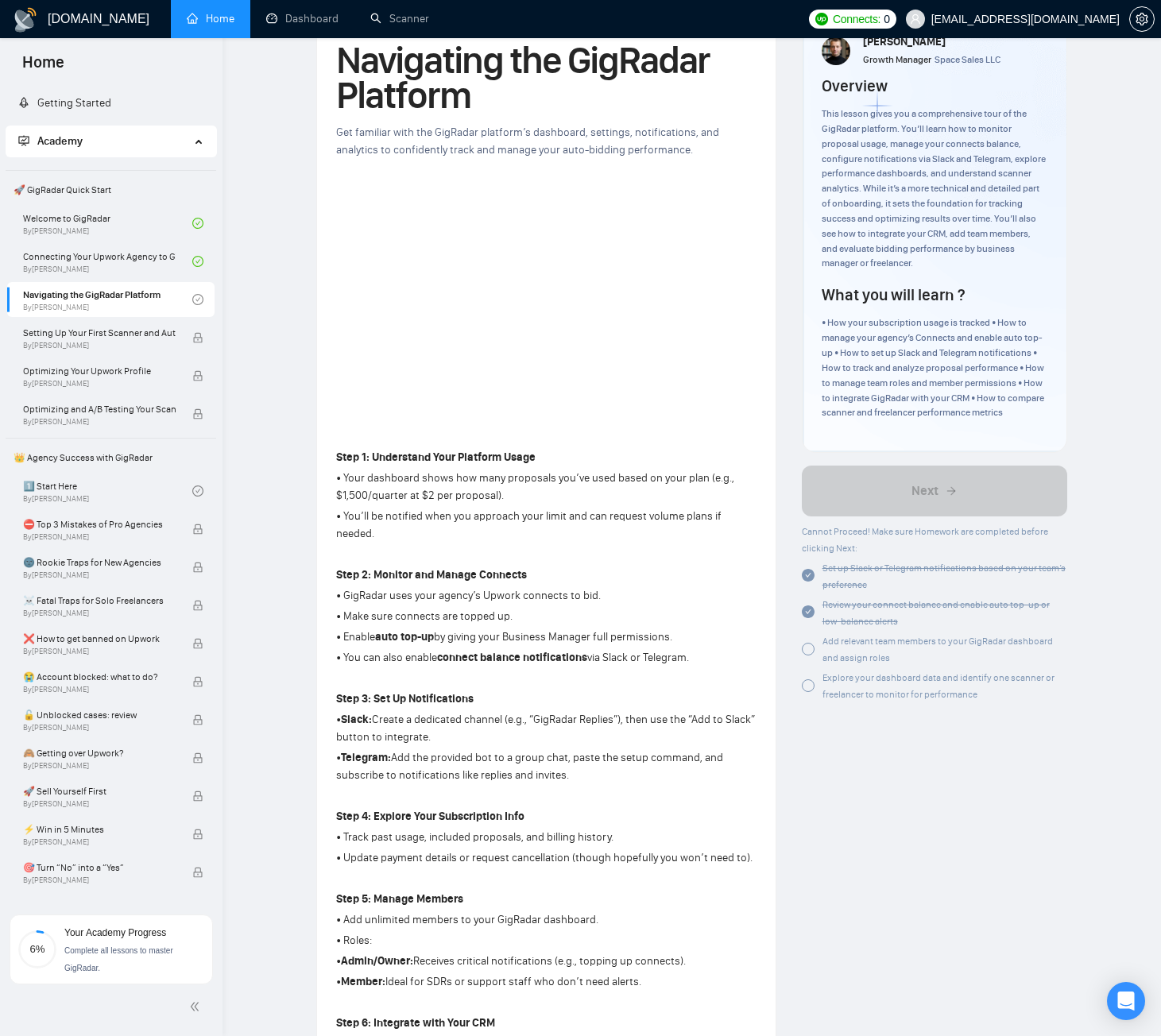
click at [808, 655] on div at bounding box center [808, 648] width 13 height 13
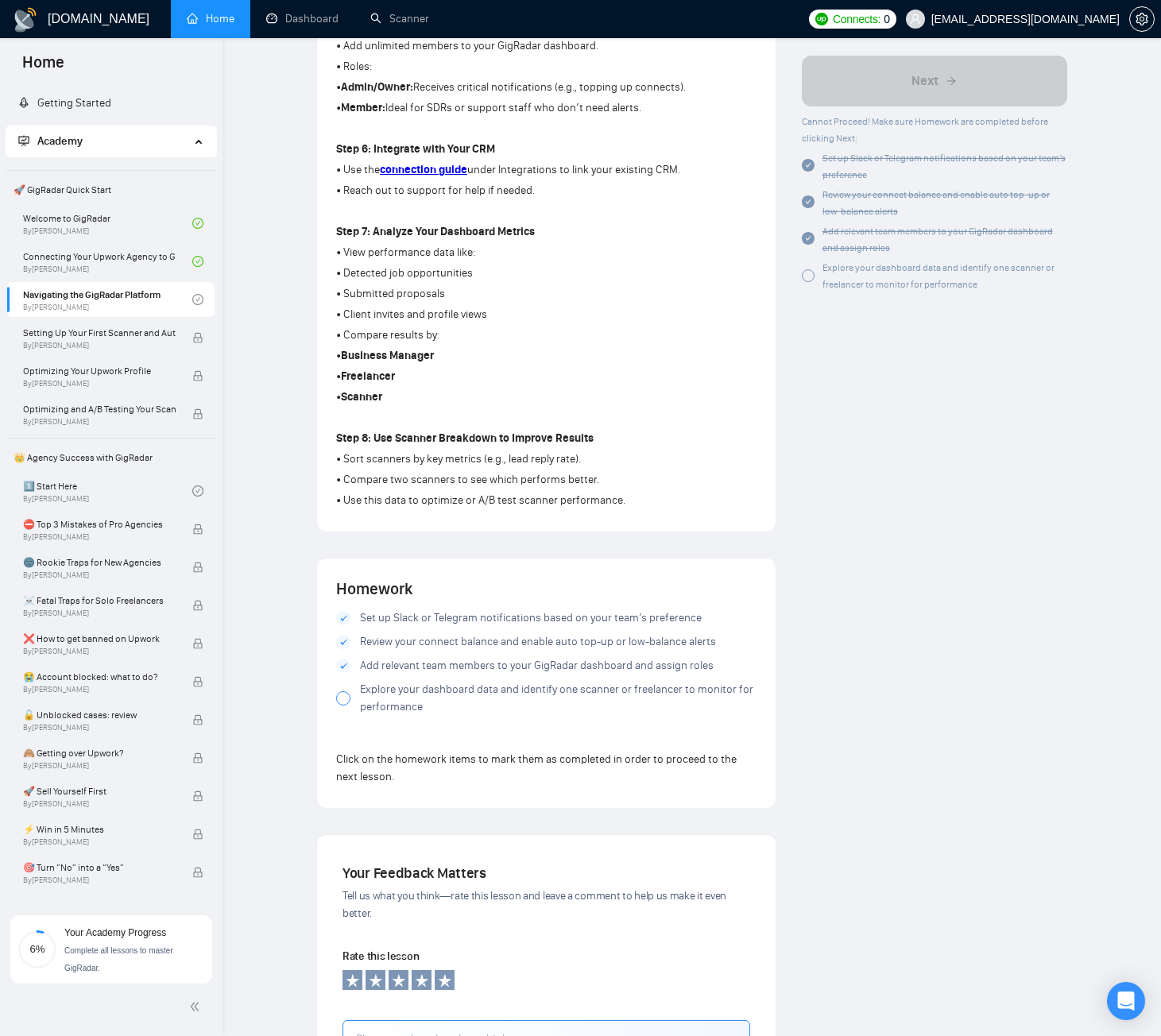
scroll to position [1033, 0]
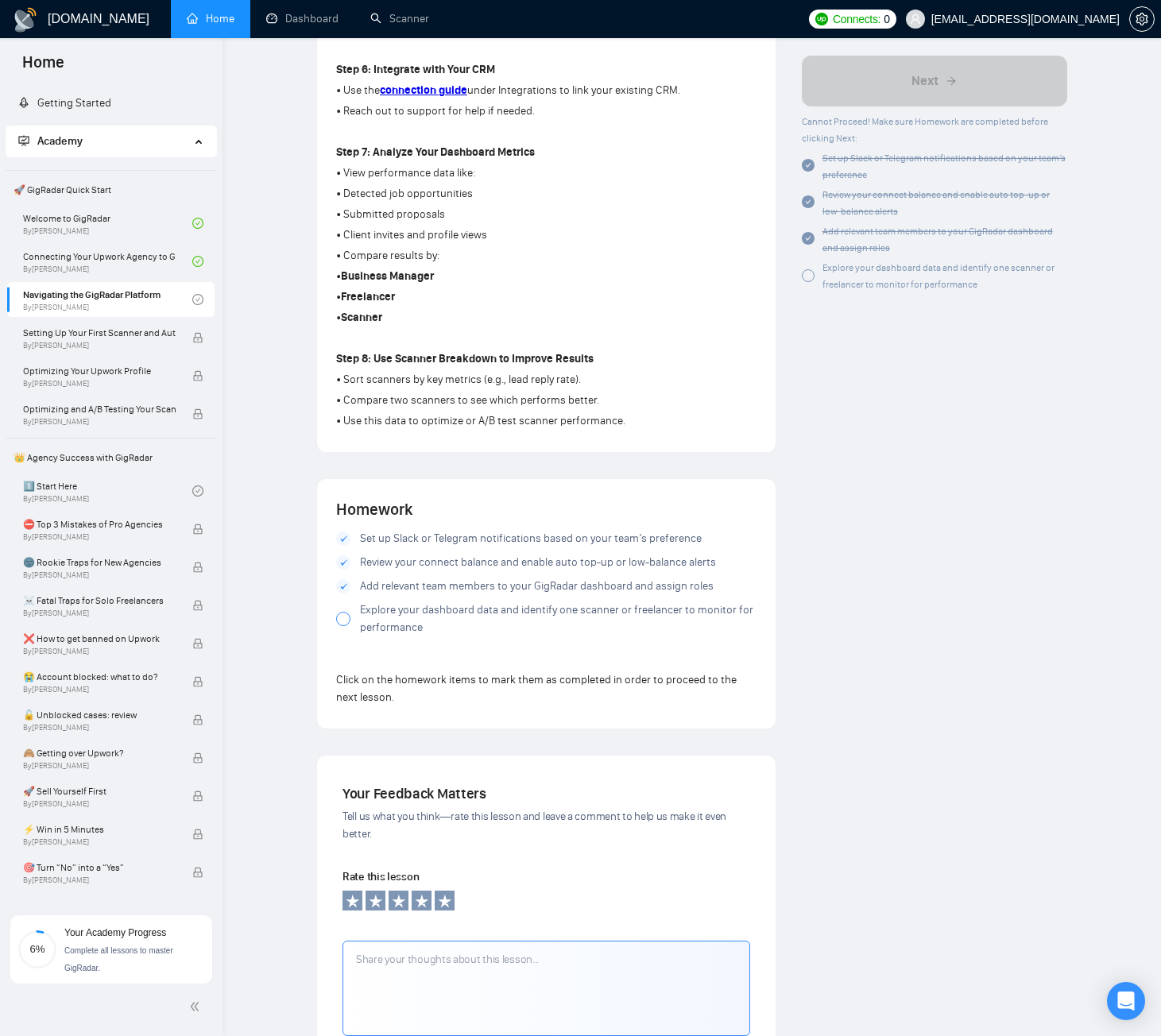
click at [811, 274] on div at bounding box center [808, 275] width 13 height 13
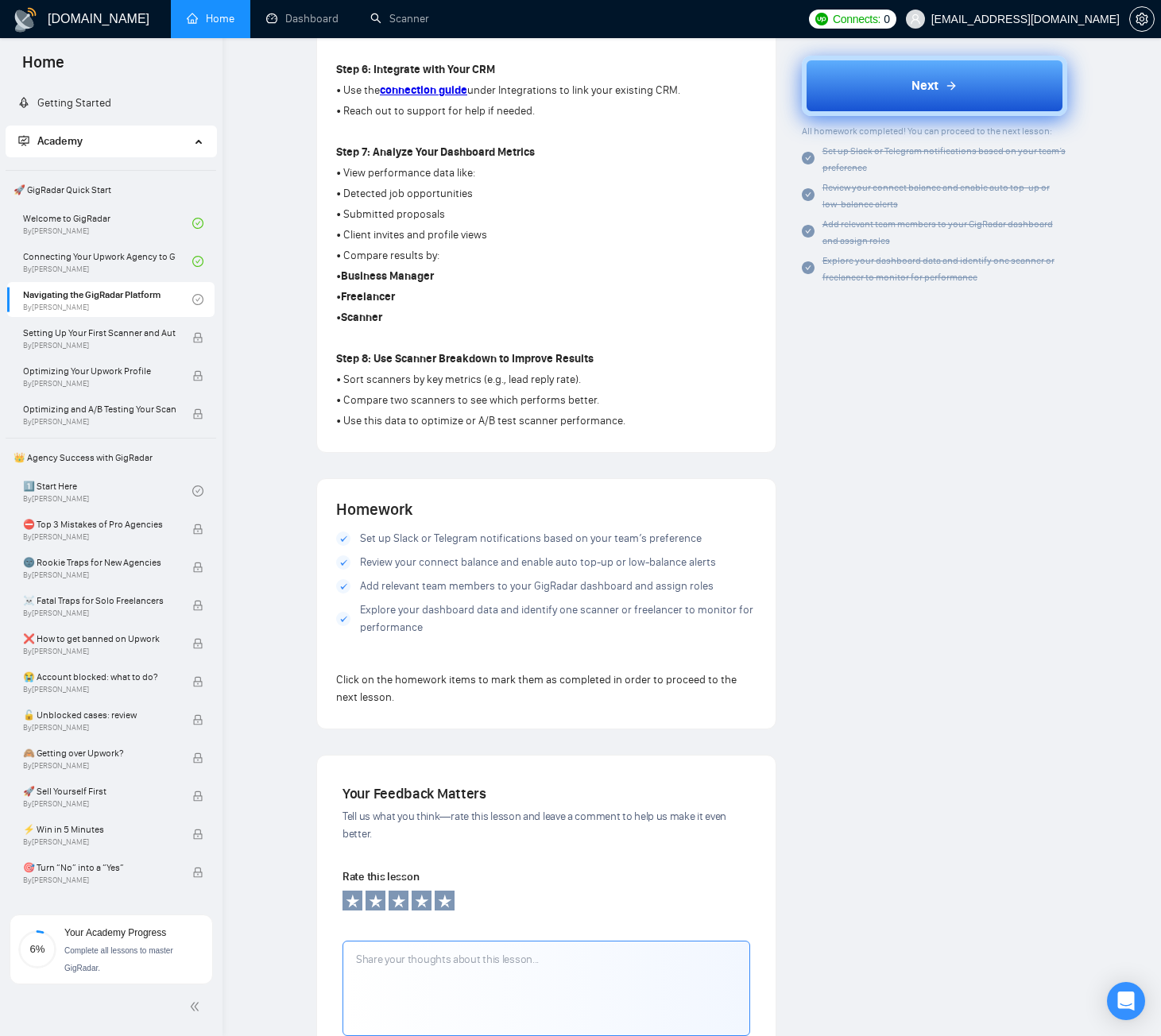
click at [933, 84] on span "Next" at bounding box center [925, 86] width 27 height 19
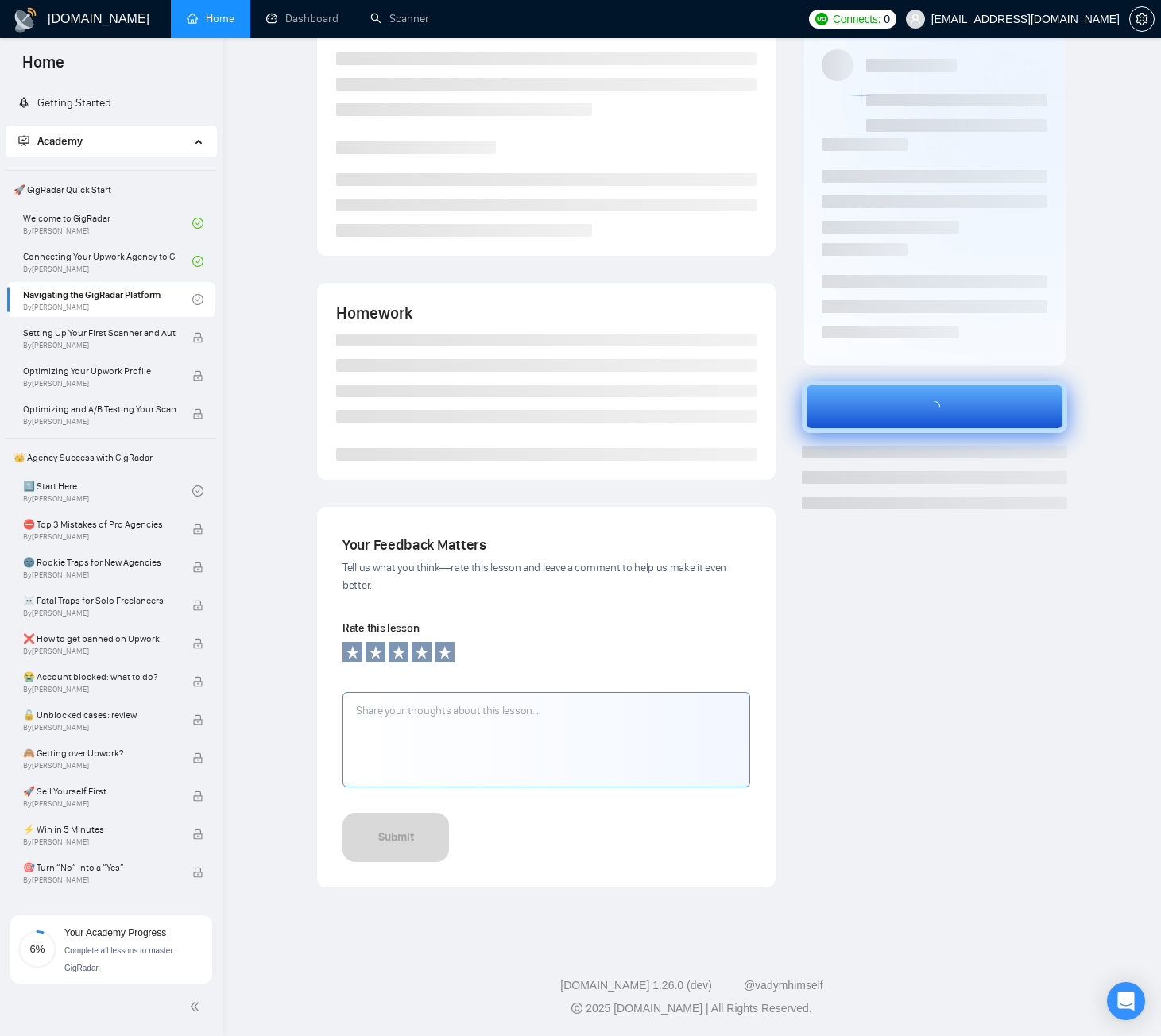
scroll to position [63, 0]
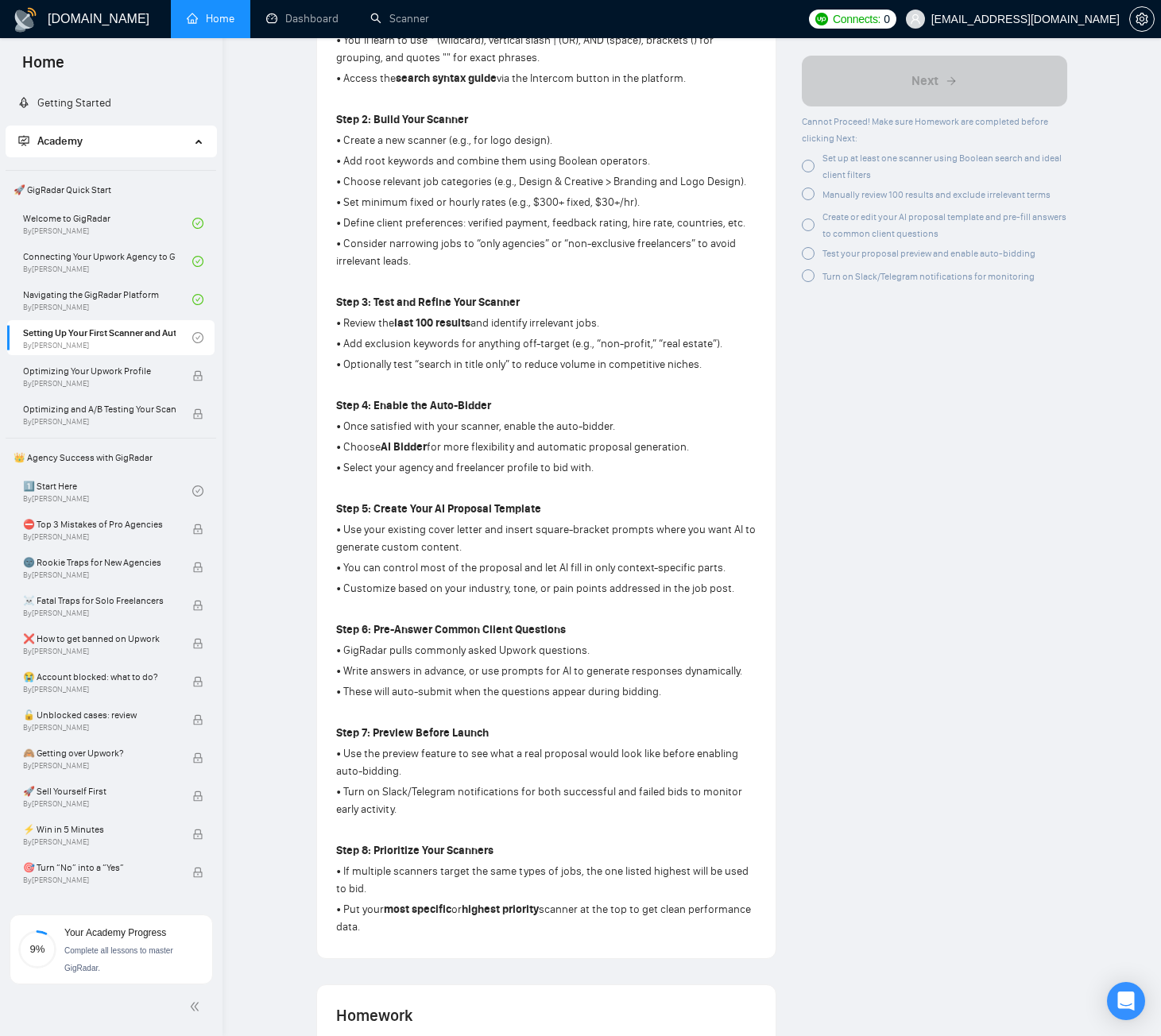
scroll to position [636, 0]
